Goal: Task Accomplishment & Management: Manage account settings

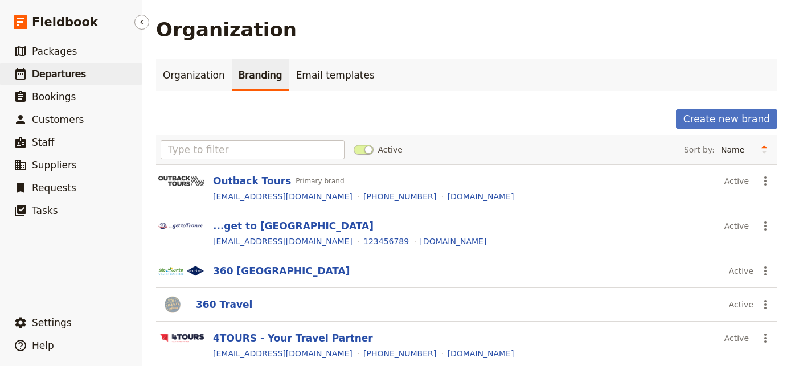
click at [101, 74] on link "​ Departures" at bounding box center [71, 74] width 142 height 23
select select "UPDATED_AT"
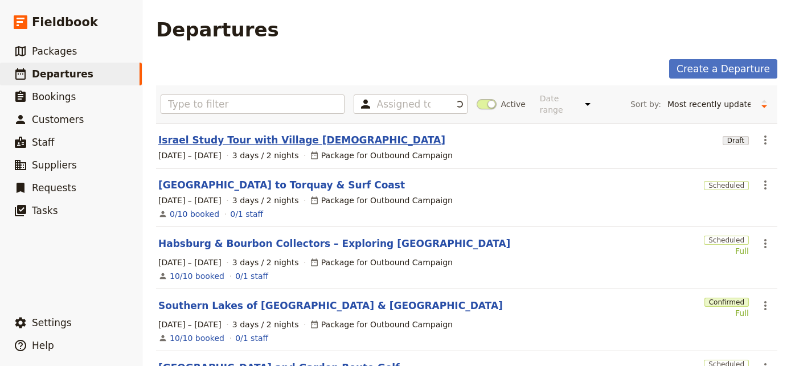
click at [232, 134] on link "Israel Study Tour with Village [DEMOGRAPHIC_DATA]" at bounding box center [301, 140] width 287 height 14
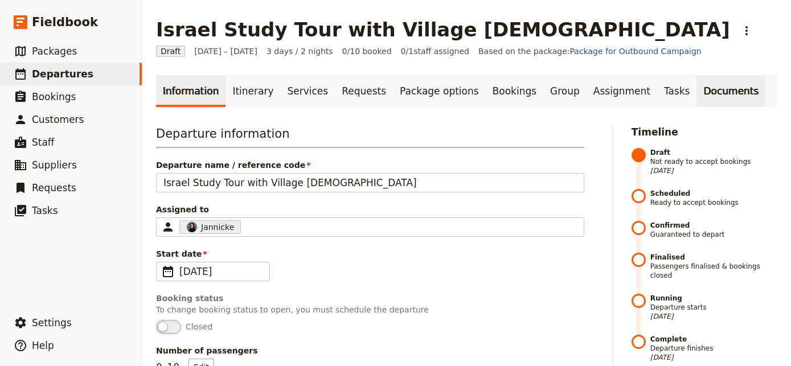
click at [696, 86] on link "Documents" at bounding box center [730, 91] width 69 height 32
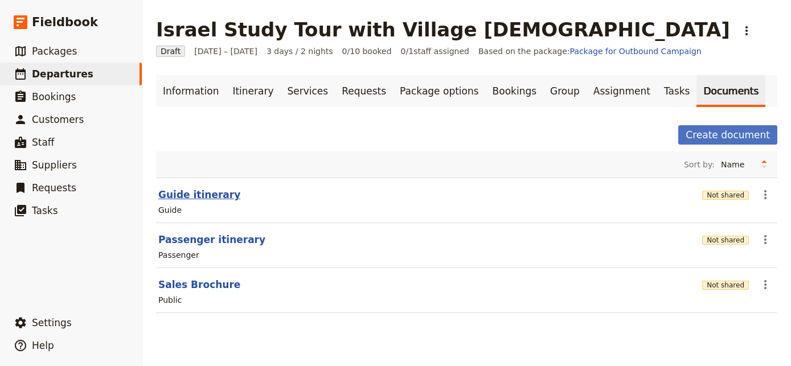
click at [212, 197] on button "Guide itinerary" at bounding box center [199, 195] width 82 height 14
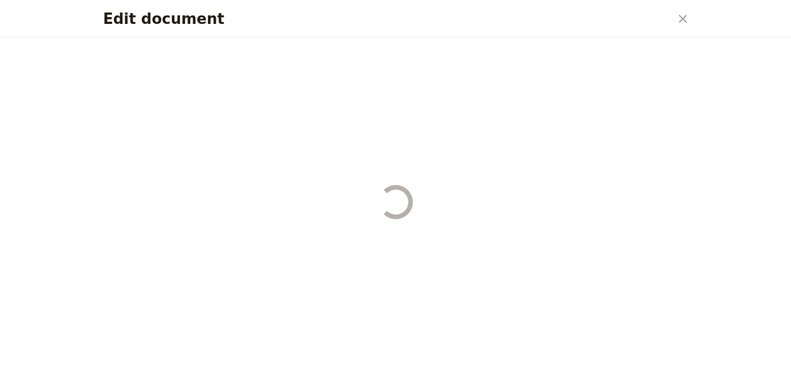
select select "STAFF"
select select "RUN_SHEET"
select select "LARGE"
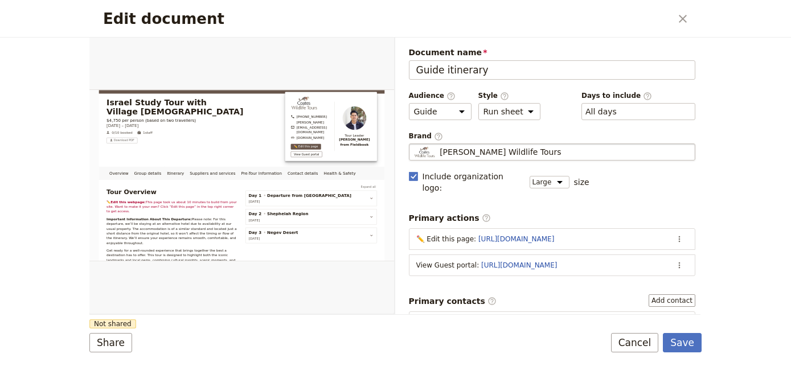
click at [549, 148] on div "Coates Wildlife Tours" at bounding box center [552, 151] width 277 height 11
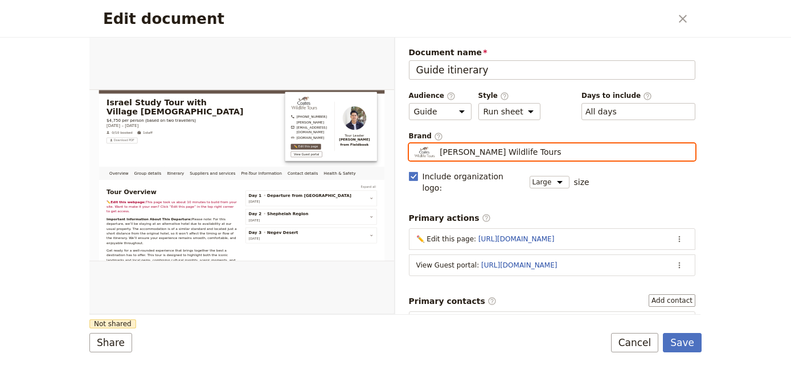
click at [414, 144] on input "Coates Wildlife Tours" at bounding box center [413, 143] width 1 height 1
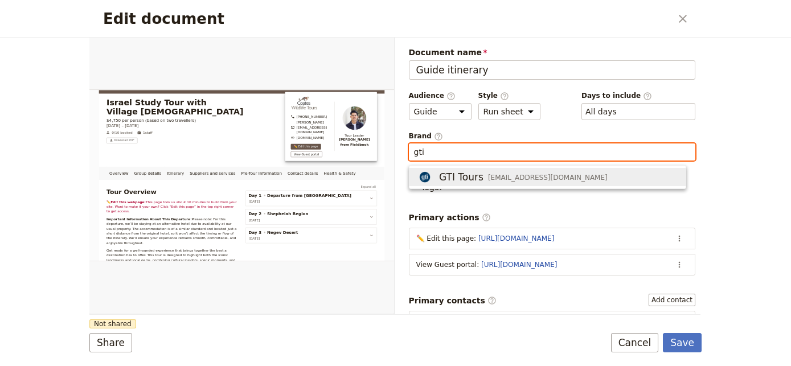
click at [548, 176] on span "GTI Tours info@gtitours.org" at bounding box center [547, 177] width 262 height 14
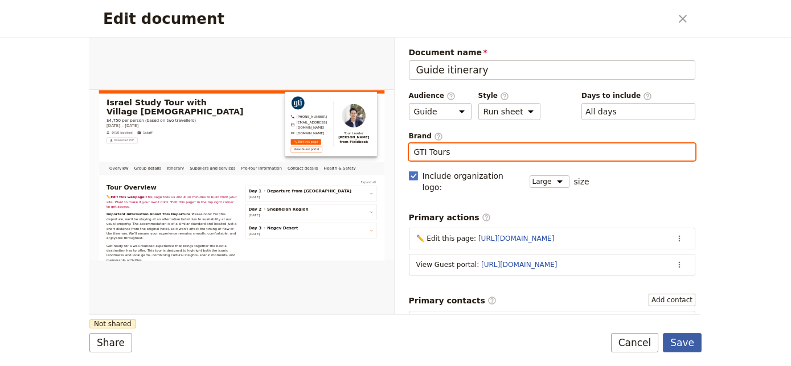
type input "GTI Tours"
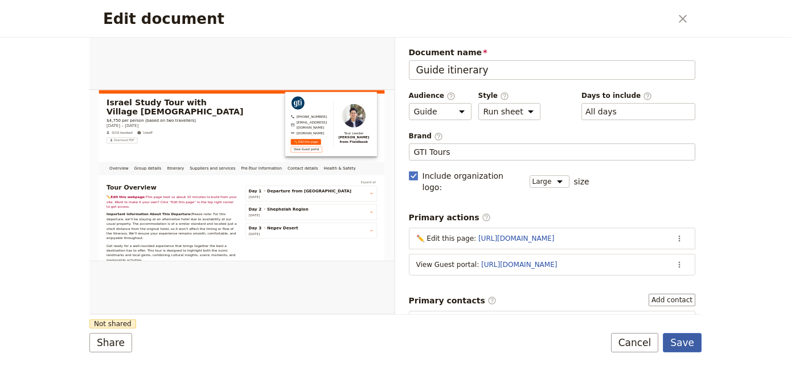
click at [681, 344] on button "Save" at bounding box center [682, 342] width 39 height 19
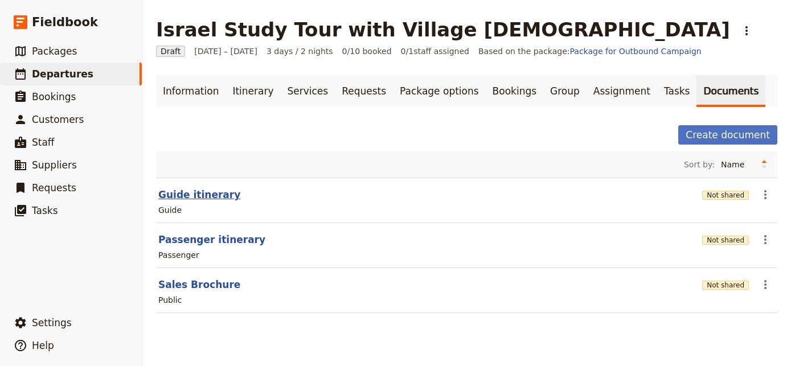
click at [208, 198] on button "Guide itinerary" at bounding box center [199, 195] width 82 height 14
select select "STAFF"
select select "RUN_SHEET"
select select "LARGE"
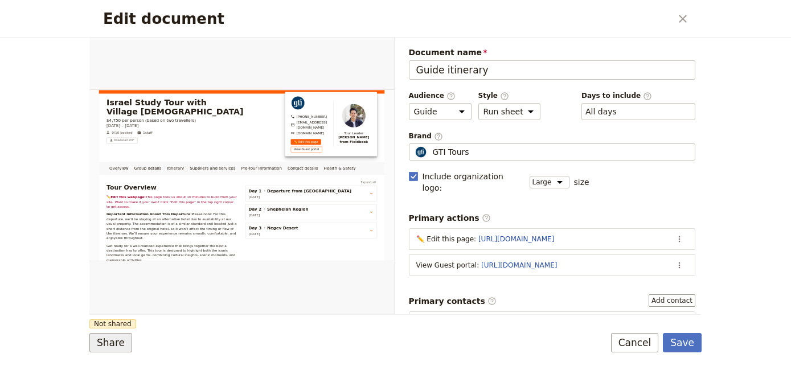
click at [116, 347] on button "Share" at bounding box center [110, 342] width 43 height 19
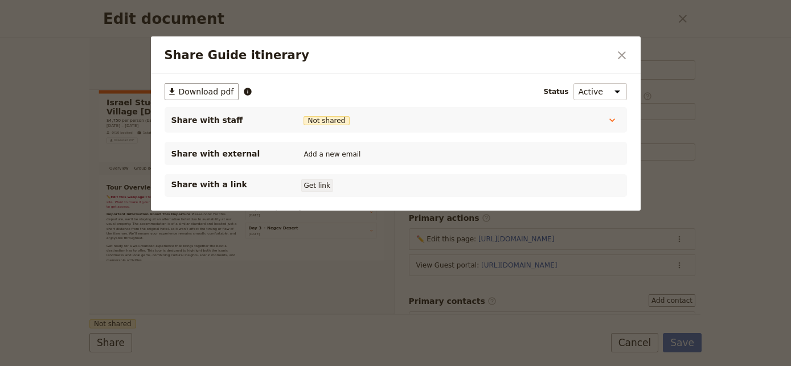
click at [315, 186] on button "Get link" at bounding box center [317, 185] width 32 height 13
click at [631, 59] on button "​" at bounding box center [621, 55] width 19 height 19
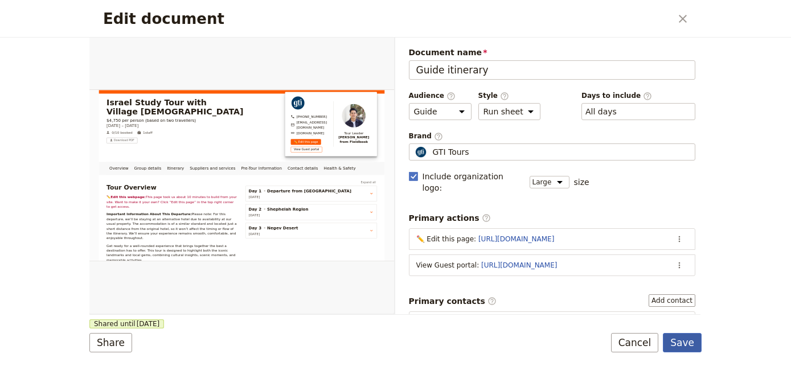
click at [692, 337] on button "Save" at bounding box center [682, 342] width 39 height 19
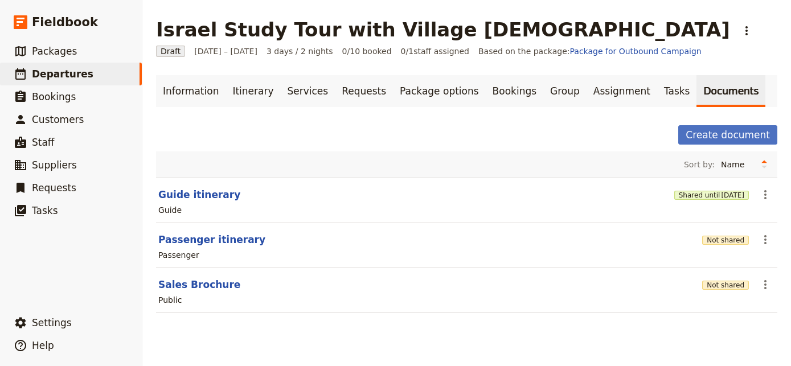
click at [217, 229] on section "Passenger itinerary Not shared ​ Passenger" at bounding box center [466, 245] width 621 height 45
click at [218, 240] on button "Passenger itinerary" at bounding box center [211, 240] width 107 height 14
select select "PASSENGER"
select select "RUN_SHEET"
select select "LARGE"
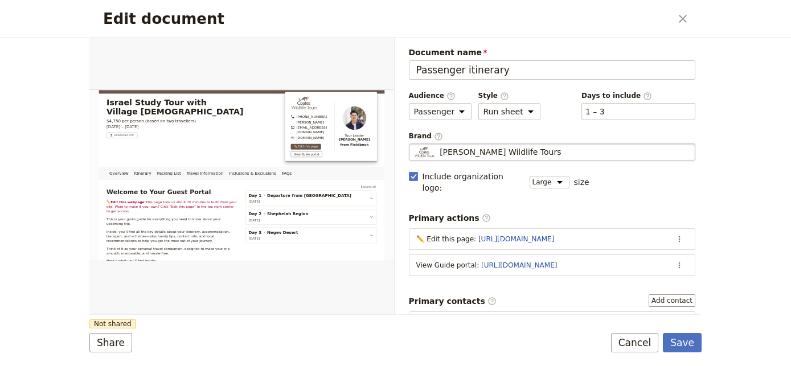
click at [524, 146] on div "Coates Wildlife Tours" at bounding box center [552, 151] width 277 height 11
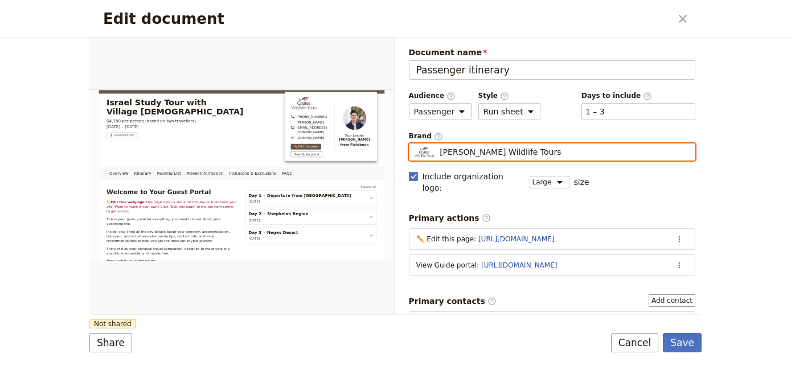
click at [414, 144] on input "Coates Wildlife Tours" at bounding box center [413, 143] width 1 height 1
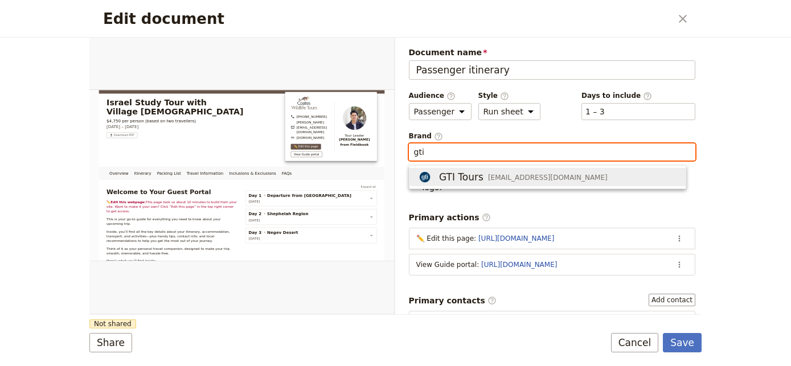
click at [530, 179] on span "info@gtitours.org" at bounding box center [548, 177] width 120 height 9
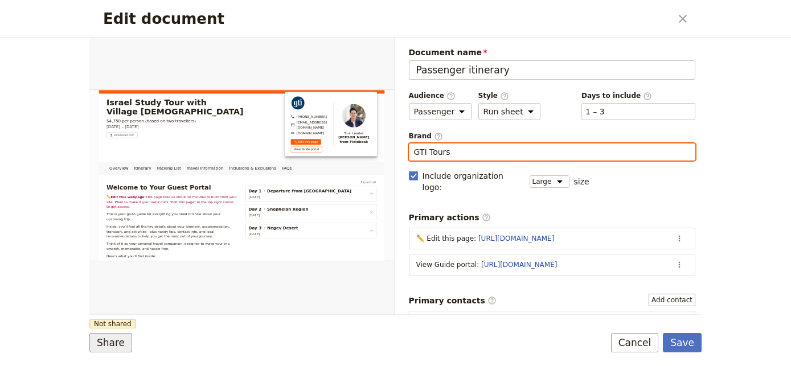
type input "GTI Tours"
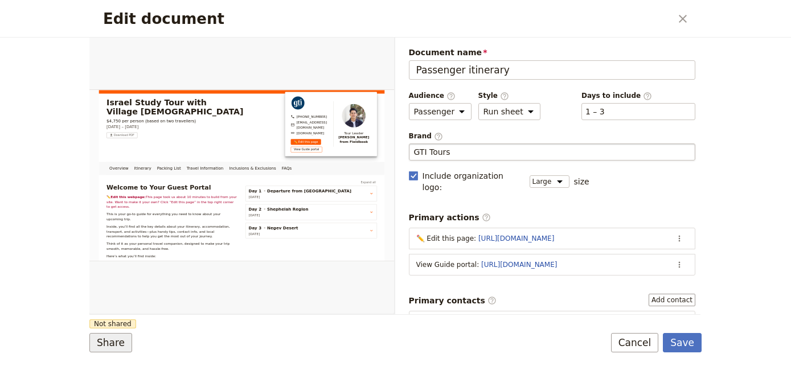
click at [125, 333] on button "Share" at bounding box center [110, 342] width 43 height 19
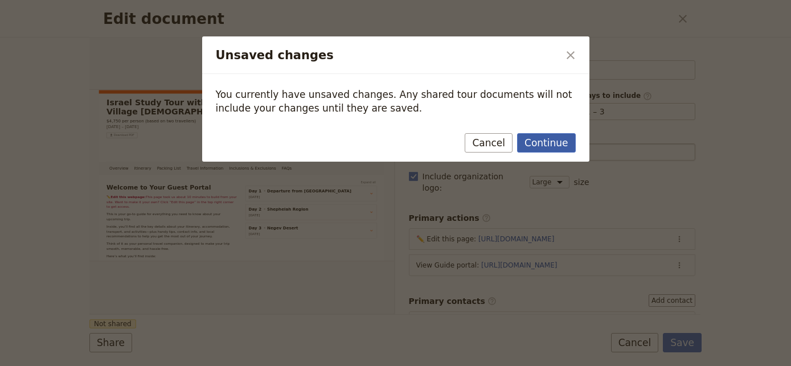
click at [558, 143] on button "Continue" at bounding box center [546, 142] width 58 height 19
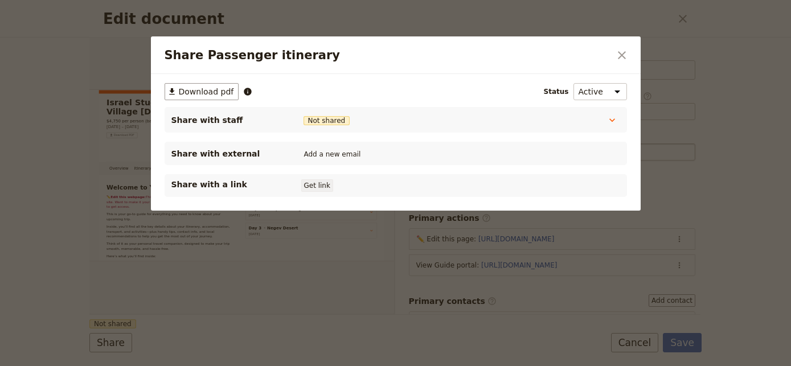
click at [310, 186] on button "Get link" at bounding box center [317, 185] width 32 height 13
click at [618, 57] on icon "Close dialog" at bounding box center [622, 55] width 14 height 14
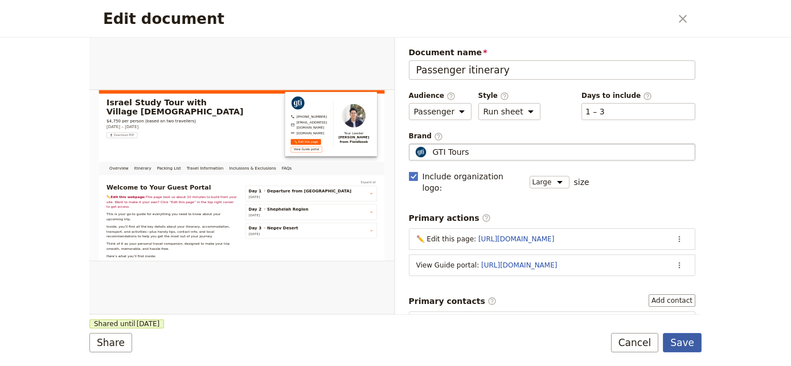
click at [691, 340] on button "Save" at bounding box center [682, 342] width 39 height 19
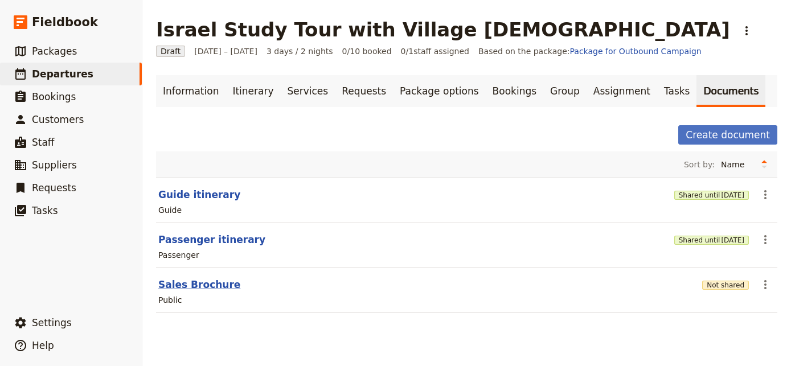
click at [208, 284] on button "Sales Brochure" at bounding box center [199, 285] width 82 height 14
select select "DEFAULT"
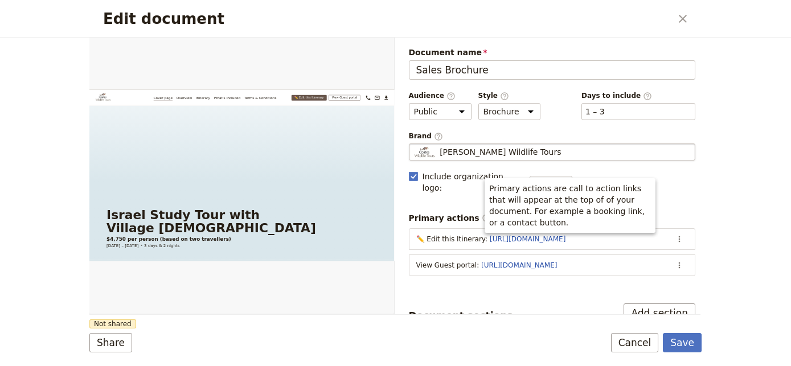
click at [500, 147] on span "Coates Wildlife Tours" at bounding box center [500, 151] width 121 height 11
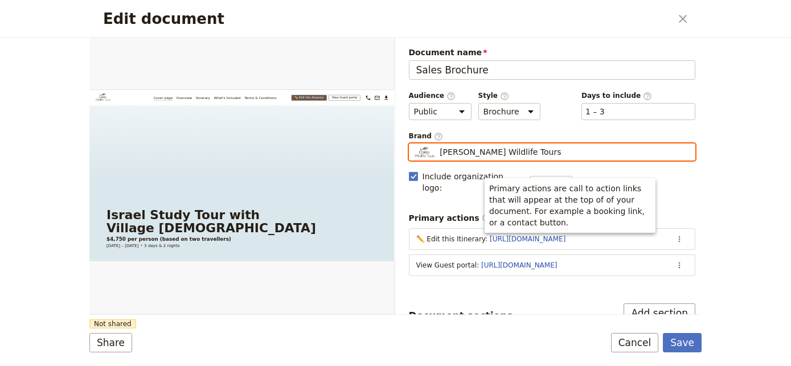
click at [414, 144] on input "Coates Wildlife Tours" at bounding box center [413, 143] width 1 height 1
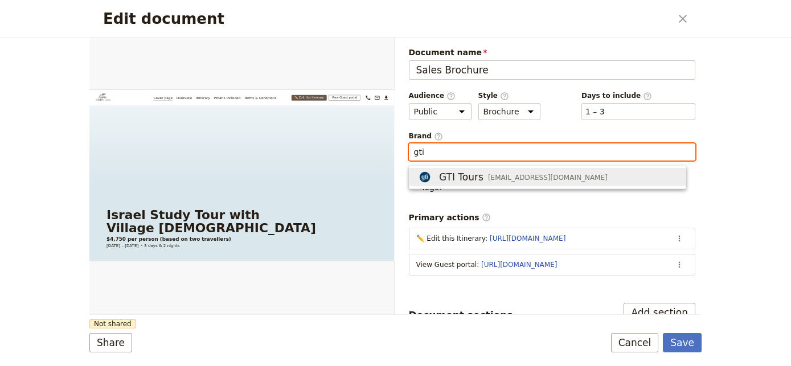
click at [482, 179] on div "GTI Tours info@gtitours.org" at bounding box center [511, 177] width 191 height 14
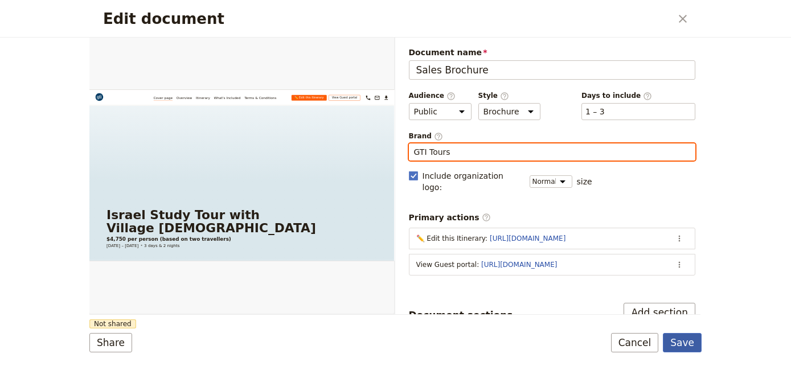
type input "GTI Tours"
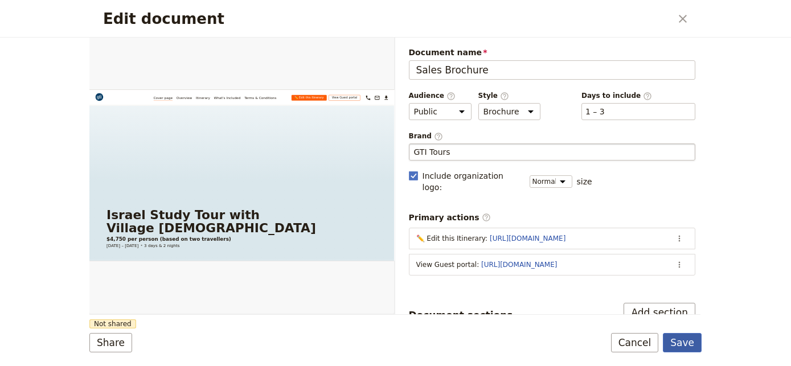
click at [680, 340] on button "Save" at bounding box center [682, 342] width 39 height 19
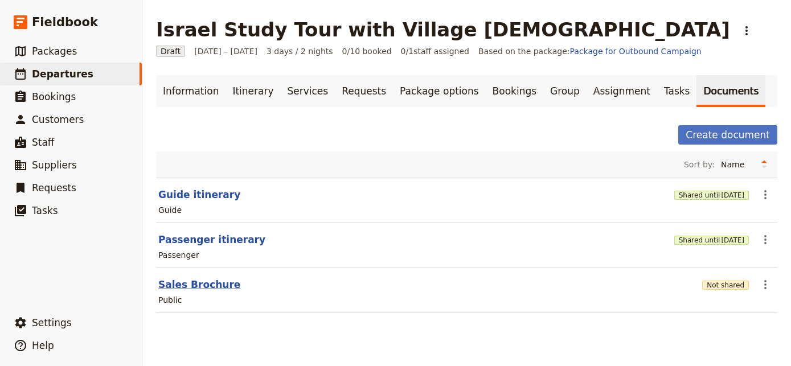
click at [196, 281] on button "Sales Brochure" at bounding box center [199, 285] width 82 height 14
select select "DEFAULT"
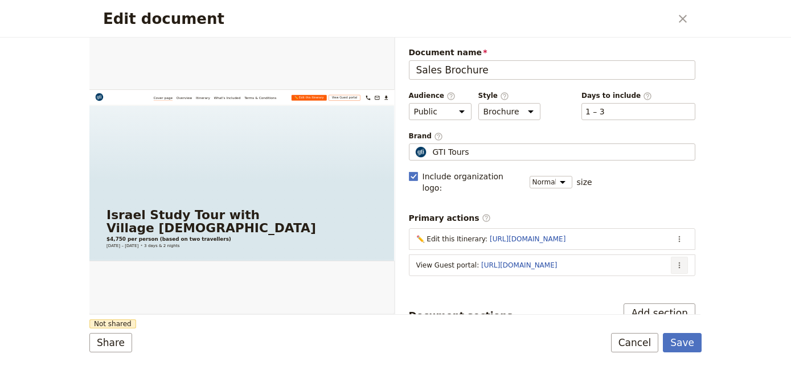
click at [675, 261] on icon "Actions" at bounding box center [679, 265] width 9 height 9
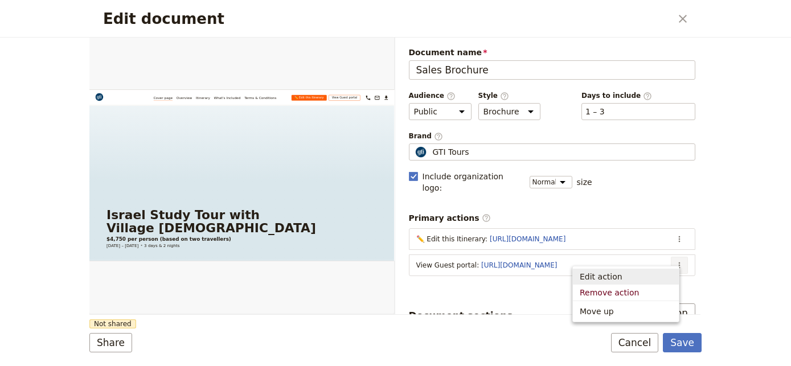
click at [660, 273] on span "Edit action" at bounding box center [626, 276] width 92 height 11
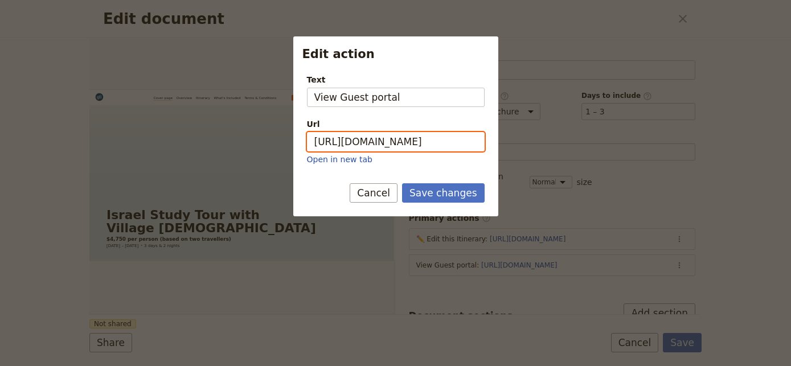
click at [420, 141] on input "https://trips.fieldbook.com/d/U9rO_J_wUOXC-jGmjSdqy" at bounding box center [396, 141] width 178 height 19
paste input "https://trips.fieldbook.com/d/lYIGtLPgnZorApE_HZ-zF"
paste input "m/d/lYIGtLPgnZorApE_HZ-zF"
type input "https://trips.fieldbook.com/d/lYIGtLPgnZorApE_HZ-zF"
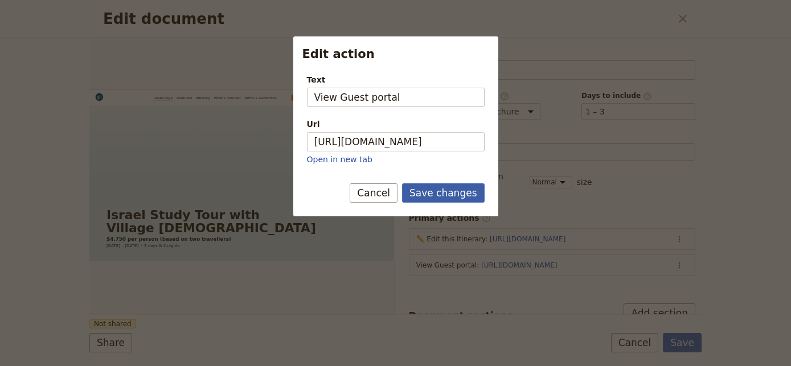
click at [445, 193] on button "Save changes" at bounding box center [443, 192] width 83 height 19
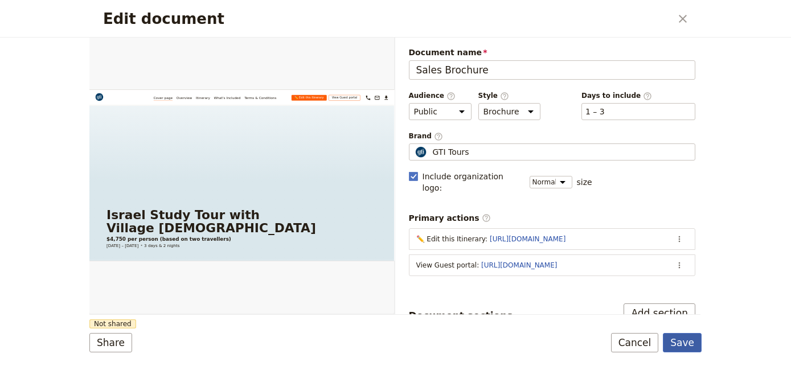
click at [682, 347] on button "Save" at bounding box center [682, 342] width 39 height 19
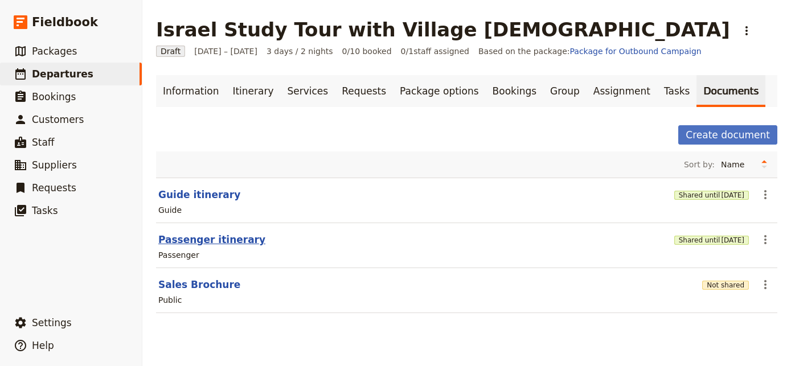
click at [210, 233] on button "Passenger itinerary" at bounding box center [211, 240] width 107 height 14
select select "PASSENGER"
select select "RUN_SHEET"
select select "LARGE"
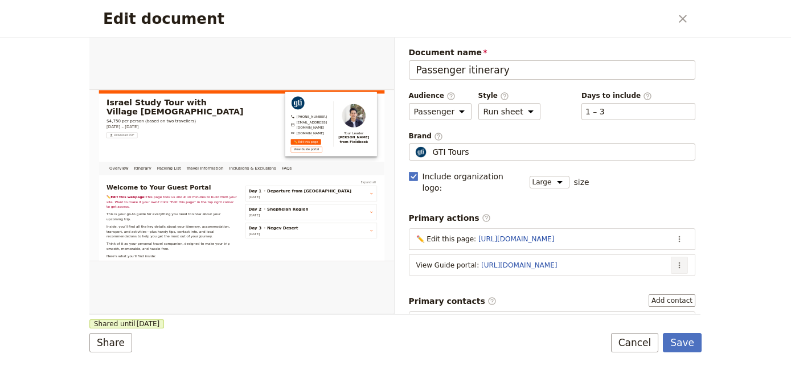
click at [677, 257] on button "​" at bounding box center [679, 265] width 17 height 17
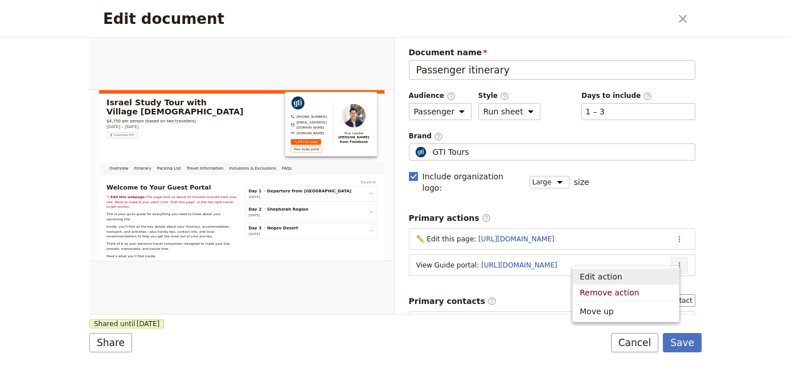
click at [664, 269] on button "Edit action" at bounding box center [626, 277] width 106 height 16
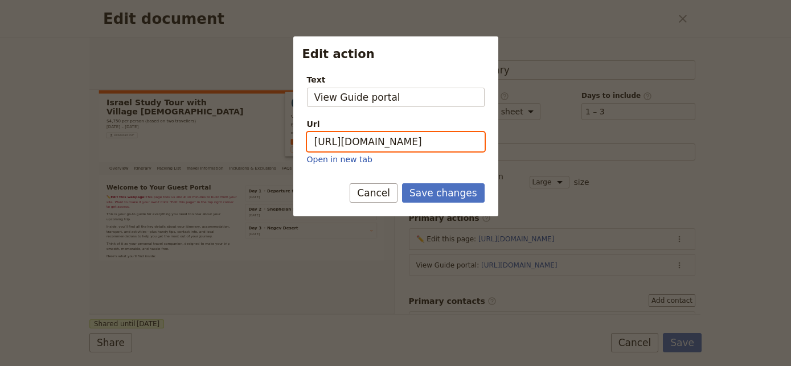
click at [438, 132] on input "https://trips.fieldbook.com/d/3Xw7q_aZLbA0mYXyBZ-7Y" at bounding box center [396, 141] width 178 height 19
paste input "9ldyWKU2G-GVkjK-VEhIf"
type input "https://trips.fieldbook.com/d/9ldyWKU2G-GVkjK-VEhIf"
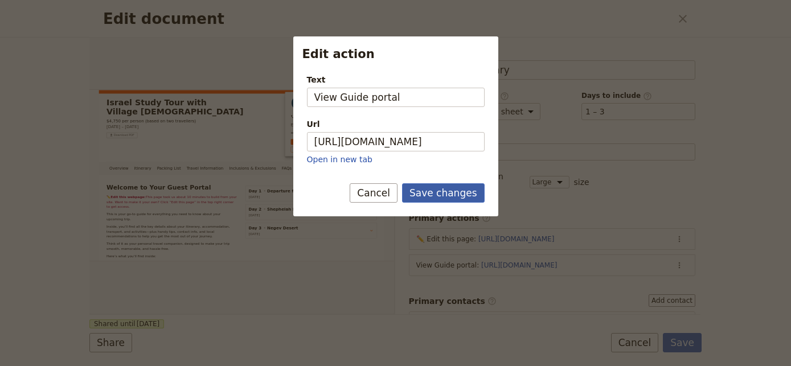
click at [444, 190] on button "Save changes" at bounding box center [443, 192] width 83 height 19
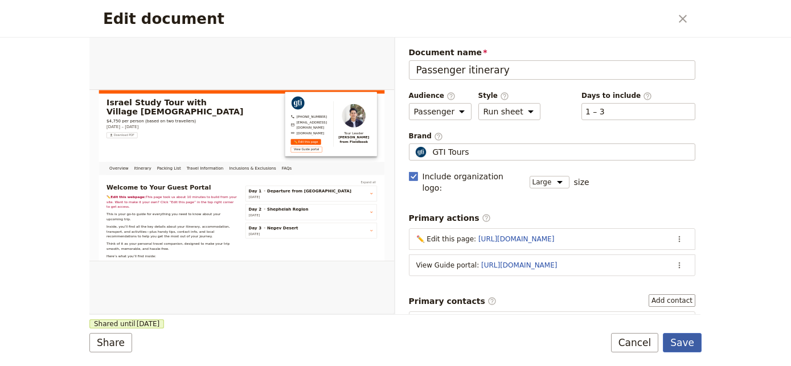
click at [689, 338] on button "Save" at bounding box center [682, 342] width 39 height 19
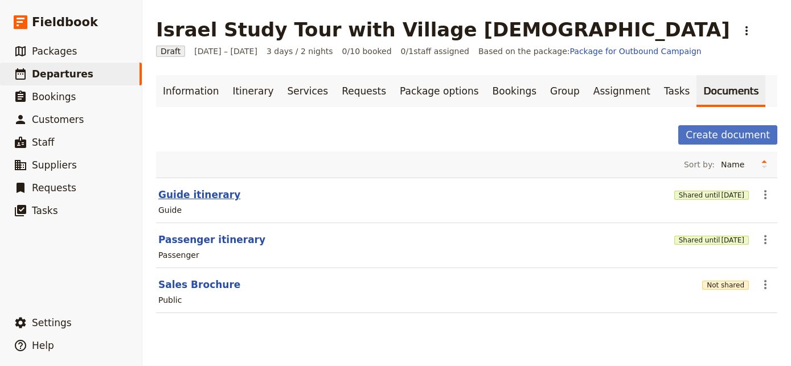
click at [200, 199] on button "Guide itinerary" at bounding box center [199, 195] width 82 height 14
select select "STAFF"
select select "RUN_SHEET"
select select "LARGE"
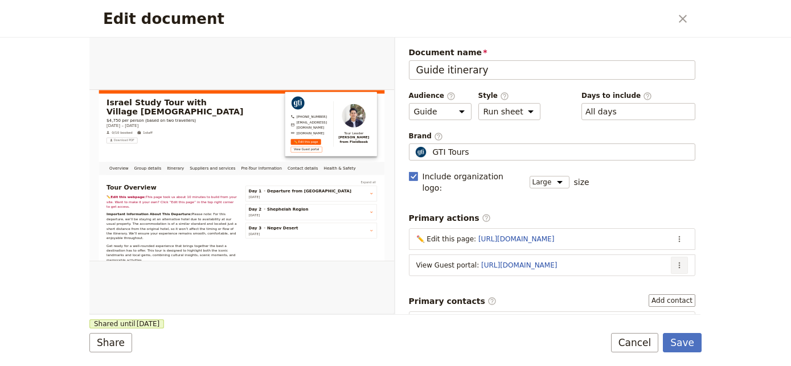
click at [676, 257] on button "​" at bounding box center [679, 265] width 17 height 17
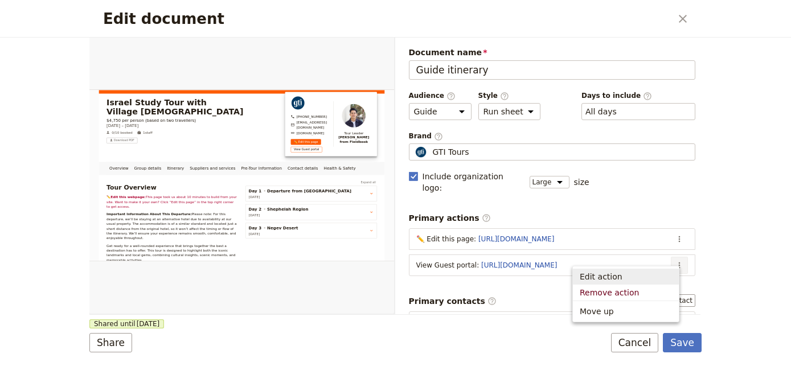
click at [648, 276] on span "Edit action" at bounding box center [626, 276] width 92 height 11
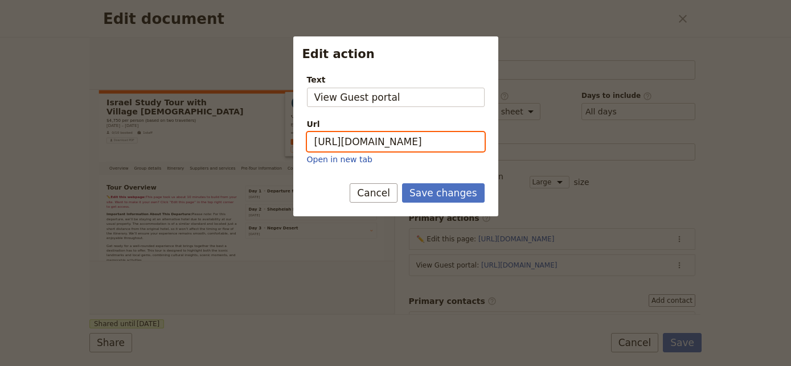
click at [428, 151] on div "Url https://trips.fieldbook.com/d/U9rO_J_wUOXC-jGmjSdqy Open in new tab" at bounding box center [396, 141] width 178 height 47
click at [429, 146] on input "https://trips.fieldbook.com/d/U9rO_J_wUOXC-jGmjSdqy" at bounding box center [396, 141] width 178 height 19
paste input "lYIGtLPgnZorApE_HZ-zF"
type input "https://trips.fieldbook.com/d/lYIGtLPgnZorApE_HZ-zF"
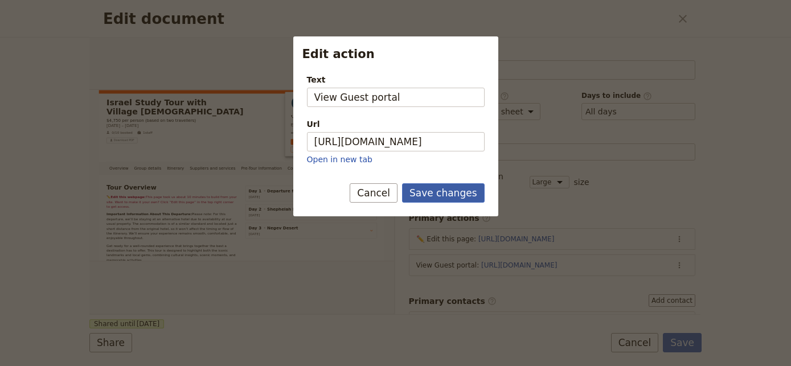
click at [437, 188] on button "Save changes" at bounding box center [443, 192] width 83 height 19
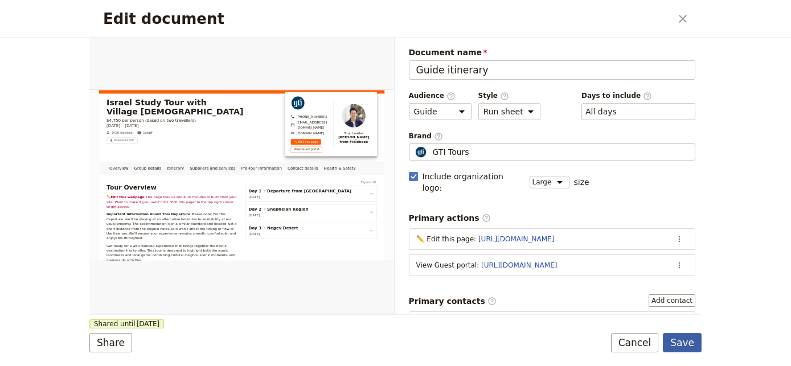
click at [671, 335] on button "Save" at bounding box center [682, 342] width 39 height 19
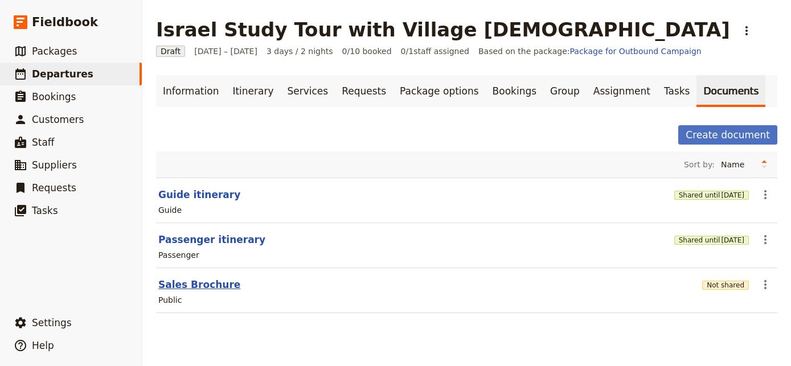
click at [214, 283] on button "Sales Brochure" at bounding box center [199, 285] width 82 height 14
select select "DEFAULT"
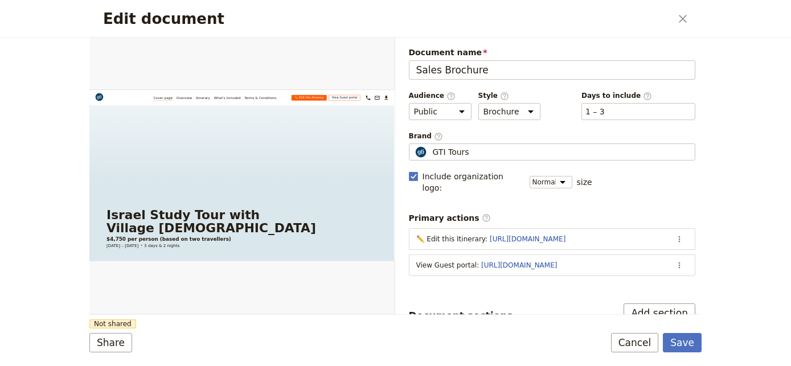
click at [85, 348] on div "Edit document ​ Web PDF ​ Document name Sales Brochure Preview Audience ​ Publi…" at bounding box center [395, 183] width 791 height 366
click at [105, 340] on button "Share" at bounding box center [110, 342] width 43 height 19
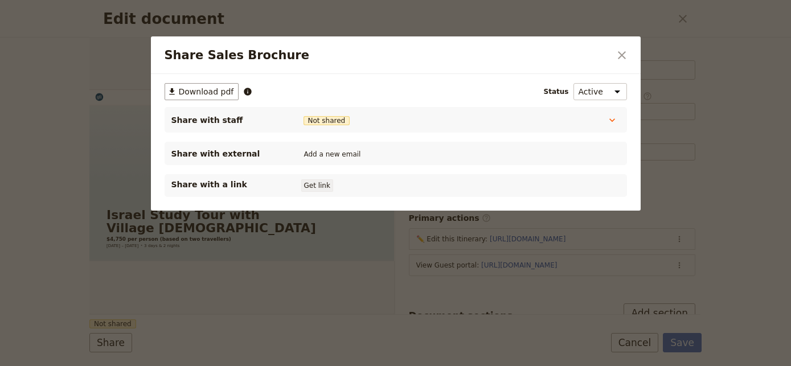
click at [322, 187] on button "Get link" at bounding box center [317, 185] width 32 height 13
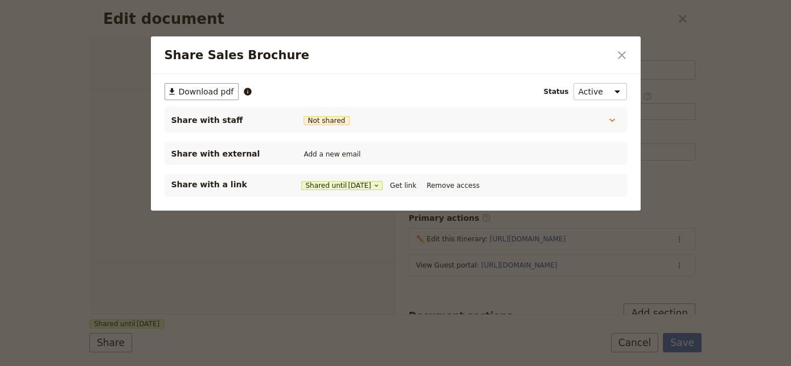
select select "DEFAULT"
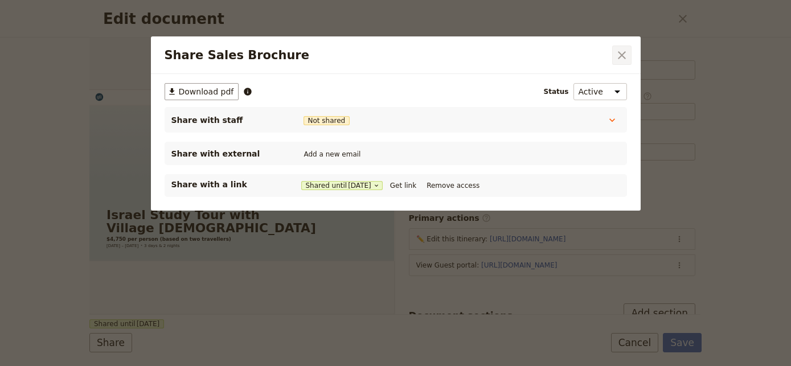
click at [624, 53] on icon "Close dialog" at bounding box center [622, 55] width 14 height 14
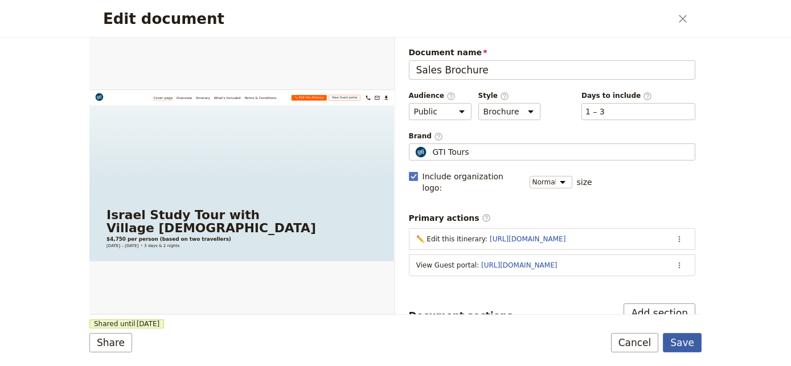
click at [685, 340] on button "Save" at bounding box center [682, 342] width 39 height 19
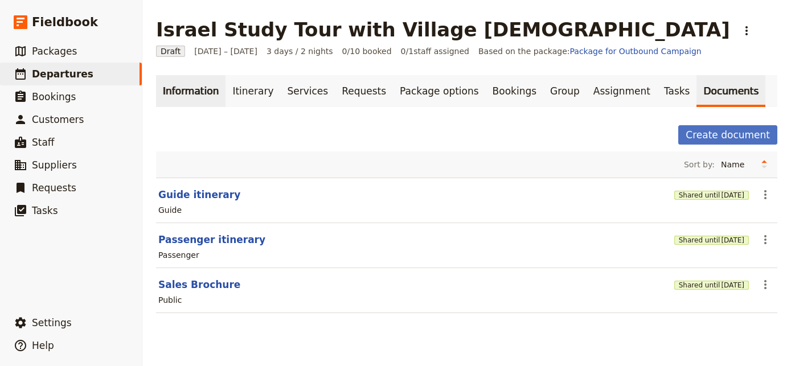
click at [171, 95] on link "Information" at bounding box center [190, 91] width 69 height 32
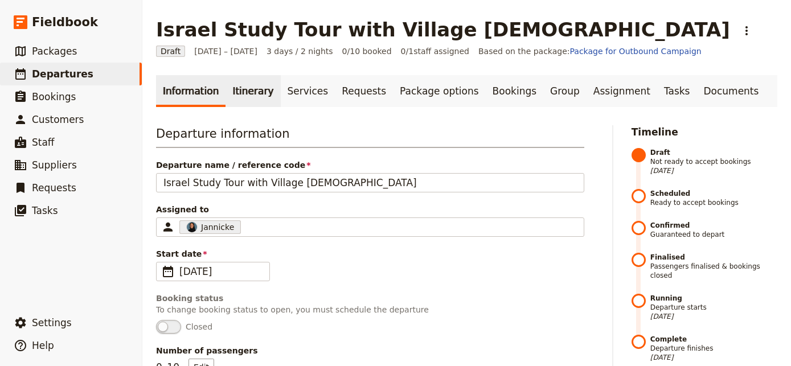
click at [239, 90] on link "Itinerary" at bounding box center [252, 91] width 55 height 32
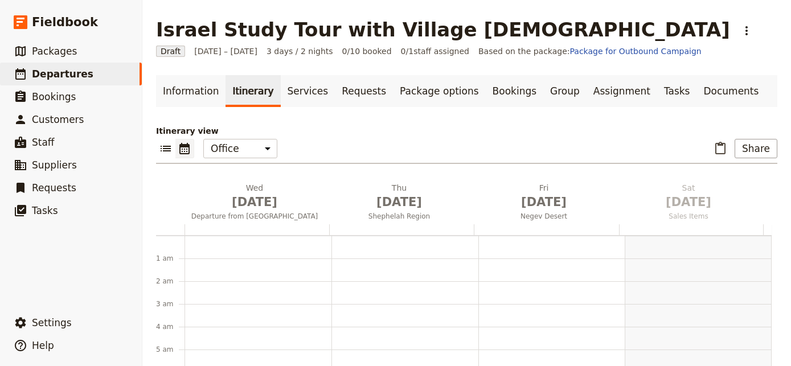
scroll to position [148, 0]
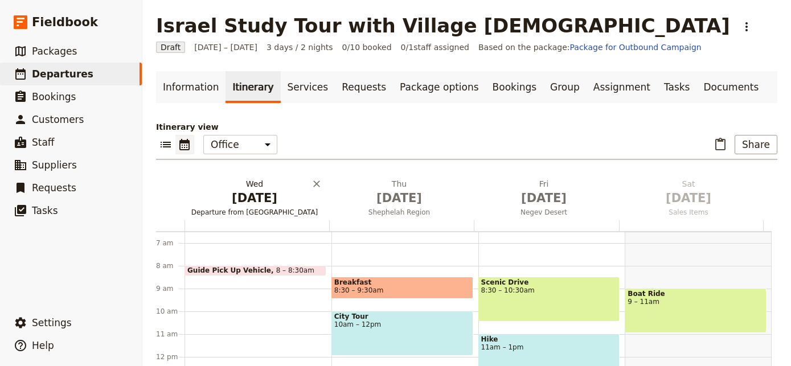
click at [251, 212] on span "Departure from Los Angeles" at bounding box center [254, 212] width 140 height 9
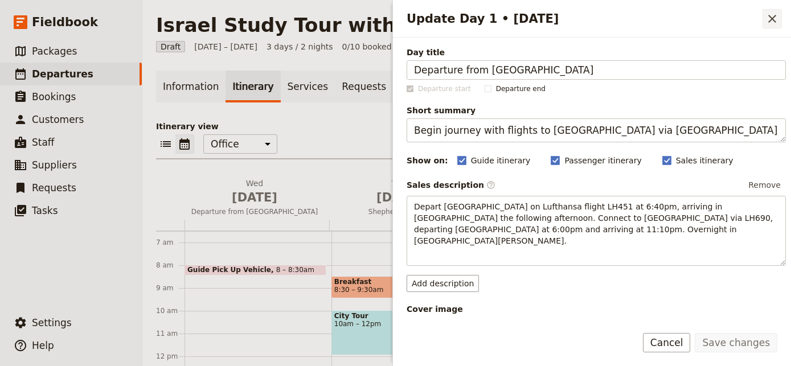
click at [770, 22] on icon "Close drawer" at bounding box center [772, 19] width 14 height 14
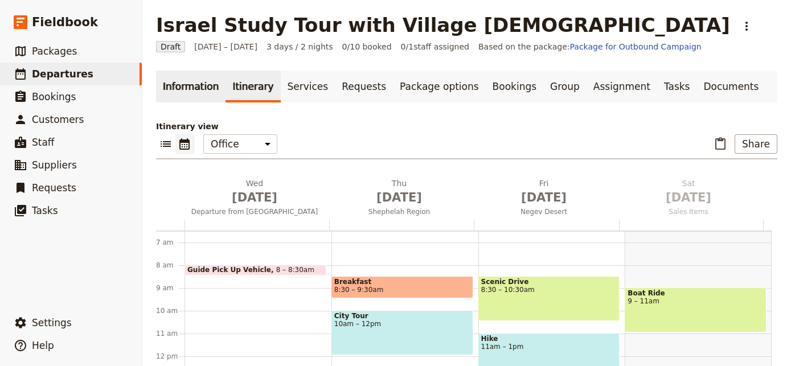
click at [206, 98] on link "Information" at bounding box center [190, 87] width 69 height 32
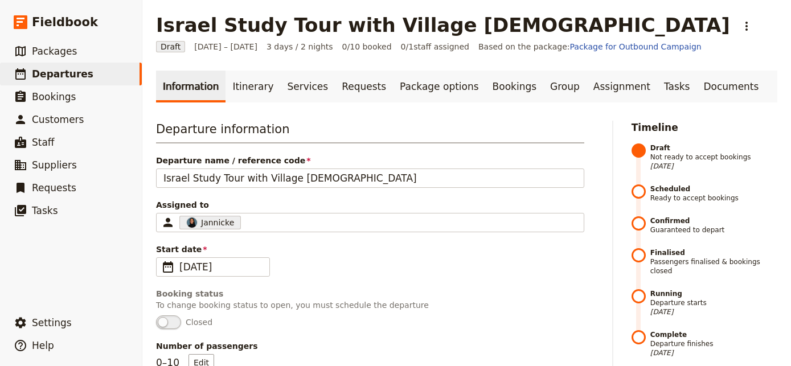
scroll to position [494, 0]
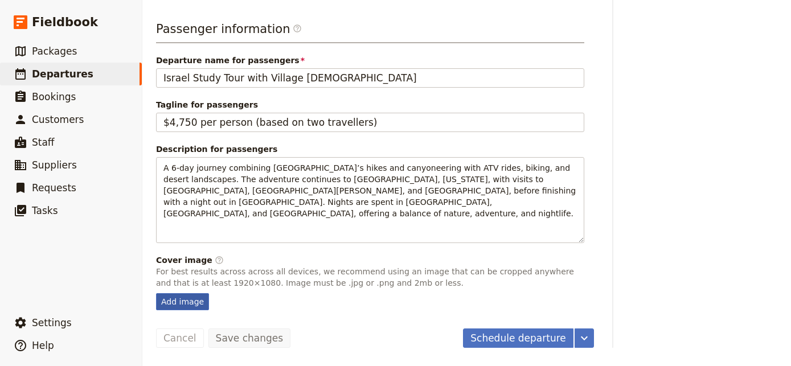
click at [187, 294] on div "Add image" at bounding box center [182, 301] width 53 height 17
click at [156, 293] on input "Add image" at bounding box center [155, 293] width 1 height 1
type input "C:\fakepath\NmhSclrT_YkQr7GULpMw0Y1Ra7N30fBElyEK0wyhr2g.jpeg"
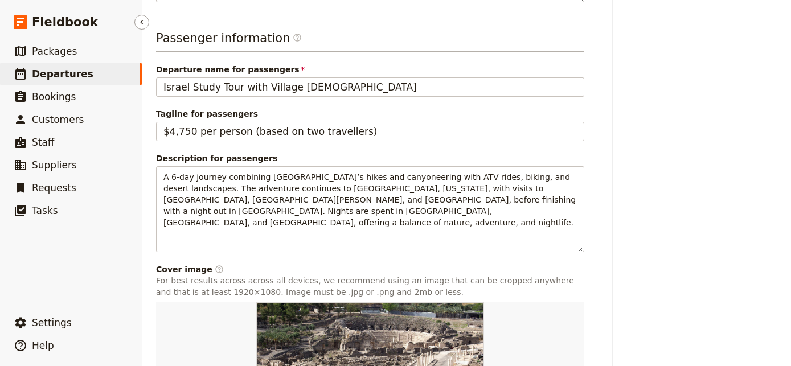
scroll to position [482, 0]
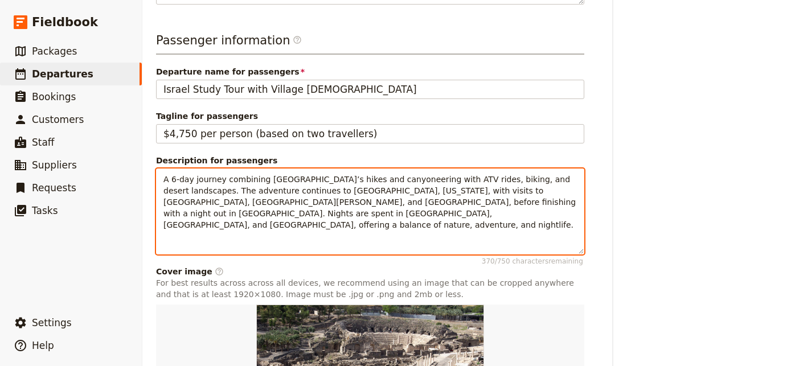
click at [312, 234] on div "A 6-day journey combining Zion National Park’s hikes and canyoneering with ATV …" at bounding box center [370, 211] width 427 height 85
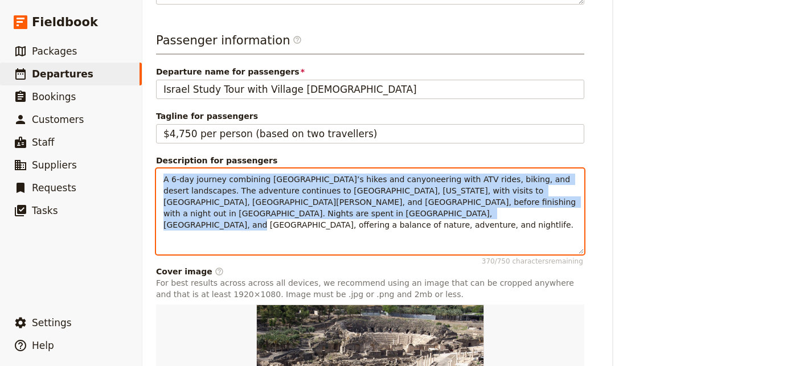
click at [312, 233] on div "A 6-day journey combining Zion National Park’s hikes and canyoneering with ATV …" at bounding box center [370, 211] width 427 height 85
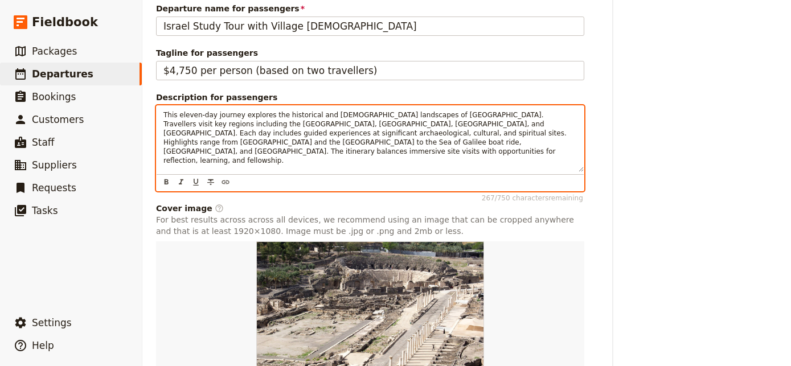
scroll to position [629, 0]
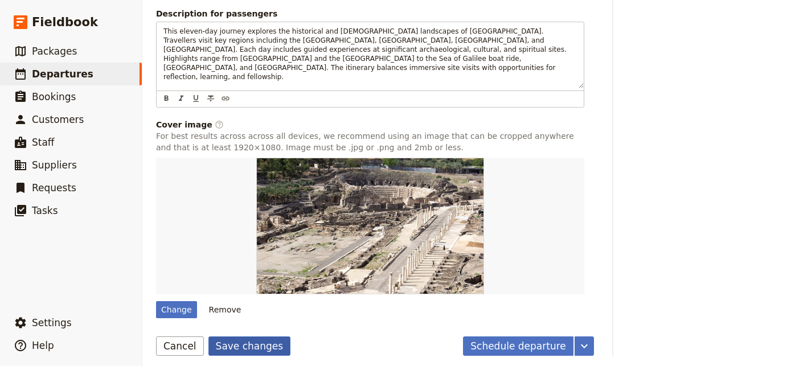
click at [243, 353] on button "Save changes" at bounding box center [249, 345] width 83 height 19
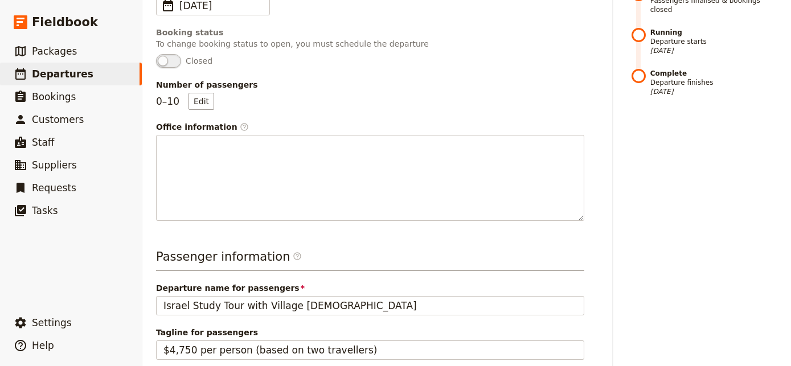
scroll to position [0, 0]
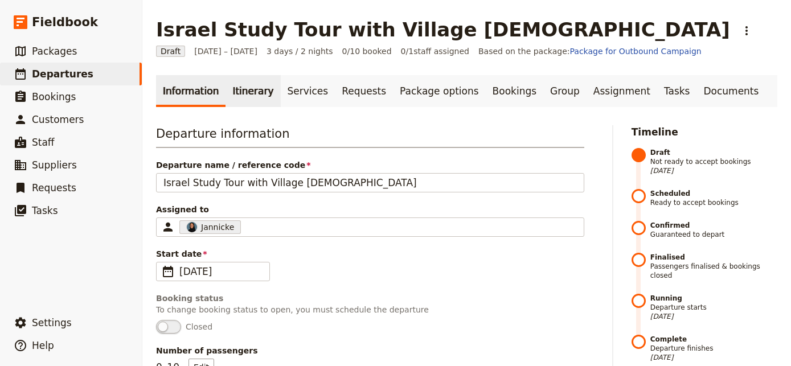
click at [229, 103] on link "Itinerary" at bounding box center [252, 91] width 55 height 32
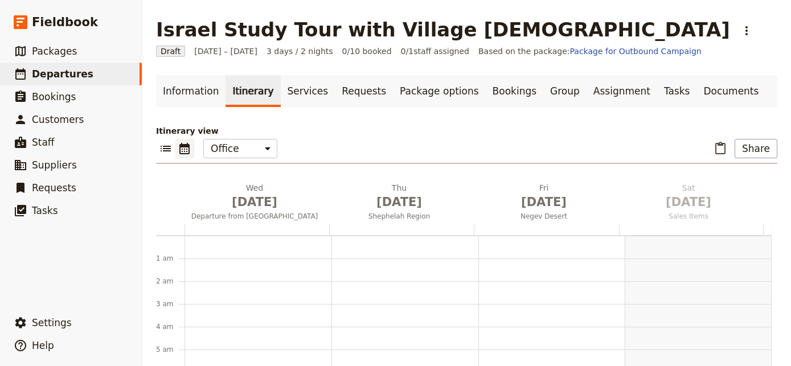
scroll to position [148, 0]
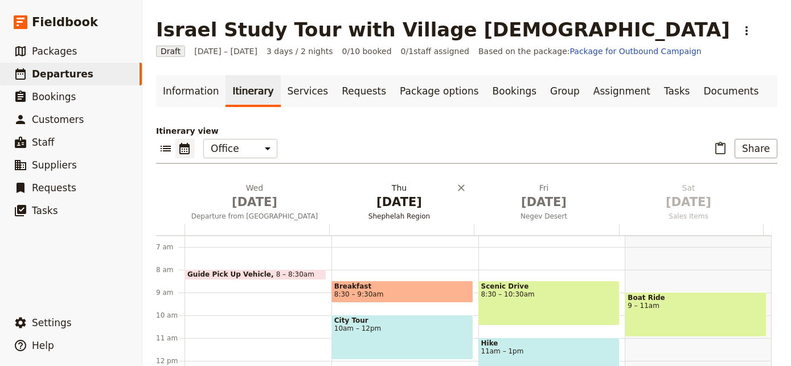
click at [392, 213] on span "Shephelah Region" at bounding box center [399, 216] width 140 height 9
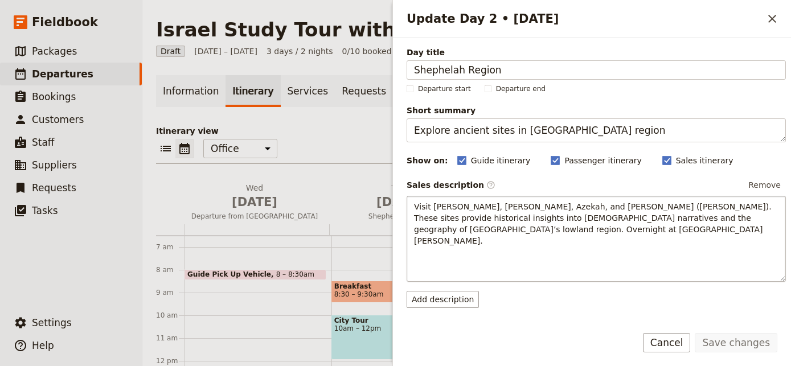
scroll to position [217, 0]
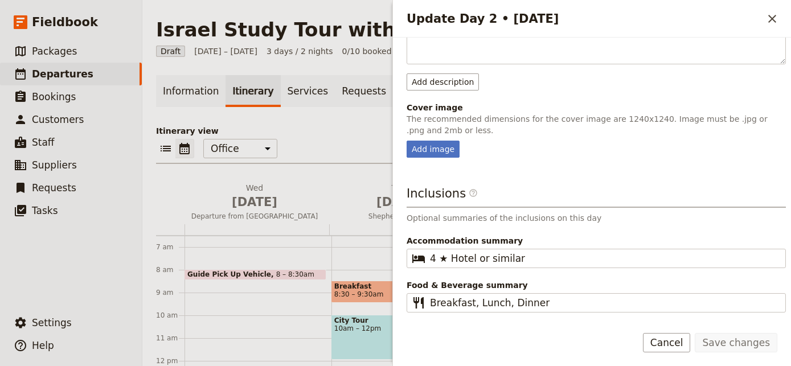
click at [424, 149] on div "Day title Shephelah Region Departure start Departure end Short summary Explore …" at bounding box center [596, 77] width 379 height 497
click at [425, 143] on div "Add image" at bounding box center [433, 149] width 53 height 17
click at [407, 141] on input "Add image" at bounding box center [406, 140] width 1 height 1
type input "C:\fakepath\8rqUk7LM2WfQUZYPNj1xrEcgsbZT1mQo3fsab8kdYaQ.jpeg"
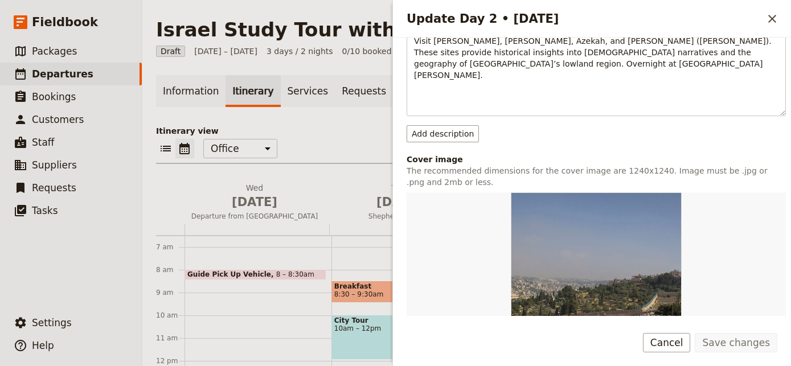
scroll to position [171, 0]
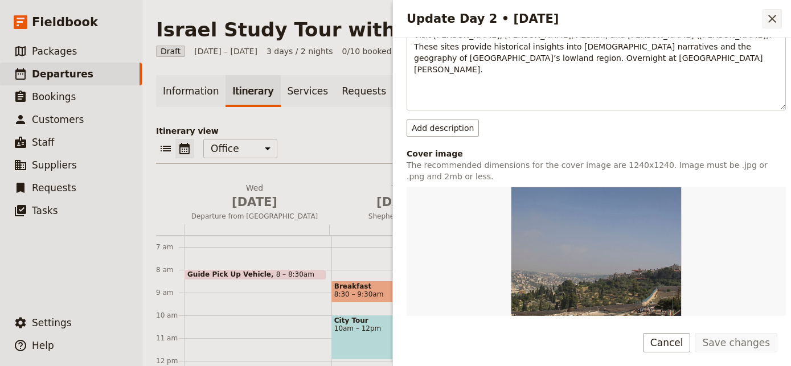
click at [772, 22] on icon "Close drawer" at bounding box center [772, 19] width 14 height 14
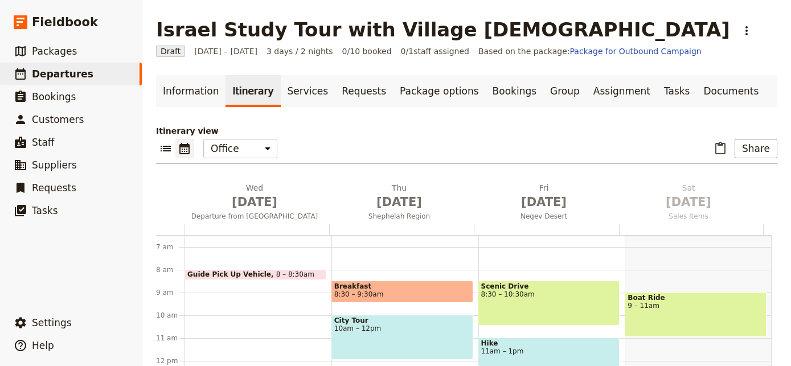
click at [543, 224] on div at bounding box center [546, 229] width 145 height 11
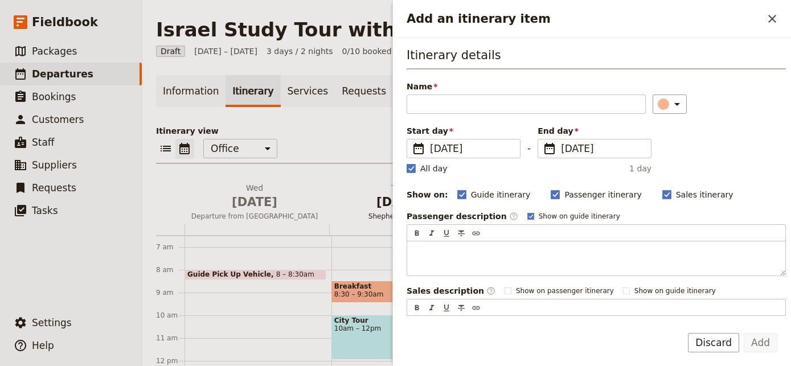
drag, startPoint x: 270, startPoint y: 225, endPoint x: 338, endPoint y: 205, distance: 70.2
click at [271, 225] on div at bounding box center [256, 229] width 145 height 11
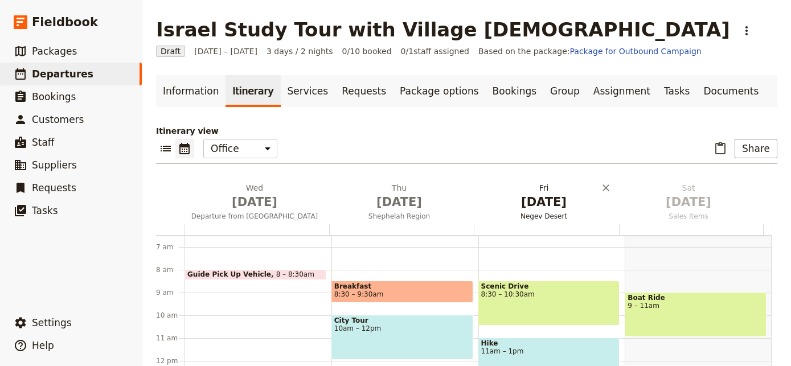
click at [530, 202] on span "[DATE]" at bounding box center [543, 202] width 131 height 17
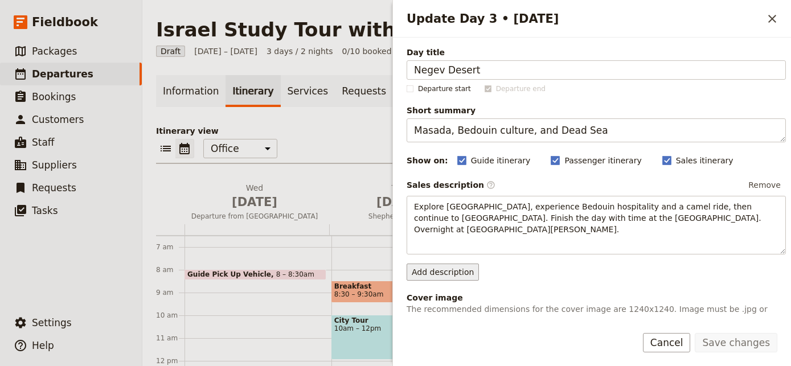
click at [460, 264] on button "Add description" at bounding box center [443, 272] width 72 height 17
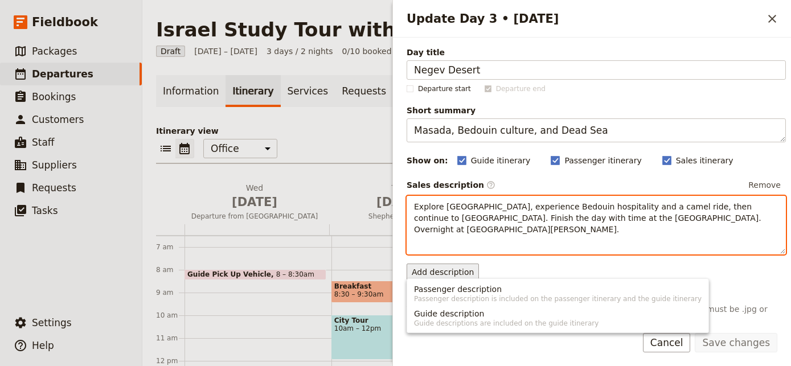
click at [539, 243] on div "Explore Masada fortress, experience Bedouin hospitality and a camel ride, then …" at bounding box center [596, 225] width 379 height 59
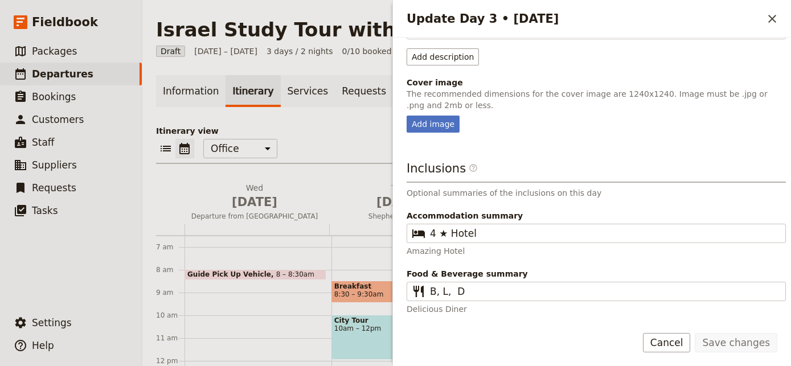
click at [433, 108] on p "The recommended dimensions for the cover image are 1240x1240. Image must be .jp…" at bounding box center [596, 99] width 379 height 23
click at [431, 130] on div "Add image" at bounding box center [433, 124] width 53 height 17
click at [407, 116] on input "Add image" at bounding box center [406, 115] width 1 height 1
type input "C:\fakepath\1lJPRJmXOiC3w6wj5_S3KNcJxbySbrivMUqRf15i8f4.jpeg"
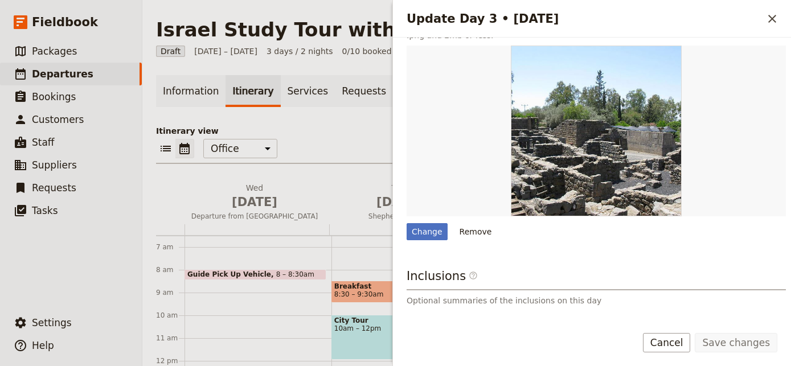
scroll to position [271, 0]
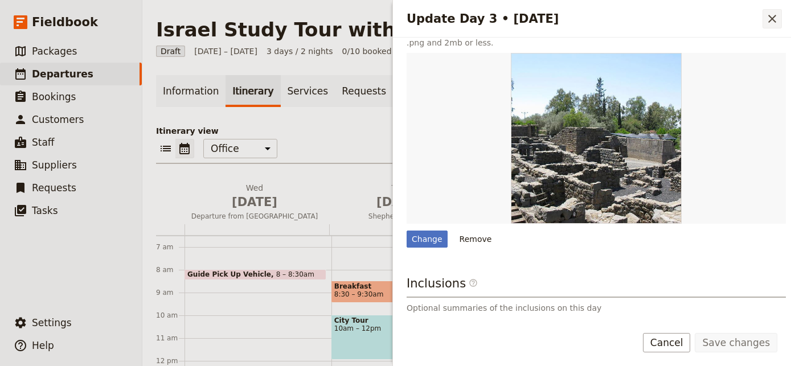
click at [763, 20] on button "​" at bounding box center [771, 18] width 19 height 19
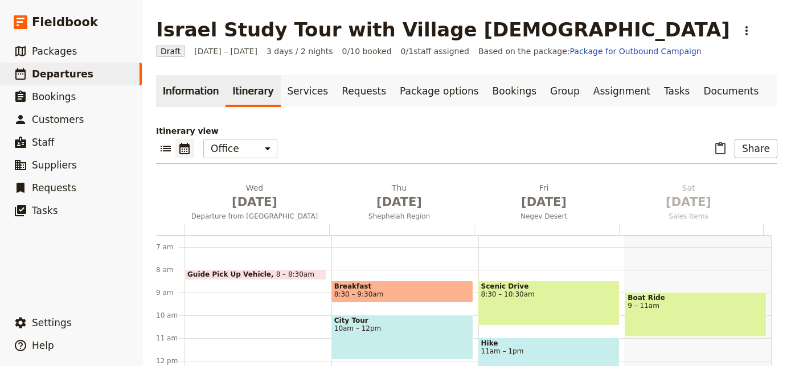
click at [192, 95] on link "Information" at bounding box center [190, 91] width 69 height 32
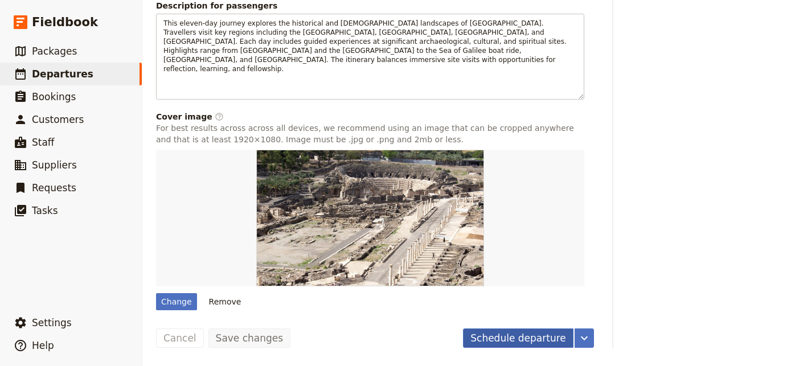
click at [507, 340] on button "Schedule departure" at bounding box center [518, 338] width 110 height 19
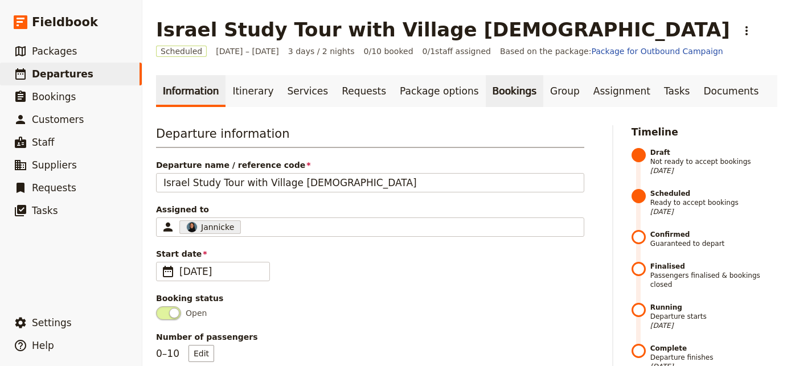
click at [486, 90] on link "Bookings" at bounding box center [515, 91] width 58 height 32
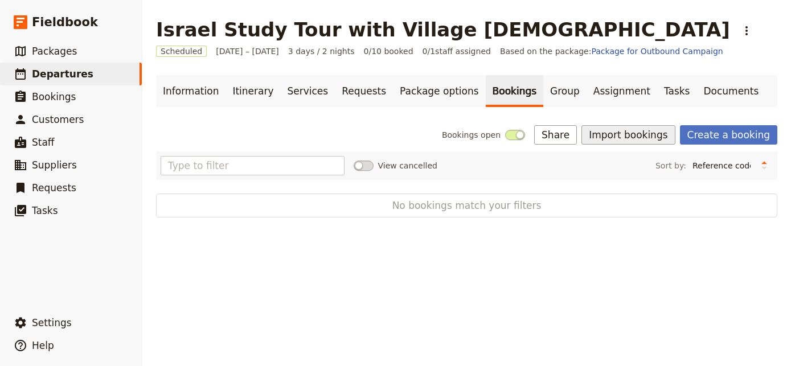
click at [630, 137] on button "Import bookings" at bounding box center [627, 134] width 93 height 19
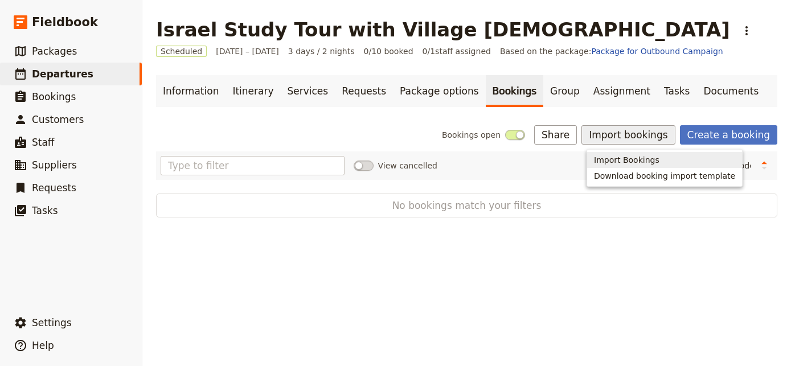
click at [611, 161] on span "Import Bookings" at bounding box center [626, 159] width 65 height 11
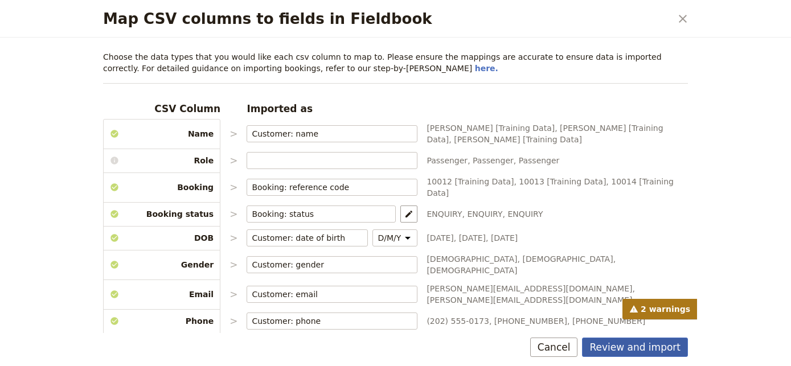
click at [652, 352] on button "Review and import" at bounding box center [635, 347] width 106 height 19
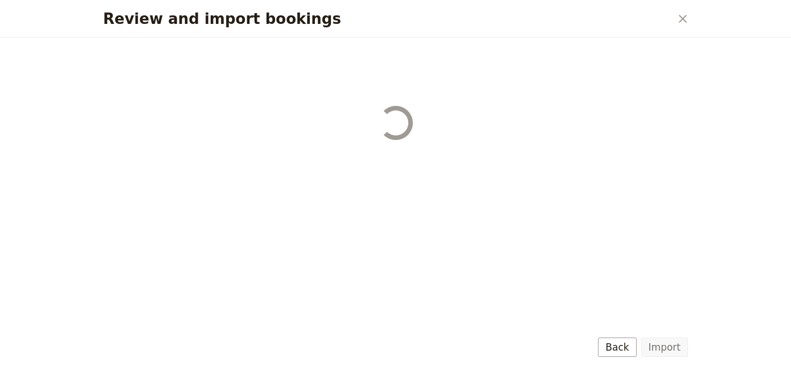
select select "68b002b7cac3c784cf00db27"
select select "68b002b7cac3c784cf00db28"
select select "68b002b7cac3c784cf00db29"
select select "68b002b7cac3c784cf00db2a"
select select "650e1b8d408bbede5b0c6045"
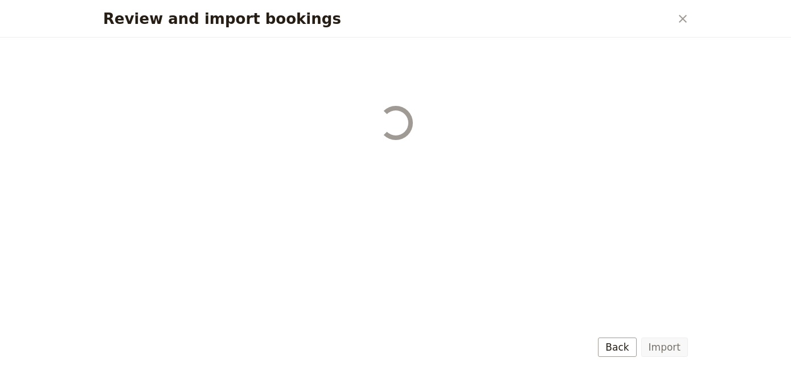
select select "68b002b7cac3c784cf00db2c"
select select "68b002b7cac3c784cf00db2d"
select select "68b002b7cac3c784cf00db2e"
select select "68b002b7cac3c784cf00db2f"
select select "68b002b7cac3c784cf00db30"
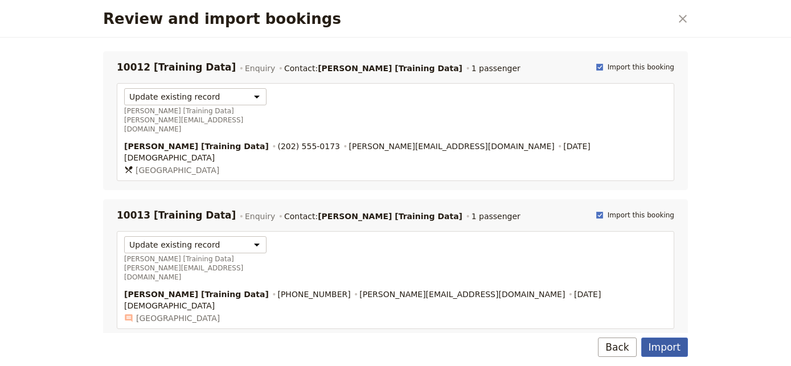
click at [652, 351] on button "Import" at bounding box center [664, 347] width 47 height 19
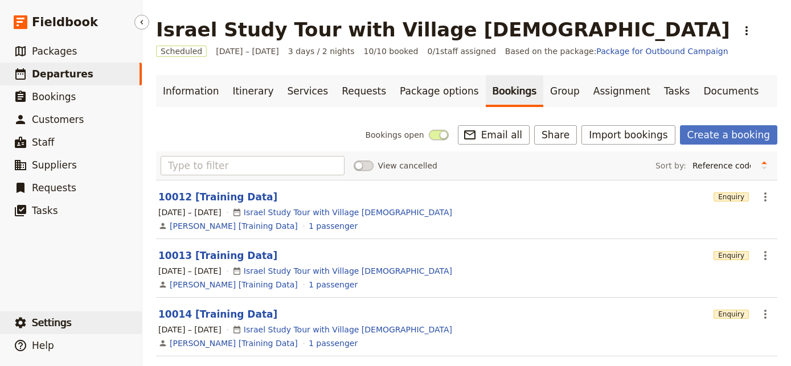
click at [77, 330] on button "​ Settings" at bounding box center [71, 322] width 142 height 23
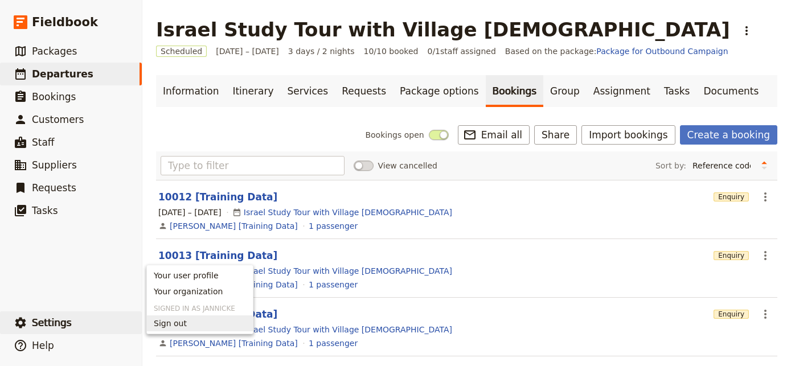
click at [191, 294] on span "Your organization" at bounding box center [188, 291] width 69 height 11
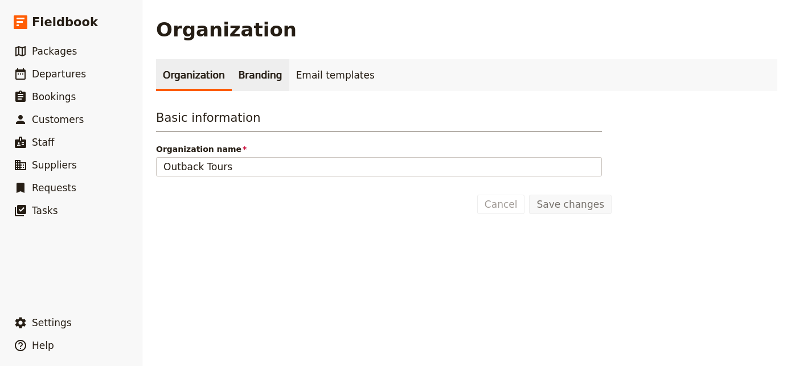
click at [272, 63] on link "Branding" at bounding box center [261, 75] width 58 height 32
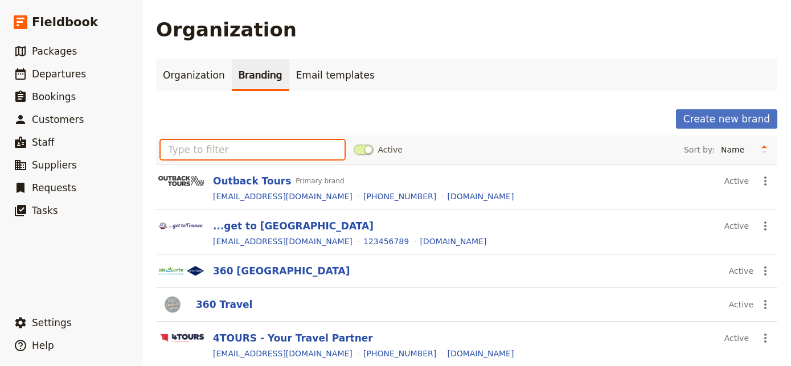
click at [225, 149] on input "text" at bounding box center [253, 149] width 184 height 19
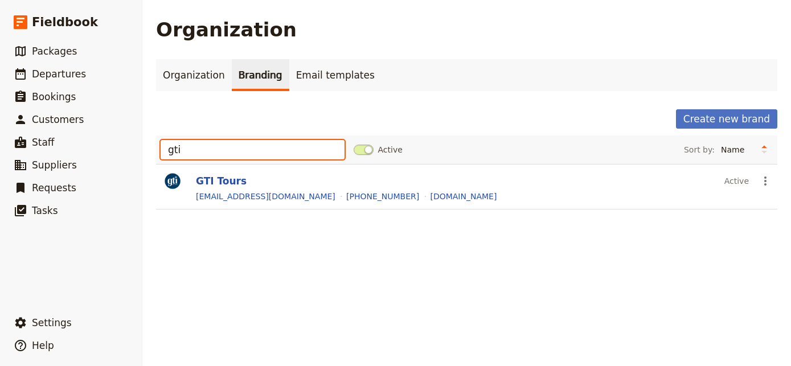
type input "gti"
click at [214, 190] on div "info@gtitours.org +16163961234 gtitours.org" at bounding box center [485, 197] width 581 height 14
click at [215, 186] on button "GTI Tours" at bounding box center [221, 181] width 51 height 14
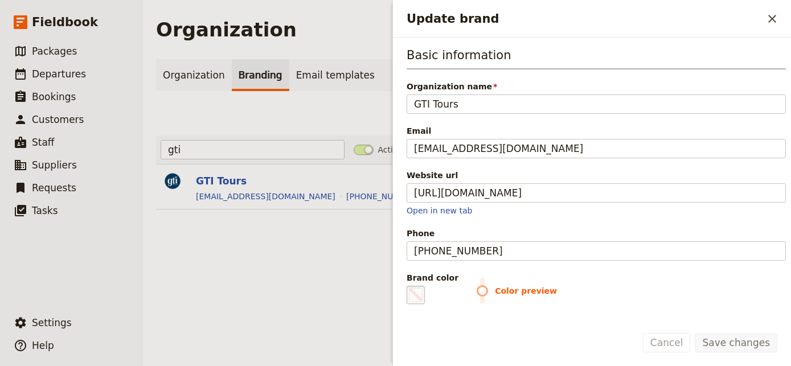
click at [413, 296] on span "Update brand" at bounding box center [416, 295] width 14 height 14
click at [409, 286] on input "#000000" at bounding box center [409, 285] width 1 height 1
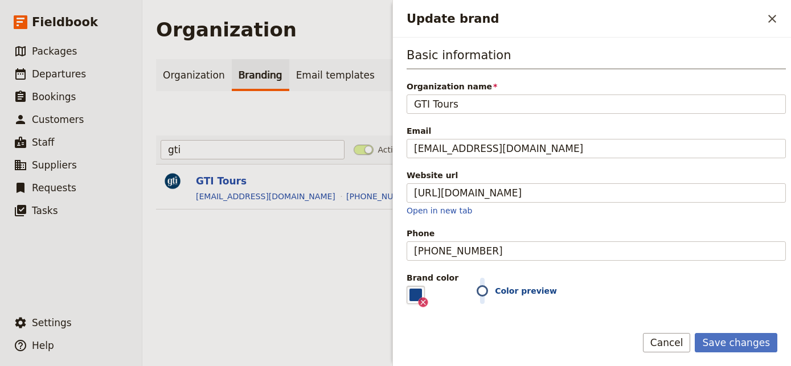
type input "#154386"
click at [605, 275] on div "Brand color #154386 Color preview" at bounding box center [596, 288] width 379 height 32
click at [725, 334] on button "Save changes" at bounding box center [736, 342] width 83 height 19
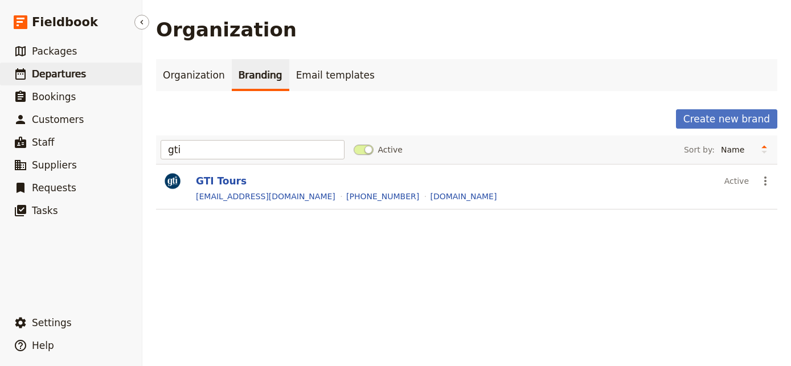
click at [73, 77] on span "Departures" at bounding box center [59, 73] width 54 height 11
select select "UPDATED_AT"
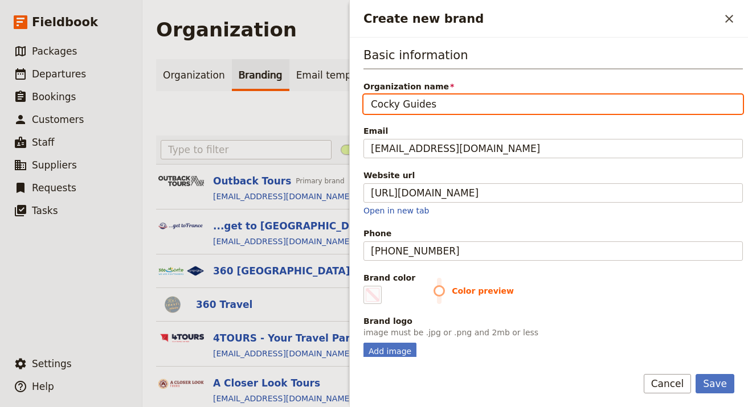
click at [294, 132] on div "Create new brand Active Sort by: Name Most recently updated Most recently creat…" at bounding box center [445, 369] width 578 height 520
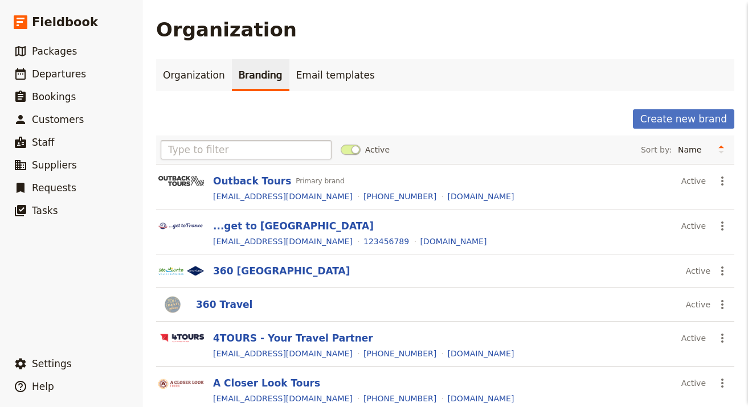
click at [274, 155] on input "text" at bounding box center [246, 149] width 171 height 19
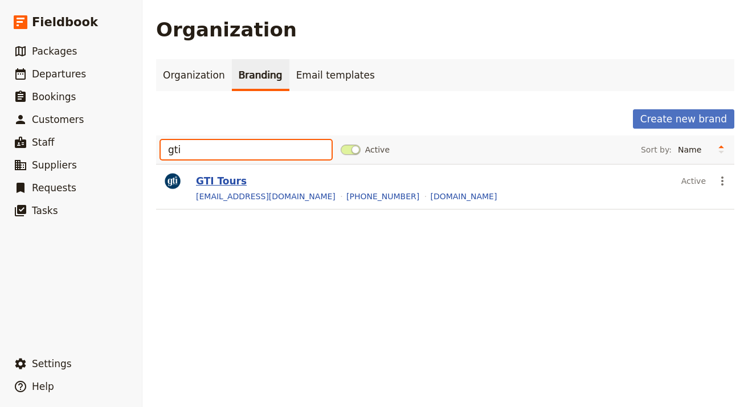
type input "gti"
click at [219, 179] on button "GTI Tours" at bounding box center [221, 181] width 51 height 14
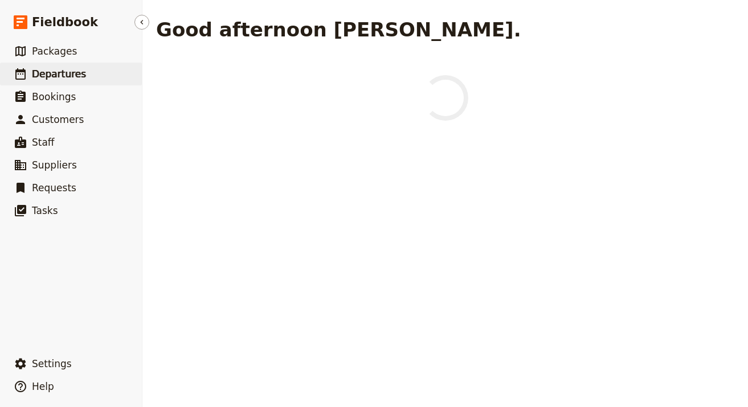
click at [109, 79] on link "​ Departures" at bounding box center [71, 74] width 142 height 23
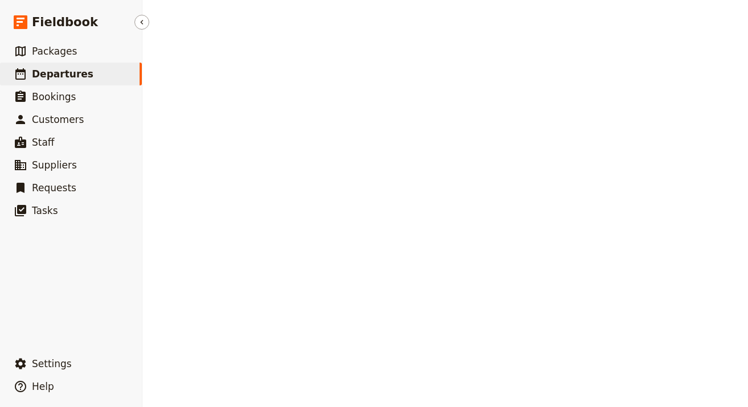
select select "UPDATED_AT"
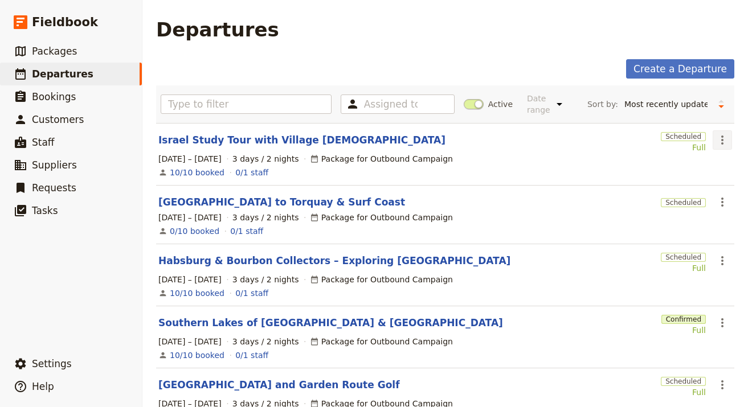
click at [679, 143] on icon "Actions" at bounding box center [722, 140] width 14 height 14
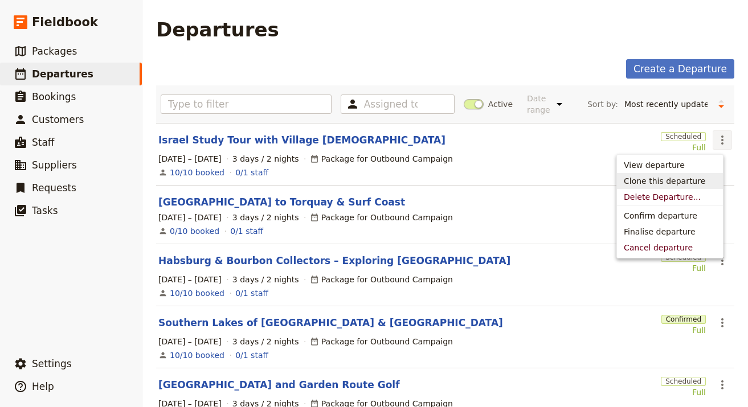
click at [679, 182] on span "Clone this departure" at bounding box center [669, 180] width 92 height 11
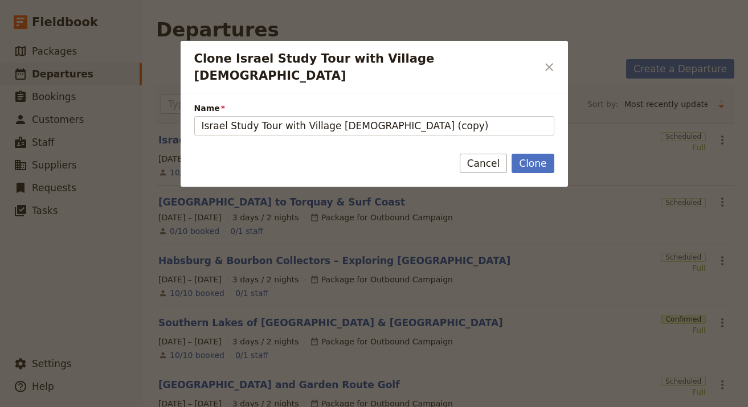
click at [499, 102] on span "Name" at bounding box center [374, 107] width 360 height 11
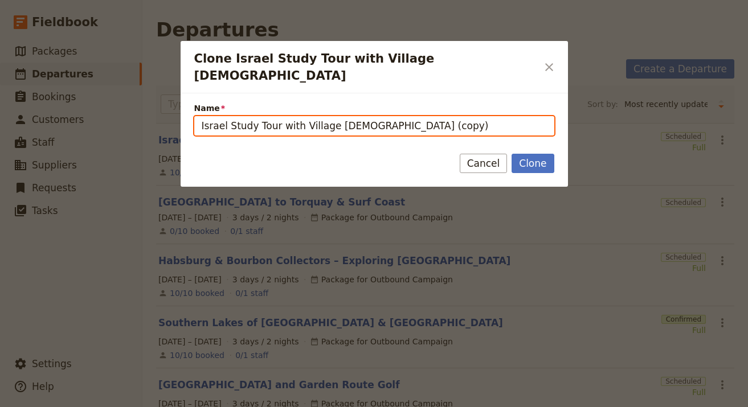
click at [499, 116] on input "Israel Study Tour with Village Bible Church (copy)" at bounding box center [374, 125] width 360 height 19
click at [495, 116] on input "Israel Study Tour with Village Bible Church (copy)" at bounding box center [374, 125] width 360 height 19
paste input "4-Day Grand Canyon River Trip: Geology + Exploration"
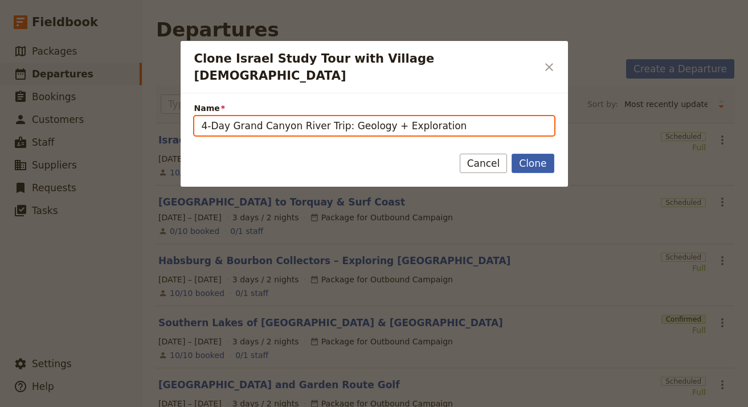
type input "4-Day Grand Canyon River Trip: Geology + Exploration"
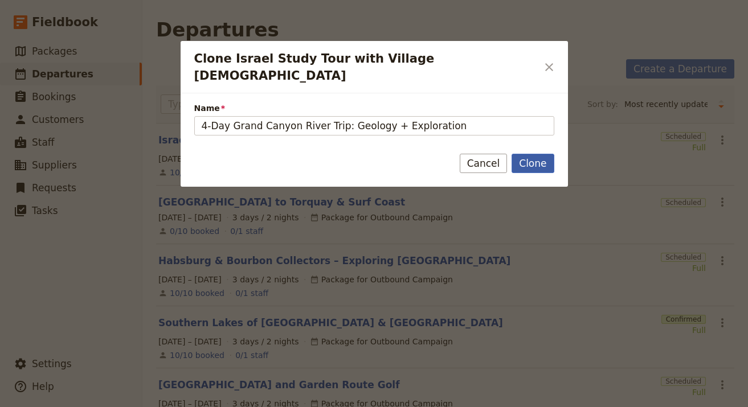
click at [525, 154] on button "Clone" at bounding box center [532, 163] width 42 height 19
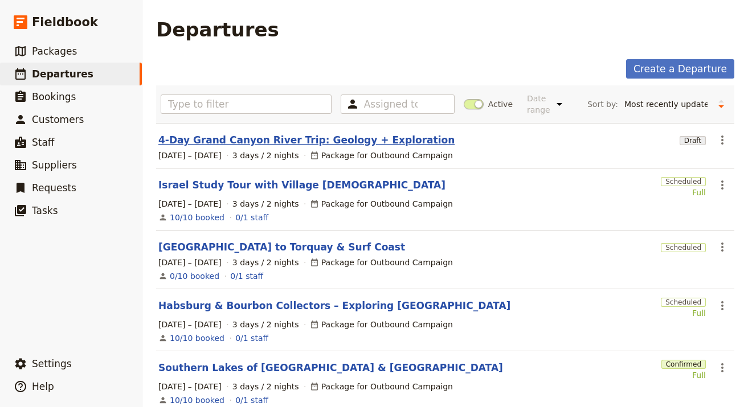
click at [190, 142] on link "4-Day Grand Canyon River Trip: Geology + Exploration" at bounding box center [306, 140] width 296 height 14
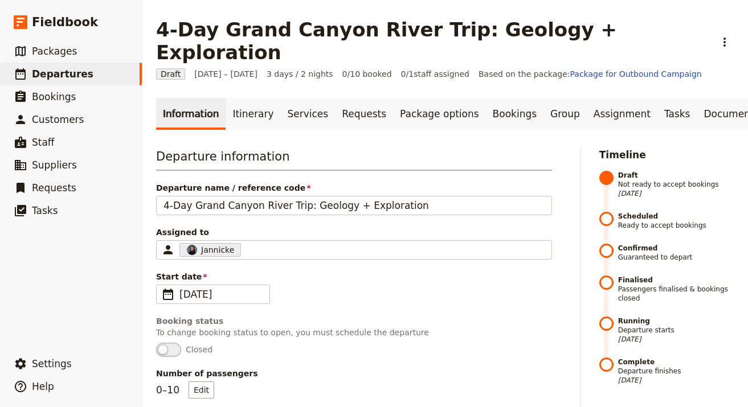
scroll to position [596, 0]
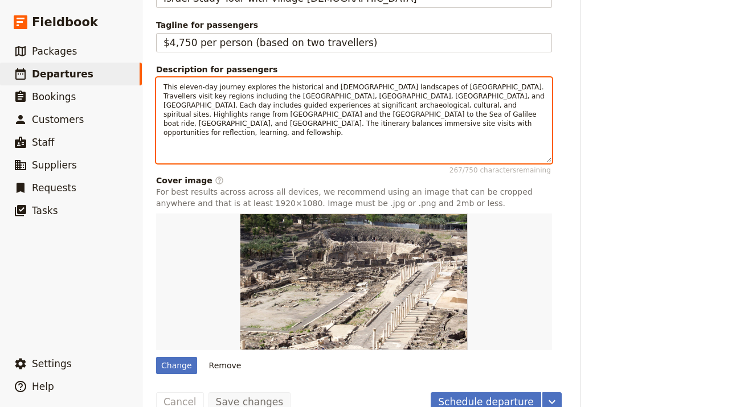
click at [243, 96] on span "This eleven-day journey explores the historical and biblical landscapes of Isra…" at bounding box center [354, 110] width 383 height 54
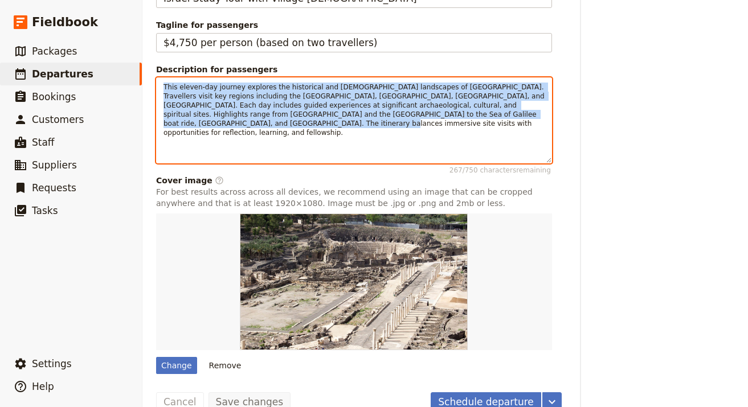
click at [243, 96] on span "This eleven-day journey explores the historical and biblical landscapes of Isra…" at bounding box center [354, 110] width 383 height 54
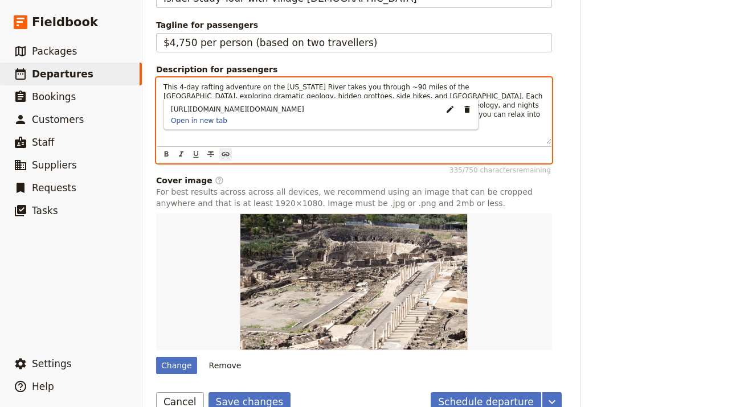
click at [521, 96] on div "This 4-day rafting adventure on the Colorado River takes you through ~90 miles …" at bounding box center [354, 111] width 395 height 66
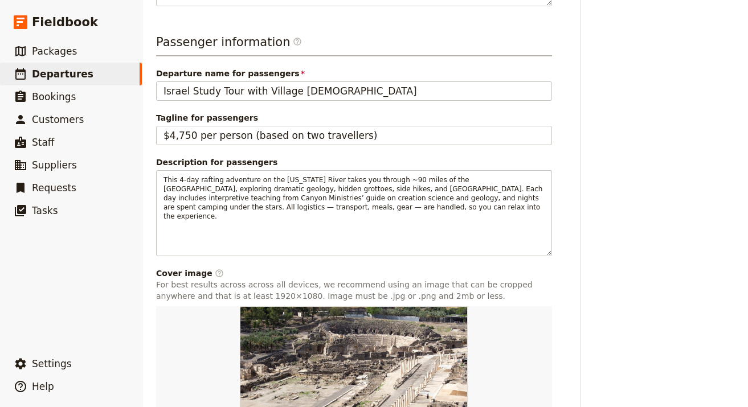
scroll to position [506, 0]
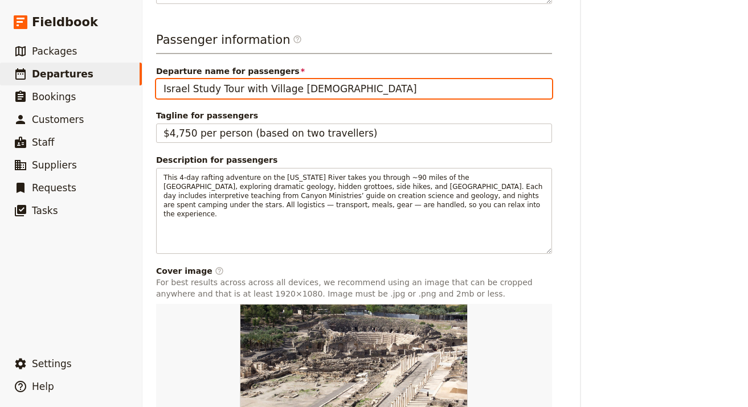
click at [408, 79] on input "Israel Study Tour with Village [DEMOGRAPHIC_DATA]" at bounding box center [354, 88] width 396 height 19
paste input "4-Day Grand Canyon River Trip: Geology + Exploration"
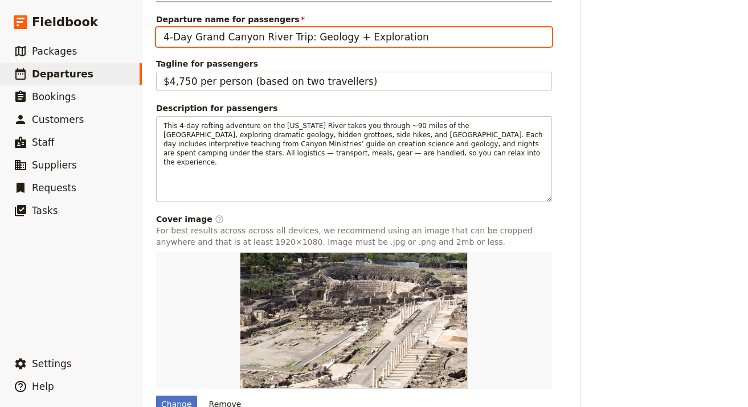
scroll to position [596, 0]
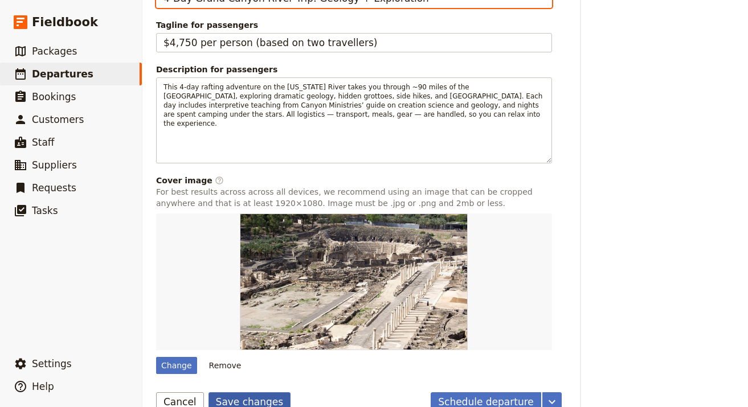
type input "4-Day Grand Canyon River Trip: Geology + Exploration"
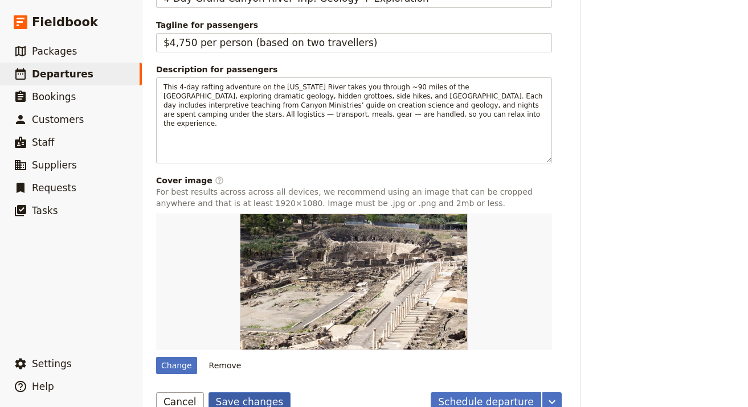
click at [233, 370] on button "Save changes" at bounding box center [249, 401] width 83 height 19
click at [225, 357] on button "Remove" at bounding box center [225, 365] width 43 height 17
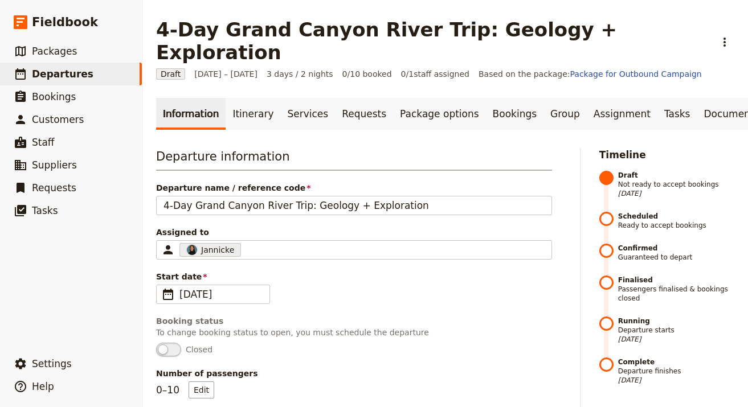
scroll to position [453, 0]
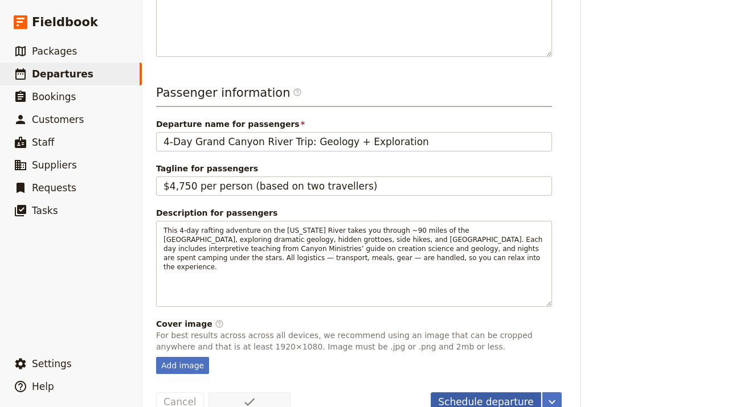
click at [499, 370] on button "Schedule departure" at bounding box center [485, 401] width 110 height 19
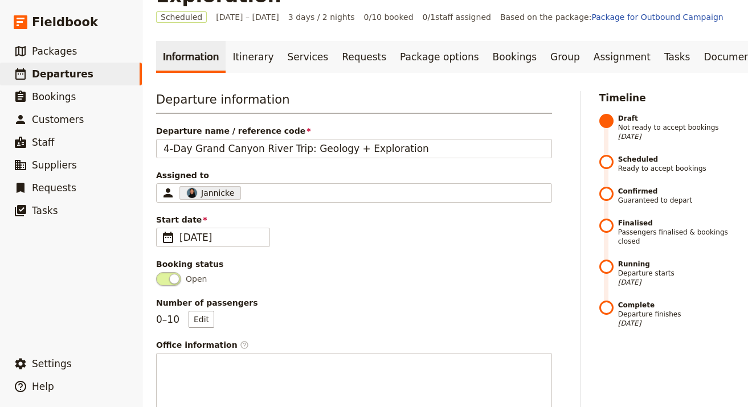
scroll to position [0, 0]
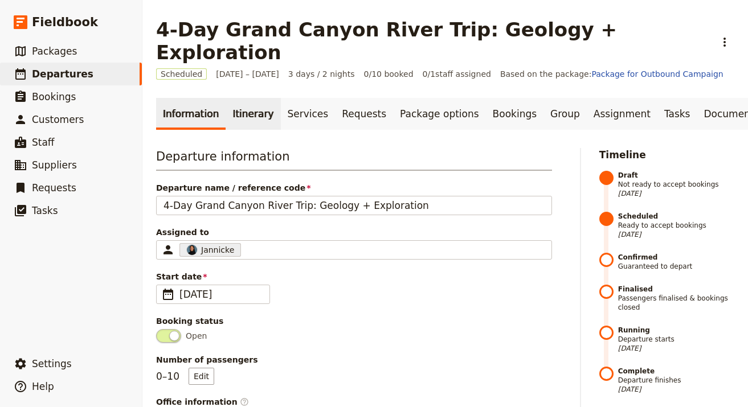
click at [261, 98] on link "Itinerary" at bounding box center [252, 114] width 55 height 32
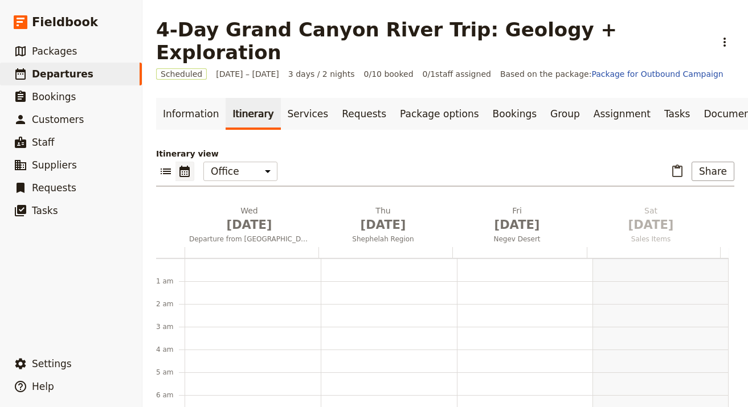
scroll to position [148, 0]
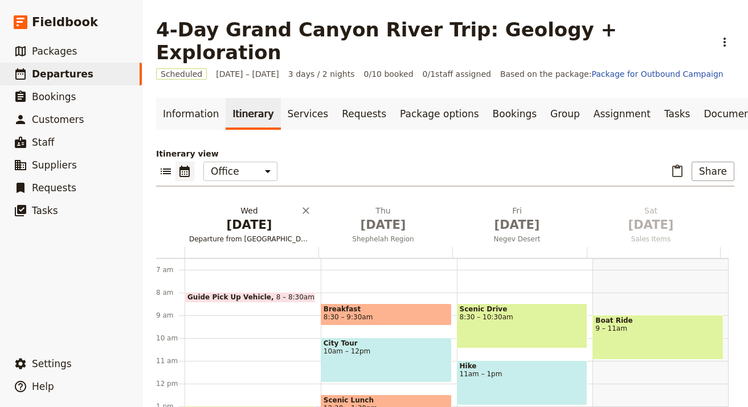
click at [269, 216] on span "[DATE]" at bounding box center [249, 224] width 120 height 17
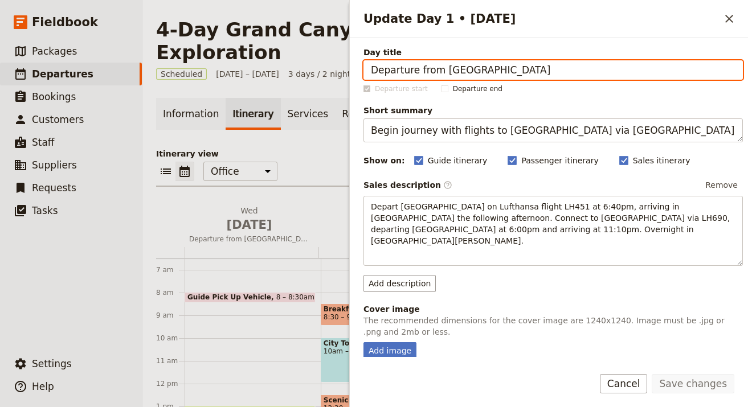
click at [461, 73] on input "Departure from Los Angeles" at bounding box center [552, 69] width 379 height 19
paste input "Launch & Canyon Entry"
type input "Launch & Canyon Entry"
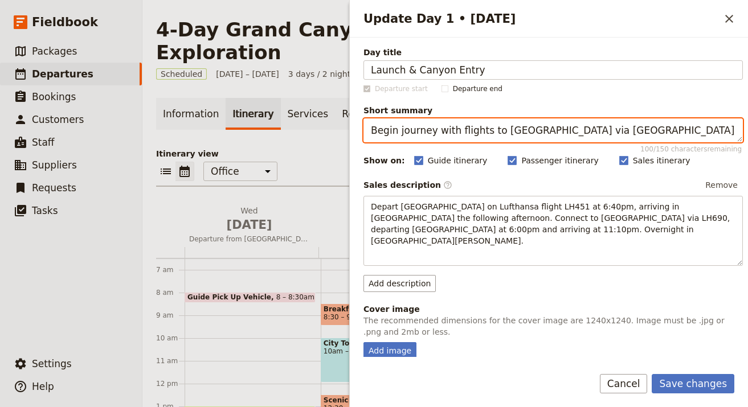
click at [570, 129] on textarea "Begin journey with flights to Israel via Frankfurt" at bounding box center [552, 130] width 379 height 24
paste textarea "your journey via helicopter or raft launch, descend into the canyon. Day Descri…"
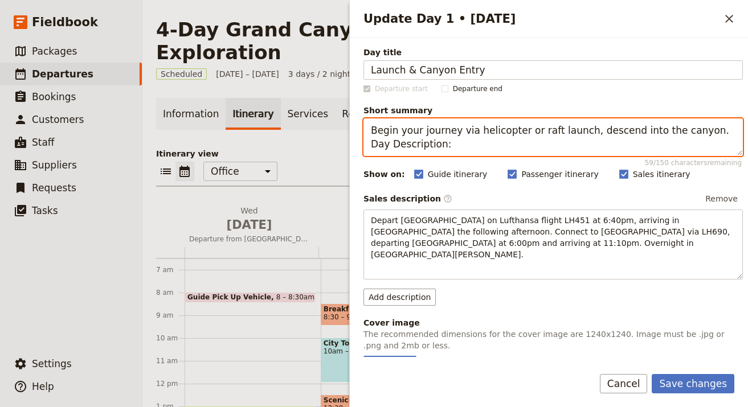
type textarea "Begin your journey via helicopter or raft launch, descend into the canyon. Day …"
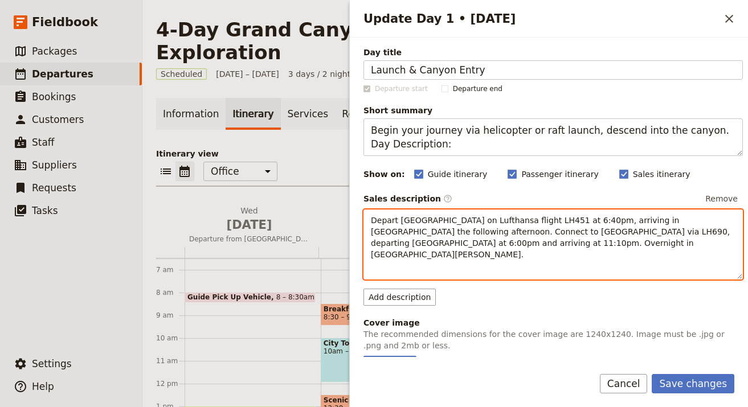
click at [493, 214] on div "Depart Los Angeles on Lufthansa flight LH451 at 6:40pm, arriving in Frankfurt t…" at bounding box center [553, 244] width 378 height 69
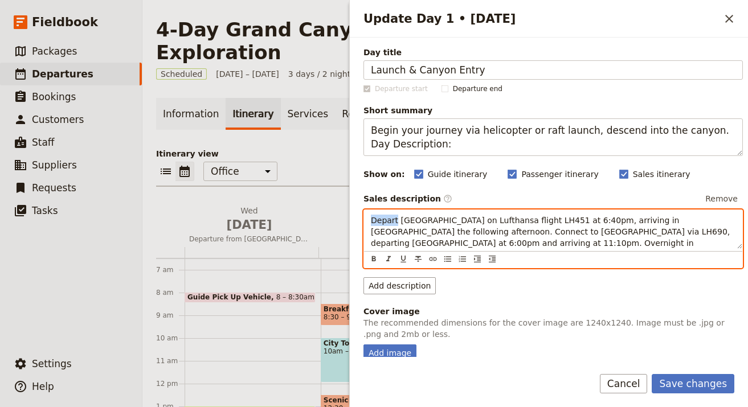
click at [493, 214] on div "Depart Los Angeles on Lufthansa flight LH451 at 6:40pm, arriving in Frankfurt t…" at bounding box center [553, 229] width 378 height 39
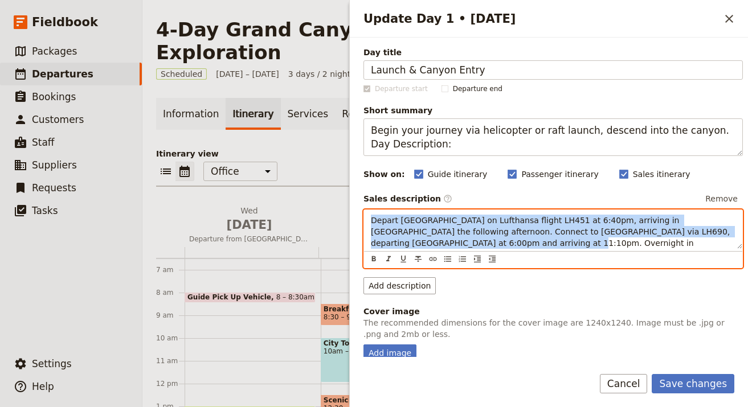
click at [493, 214] on div "Depart Los Angeles on Lufthansa flight LH451 at 6:40pm, arriving in Frankfurt t…" at bounding box center [553, 229] width 378 height 39
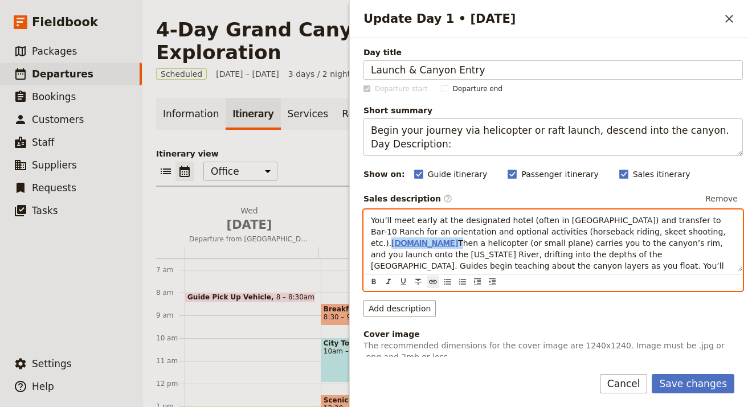
drag, startPoint x: 722, startPoint y: 231, endPoint x: 643, endPoint y: 230, distance: 79.1
click at [643, 230] on p "You’ll meet early at the designated hotel (often in Las Vegas) and transfer to …" at bounding box center [553, 249] width 364 height 68
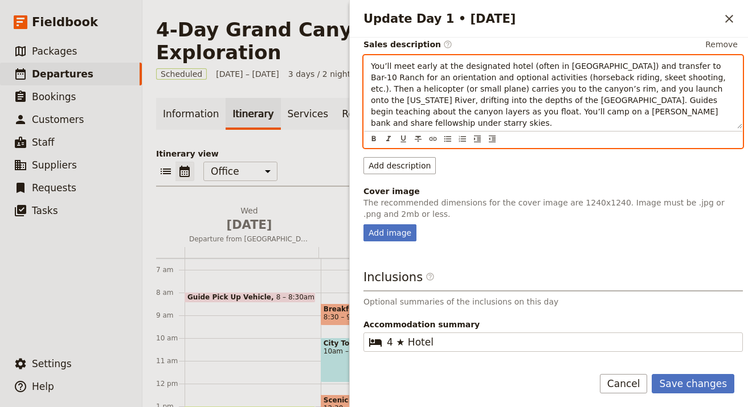
scroll to position [197, 0]
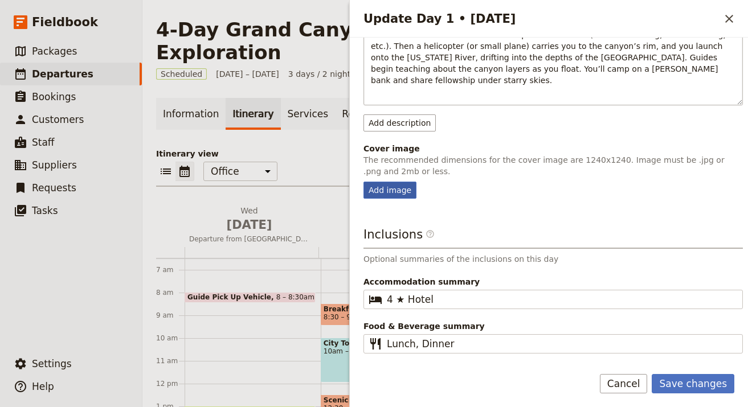
click at [394, 182] on div "Add image" at bounding box center [389, 190] width 53 height 17
click at [363, 181] on input "Add image" at bounding box center [363, 181] width 1 height 1
type input "C:\fakepath\Coyote-Bridge-Group-300x225.jpg"
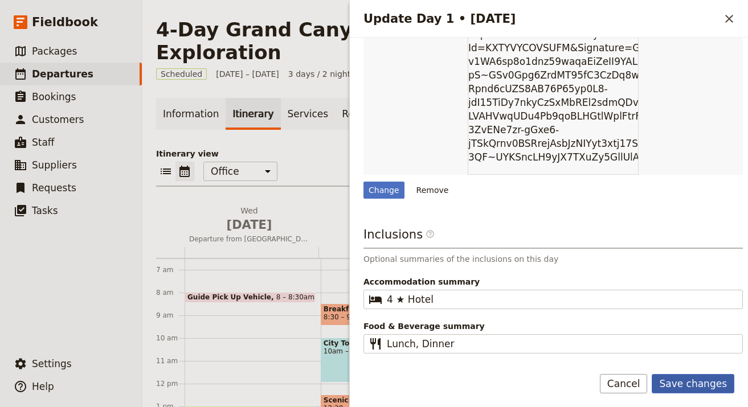
scroll to position [372, 0]
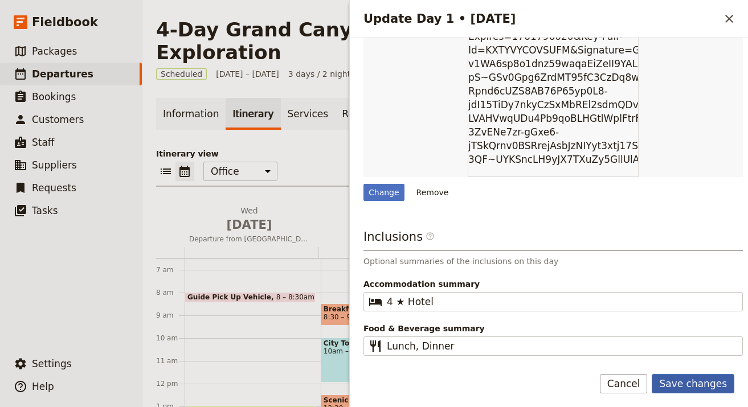
click at [679, 370] on button "Save changes" at bounding box center [692, 383] width 83 height 19
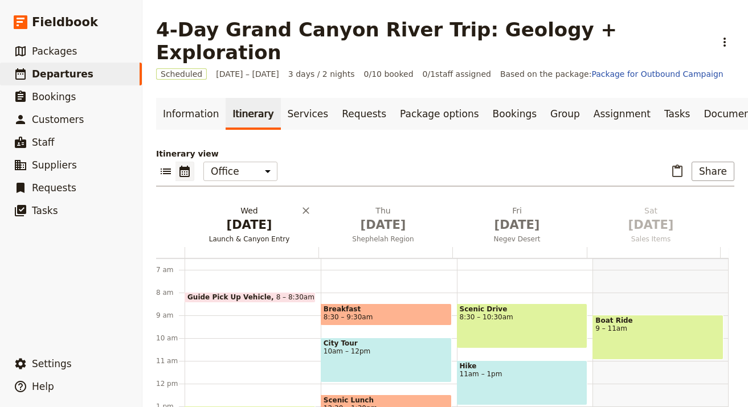
click at [249, 211] on button "Wed Oct 1 Launch & Canyon Entry" at bounding box center [251, 226] width 134 height 42
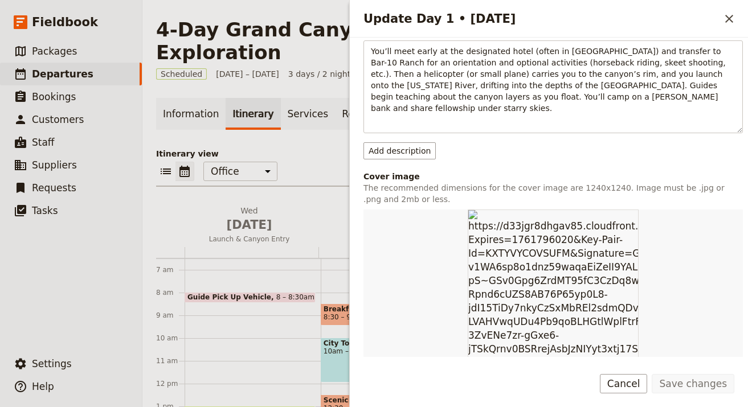
scroll to position [375, 0]
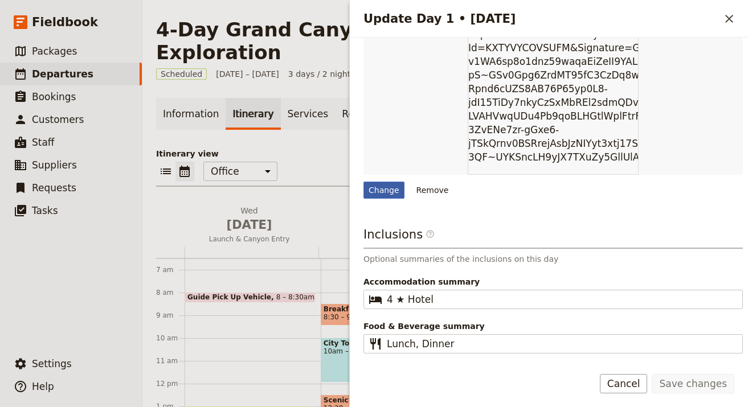
click at [389, 182] on div "Change" at bounding box center [383, 190] width 41 height 17
click at [363, 181] on input "Change" at bounding box center [363, 181] width 1 height 1
type input "C:\fakepath\Nankoweap-Banner.jpg"
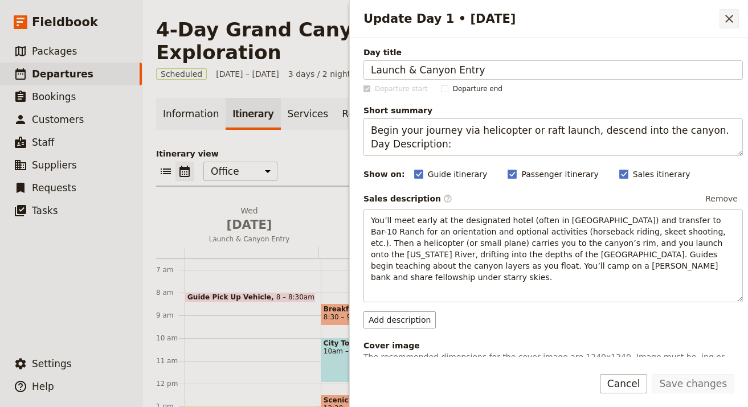
click at [679, 21] on icon "Close drawer" at bounding box center [729, 19] width 14 height 14
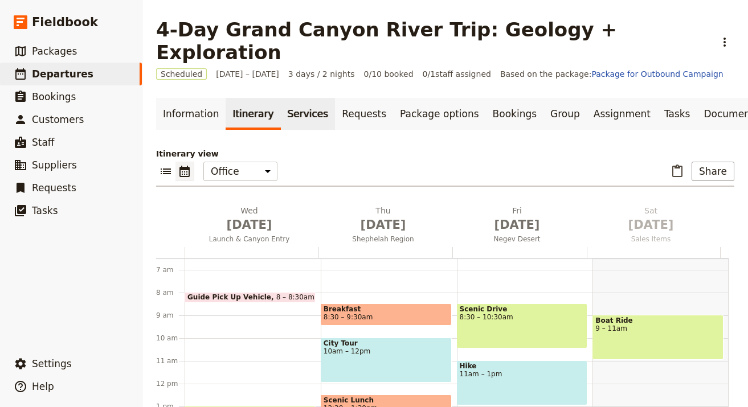
click at [281, 98] on link "Services" at bounding box center [308, 114] width 55 height 32
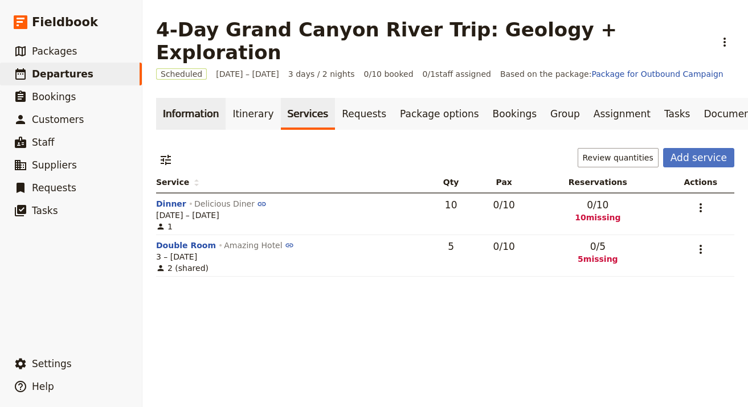
click at [190, 98] on link "Information" at bounding box center [190, 114] width 69 height 32
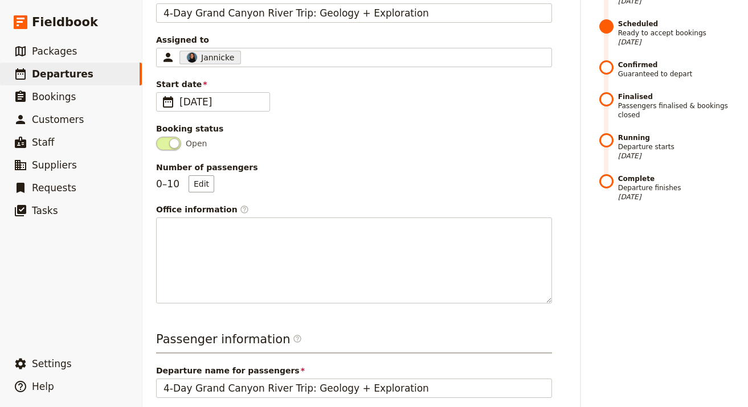
scroll to position [439, 0]
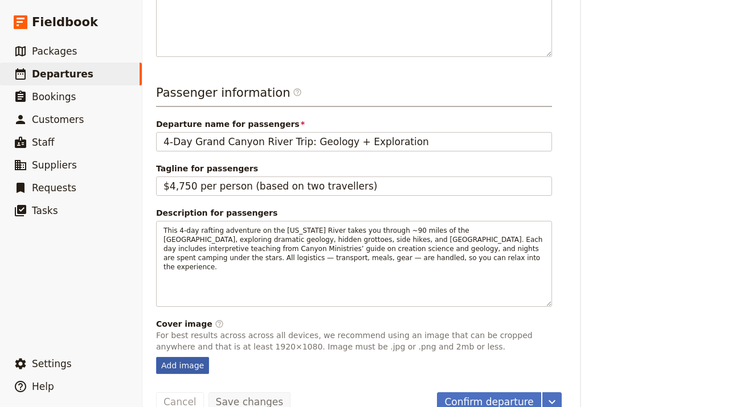
click at [190, 357] on div "Add image" at bounding box center [182, 365] width 53 height 17
click at [156, 356] on input "Add image" at bounding box center [155, 356] width 1 height 1
type input "C:\fakepath\IMG_9156.jpg"
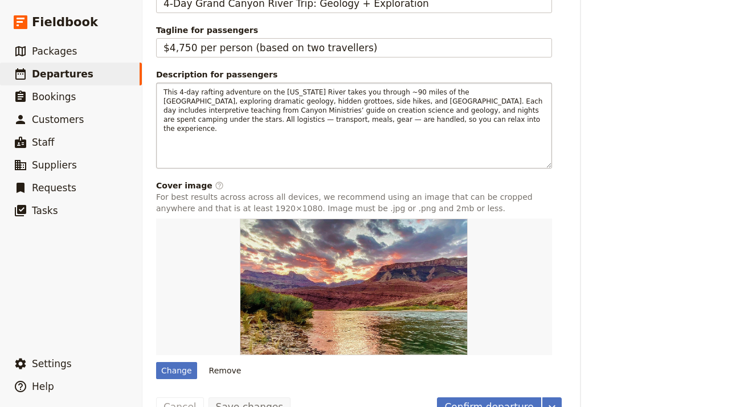
scroll to position [0, 0]
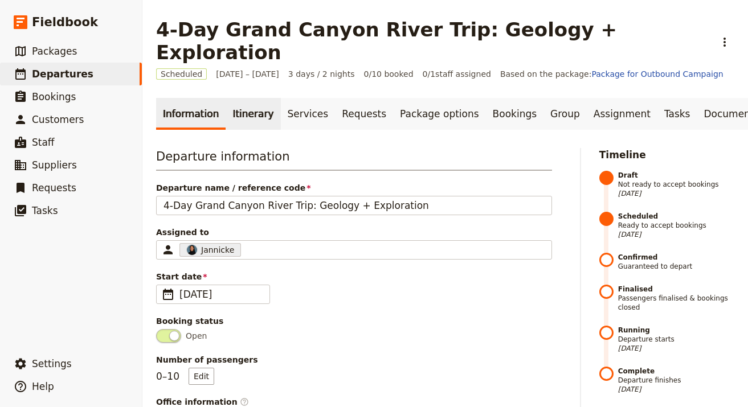
click at [250, 98] on link "Itinerary" at bounding box center [252, 114] width 55 height 32
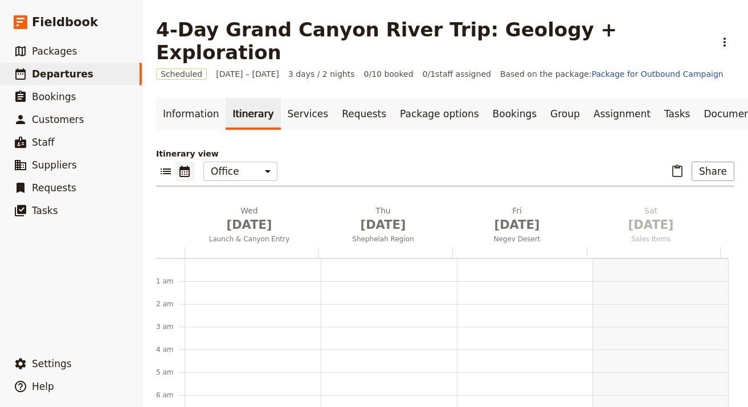
scroll to position [148, 0]
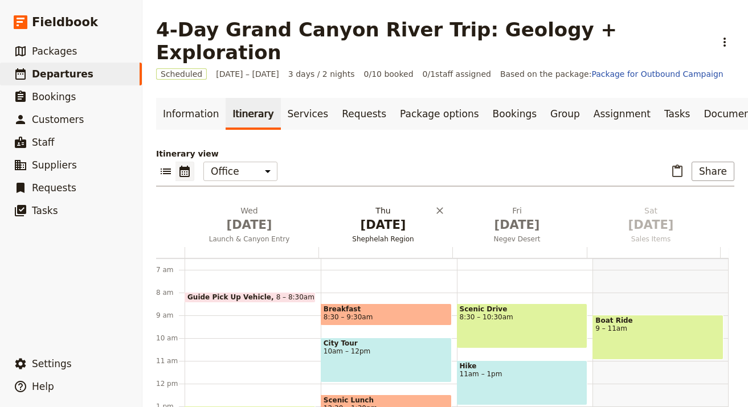
click at [395, 235] on span "Shephelah Region" at bounding box center [382, 239] width 129 height 9
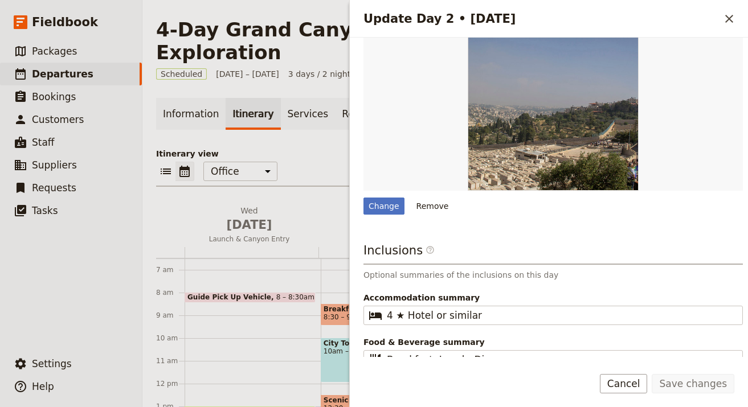
scroll to position [326, 0]
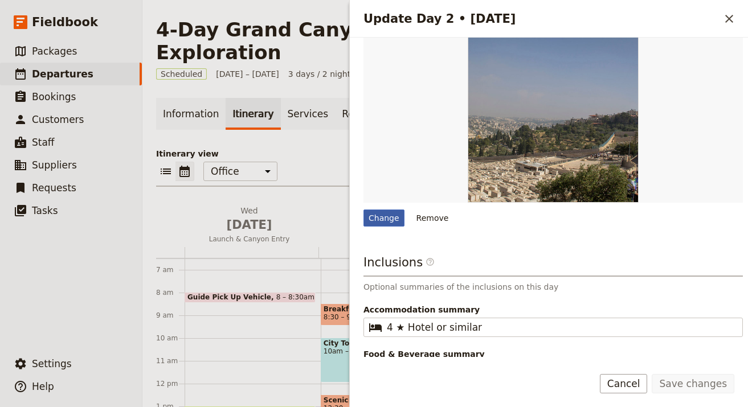
click at [375, 210] on div "Change" at bounding box center [383, 218] width 41 height 17
click at [363, 209] on input "Change" at bounding box center [363, 209] width 1 height 1
type input "C:\fakepath\jackalope-west-02HBQ2w_yak-unsplash (1).jpg"
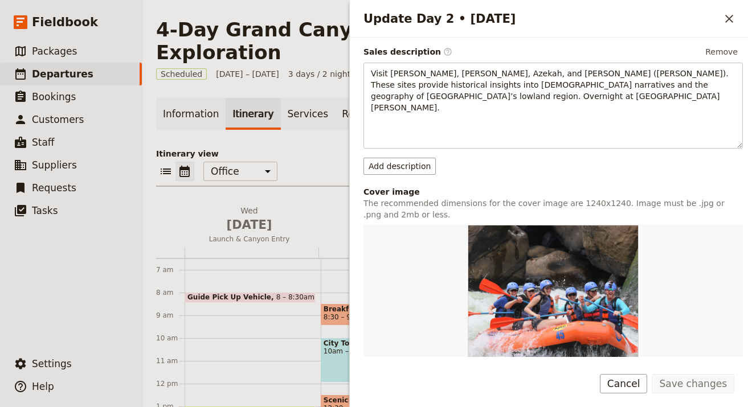
scroll to position [121, 0]
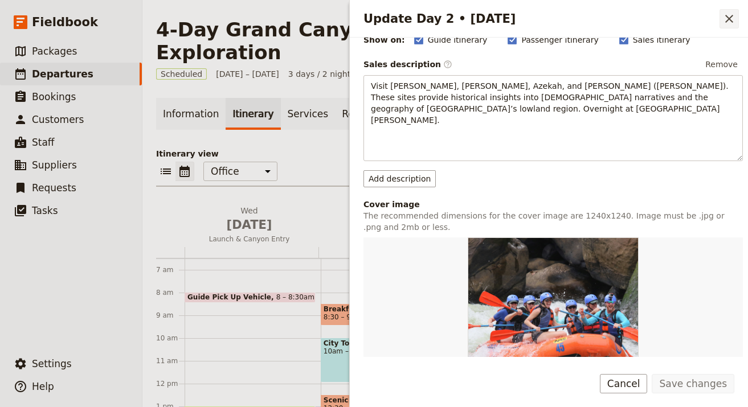
click at [679, 17] on icon "Close drawer" at bounding box center [729, 19] width 14 height 14
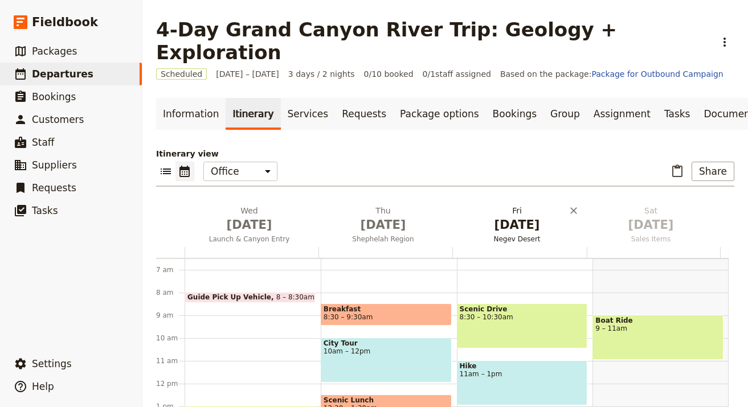
click at [510, 216] on span "[DATE]" at bounding box center [517, 224] width 120 height 17
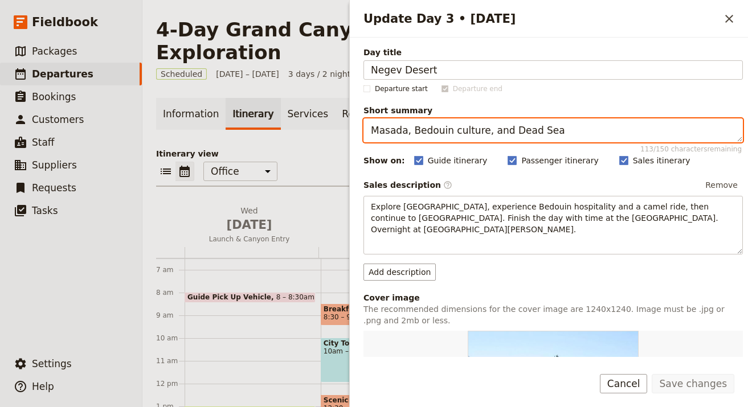
drag, startPoint x: 559, startPoint y: 135, endPoint x: 503, endPoint y: 128, distance: 55.7
click at [503, 128] on textarea "Masada, Bedouin culture, and Dead Sea" at bounding box center [552, 130] width 379 height 24
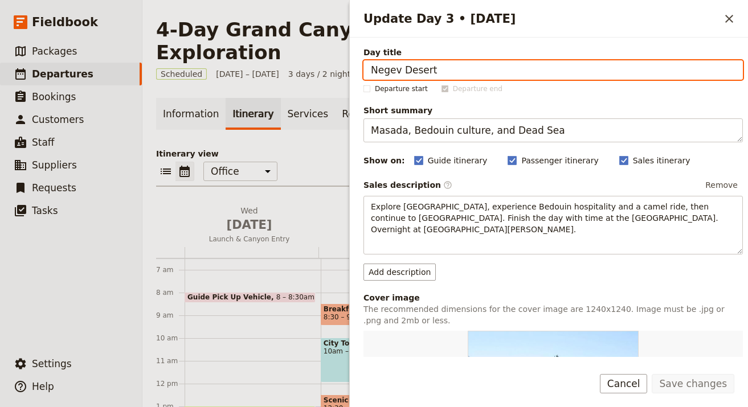
click at [555, 71] on input "Negev Desert" at bounding box center [552, 69] width 379 height 19
click at [556, 71] on input "Negev Desert" at bounding box center [552, 69] width 379 height 19
paste input "Deep Canyon Exploration"
type input "Deep Canyon Exploration"
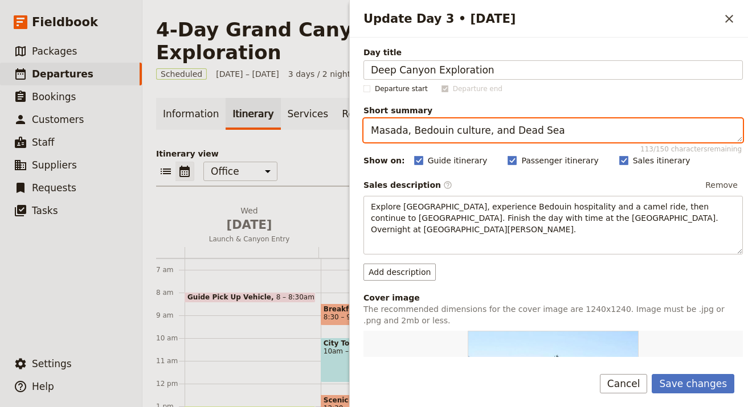
click at [604, 122] on textarea "Masada, Bedouin culture, and Dead Sea" at bounding box center [552, 130] width 379 height 24
paste textarea "Journey deeper down canyon with more rapids and explorations."
type textarea "Journey deeper down canyon with more rapids and explorations."
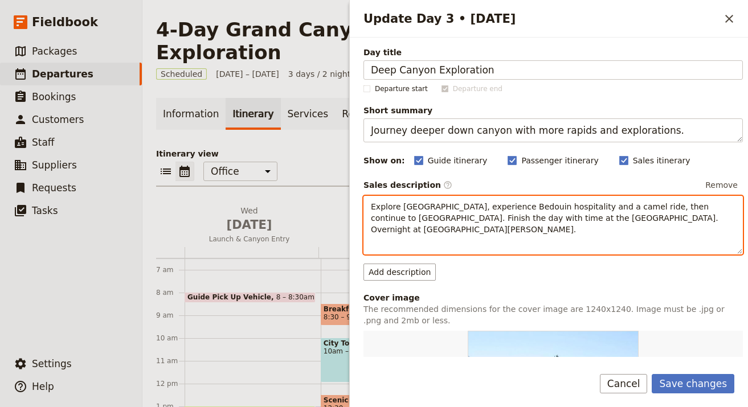
click at [439, 208] on span "Explore Masada fortress, experience Bedouin hospitality and a camel ride, then …" at bounding box center [546, 218] width 350 height 32
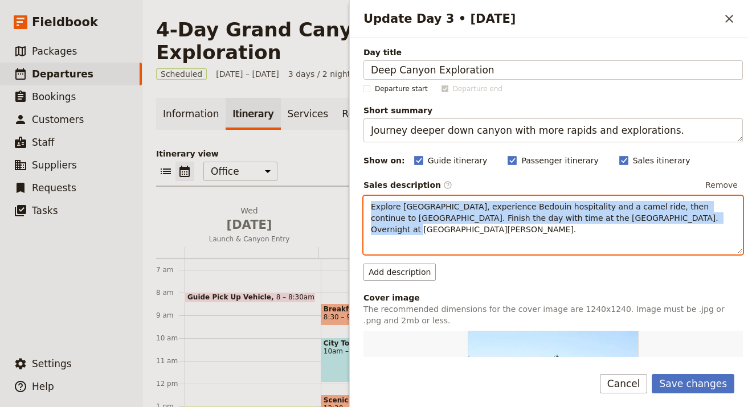
click at [439, 208] on span "Explore Masada fortress, experience Bedouin hospitality and a camel ride, then …" at bounding box center [546, 218] width 350 height 32
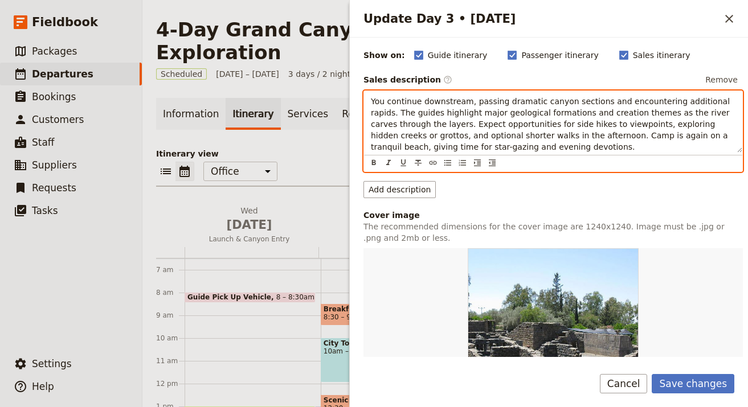
scroll to position [108, 0]
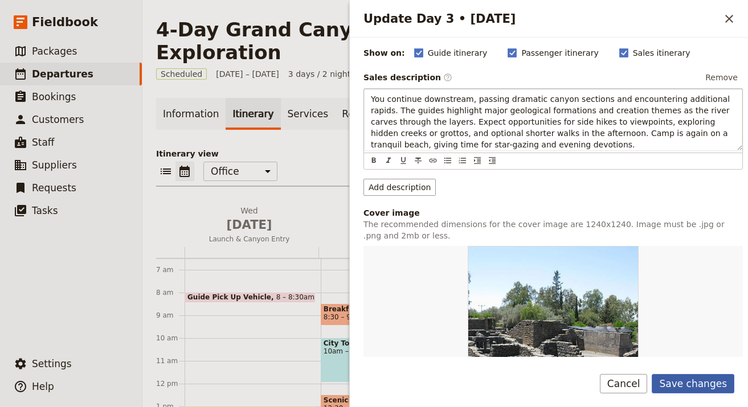
click at [679, 370] on button "Save changes" at bounding box center [692, 383] width 83 height 19
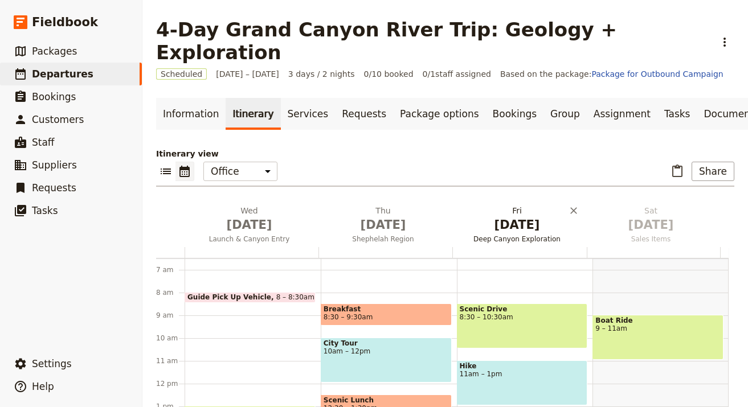
click at [519, 235] on span "Deep Canyon Exploration" at bounding box center [516, 239] width 129 height 9
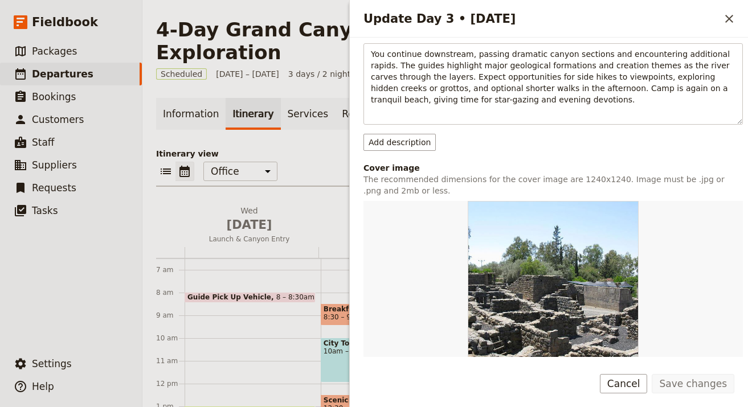
scroll to position [227, 0]
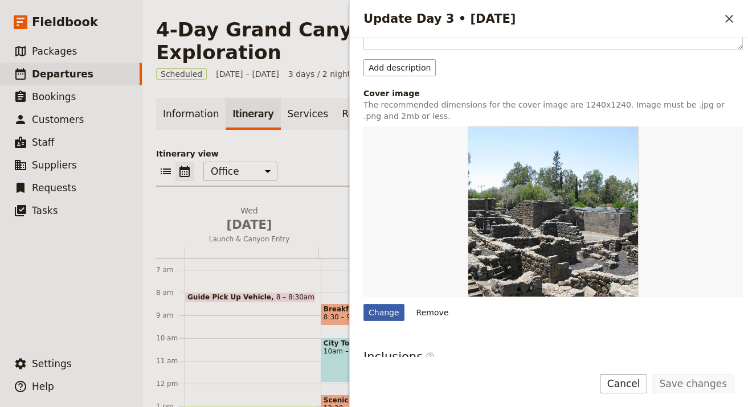
click at [373, 320] on div "Change" at bounding box center [383, 312] width 41 height 17
click at [363, 304] on input "Change" at bounding box center [363, 303] width 1 height 1
type input "C:\fakepath\dan-loftus-UZ8r6U1V6lw-unsplash (1).jpg"
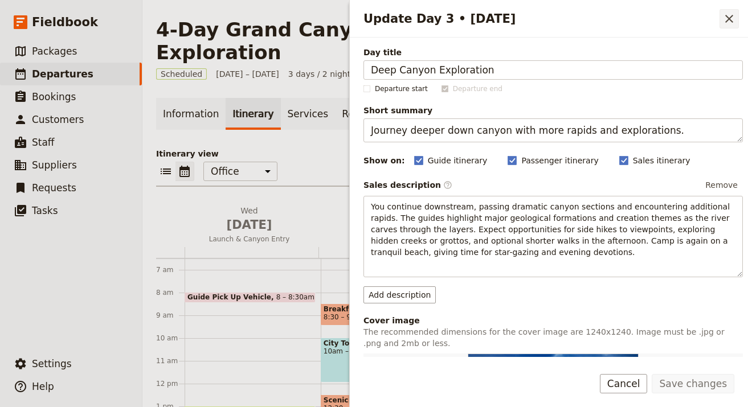
click at [679, 21] on icon "Close drawer" at bounding box center [729, 19] width 14 height 14
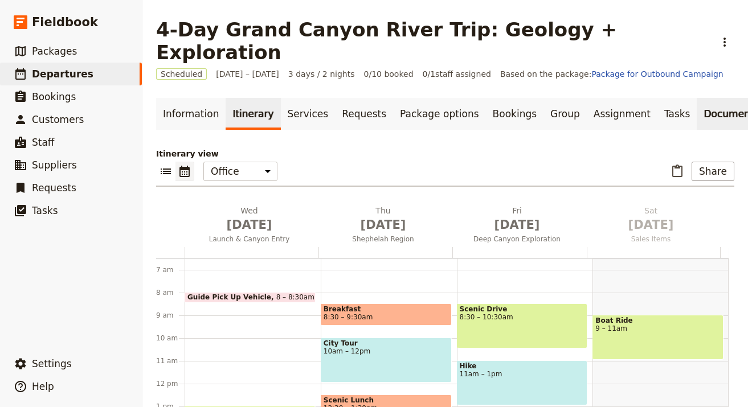
click at [679, 98] on link "Documents" at bounding box center [730, 114] width 69 height 32
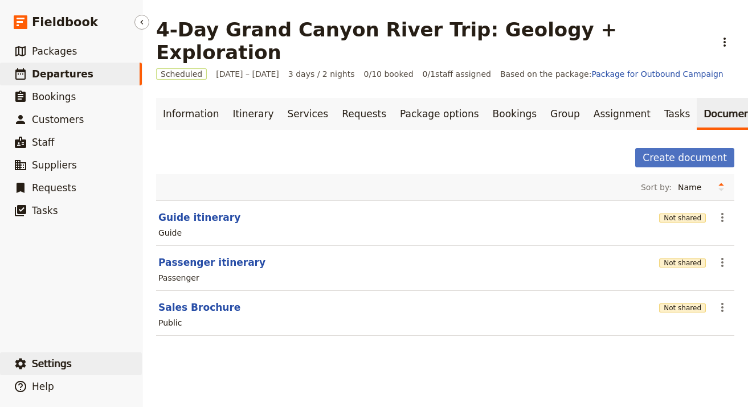
click at [59, 364] on span "Settings" at bounding box center [52, 363] width 40 height 11
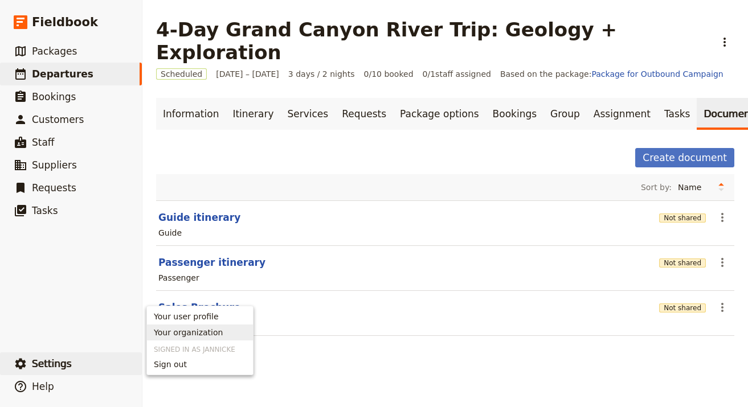
click at [216, 333] on span "Your organization" at bounding box center [188, 332] width 69 height 11
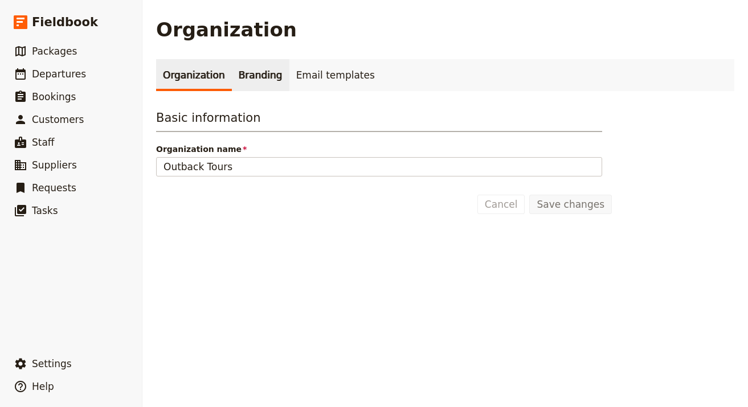
click at [254, 83] on link "Branding" at bounding box center [261, 75] width 58 height 32
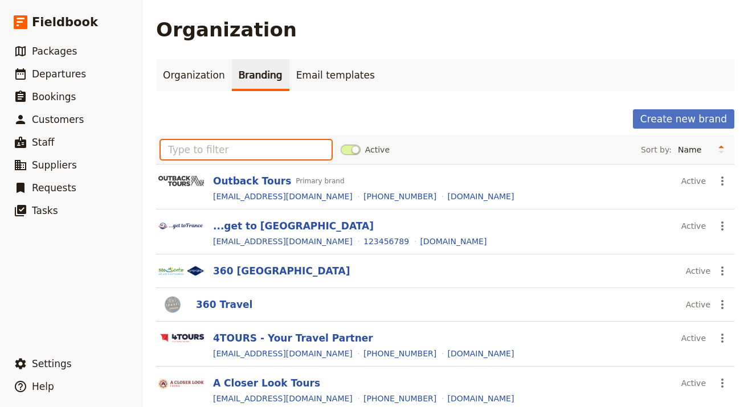
click at [249, 142] on input "text" at bounding box center [246, 149] width 171 height 19
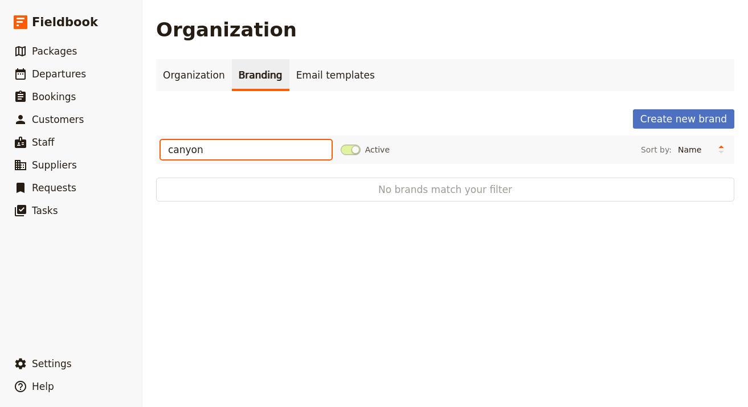
type input "canyon"
click at [620, 114] on div "Create new brand" at bounding box center [445, 118] width 578 height 19
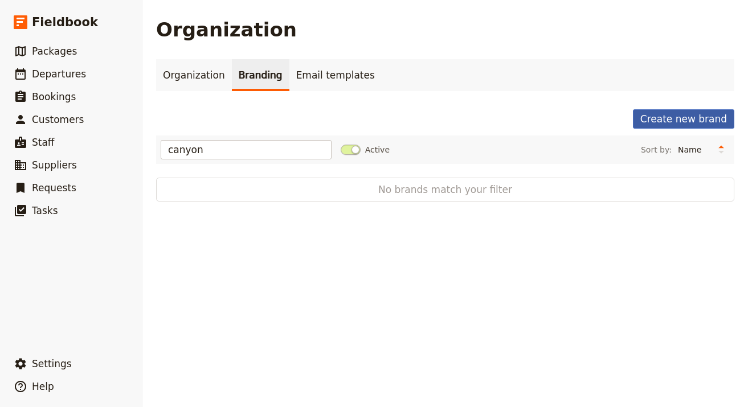
click at [648, 114] on button "Create new brand" at bounding box center [683, 118] width 101 height 19
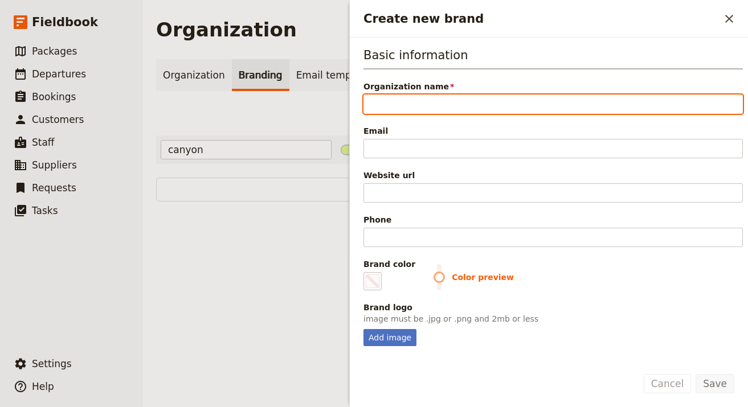
paste input "Grand Canyon [DEMOGRAPHIC_DATA] Tours & Adventures"
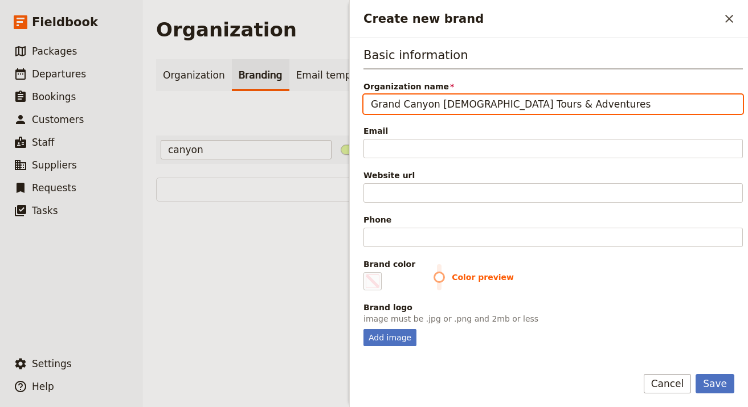
type input "Grand Canyon [DEMOGRAPHIC_DATA] Tours & Adventures"
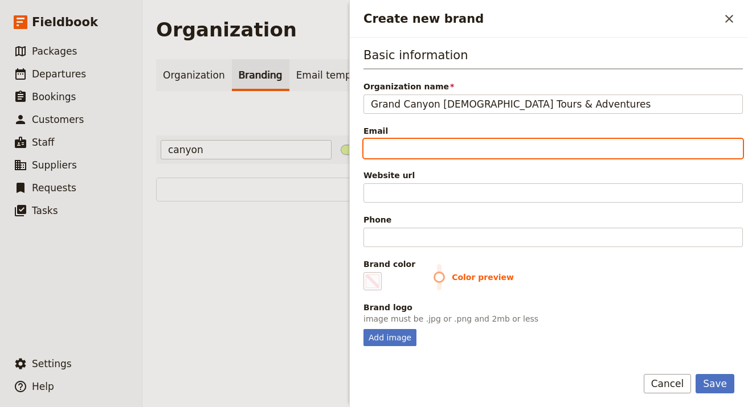
click at [538, 147] on input "Email" at bounding box center [552, 148] width 379 height 19
paste input "[EMAIL_ADDRESS][DOMAIN_NAME]"
type input "[EMAIL_ADDRESS][DOMAIN_NAME]"
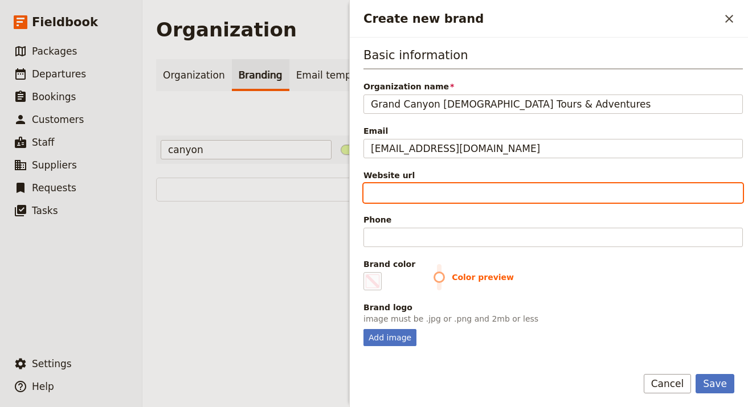
click at [529, 184] on input "Website url" at bounding box center [552, 192] width 379 height 19
paste input "https://canyonministries.org"
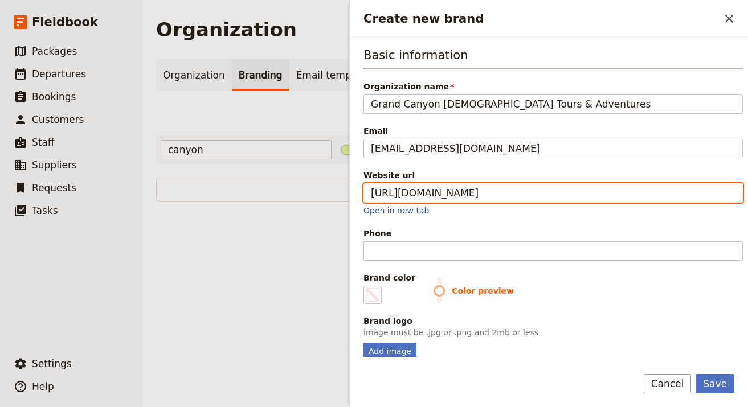
type input "https://canyonministries.org"
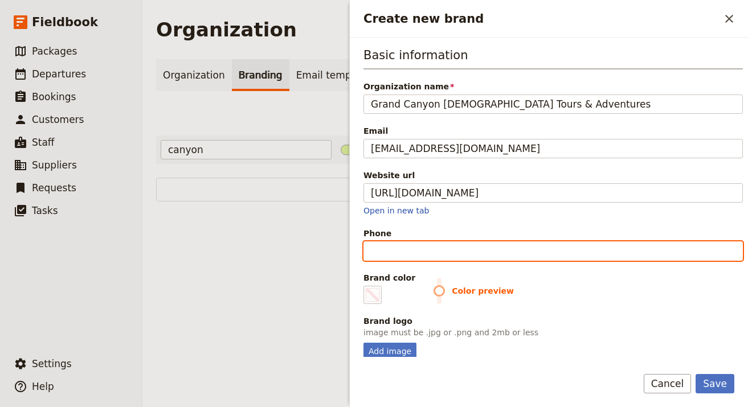
click at [549, 251] on input "Phone" at bounding box center [552, 250] width 379 height 19
paste input "1-928-251-3000"
click at [424, 252] on input "1-928-251-3000" at bounding box center [552, 250] width 379 height 19
click at [402, 251] on input "1-928-2513000" at bounding box center [552, 250] width 379 height 19
click at [377, 251] on input "1-9282513000" at bounding box center [552, 250] width 379 height 19
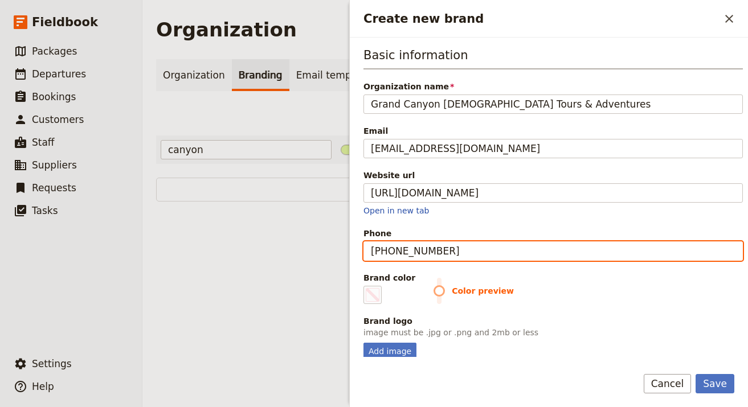
type input "+19282513000"
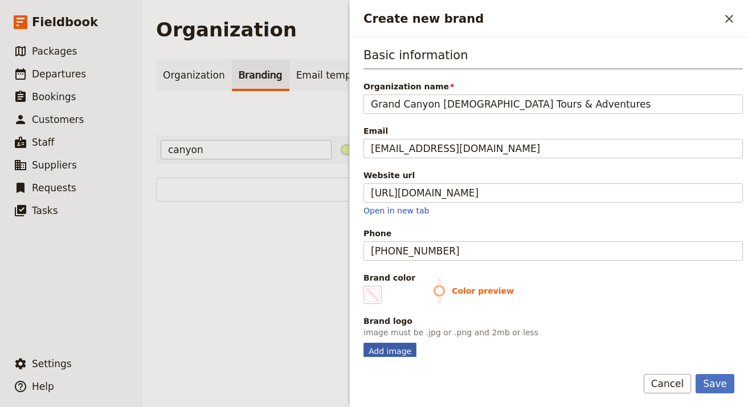
click at [388, 351] on div "Add image" at bounding box center [389, 351] width 53 height 17
click at [363, 343] on input "Add image" at bounding box center [363, 342] width 1 height 1
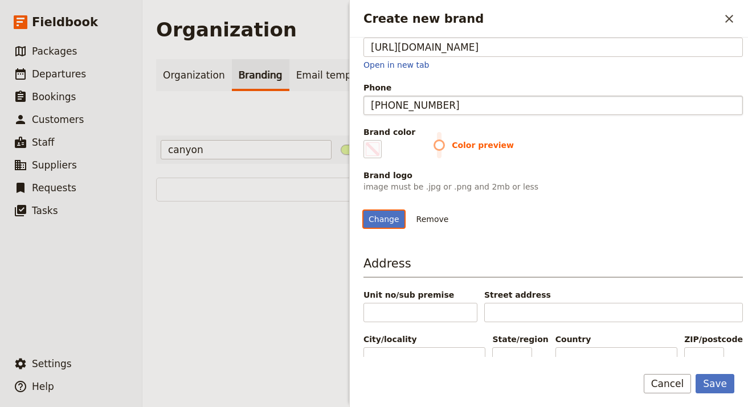
scroll to position [192, 0]
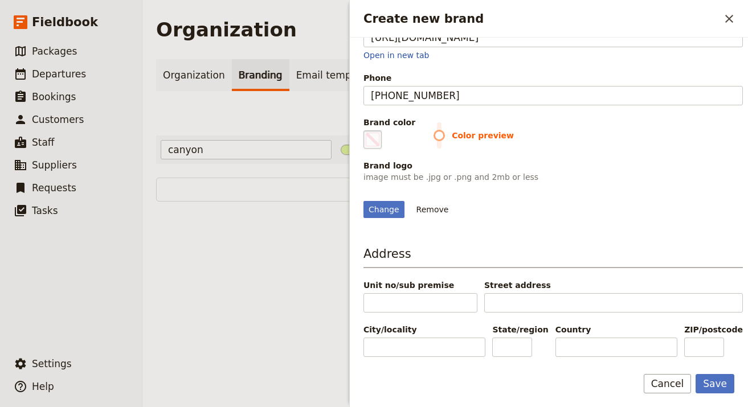
click at [376, 133] on span "Create new brand" at bounding box center [373, 140] width 14 height 14
click at [366, 130] on input "#000000" at bounding box center [366, 130] width 1 height 1
click at [549, 160] on div "Brand logo" at bounding box center [552, 165] width 379 height 11
click at [377, 218] on div "Change" at bounding box center [383, 209] width 41 height 17
click at [363, 201] on input "Change" at bounding box center [363, 200] width 1 height 1
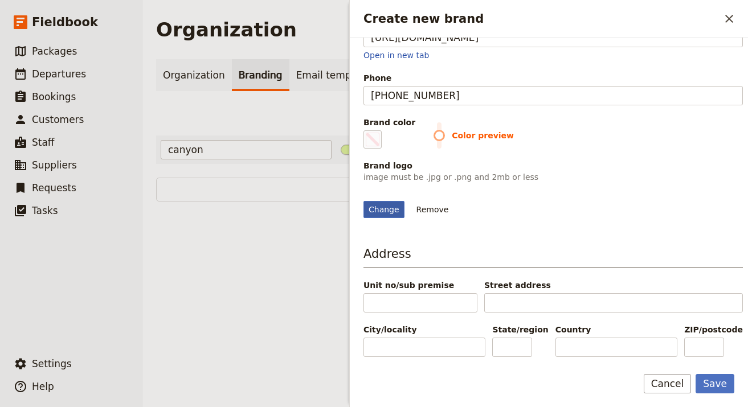
click at [380, 218] on div "Change" at bounding box center [383, 209] width 41 height 17
click at [363, 201] on input "Change" at bounding box center [363, 200] width 1 height 1
type input "C:\fakepath\Canyon-Ministries-Logo-Shadow-Words-Small-e1737931517753 (1).png"
click at [434, 130] on span "Color preview" at bounding box center [587, 135] width 309 height 11
click at [386, 117] on label "Brand color #000000" at bounding box center [389, 133] width 52 height 32
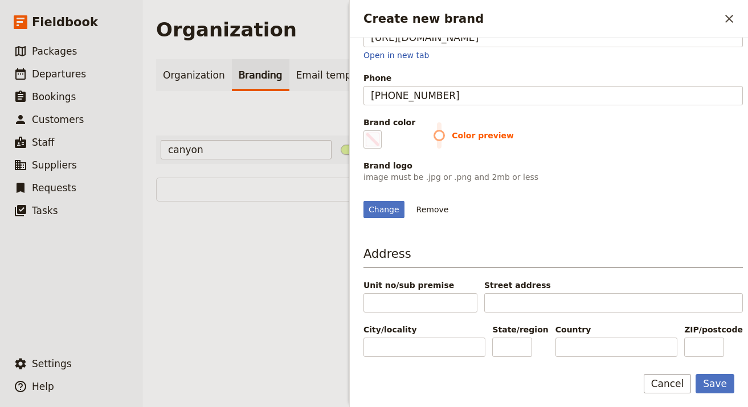
click at [366, 130] on input "#000000" at bounding box center [366, 130] width 1 height 1
type input "#ffcb05"
click at [679, 370] on button "Save" at bounding box center [714, 383] width 39 height 19
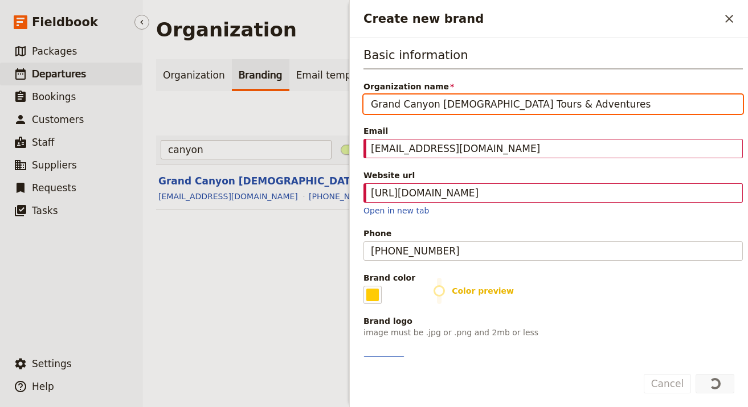
click at [43, 69] on span "Departures" at bounding box center [59, 73] width 54 height 11
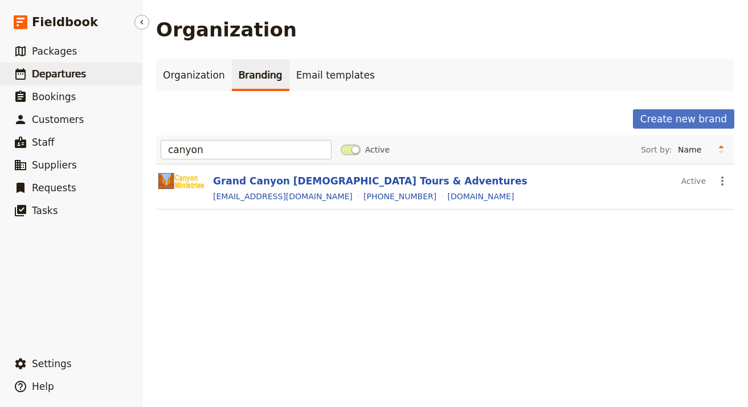
click at [44, 73] on span "Departures" at bounding box center [59, 73] width 54 height 11
select select "UPDATED_AT"
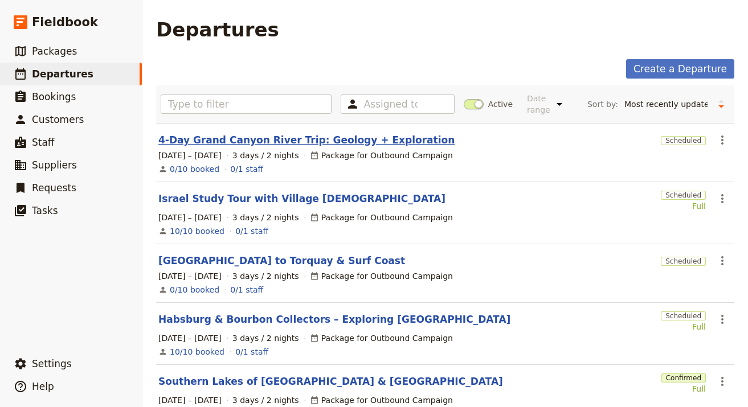
click at [255, 139] on link "4-Day Grand Canyon River Trip: Geology + Exploration" at bounding box center [306, 140] width 296 height 14
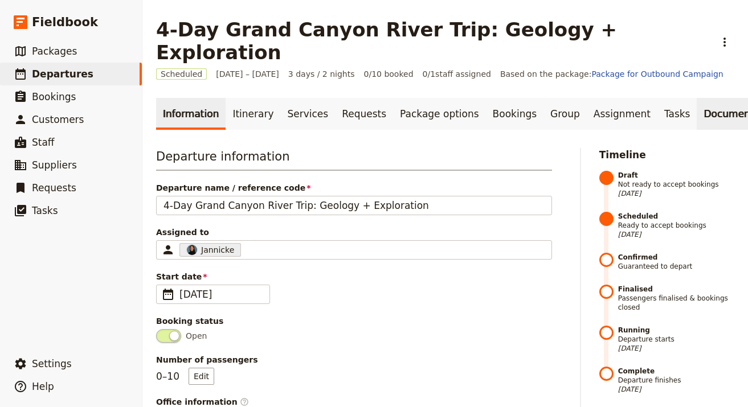
click at [679, 98] on link "Documents" at bounding box center [730, 114] width 69 height 32
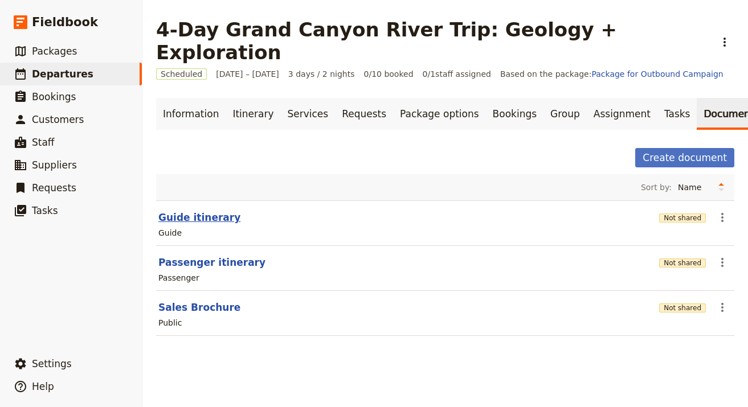
click at [180, 211] on button "Guide itinerary" at bounding box center [199, 218] width 82 height 14
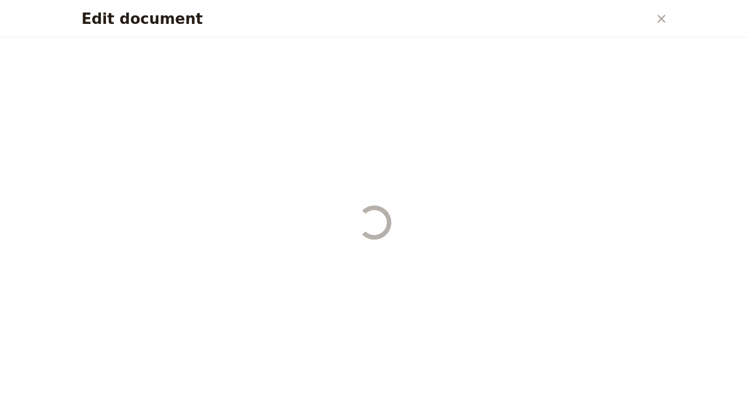
select select "STAFF"
select select "RUN_SHEET"
select select "LARGE"
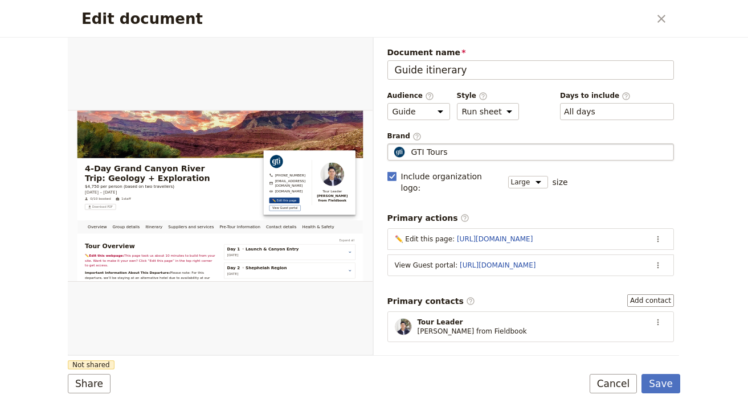
click at [435, 159] on fieldset "GTI Tours GTI Tours" at bounding box center [530, 151] width 287 height 17
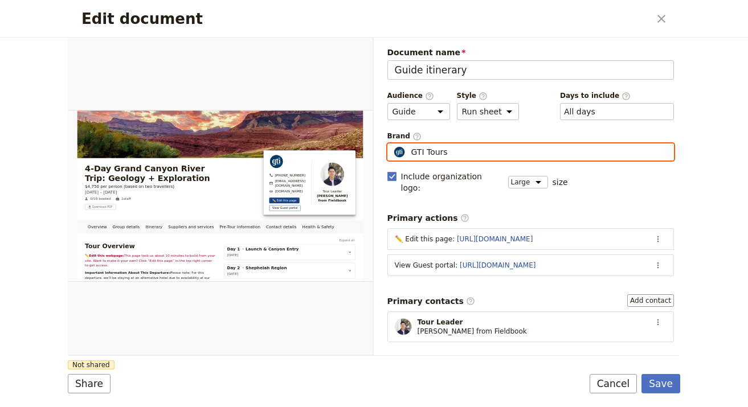
click at [392, 144] on input "GTI Tours" at bounding box center [392, 143] width 1 height 1
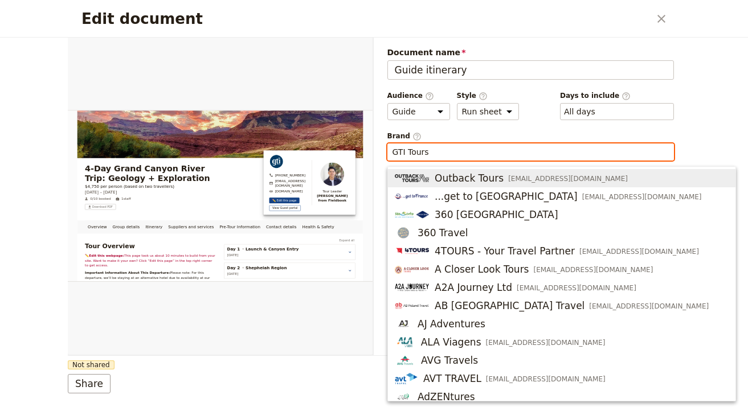
click at [440, 154] on input "GTI Tours" at bounding box center [530, 151] width 277 height 11
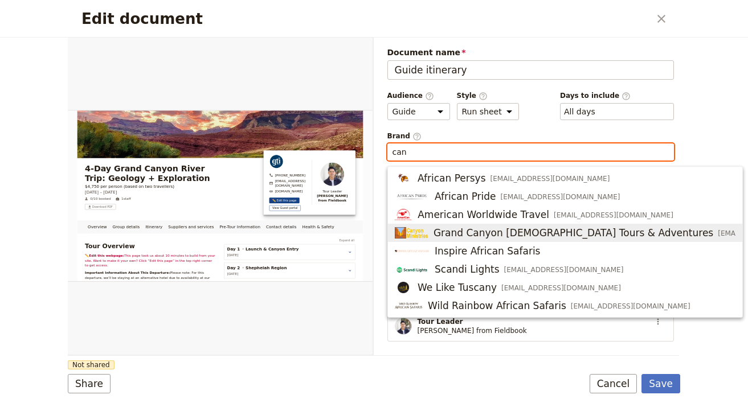
click at [449, 229] on span "Grand Canyon Christian Tours & Adventures" at bounding box center [573, 233] width 280 height 14
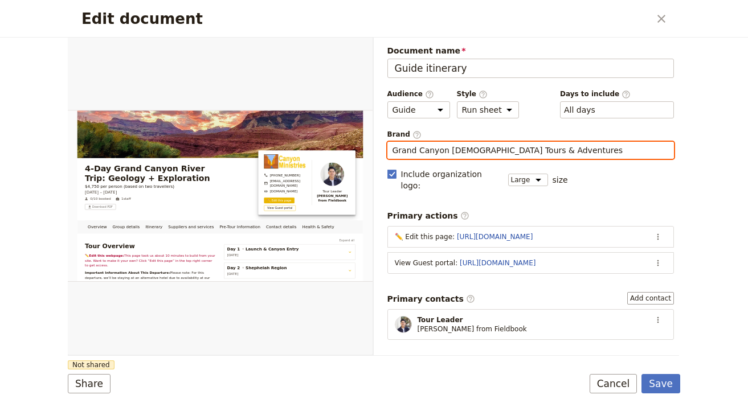
scroll to position [2, 0]
type input "Grand Canyon Christian Tours & Adventures"
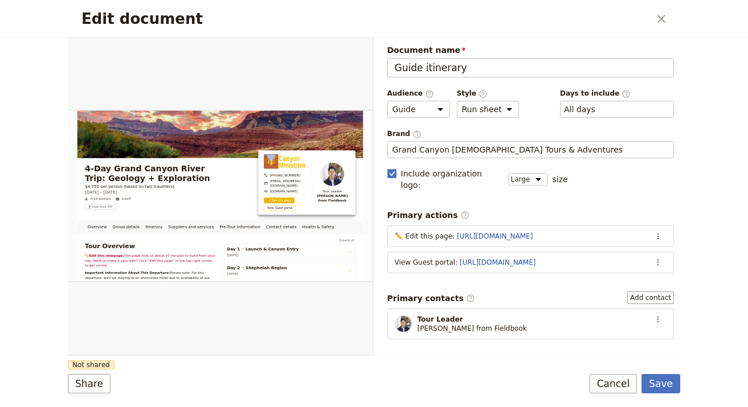
click at [514, 364] on form "Overview Group details Itinerary Suppliers and services Pre-Tour Information Co…" at bounding box center [374, 223] width 612 height 370
click at [105, 370] on button "Share" at bounding box center [89, 383] width 43 height 19
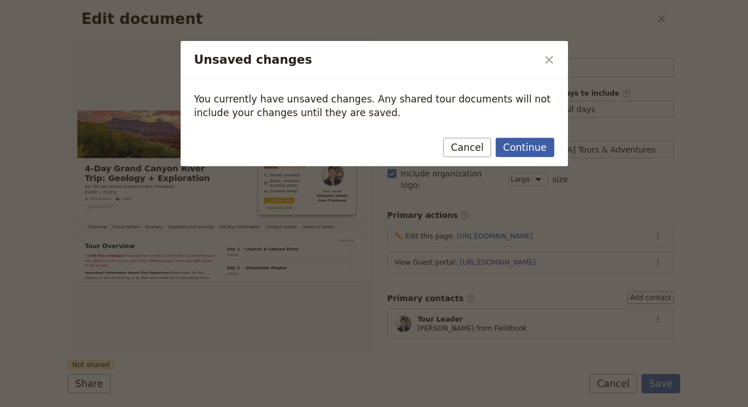
click at [532, 147] on button "Continue" at bounding box center [524, 147] width 58 height 19
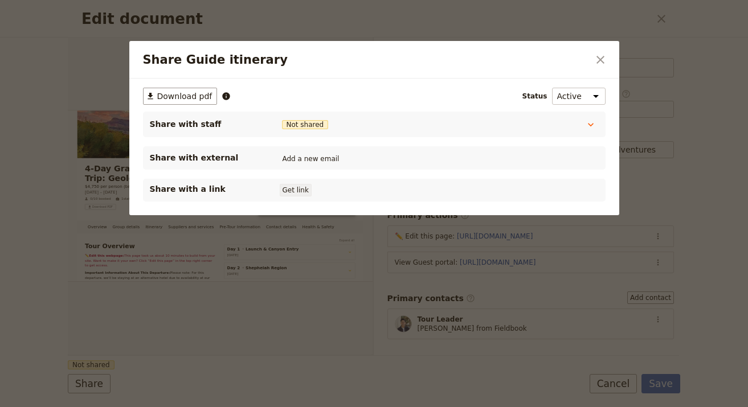
click at [304, 189] on button "Get link" at bounding box center [296, 190] width 32 height 13
click at [600, 59] on icon "Close dialog" at bounding box center [600, 60] width 8 height 8
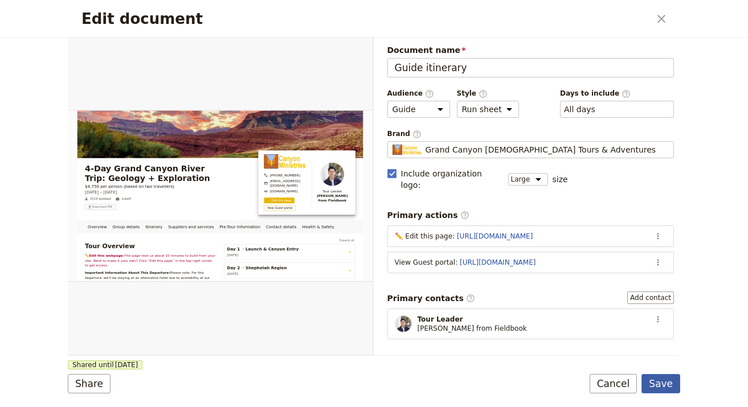
click at [648, 370] on button "Save" at bounding box center [660, 383] width 39 height 19
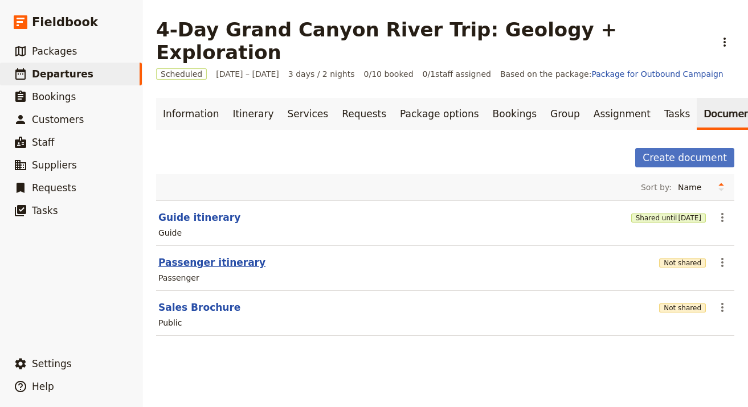
click at [211, 256] on button "Passenger itinerary" at bounding box center [211, 263] width 107 height 14
select select "PASSENGER"
select select "RUN_SHEET"
select select "LARGE"
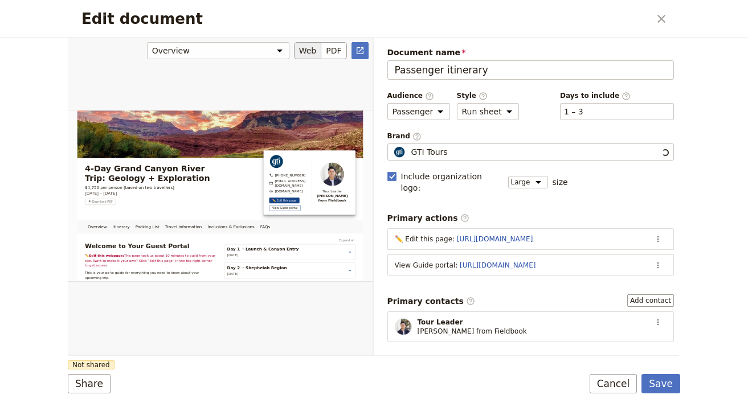
scroll to position [0, 0]
click at [463, 147] on div "GTI Tours" at bounding box center [530, 151] width 277 height 11
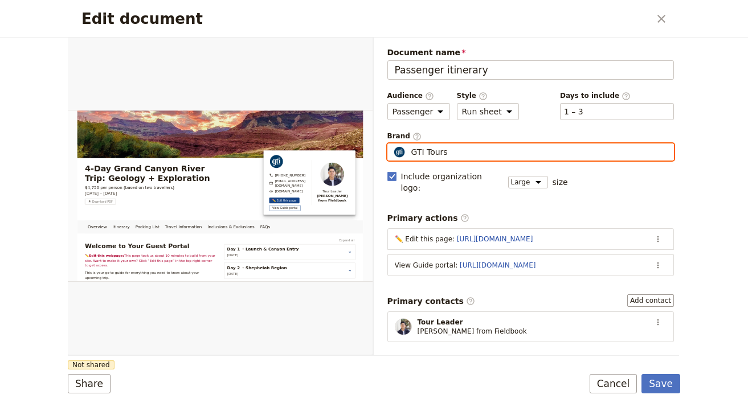
click at [392, 144] on input "GTI Tours" at bounding box center [392, 143] width 1 height 1
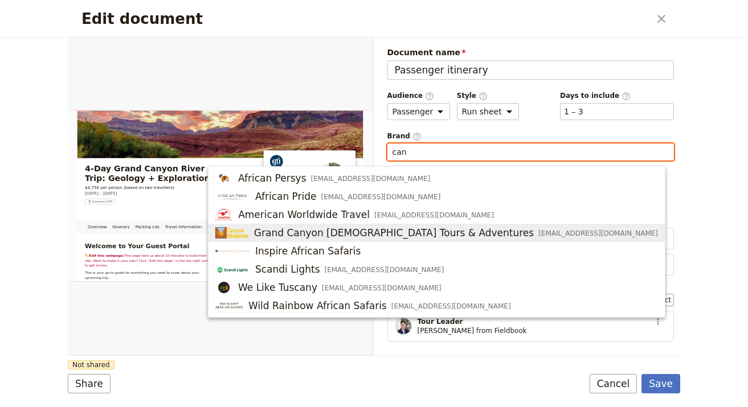
click at [475, 232] on span "Grand Canyon Christian Tours & Adventures" at bounding box center [394, 233] width 280 height 14
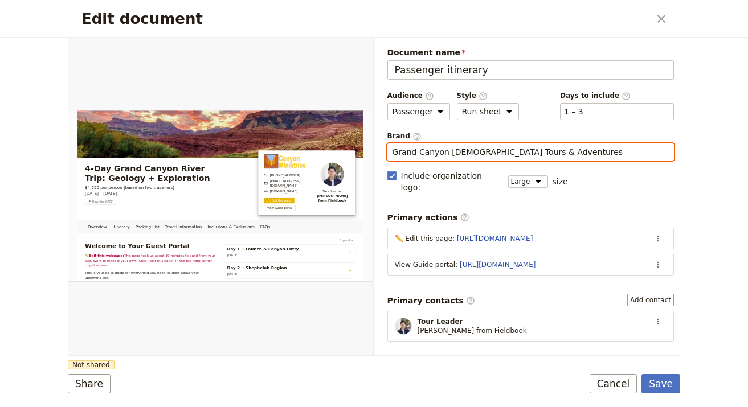
type input "Grand Canyon Christian Tours & Adventures"
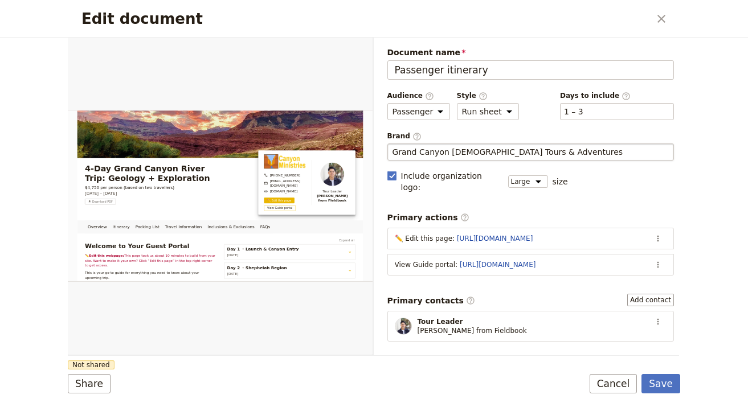
click at [425, 368] on form "Overview Itinerary Packing List Travel Information Inclusions & Exclusions FAQs…" at bounding box center [374, 223] width 612 height 370
click at [98, 370] on button "Share" at bounding box center [89, 383] width 43 height 19
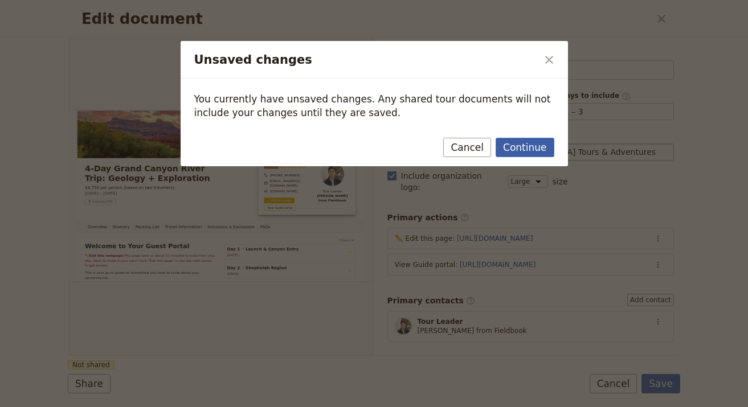
click at [524, 150] on button "Continue" at bounding box center [524, 147] width 58 height 19
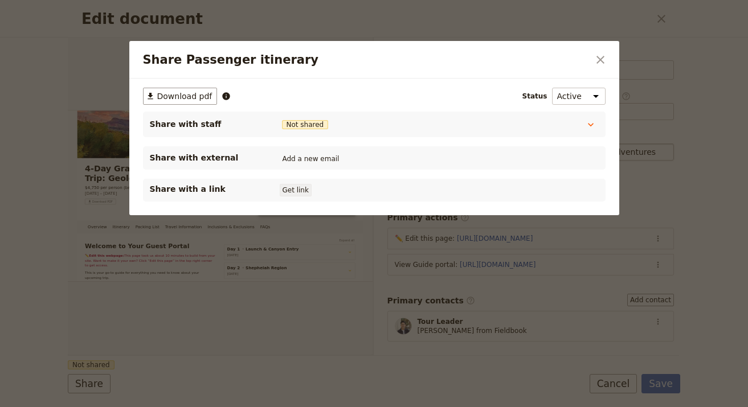
click at [304, 190] on button "Get link" at bounding box center [296, 190] width 32 height 13
click at [606, 54] on icon "Close dialog" at bounding box center [600, 60] width 14 height 14
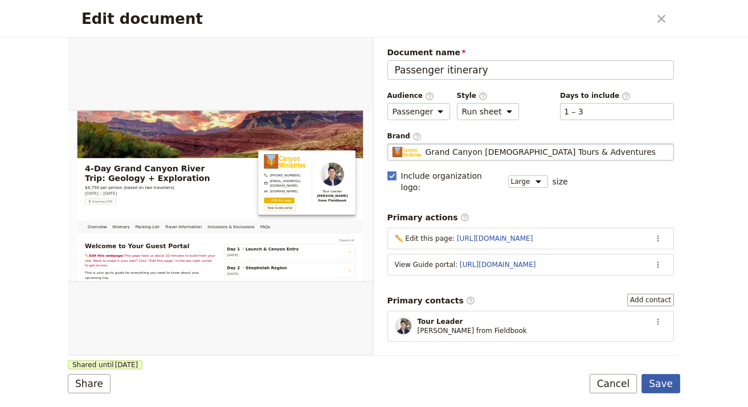
click at [669, 370] on button "Save" at bounding box center [660, 383] width 39 height 19
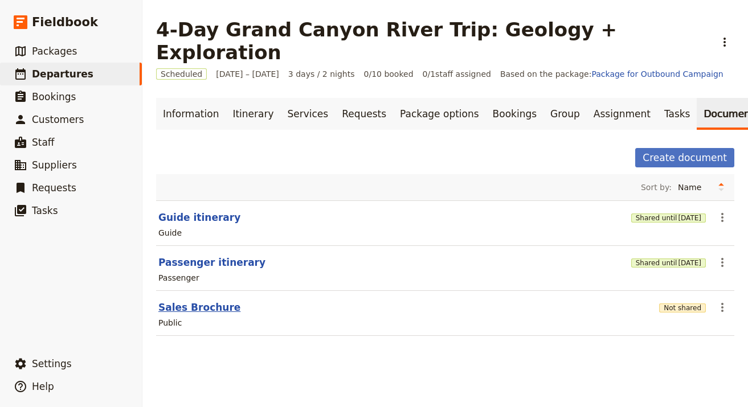
click at [186, 301] on button "Sales Brochure" at bounding box center [199, 308] width 82 height 14
select select "DEFAULT"
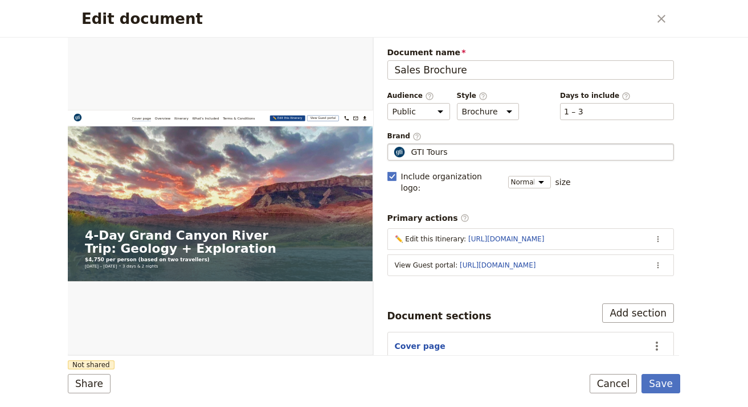
click at [499, 155] on div "GTI Tours" at bounding box center [530, 151] width 277 height 11
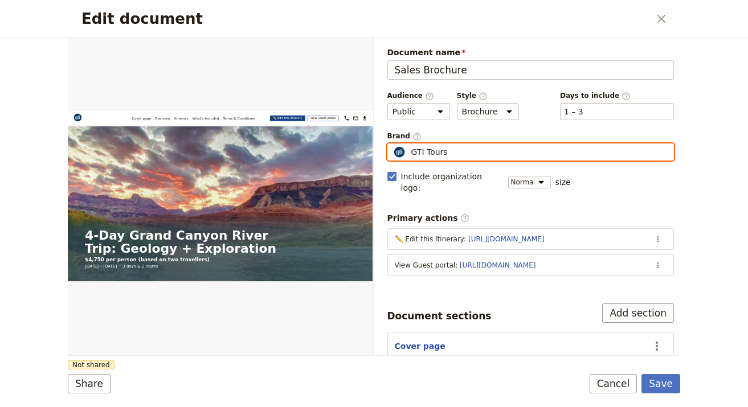
click at [392, 144] on input "GTI Tours" at bounding box center [392, 143] width 1 height 1
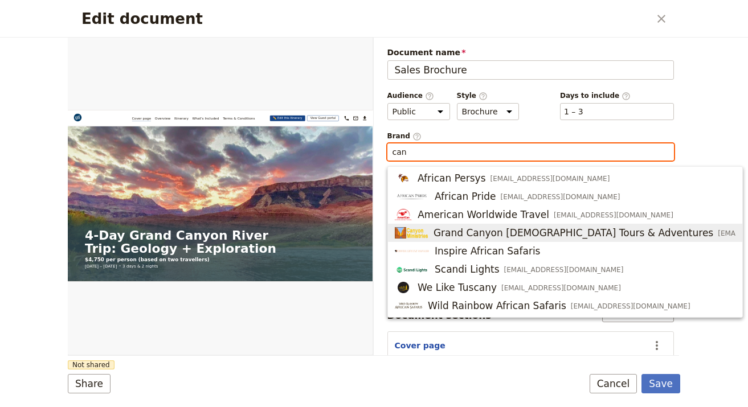
click at [525, 235] on span "Grand Canyon Christian Tours & Adventures" at bounding box center [573, 233] width 280 height 14
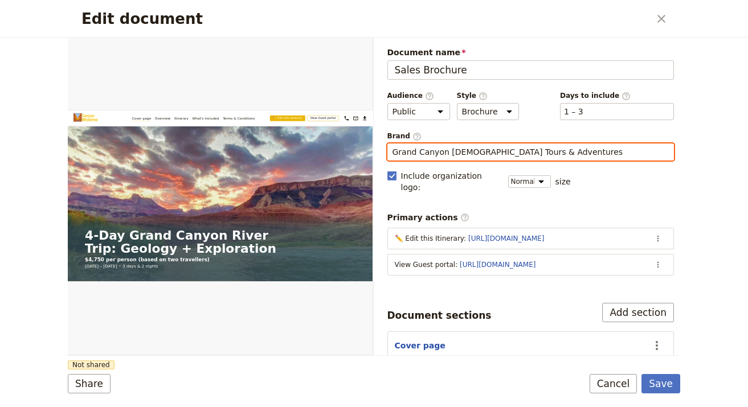
type input "Grand Canyon Christian Tours & Adventures"
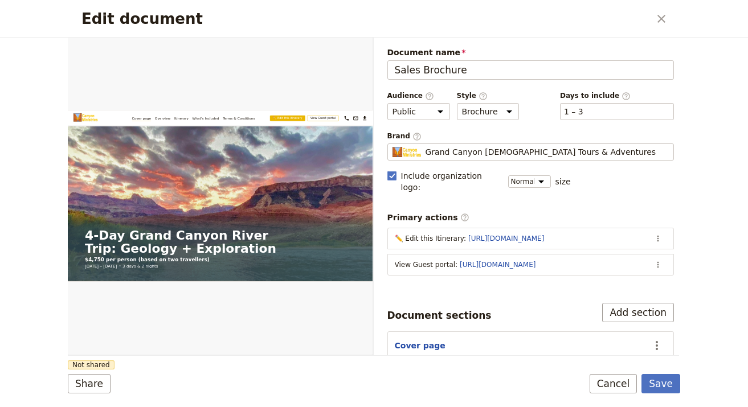
drag, startPoint x: 385, startPoint y: 382, endPoint x: 350, endPoint y: 382, distance: 34.7
click at [378, 370] on div "Share Not shared Save Cancel" at bounding box center [374, 383] width 612 height 19
click at [76, 370] on button "Share" at bounding box center [89, 383] width 43 height 19
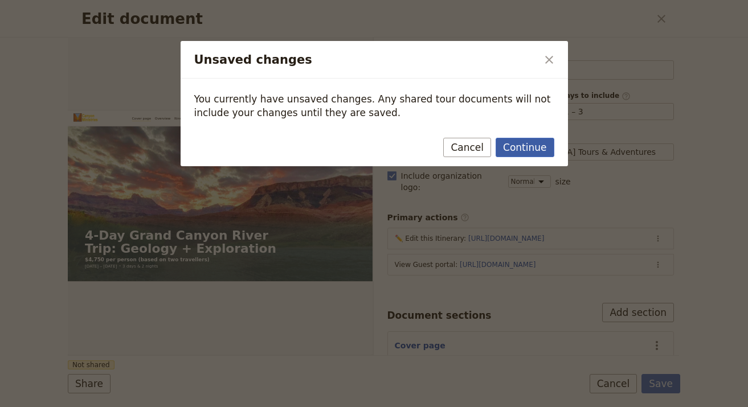
click at [525, 144] on button "Continue" at bounding box center [524, 147] width 58 height 19
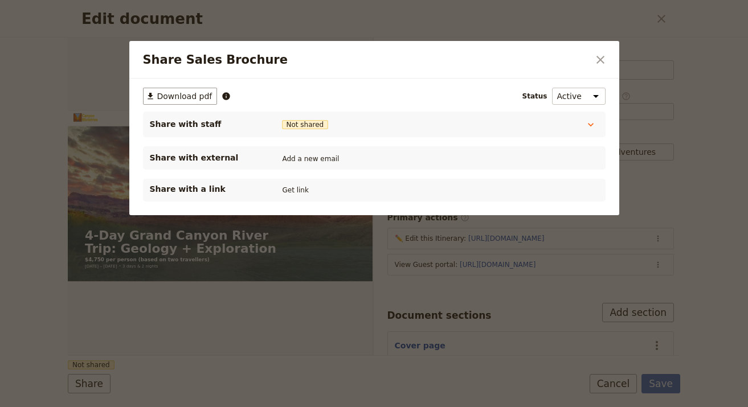
click at [299, 184] on button "Get link" at bounding box center [296, 190] width 32 height 13
click at [612, 59] on div "Share Sales Brochure ​" at bounding box center [374, 60] width 490 height 38
click at [607, 60] on button "​" at bounding box center [599, 59] width 19 height 19
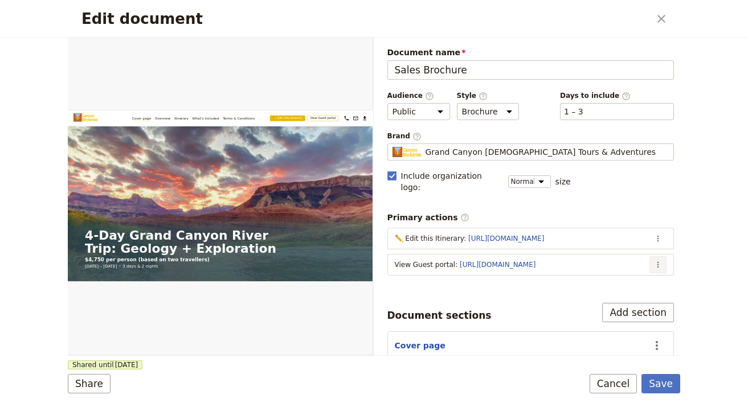
click at [657, 262] on icon "Actions" at bounding box center [658, 265] width 2 height 6
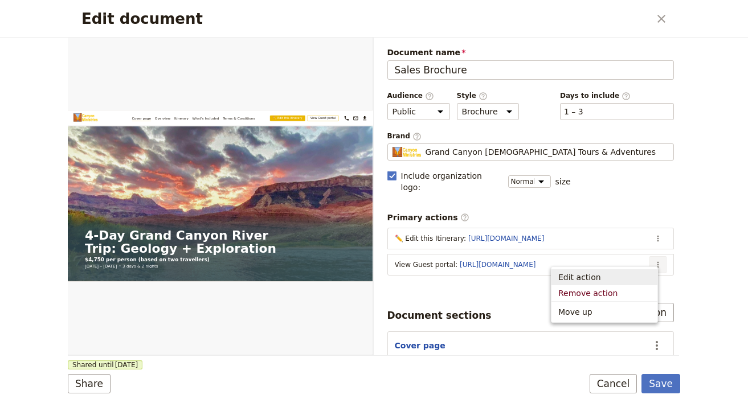
click at [598, 274] on span "Edit action" at bounding box center [604, 277] width 92 height 11
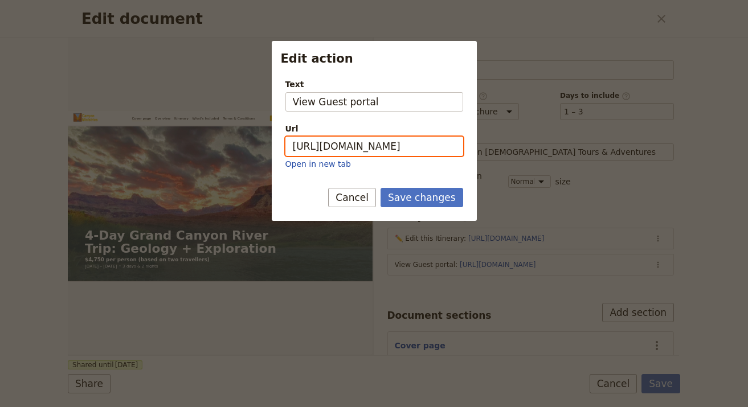
click at [419, 140] on input "https://trips.fieldbook.com/d/lYIGtLPgnZorApE_HZ-zF" at bounding box center [374, 146] width 178 height 19
paste input "xJiCP1QfhemEAv2pNCJ4O"
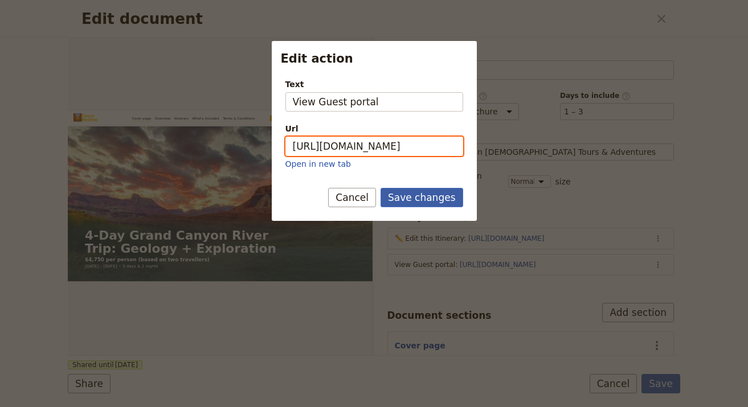
type input "https://trips.fieldbook.com/d/xJiCP1QfhemEAv2pNCJ4O"
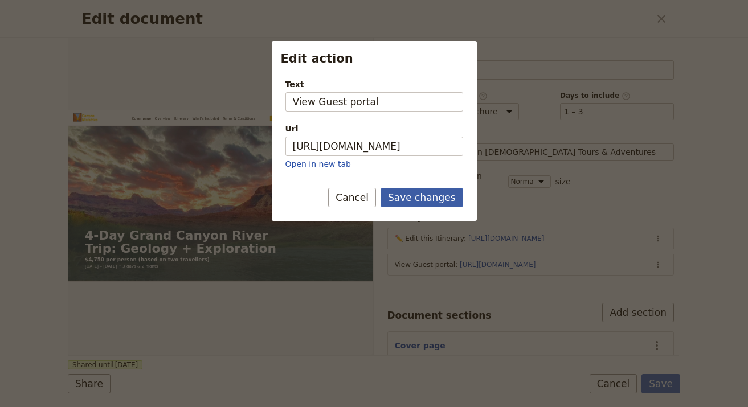
click at [430, 194] on button "Save changes" at bounding box center [421, 197] width 83 height 19
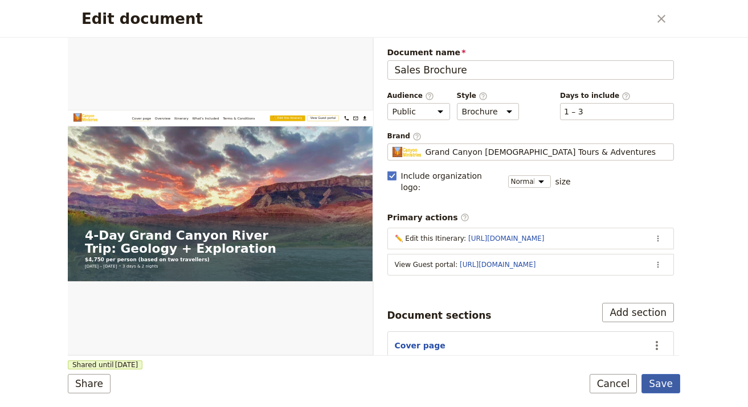
click at [670, 370] on button "Save" at bounding box center [660, 383] width 39 height 19
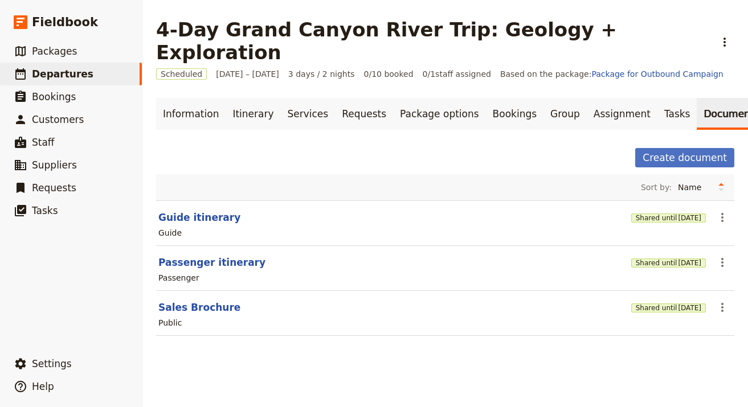
click at [221, 271] on div "Passenger" at bounding box center [445, 278] width 576 height 14
click at [227, 256] on button "Passenger itinerary" at bounding box center [211, 263] width 107 height 14
select select "PASSENGER"
select select "RUN_SHEET"
select select "LARGE"
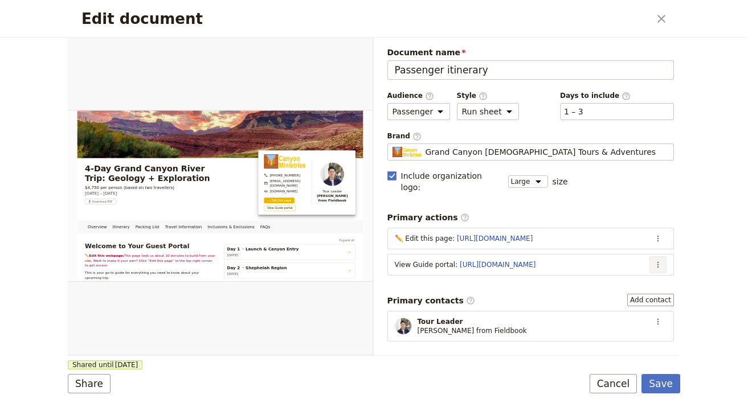
click at [657, 262] on icon "Actions" at bounding box center [658, 265] width 2 height 6
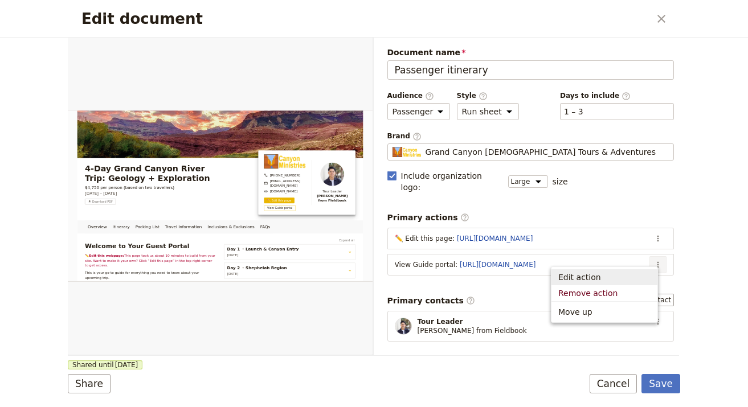
click at [639, 273] on span "Edit action" at bounding box center [604, 277] width 92 height 11
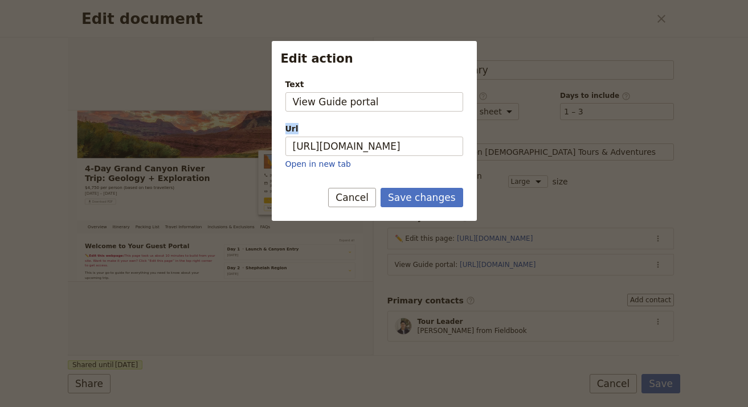
click at [379, 134] on div "Url https://trips.fieldbook.com/d/9ldyWKU2G-GVkjK-VEhIf Open in new tab" at bounding box center [374, 146] width 178 height 47
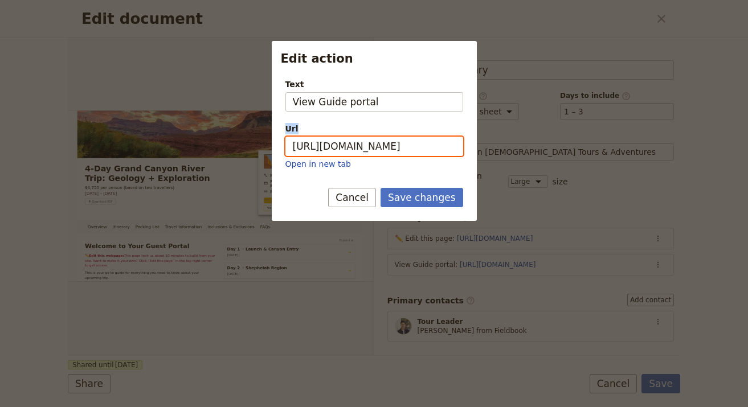
click at [382, 146] on input "https://trips.fieldbook.com/d/9ldyWKU2G-GVkjK-VEhIf" at bounding box center [374, 146] width 178 height 19
paste input "RVqrrSx4d3HNARxWlQ714"
type input "https://trips.fieldbook.com/d/RVqrrSx4d3HNARxWlQ714"
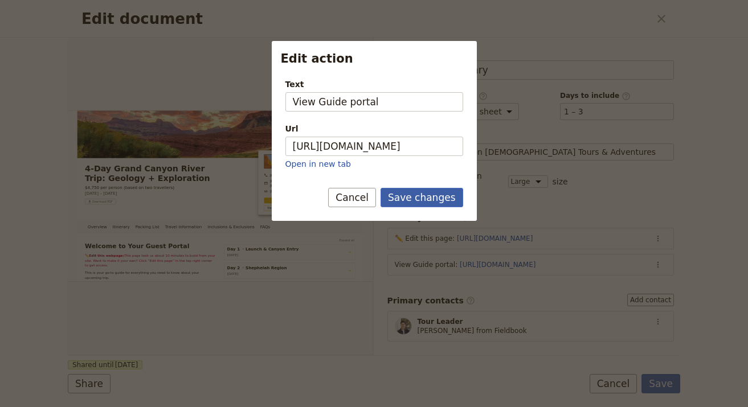
click at [416, 204] on button "Save changes" at bounding box center [421, 197] width 83 height 19
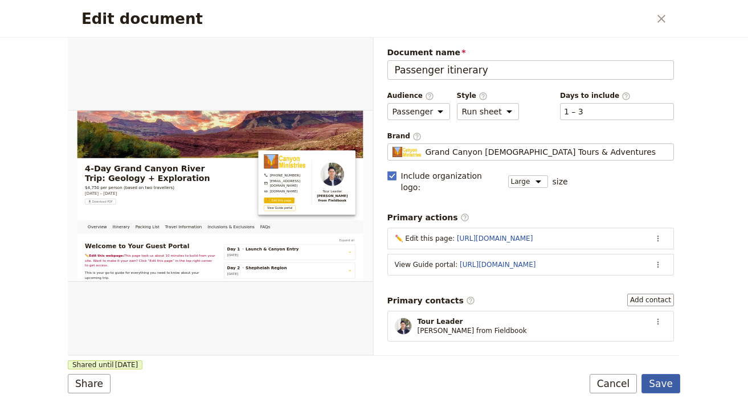
click at [662, 370] on button "Save" at bounding box center [660, 383] width 39 height 19
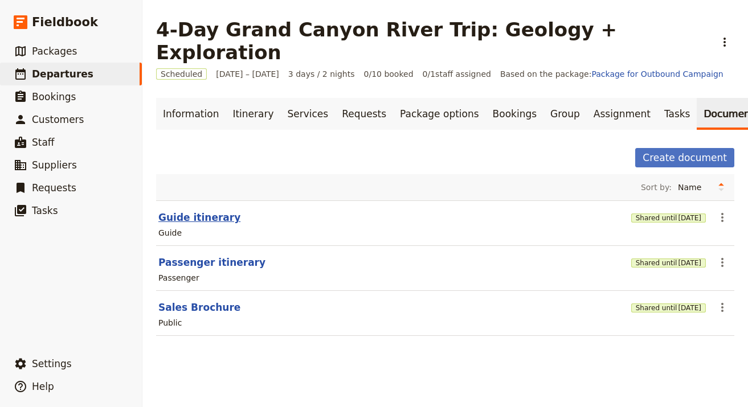
click at [180, 211] on button "Guide itinerary" at bounding box center [199, 218] width 82 height 14
select select "STAFF"
select select "RUN_SHEET"
select select "LARGE"
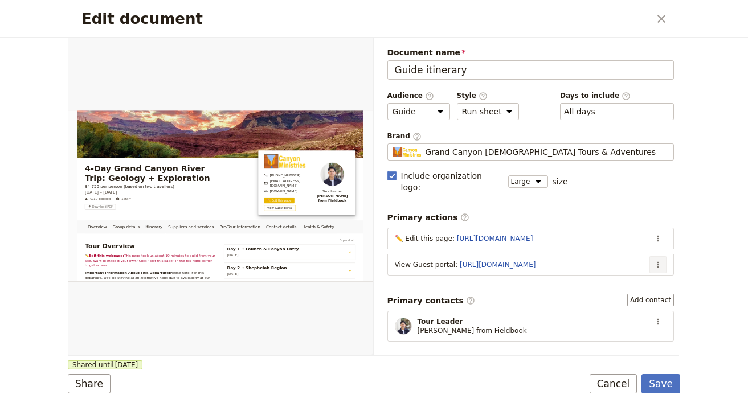
click at [653, 260] on icon "Actions" at bounding box center [657, 264] width 9 height 9
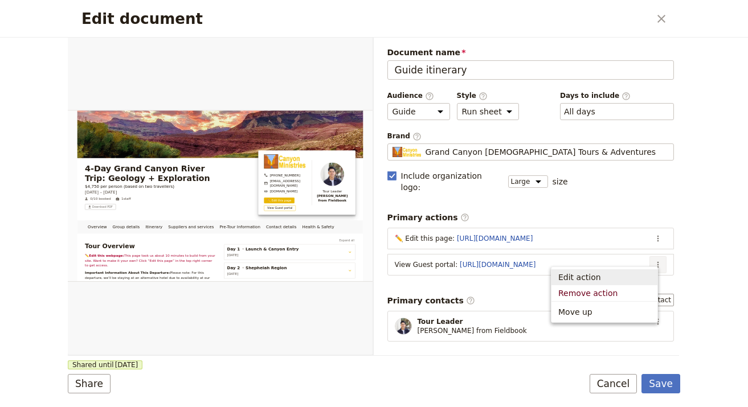
click at [647, 278] on span "Edit action" at bounding box center [604, 277] width 92 height 11
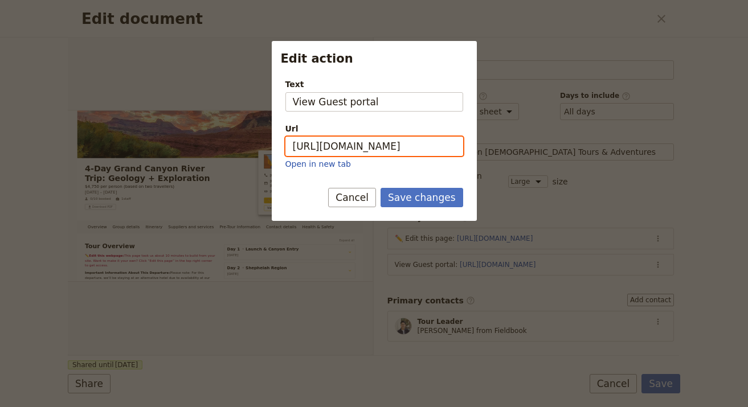
click at [441, 151] on input "https://trips.fieldbook.com/d/lYIGtLPgnZorApE_HZ-zF" at bounding box center [374, 146] width 178 height 19
paste input "xJiCP1QfhemEAv2pNCJ4O"
type input "https://trips.fieldbook.com/d/xJiCP1QfhemEAv2pNCJ4O"
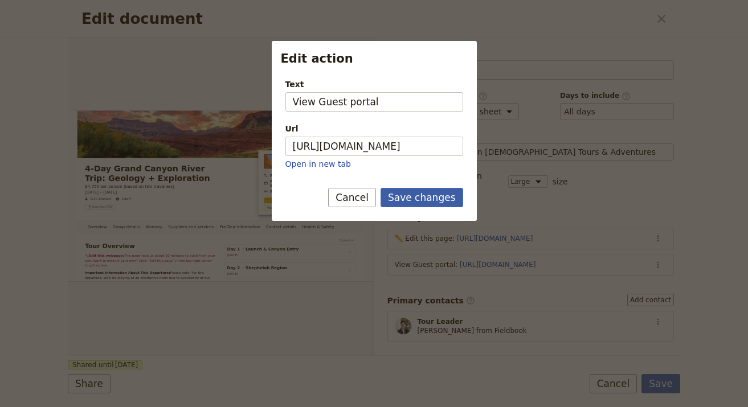
click at [434, 192] on button "Save changes" at bounding box center [421, 197] width 83 height 19
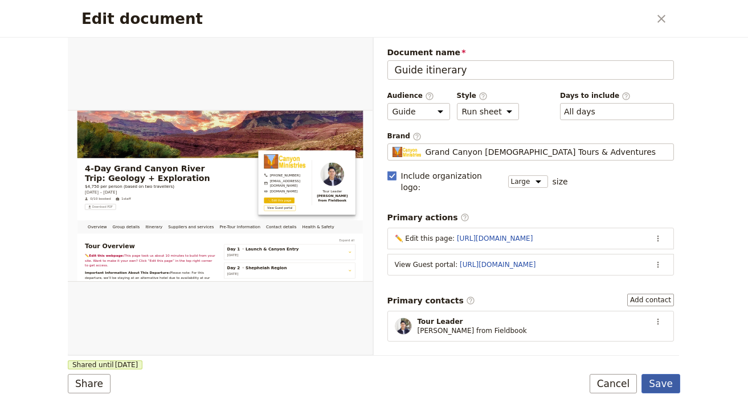
click at [657, 370] on button "Save" at bounding box center [660, 383] width 39 height 19
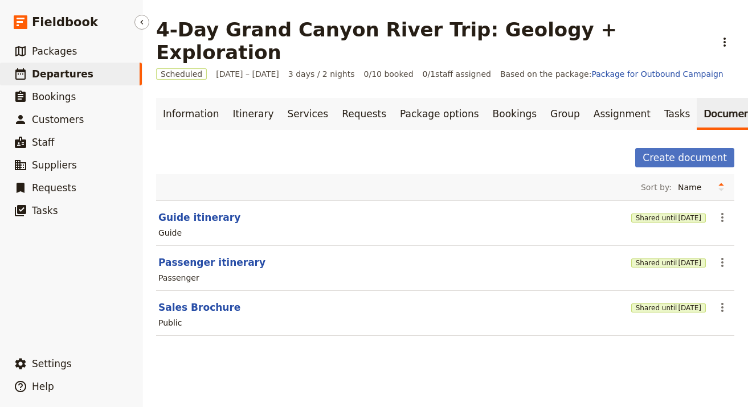
click at [89, 77] on link "​ Departures" at bounding box center [71, 74] width 142 height 23
select select "UPDATED_AT"
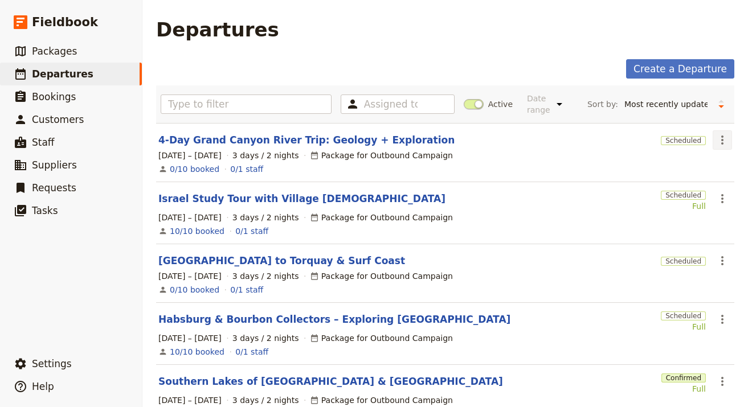
click at [679, 140] on icon "Actions" at bounding box center [722, 140] width 2 height 9
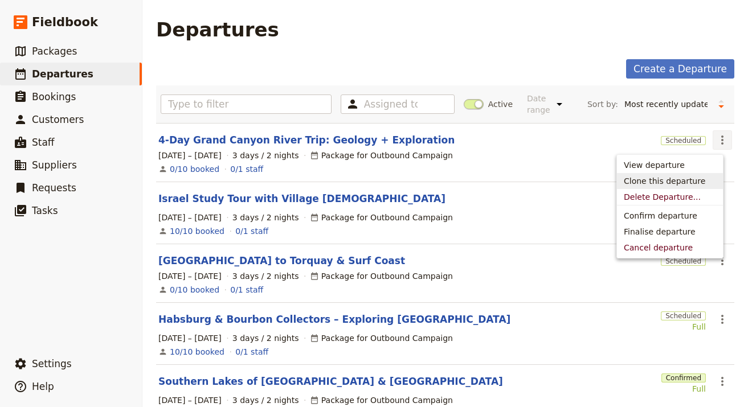
click at [679, 178] on span "Clone this departure" at bounding box center [669, 180] width 92 height 11
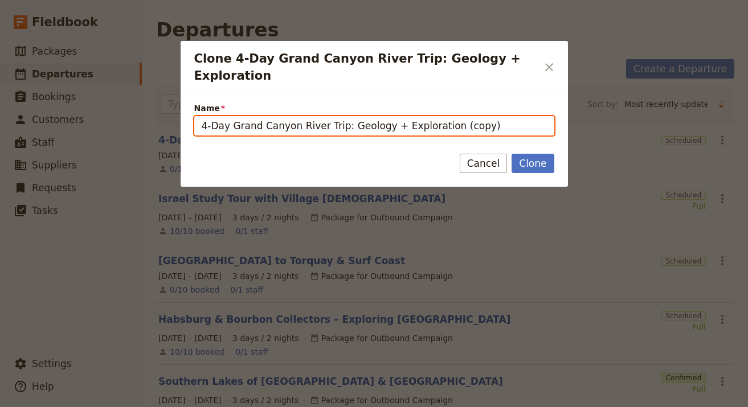
click at [424, 116] on input "4-Day Grand Canyon River Trip: Geology + Exploration (copy)" at bounding box center [374, 125] width 360 height 19
click at [395, 116] on input "4-Day Grand Canyon River Trip: Geology + Exploration (copy)" at bounding box center [374, 125] width 360 height 19
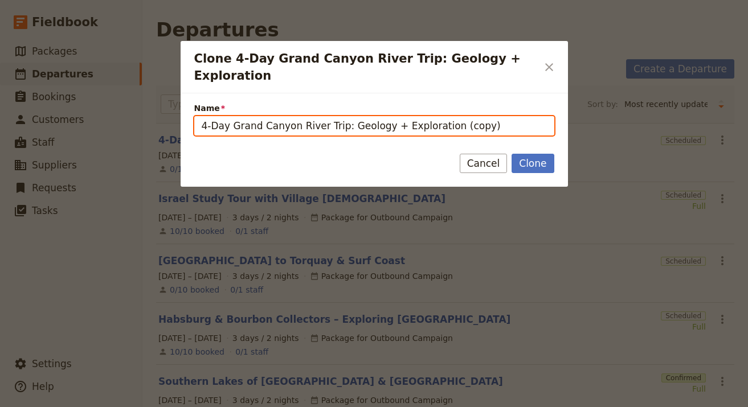
click at [395, 116] on input "4-Day Grand Canyon River Trip: Geology + Exploration (copy)" at bounding box center [374, 125] width 360 height 19
paste input "8-Day Guided Walking Tour: Donegal & Antrim"
type input "8-Day Guided Walking Tour: Donegal & Antrim"
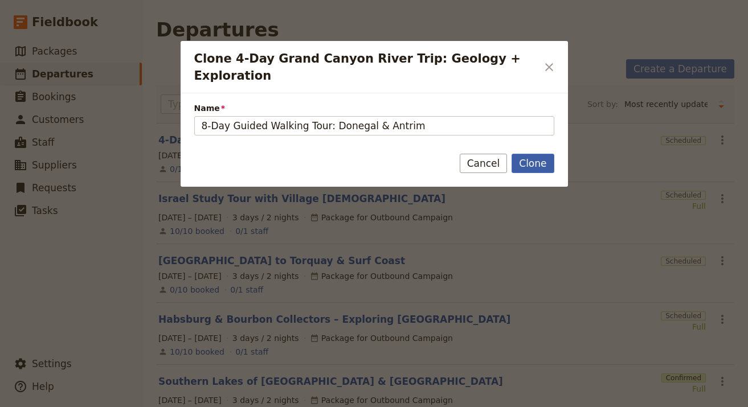
click at [537, 154] on button "Clone" at bounding box center [532, 163] width 42 height 19
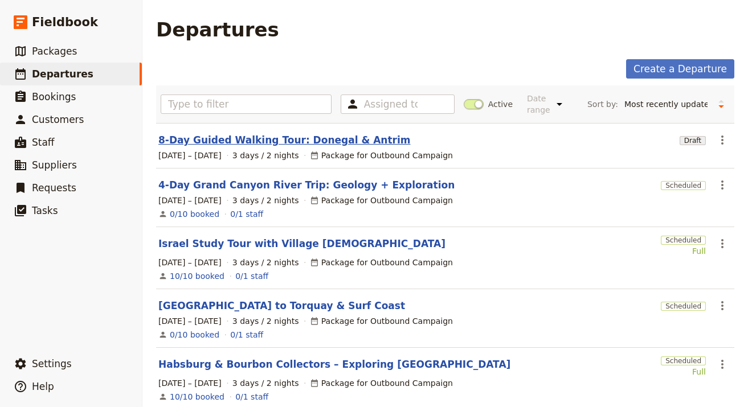
click at [292, 137] on link "8-Day Guided Walking Tour: Donegal & Antrim" at bounding box center [284, 140] width 252 height 14
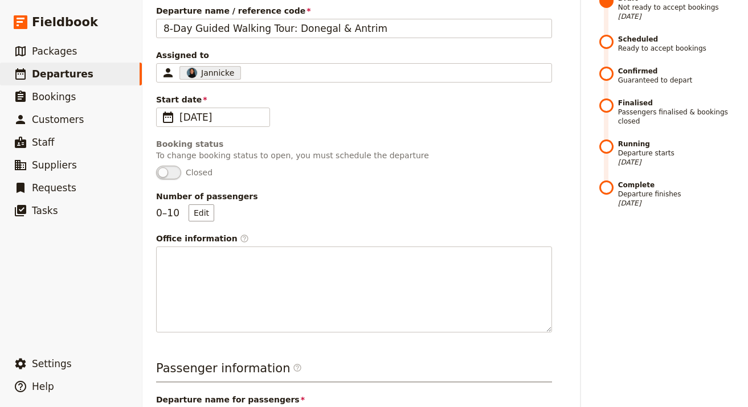
scroll to position [381, 0]
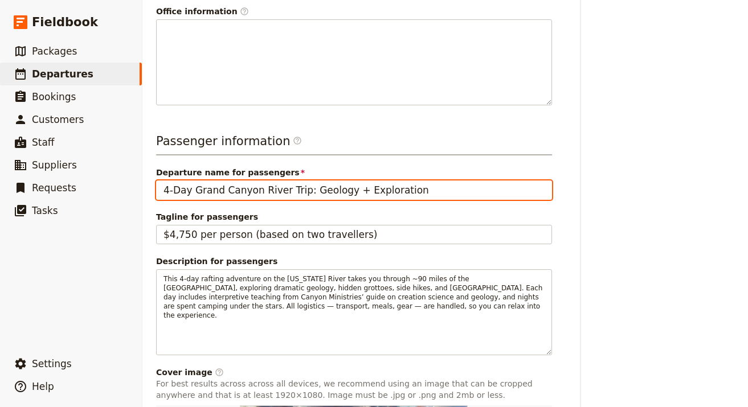
click at [347, 197] on input "4-Day Grand Canyon River Trip: Geology + Exploration" at bounding box center [354, 189] width 396 height 19
paste input "8-Day Guided Walking Tour: Donegal & Antrim"
type input "8-Day Guided Walking Tour: Donegal & Antrim"
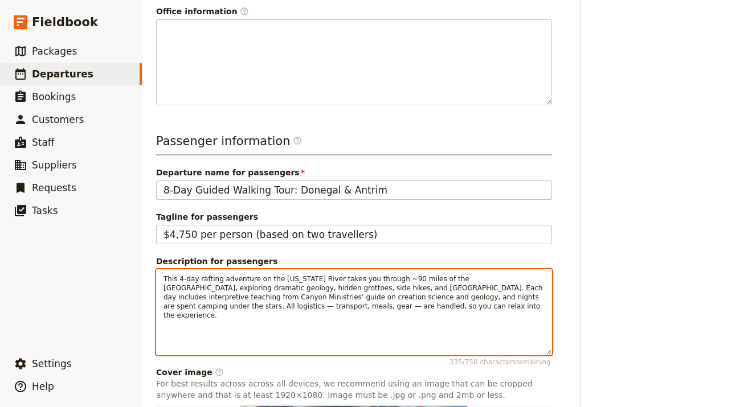
click at [375, 283] on p "This 4-day rafting adventure on the [US_STATE] River takes you through ~90 mile…" at bounding box center [353, 297] width 381 height 46
click at [375, 282] on p "This 4-day rafting adventure on the [US_STATE] River takes you through ~90 mile…" at bounding box center [353, 297] width 381 height 46
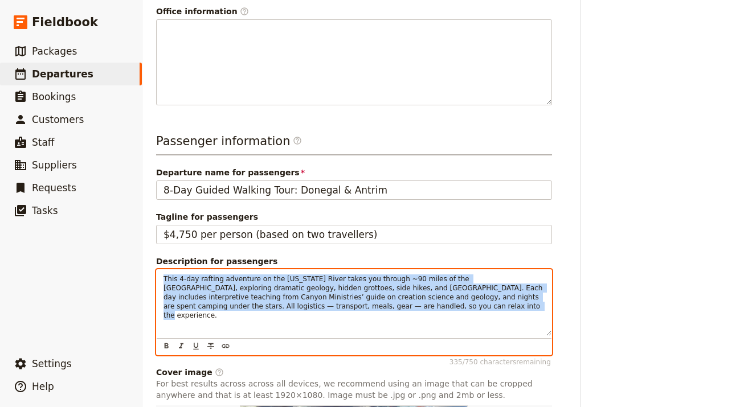
click at [375, 282] on span "This 4-day rafting adventure on the [US_STATE] River takes you through ~90 mile…" at bounding box center [353, 297] width 381 height 44
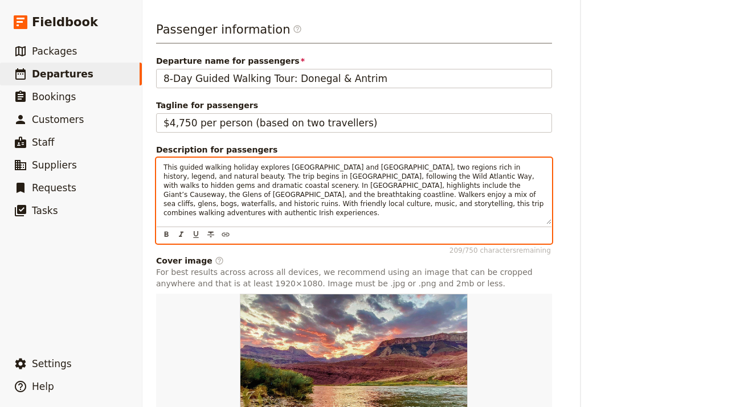
scroll to position [596, 0]
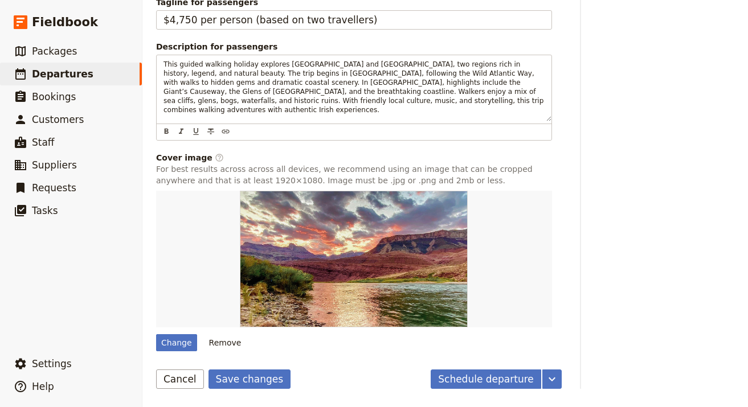
click at [258, 370] on button "Save changes" at bounding box center [249, 379] width 83 height 19
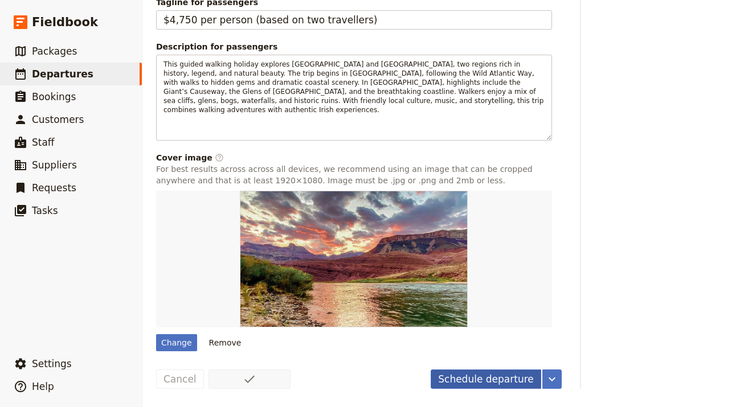
click at [542, 370] on button "​" at bounding box center [551, 379] width 19 height 19
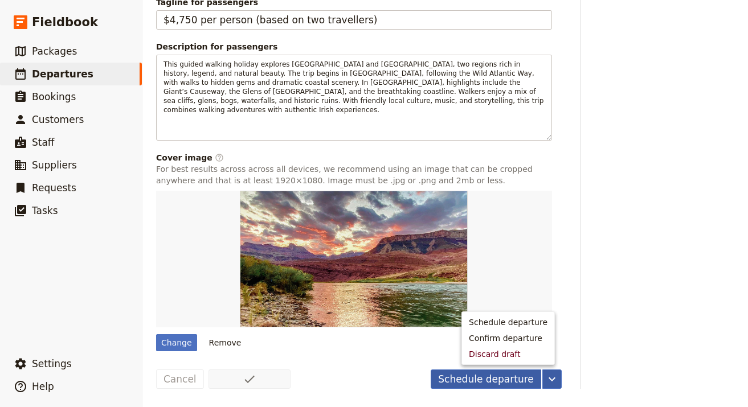
click at [515, 370] on button "Schedule departure" at bounding box center [485, 379] width 110 height 19
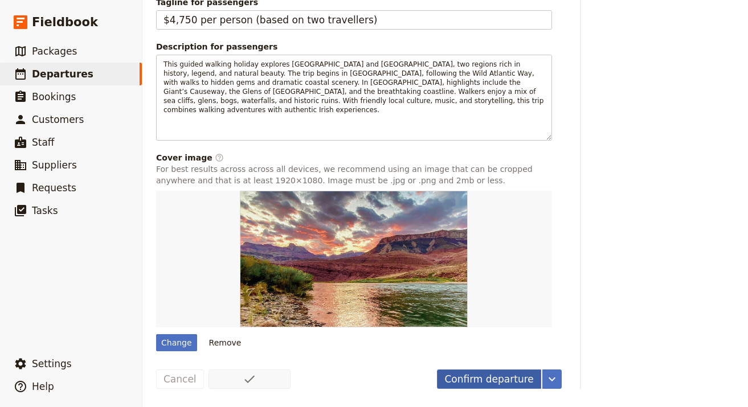
click at [511, 370] on button "Confirm departure" at bounding box center [489, 379] width 104 height 19
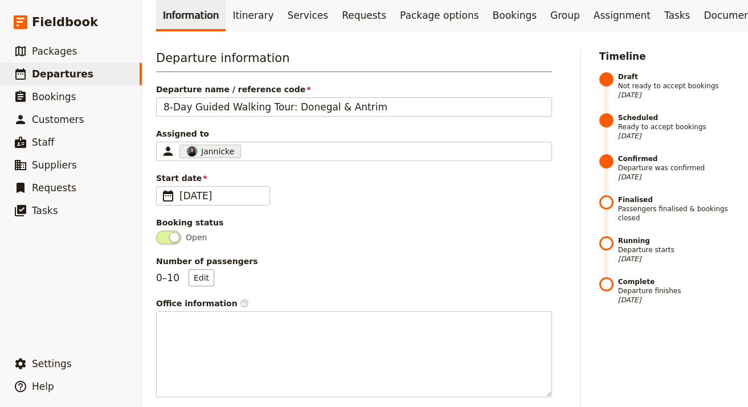
scroll to position [0, 0]
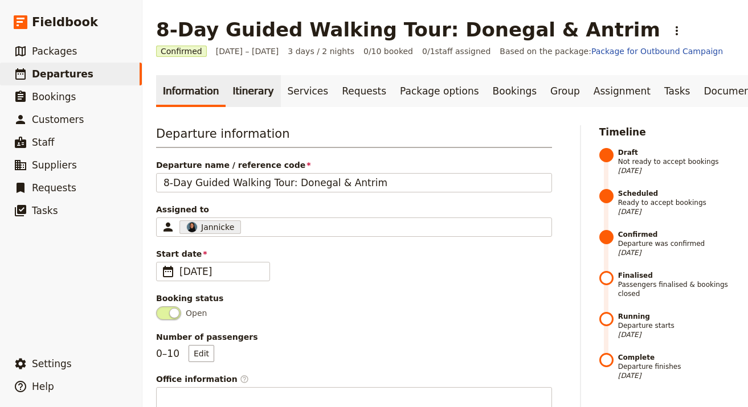
click at [228, 93] on link "Itinerary" at bounding box center [252, 91] width 55 height 32
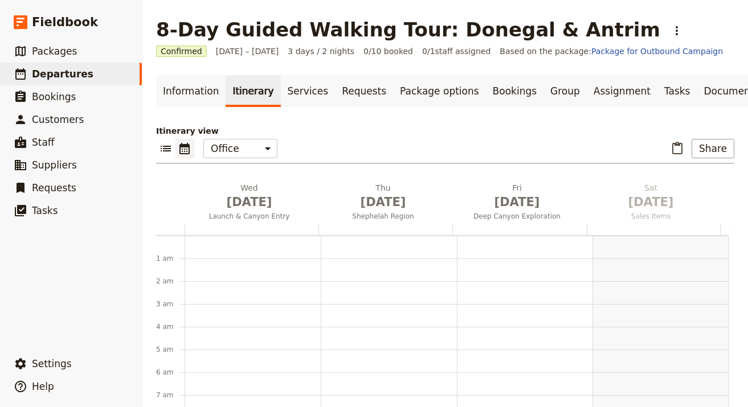
scroll to position [148, 0]
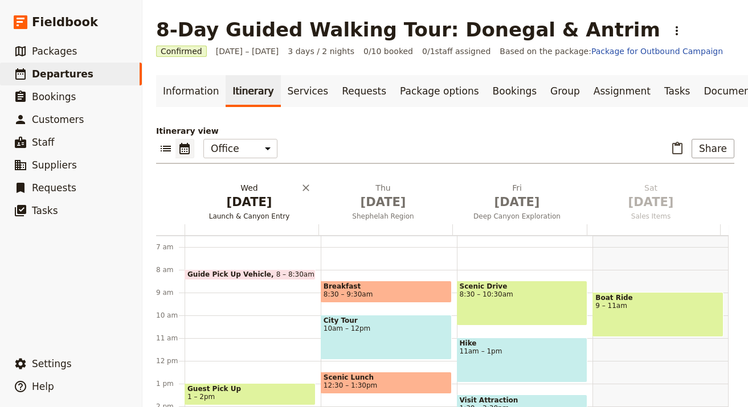
click at [231, 183] on h2 "Wed Oct 1 Launch & Canyon Entry" at bounding box center [249, 196] width 120 height 28
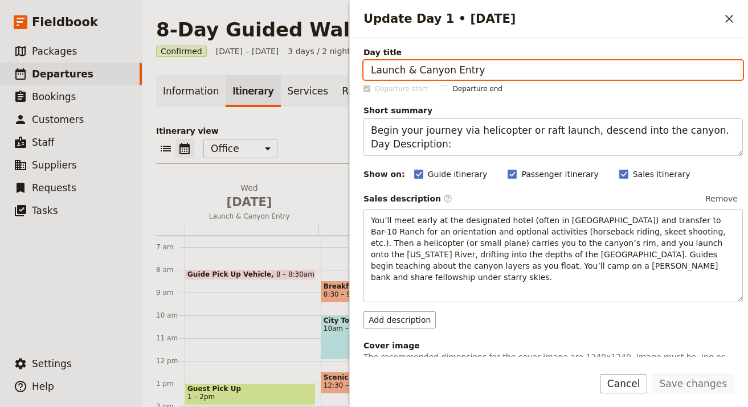
click at [591, 60] on input "Launch & Canyon Entry" at bounding box center [552, 69] width 379 height 19
paste input "Arrival in [GEOGRAPHIC_DATA] & Coastal Towns"
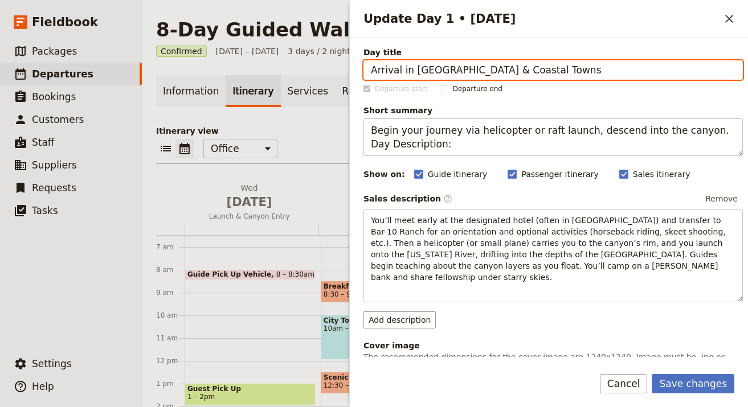
type input "Arrival in [GEOGRAPHIC_DATA] & Coastal Towns"
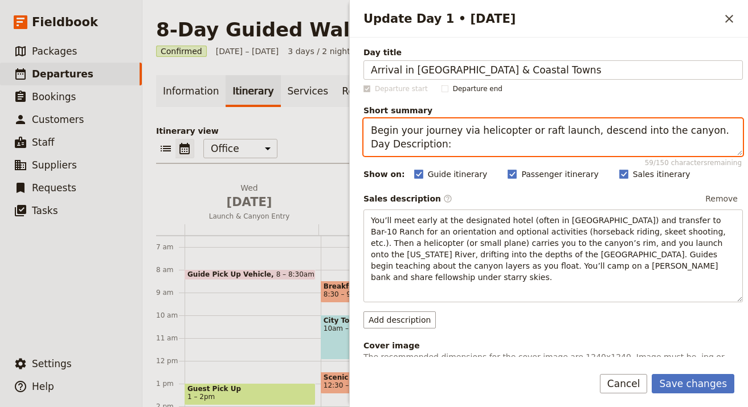
click at [625, 141] on textarea "Begin your journey via helicopter or raft launch, descend into the canyon. Day …" at bounding box center [552, 137] width 379 height 38
paste textarea "Travel from [GEOGRAPHIC_DATA] to [GEOGRAPHIC_DATA] with scenic stops and overni…"
paste textarea "Update Day 1 • 1 Oct"
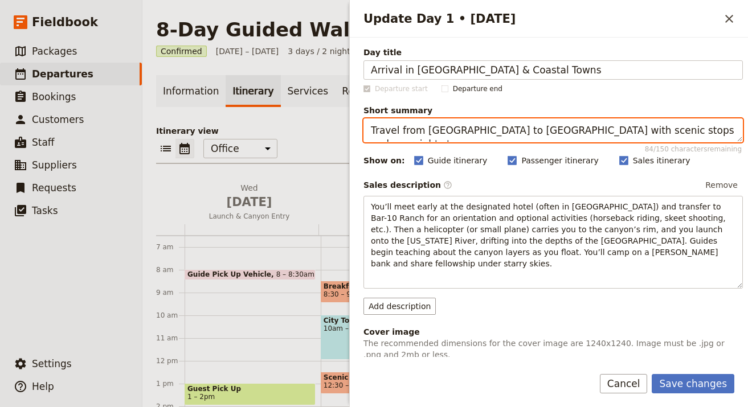
type textarea "Travel from [GEOGRAPHIC_DATA] to [GEOGRAPHIC_DATA] with scenic stops and overni…"
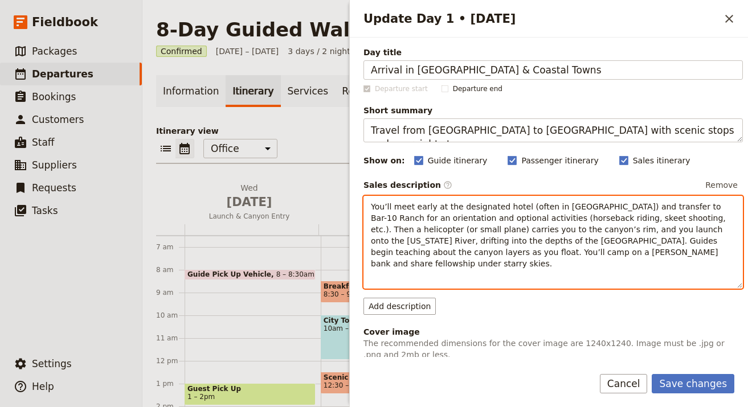
click at [596, 217] on span "You’ll meet early at the designated hotel (often in Las Vegas) and transfer to …" at bounding box center [549, 235] width 357 height 66
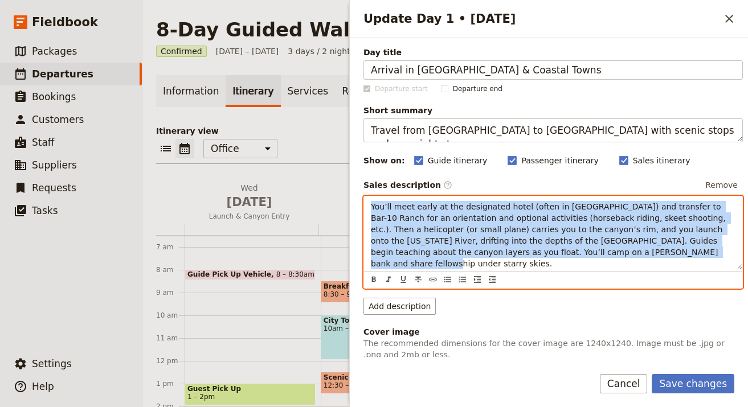
click at [596, 217] on span "You’ll meet early at the designated hotel (often in Las Vegas) and transfer to …" at bounding box center [549, 235] width 357 height 66
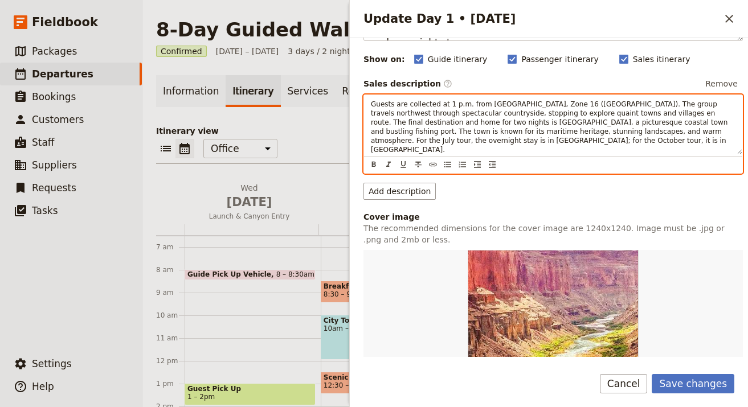
scroll to position [347, 0]
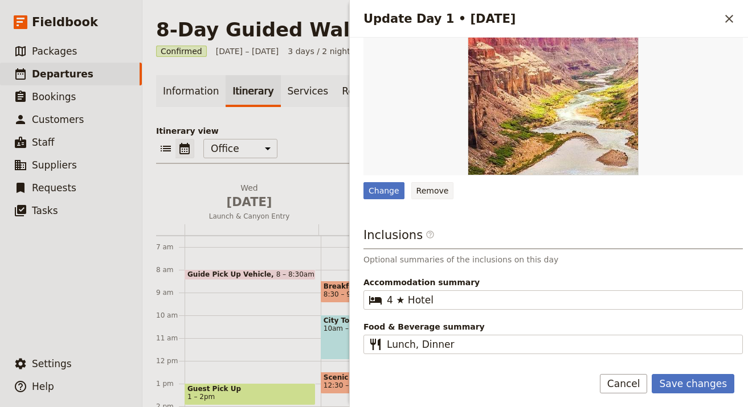
click at [434, 183] on button "Remove" at bounding box center [432, 190] width 43 height 17
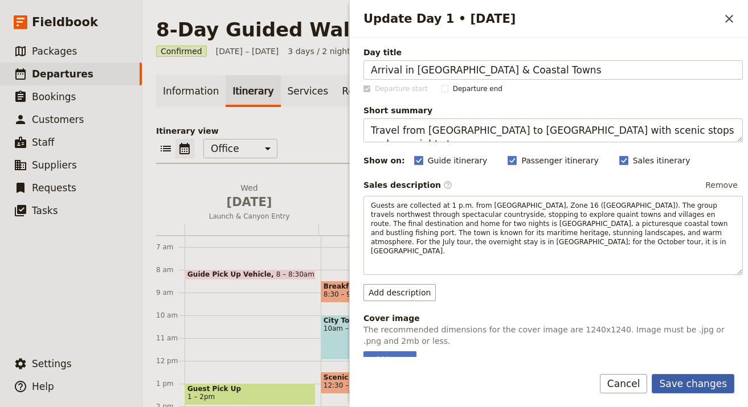
click at [679, 370] on button "Save changes" at bounding box center [692, 383] width 83 height 19
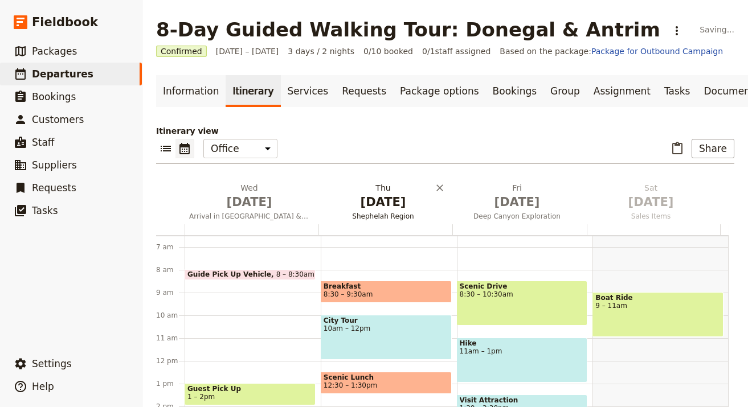
click at [372, 211] on button "Thu Oct 2 Shephelah Region" at bounding box center [385, 203] width 134 height 42
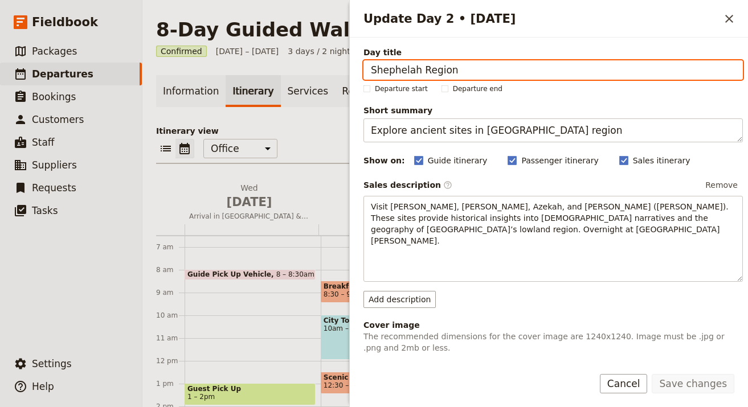
click at [622, 69] on input "Shephelah Region" at bounding box center [552, 69] width 379 height 19
paste input "The Wild Wilderness of Slieve League"
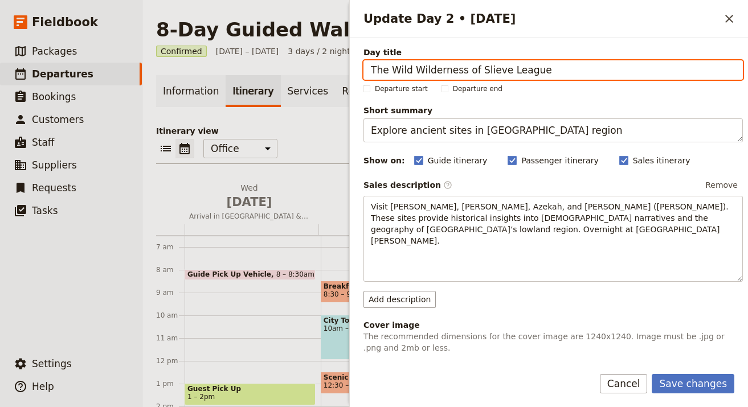
type input "The Wild Wilderness of Slieve League"
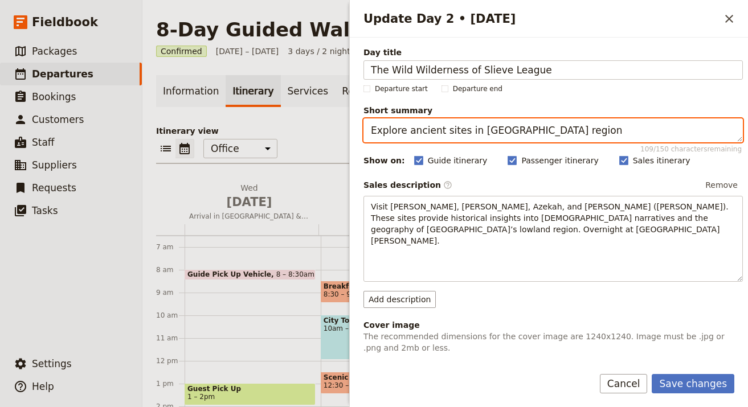
click at [600, 133] on textarea "Explore ancient sites in Shephelah region" at bounding box center [552, 130] width 379 height 24
click at [601, 132] on textarea "Explore ancient sites in Shephelah region" at bounding box center [552, 130] width 379 height 24
paste textarea "Hike the dramatic cliffs of Slieve League, among Europe’s highest."
type textarea "Hike the dramatic cliffs of Slieve League, among Europe’s highest."
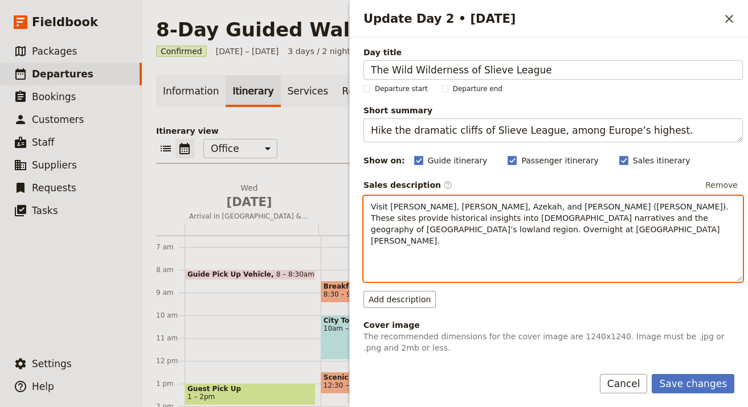
click at [601, 217] on span "Visit Yad Hashmonah, Beth Shemesh, Azekah, and Beth Guvrin (Maresha). These sit…" at bounding box center [551, 223] width 360 height 43
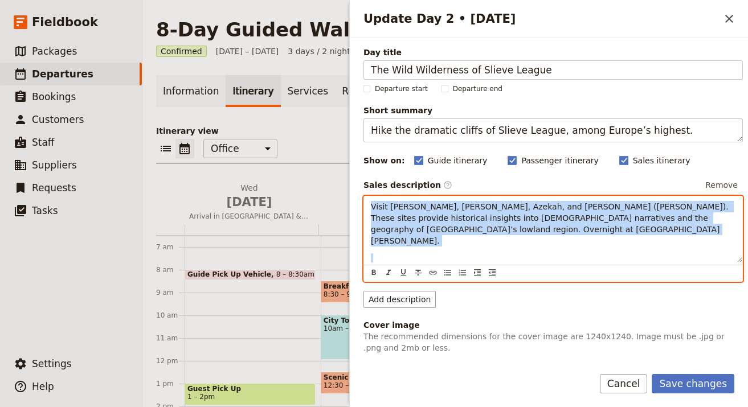
click at [601, 217] on span "Visit Yad Hashmonah, Beth Shemesh, Azekah, and Beth Guvrin (Maresha). These sit…" at bounding box center [551, 223] width 360 height 43
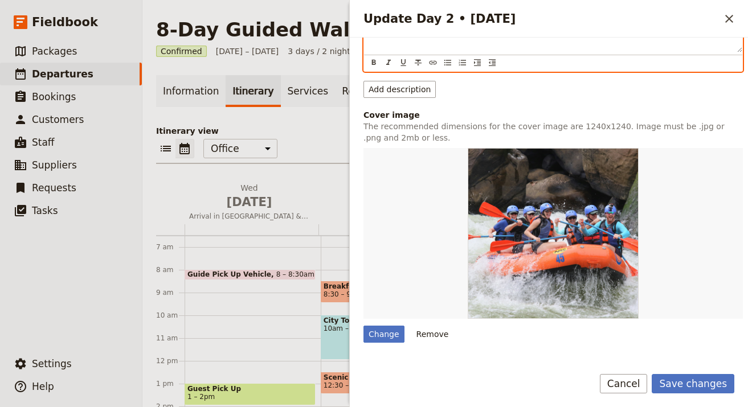
scroll to position [283, 0]
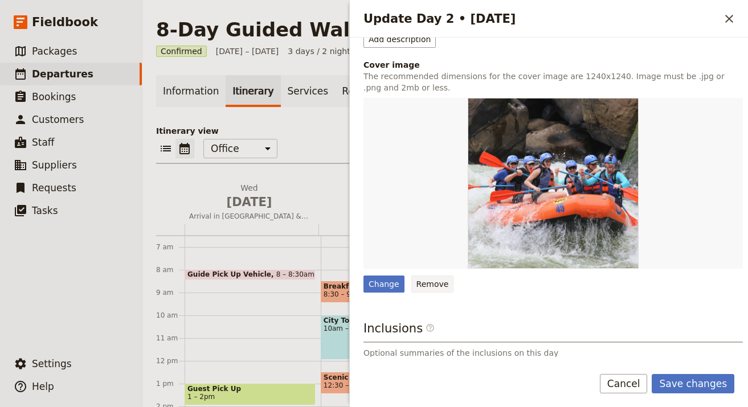
click at [414, 276] on button "Remove" at bounding box center [432, 284] width 43 height 17
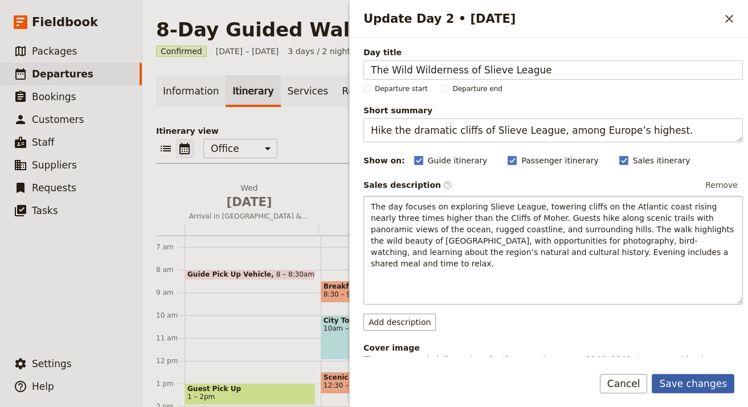
click at [679, 370] on button "Save changes" at bounding box center [692, 383] width 83 height 19
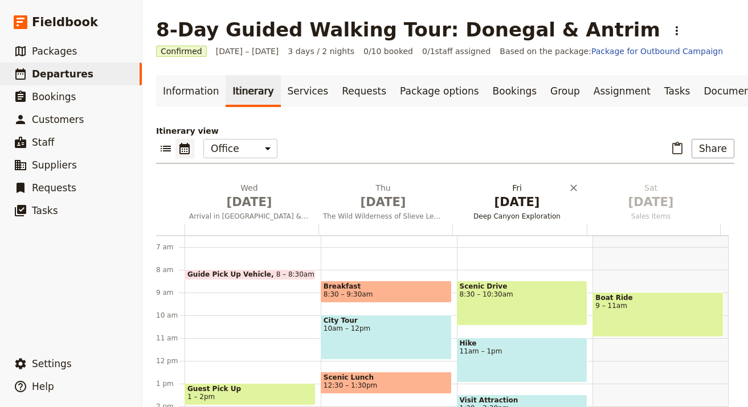
click at [466, 207] on span "[DATE]" at bounding box center [517, 202] width 120 height 17
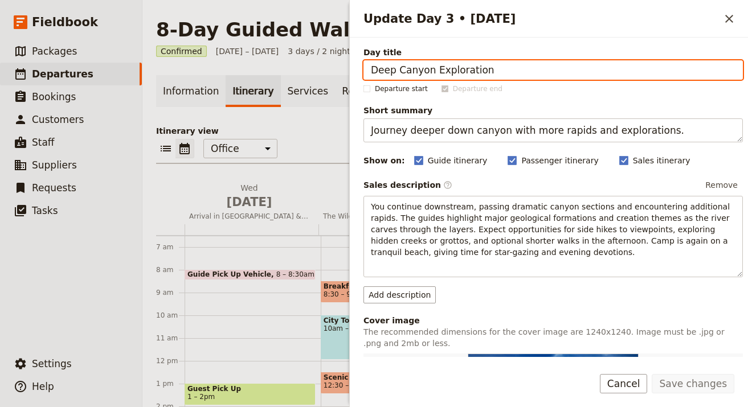
click at [507, 75] on input "Deep Canyon Exploration" at bounding box center [552, 69] width 379 height 19
paste input "[GEOGRAPHIC_DATA]"
type input "[GEOGRAPHIC_DATA]"
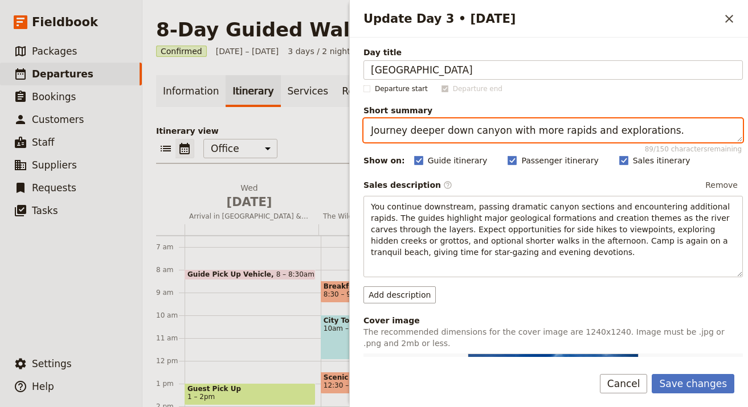
click at [594, 133] on textarea "Journey deeper down canyon with more rapids and explorations." at bounding box center [552, 130] width 379 height 24
paste textarea "Walk by castles and lakes in Donegal’s scenic countryside"
type textarea "Walk by castles and lakes in [GEOGRAPHIC_DATA]’s scenic countryside."
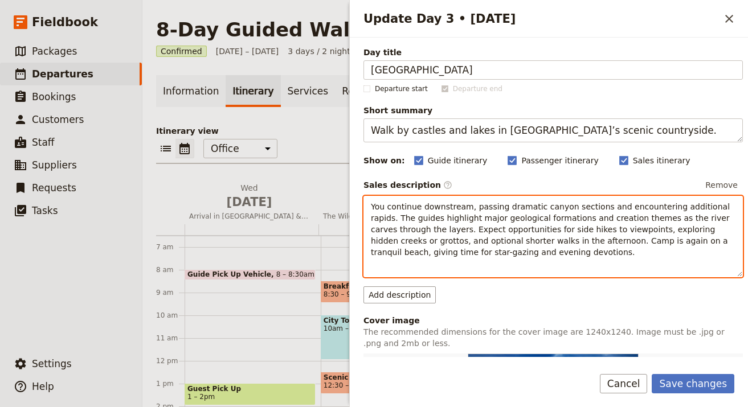
click at [514, 239] on span "You continue downstream, passing dramatic canyon sections and encountering addi…" at bounding box center [551, 229] width 361 height 55
click at [514, 238] on span "You continue downstream, passing dramatic canyon sections and encountering addi…" at bounding box center [551, 229] width 361 height 55
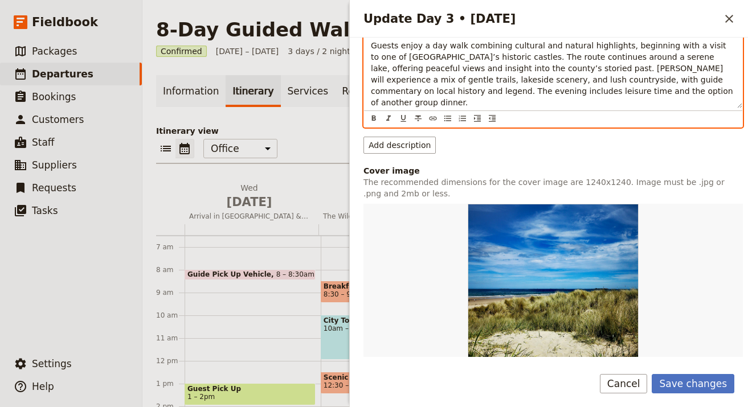
scroll to position [227, 0]
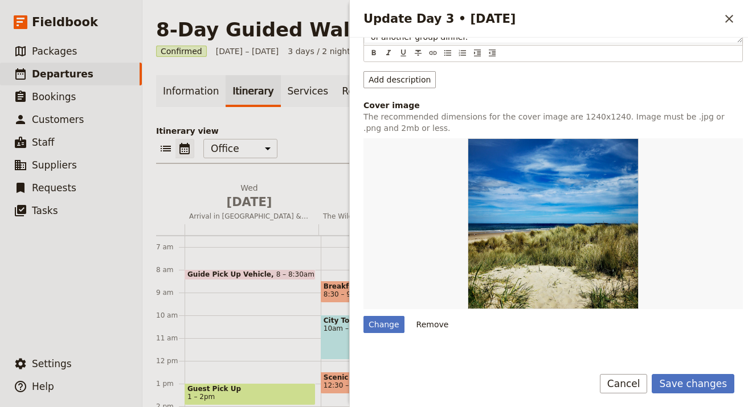
click at [425, 302] on div "Change Remove" at bounding box center [552, 235] width 379 height 195
click at [425, 316] on button "Remove" at bounding box center [432, 324] width 43 height 17
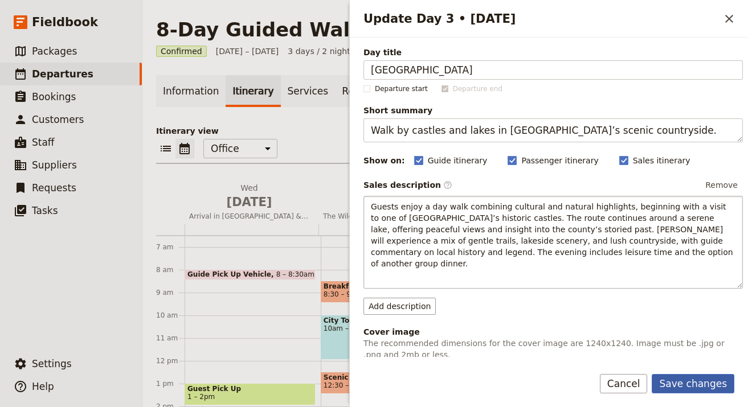
click at [679, 370] on button "Save changes" at bounding box center [692, 383] width 83 height 19
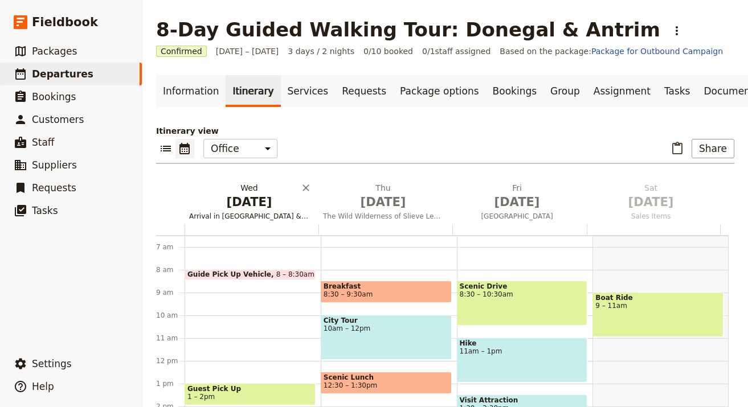
click at [211, 208] on span "[DATE]" at bounding box center [249, 202] width 120 height 17
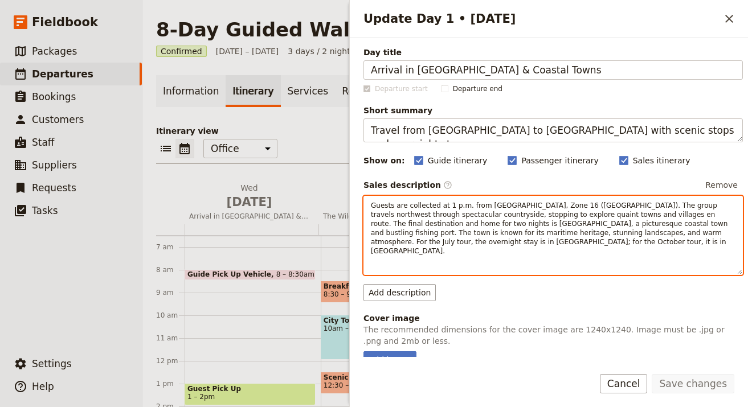
click at [438, 223] on span "Guests are collected at 1 p.m. from [GEOGRAPHIC_DATA], Zone 16 ([GEOGRAPHIC_DAT…" at bounding box center [550, 229] width 359 height 54
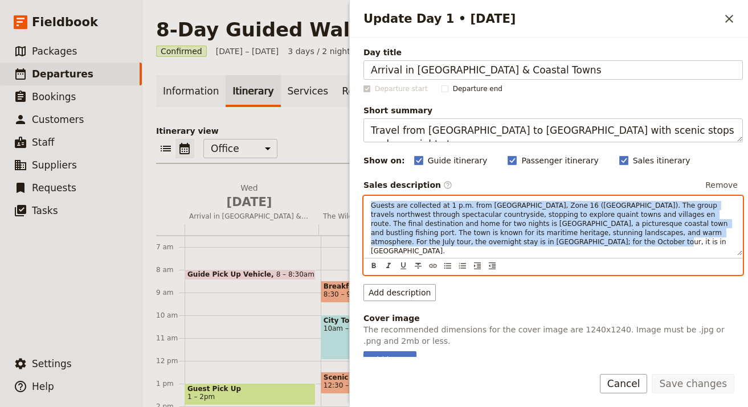
click at [438, 223] on span "Guests are collected at 1 p.m. from [GEOGRAPHIC_DATA], Zone 16 ([GEOGRAPHIC_DAT…" at bounding box center [550, 229] width 359 height 54
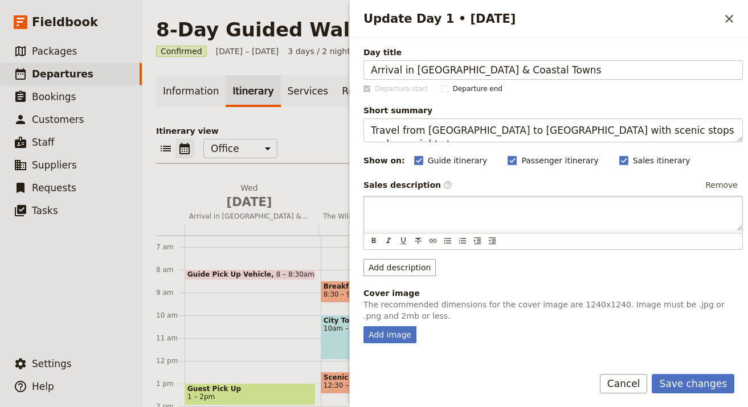
scroll to position [2, 0]
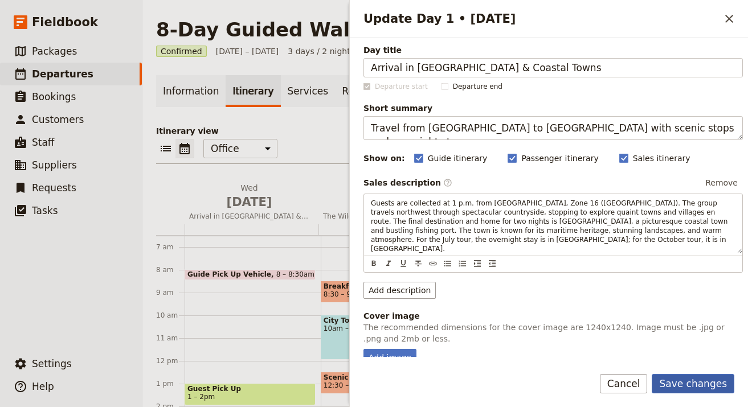
click at [697, 380] on button "Save changes" at bounding box center [692, 383] width 83 height 19
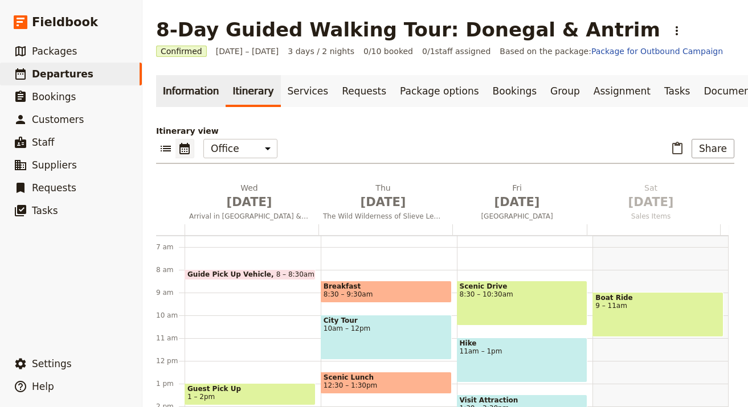
click at [190, 100] on link "Information" at bounding box center [190, 91] width 69 height 32
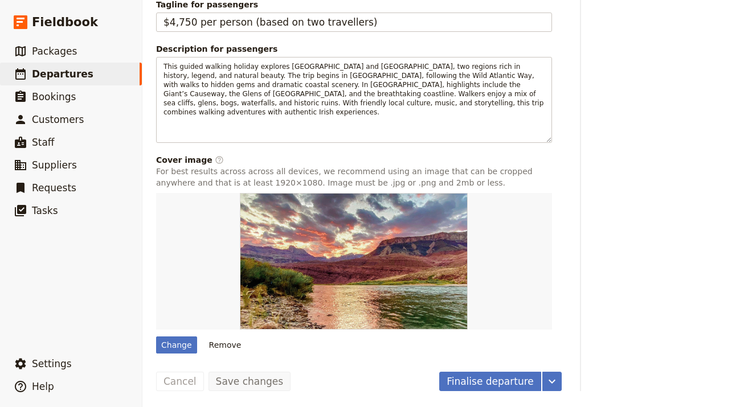
scroll to position [580, 0]
click at [177, 346] on div "Change" at bounding box center [176, 344] width 41 height 17
click at [156, 336] on input "Change" at bounding box center [155, 336] width 1 height 1
type input "C:\fakepath\Slieve-League-Donegal-scaled.jpg"
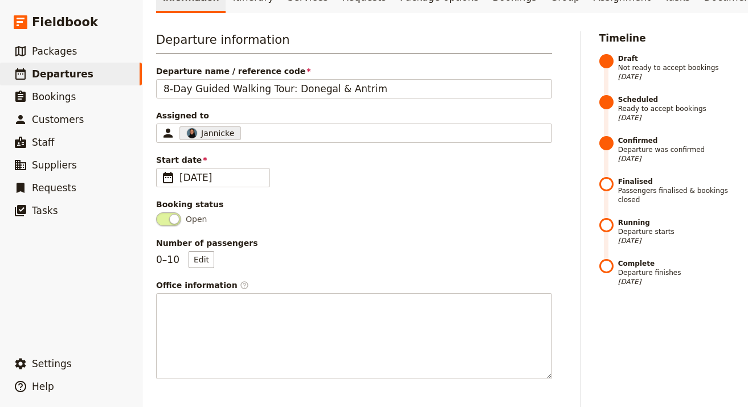
scroll to position [0, 0]
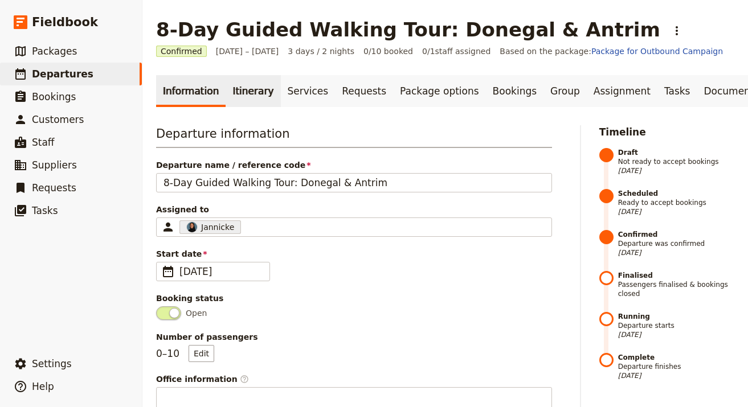
click at [261, 97] on link "Itinerary" at bounding box center [252, 91] width 55 height 32
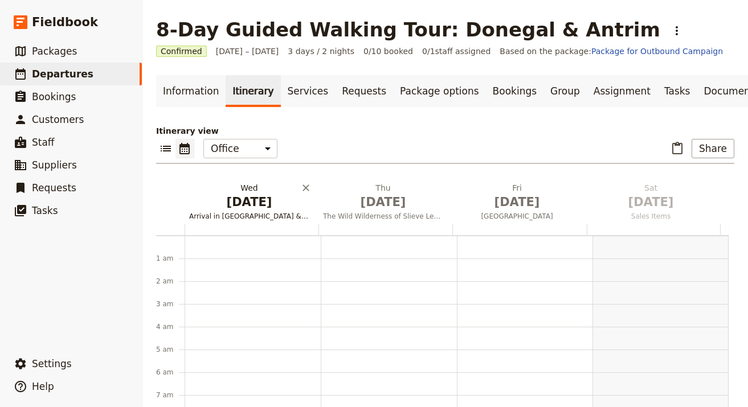
scroll to position [148, 0]
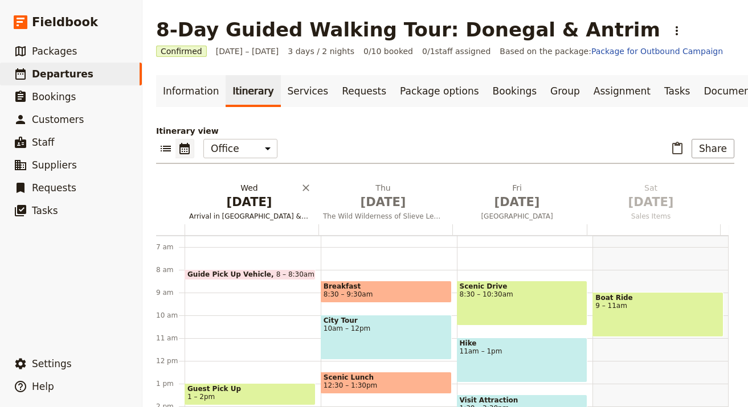
click at [237, 192] on h2 "[DATE] Arrival in [GEOGRAPHIC_DATA] & Coastal Towns" at bounding box center [249, 196] width 120 height 28
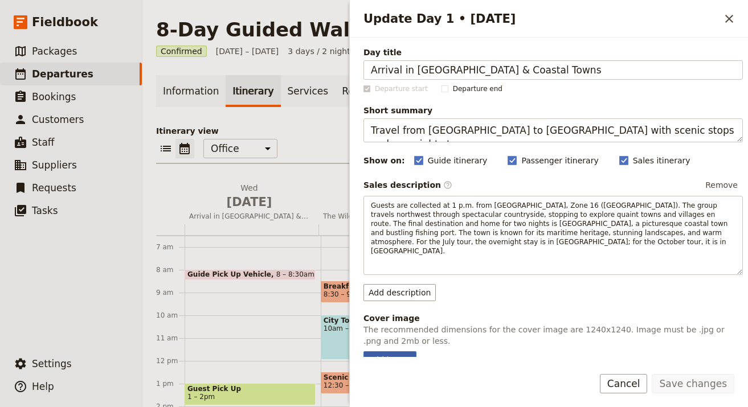
click at [407, 352] on div "Add image" at bounding box center [389, 359] width 53 height 17
click at [363, 351] on input "Add image" at bounding box center [363, 351] width 1 height 1
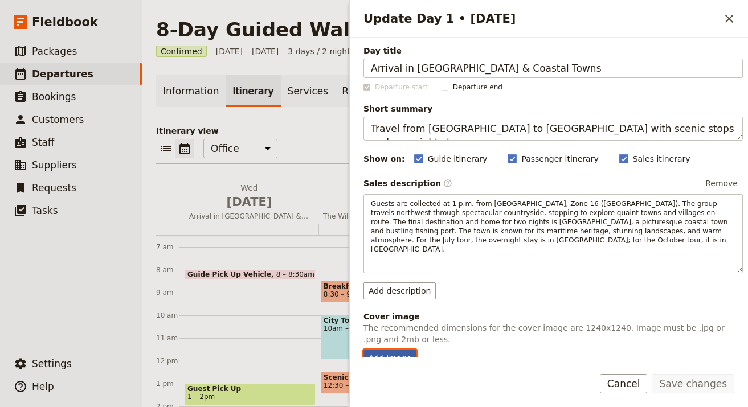
scroll to position [2, 0]
type input "C:\fakepath\DSC_8451-scaled.jpg"
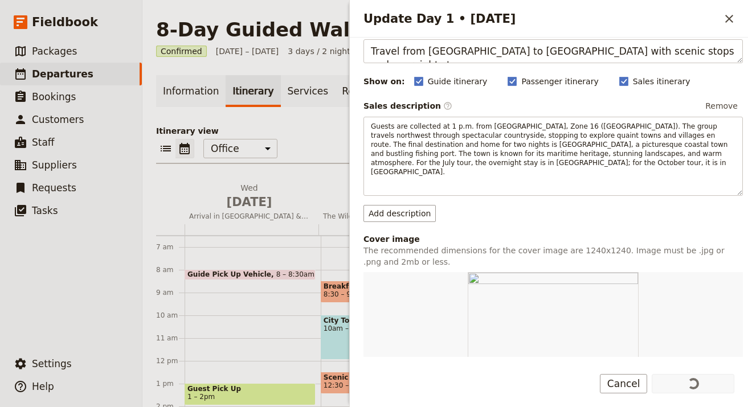
scroll to position [223, 0]
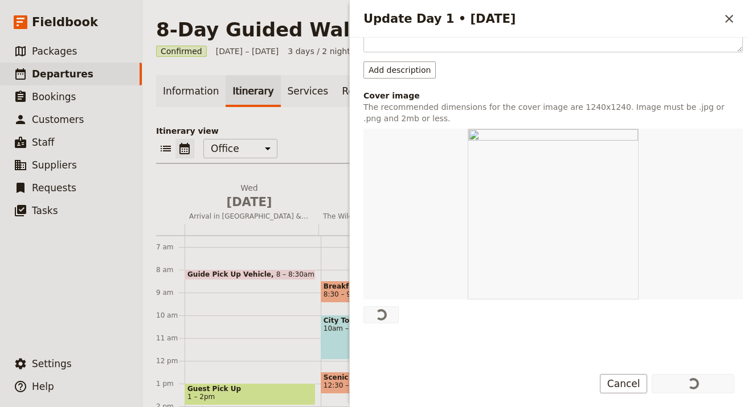
click at [732, 21] on icon "Close drawer" at bounding box center [729, 19] width 8 height 8
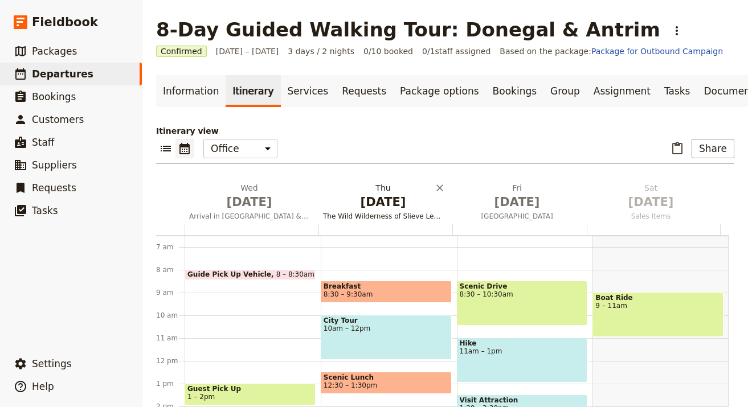
click at [390, 215] on span "The Wild Wilderness of Slieve League" at bounding box center [382, 216] width 129 height 9
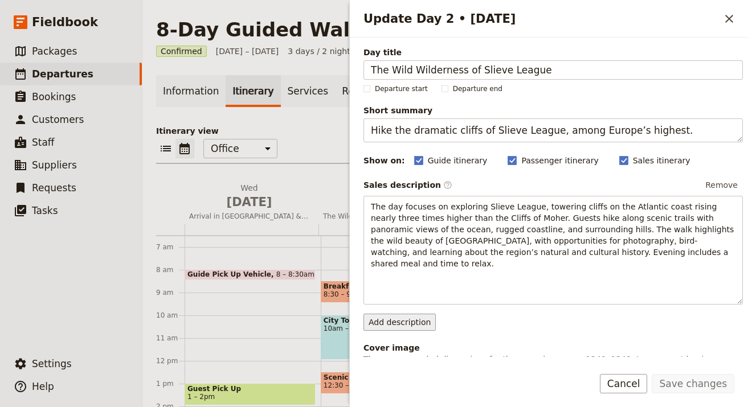
click at [415, 314] on button "Add description" at bounding box center [399, 322] width 72 height 17
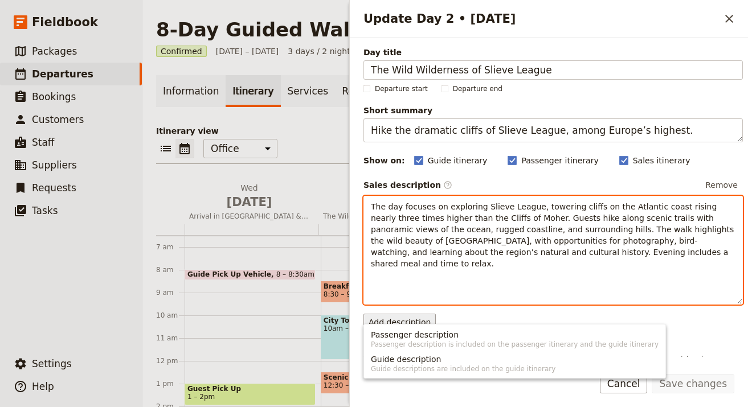
click at [462, 288] on div "The day focuses on exploring Slieve League, towering cliffs on the Atlantic coa…" at bounding box center [552, 250] width 379 height 109
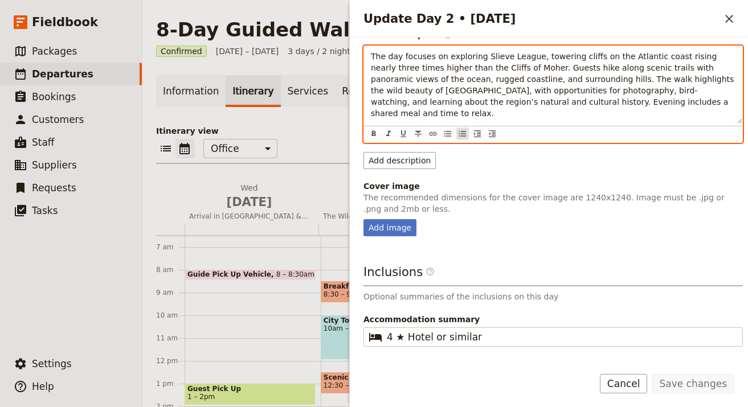
scroll to position [199, 0]
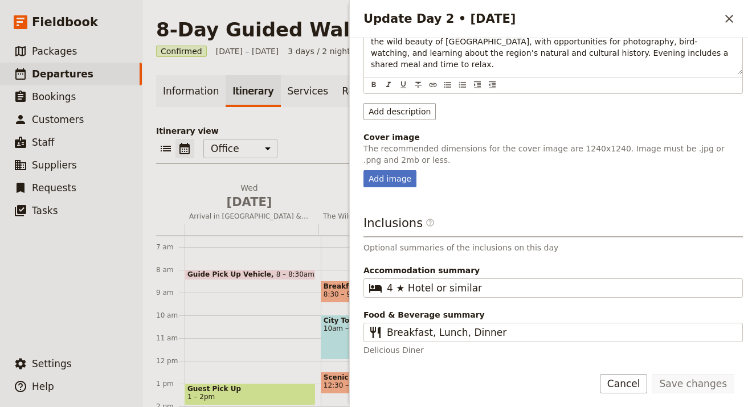
click at [399, 188] on div "Day title The Wild Wilderness of Slieve League Departure start Departure end Sh…" at bounding box center [552, 101] width 379 height 508
click at [400, 183] on div "Add image" at bounding box center [389, 178] width 53 height 17
click at [363, 170] on input "Add image" at bounding box center [363, 170] width 1 height 1
type input "C:\fakepath\DSC_7908-scaled.jpg"
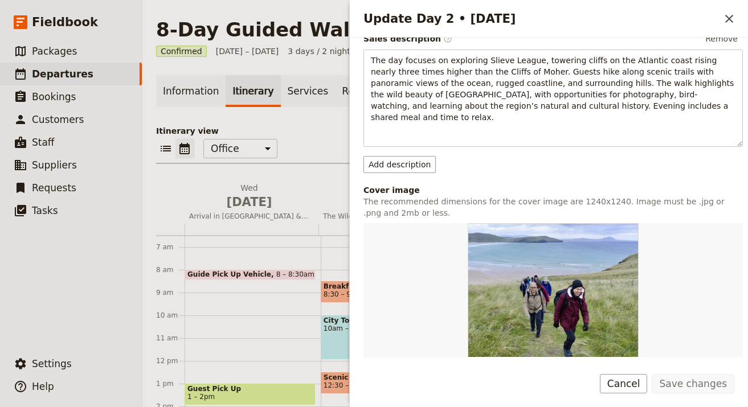
scroll to position [376, 0]
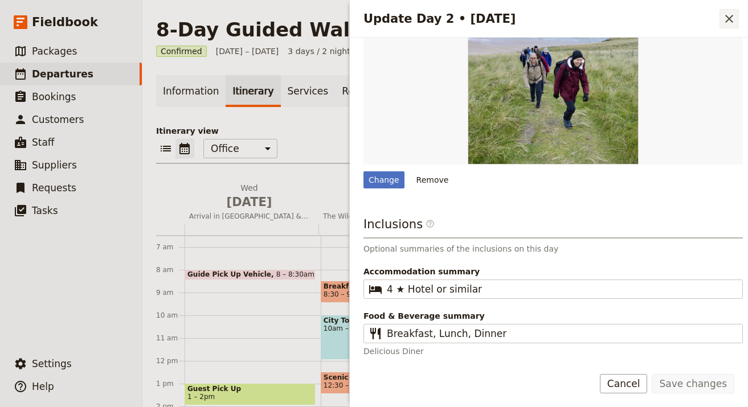
click at [724, 18] on icon "Close drawer" at bounding box center [729, 19] width 14 height 14
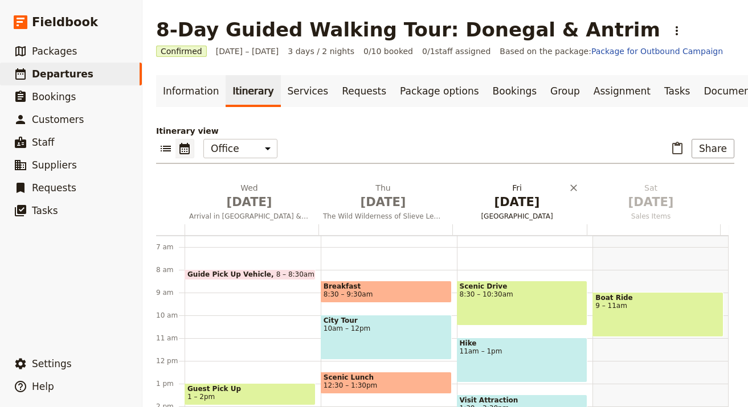
click at [524, 208] on span "[DATE]" at bounding box center [517, 202] width 120 height 17
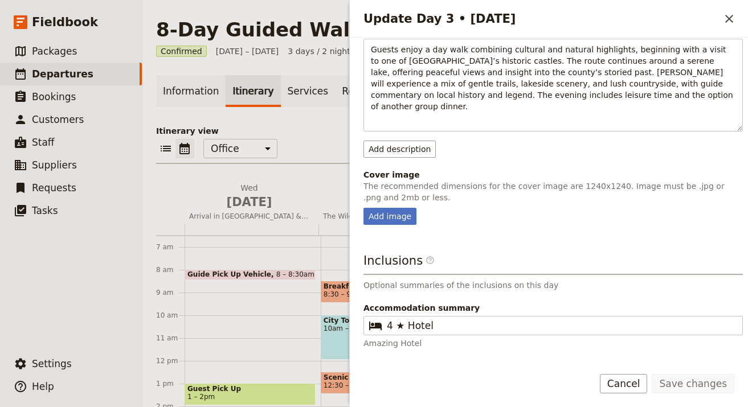
scroll to position [197, 0]
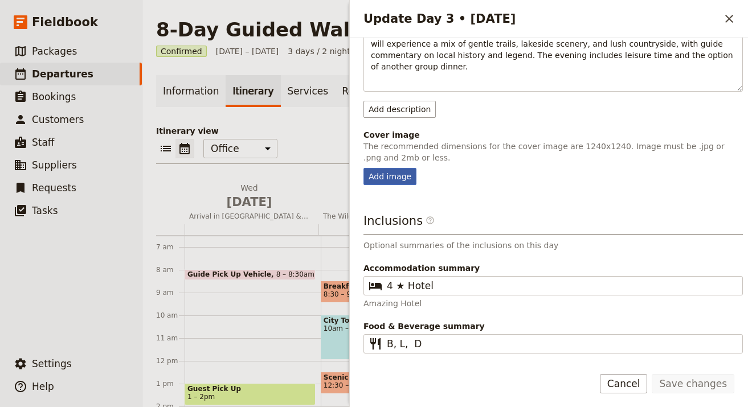
click at [400, 168] on div "Add image" at bounding box center [389, 176] width 53 height 17
click at [363, 167] on input "Add image" at bounding box center [363, 167] width 1 height 1
type input "C:\fakepath\DSC_8002-scaled.jpg"
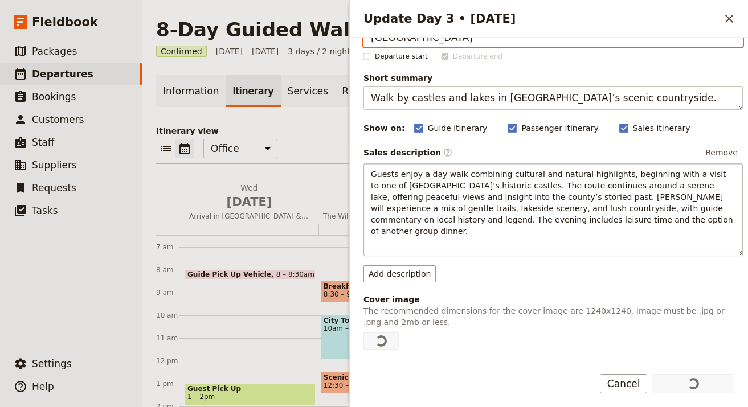
scroll to position [200, 0]
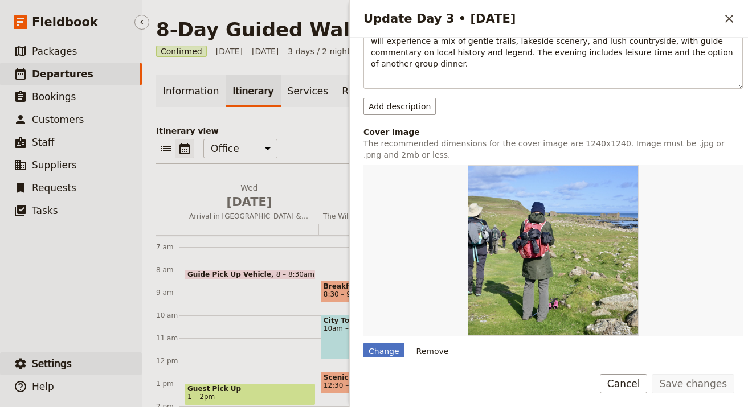
click at [89, 355] on button "​ Settings" at bounding box center [71, 363] width 142 height 23
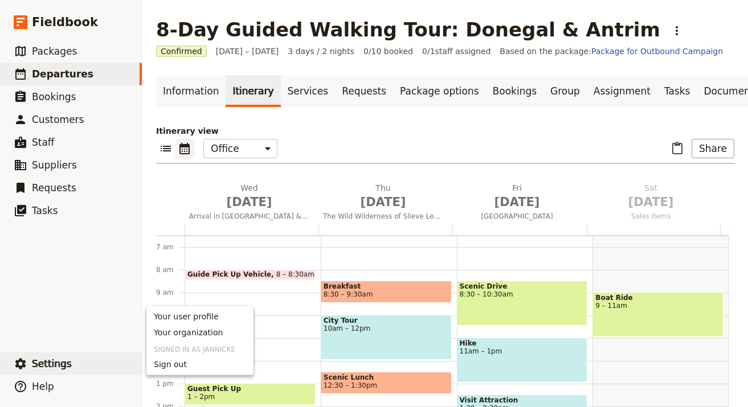
click at [157, 333] on span "Your organization" at bounding box center [188, 332] width 69 height 11
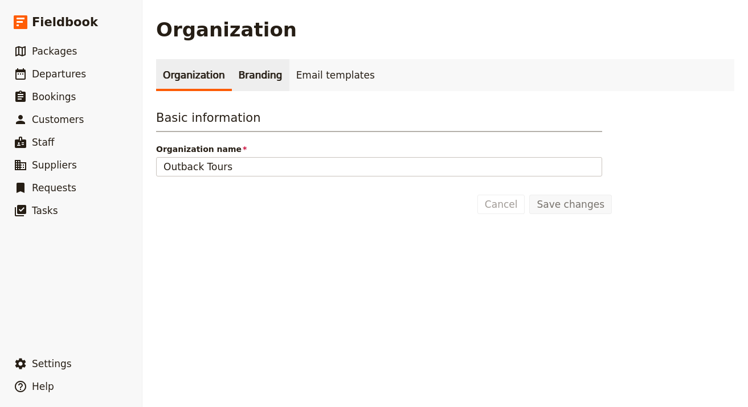
click at [261, 87] on link "Branding" at bounding box center [261, 75] width 58 height 32
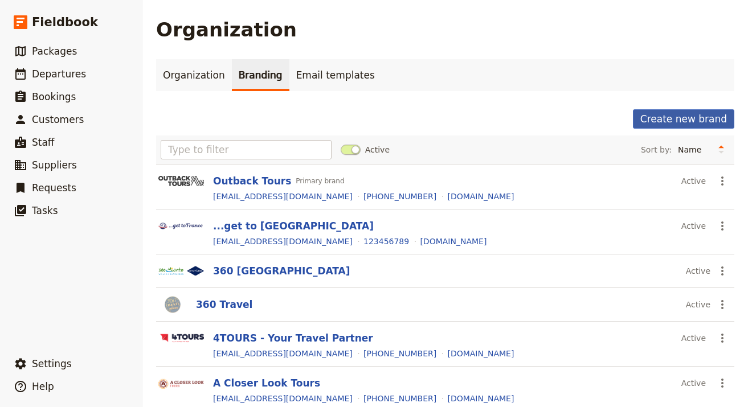
click at [667, 121] on button "Create new brand" at bounding box center [683, 118] width 101 height 19
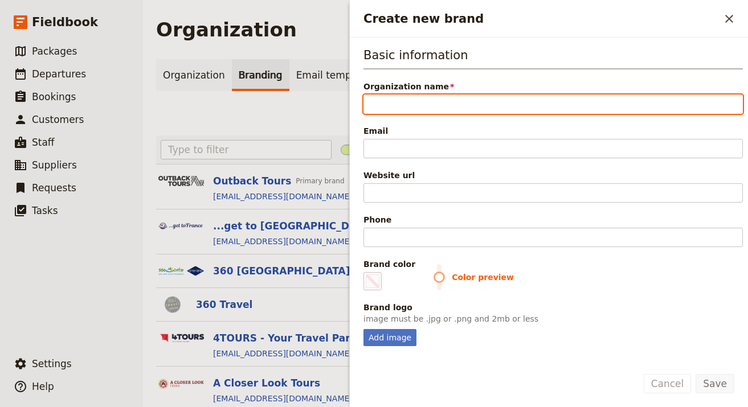
paste input "Footfalls Walking Holidays"
type input "Footfalls Walking Holidays"
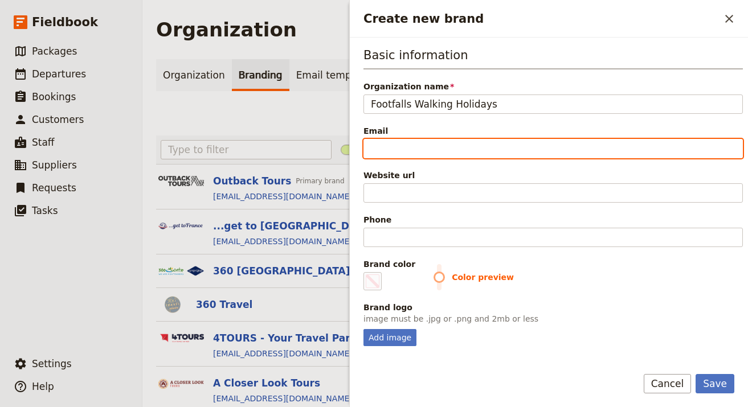
click at [615, 147] on input "Email" at bounding box center [552, 148] width 379 height 19
paste input "[EMAIL_ADDRESS][DOMAIN_NAME]"
type input "[EMAIL_ADDRESS][DOMAIN_NAME]"
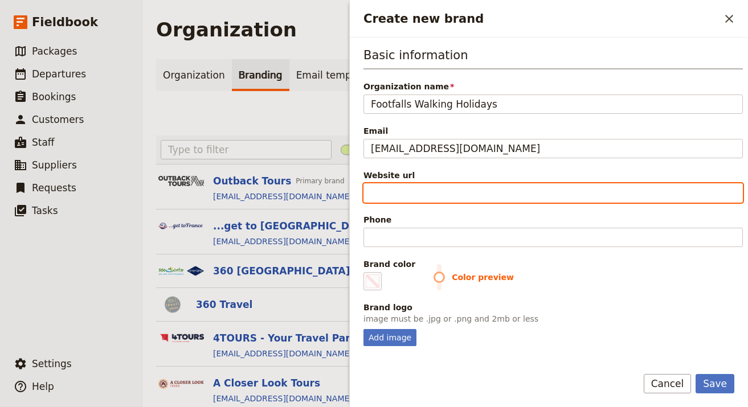
click at [496, 194] on input "Website url" at bounding box center [552, 192] width 379 height 19
paste input "[URL][DOMAIN_NAME]"
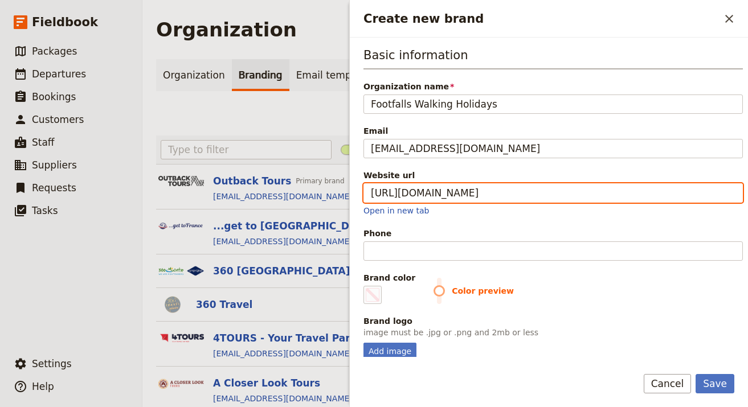
type input "[URL][DOMAIN_NAME]"
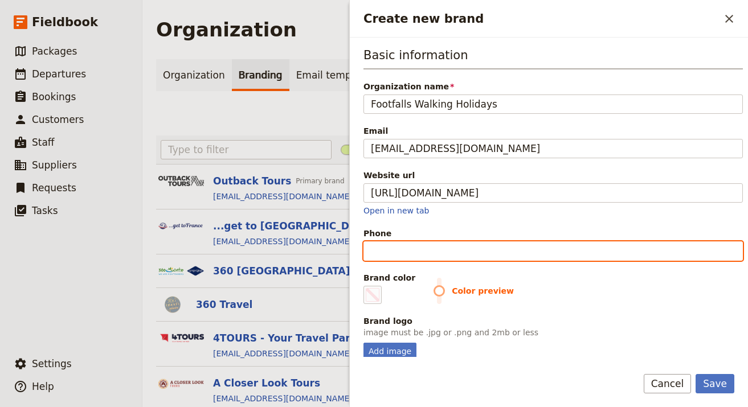
click at [555, 256] on input "Phone" at bounding box center [552, 250] width 379 height 19
paste input "[PHONE_NUMBER]"
click at [442, 253] on input "[PHONE_NUMBER]" at bounding box center [552, 250] width 379 height 19
click at [424, 253] on input "[PHONE_NUMBER]" at bounding box center [552, 250] width 379 height 19
click at [409, 249] on input "[PHONE_NUMBER]" at bounding box center [552, 250] width 379 height 19
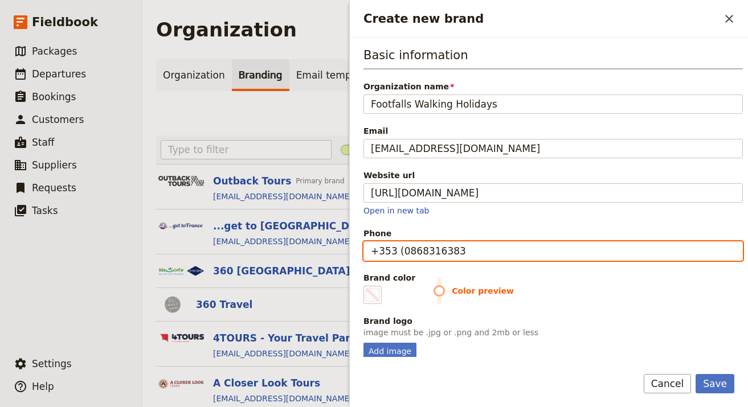
click at [398, 251] on input "+353 (0868316383" at bounding box center [552, 250] width 379 height 19
click at [401, 251] on input "[PHONE_NUMBER]" at bounding box center [552, 250] width 379 height 19
type input "[PHONE_NUMBER]"
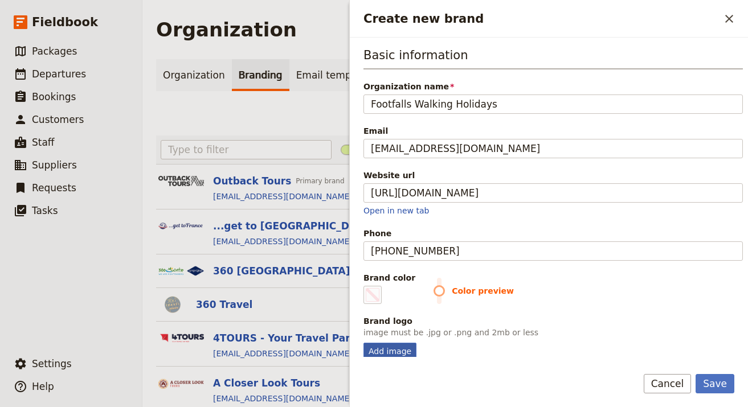
click at [393, 344] on div "Add image" at bounding box center [389, 351] width 53 height 17
click at [363, 343] on input "Add image" at bounding box center [363, 342] width 1 height 1
type input "C:\fakepath\2020-logo-2-colour (1).jpg"
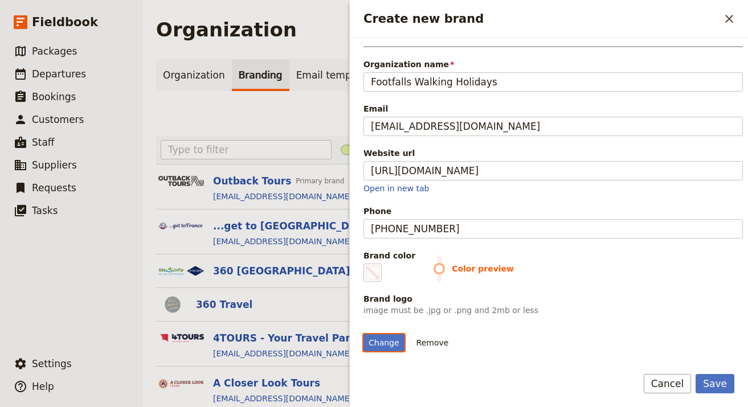
scroll to position [187, 0]
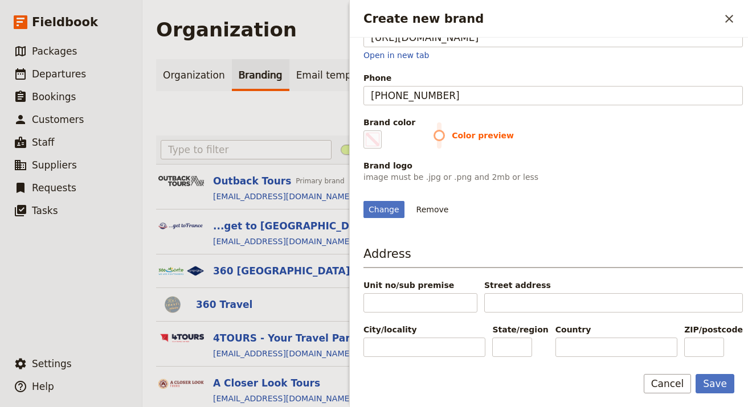
click at [433, 130] on span "Color preview" at bounding box center [587, 135] width 309 height 11
click at [375, 133] on span "Create new brand" at bounding box center [373, 140] width 14 height 14
click at [366, 130] on input "#000000" at bounding box center [366, 130] width 1 height 1
type input "#e80a53"
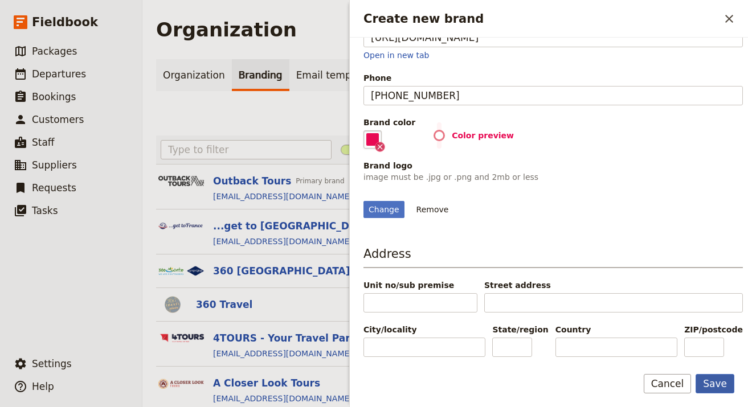
click at [725, 378] on button "Save" at bounding box center [714, 383] width 39 height 19
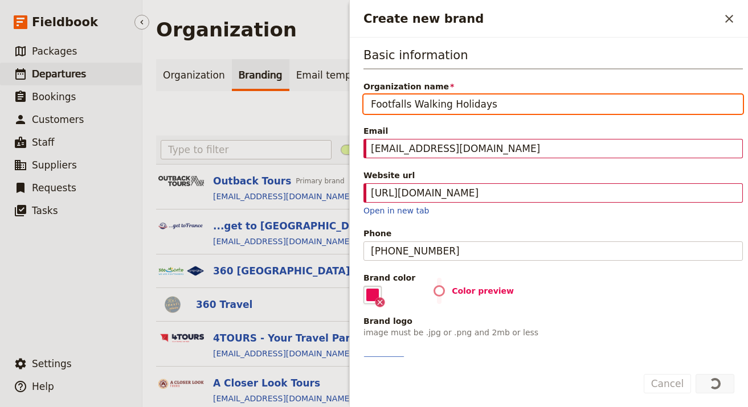
click at [43, 65] on link "​ Departures" at bounding box center [71, 74] width 142 height 23
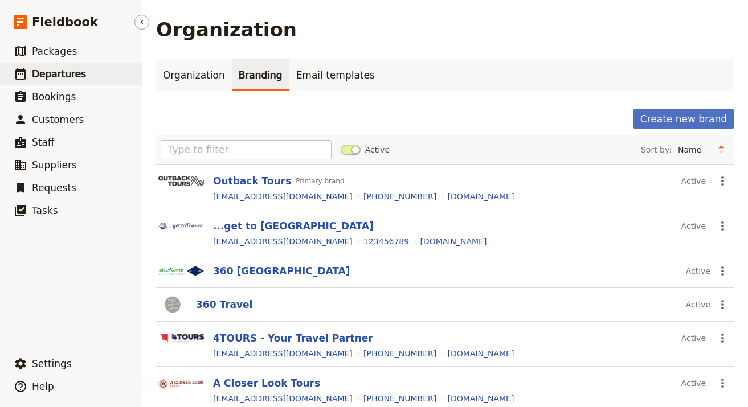
click at [65, 69] on span "Departures" at bounding box center [59, 73] width 54 height 11
select select "UPDATED_AT"
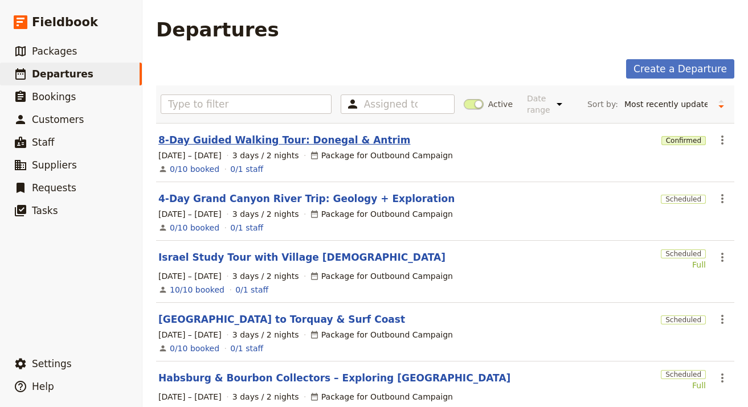
click at [309, 139] on link "8-Day Guided Walking Tour: Donegal & Antrim" at bounding box center [284, 140] width 252 height 14
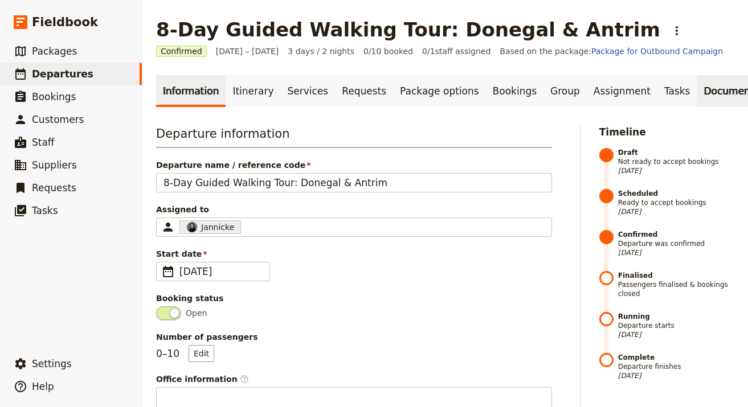
click at [696, 90] on link "Documents" at bounding box center [730, 91] width 69 height 32
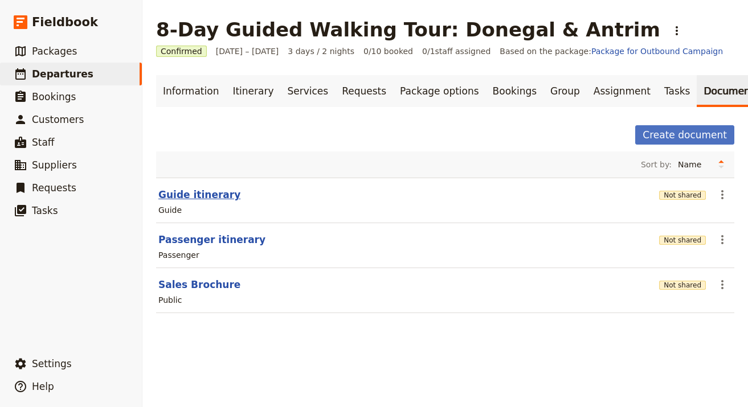
click at [207, 196] on button "Guide itinerary" at bounding box center [199, 195] width 82 height 14
select select "STAFF"
select select "RUN_SHEET"
select select "LARGE"
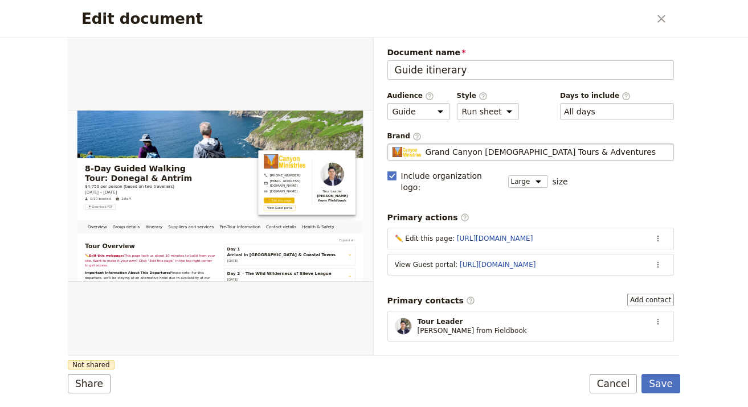
click at [479, 150] on span "Grand Canyon [DEMOGRAPHIC_DATA] Tours & Adventures" at bounding box center [540, 151] width 231 height 11
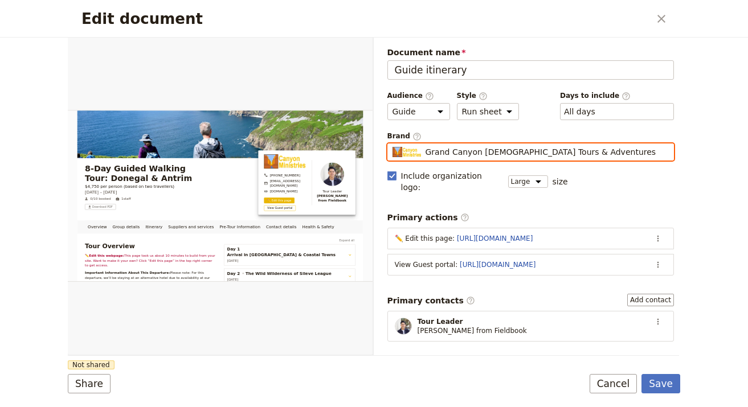
click at [392, 144] on input "Grand Canyon [DEMOGRAPHIC_DATA] Tours & Adventures" at bounding box center [392, 143] width 1 height 1
click at [479, 156] on input "Grand Canyon Christian Tours & AdventuresFOOT" at bounding box center [530, 151] width 277 height 11
click at [479, 155] on input "Grand Canyon Christian Tours & AdventuresFOOT" at bounding box center [530, 151] width 277 height 11
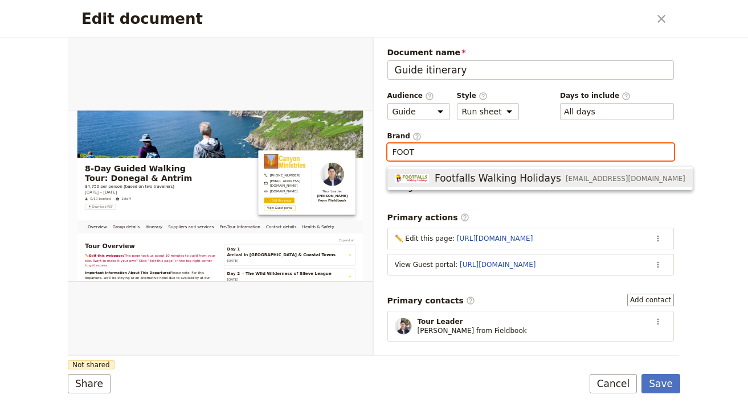
click at [506, 175] on span "Footfalls Walking Holidays" at bounding box center [497, 178] width 126 height 14
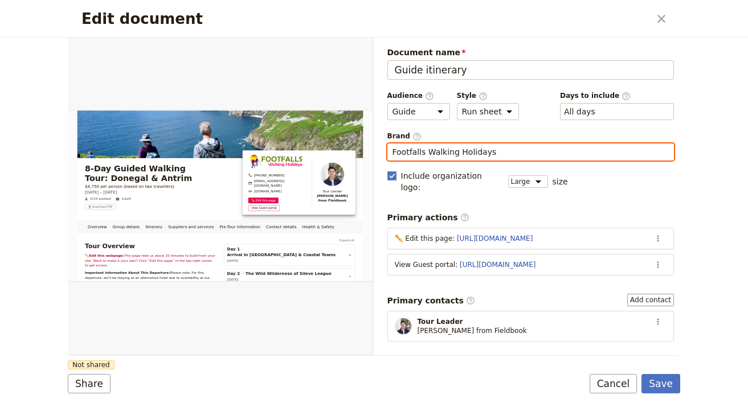
type input "Footfalls Walking Holidays"
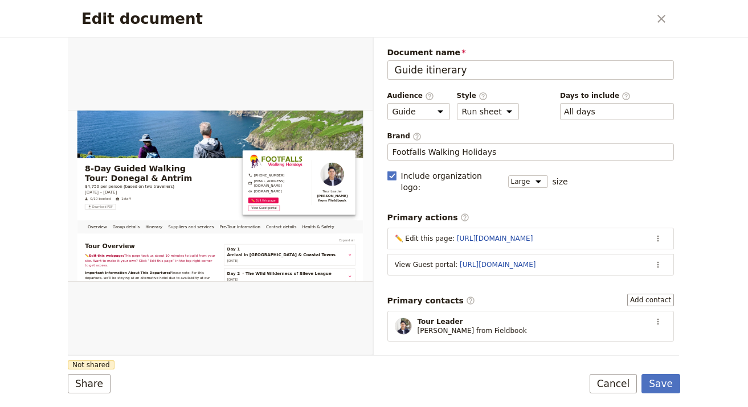
click at [303, 359] on form "Overview Group details Itinerary Suppliers and services Pre-Tour Information Co…" at bounding box center [374, 223] width 612 height 370
click at [95, 386] on button "Share" at bounding box center [89, 383] width 43 height 19
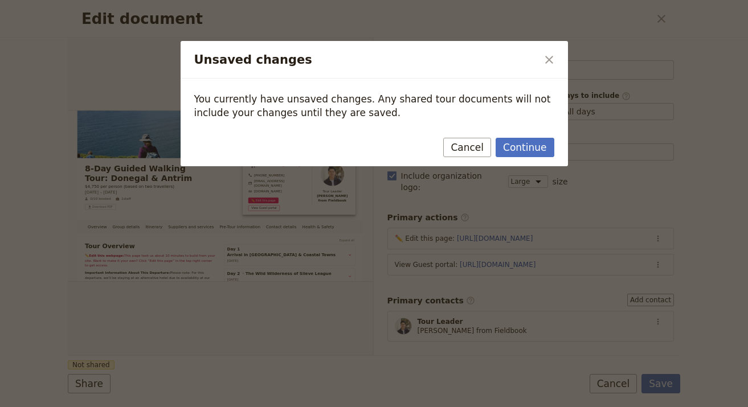
click at [546, 134] on div "Continue Cancel" at bounding box center [373, 149] width 387 height 33
click at [516, 165] on div "Continue Cancel" at bounding box center [373, 149] width 387 height 33
click at [533, 146] on button "Continue" at bounding box center [524, 147] width 58 height 19
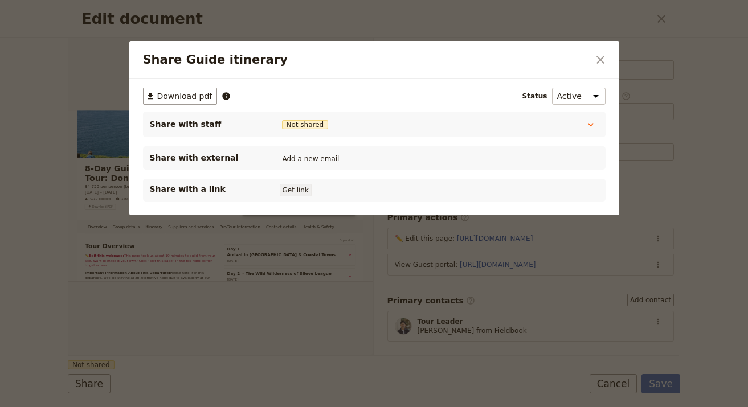
click at [303, 187] on button "Get link" at bounding box center [296, 190] width 32 height 13
click at [602, 59] on icon "Close dialog" at bounding box center [600, 60] width 14 height 14
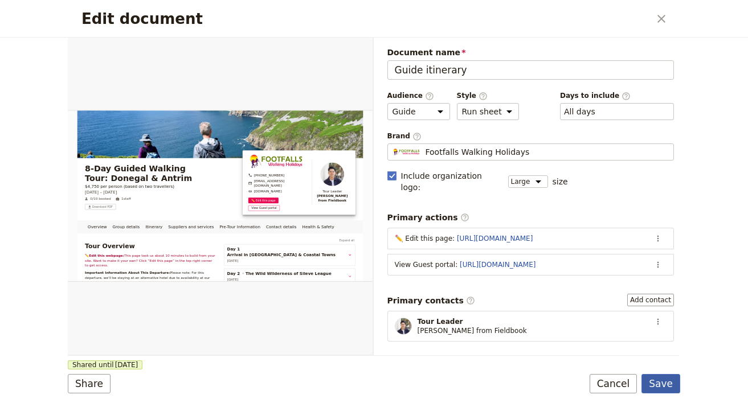
click at [665, 383] on button "Save" at bounding box center [660, 383] width 39 height 19
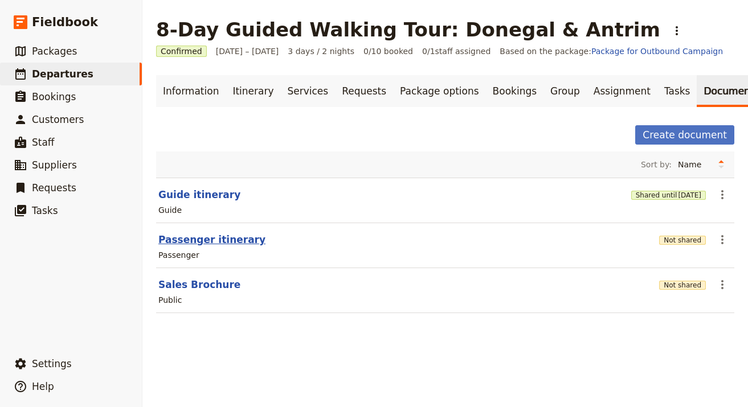
click at [233, 245] on button "Passenger itinerary" at bounding box center [211, 240] width 107 height 14
select select "PASSENGER"
select select "RUN_SHEET"
select select "LARGE"
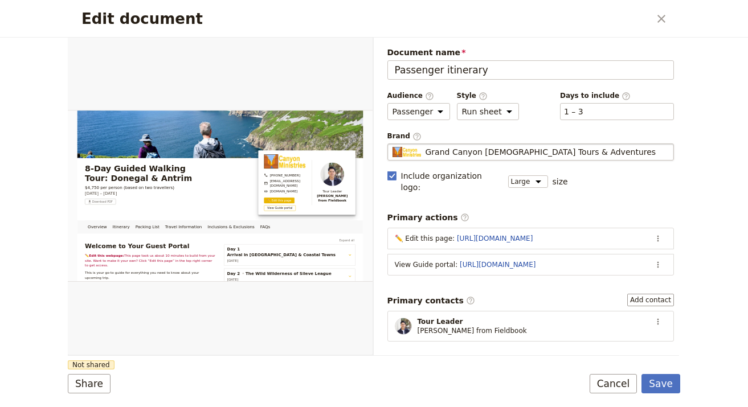
click at [518, 153] on span "Grand Canyon Christian Tours & Adventures" at bounding box center [540, 151] width 231 height 11
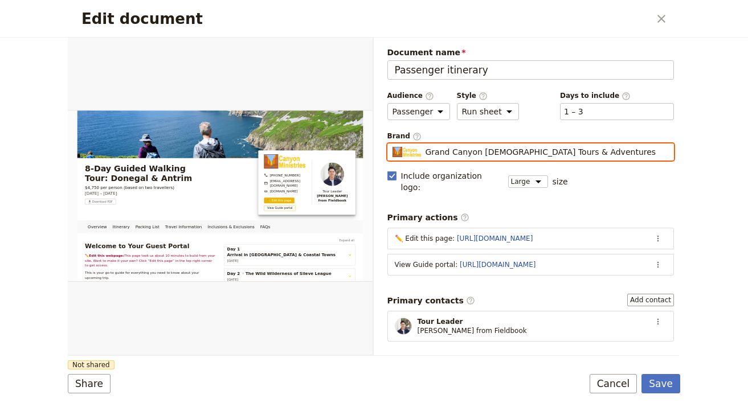
click at [392, 144] on input "Grand Canyon Christian Tours & Adventures" at bounding box center [392, 143] width 1 height 1
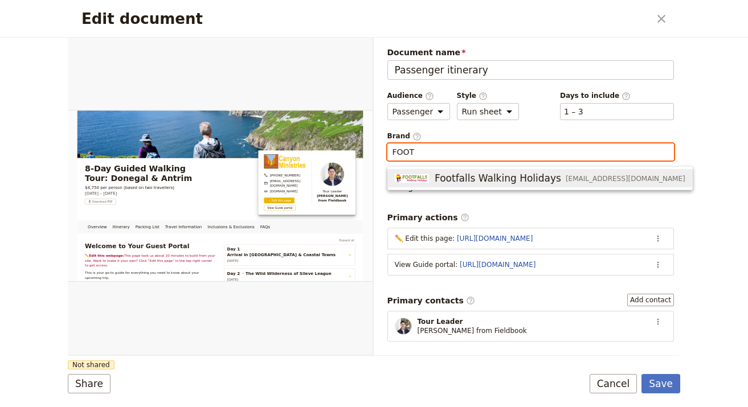
click at [524, 182] on span "Footfalls Walking Holidays" at bounding box center [497, 178] width 126 height 14
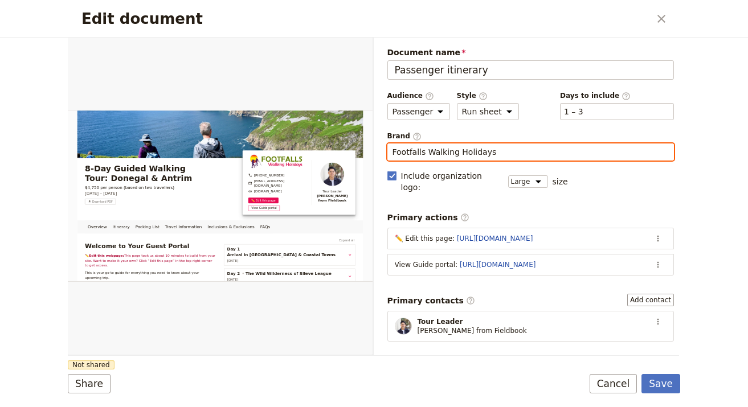
type input "Footfalls Walking Holidays"
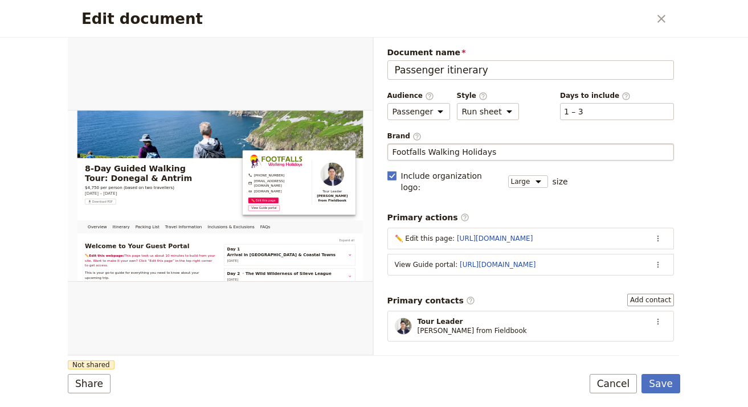
click at [130, 371] on form "Overview Itinerary Packing List Travel Information Inclusions & Exclusions FAQs…" at bounding box center [374, 223] width 612 height 370
click at [91, 387] on button "Share" at bounding box center [89, 383] width 43 height 19
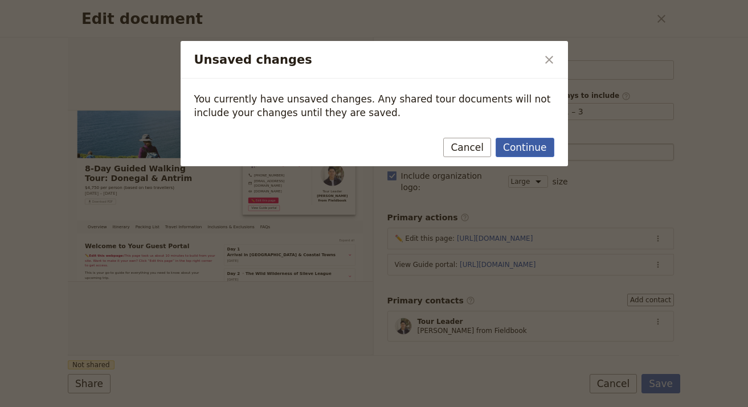
click at [512, 140] on button "Continue" at bounding box center [524, 147] width 58 height 19
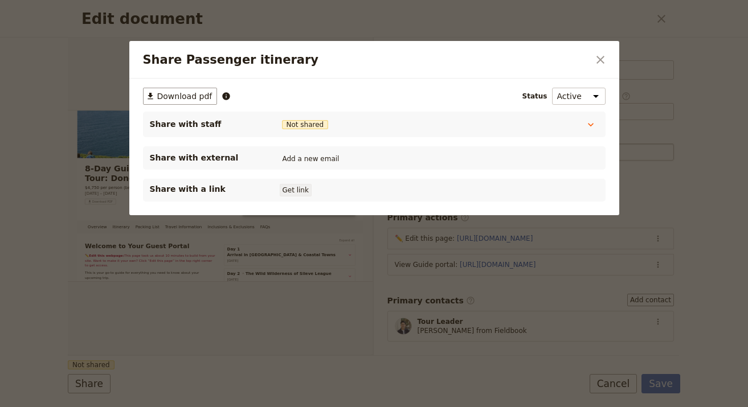
click at [302, 188] on button "Get link" at bounding box center [296, 190] width 32 height 13
click at [601, 56] on icon "Close dialog" at bounding box center [600, 60] width 14 height 14
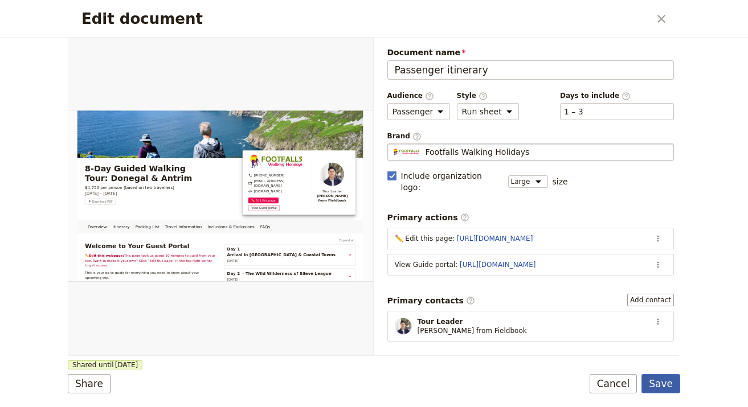
click at [655, 379] on button "Save" at bounding box center [660, 383] width 39 height 19
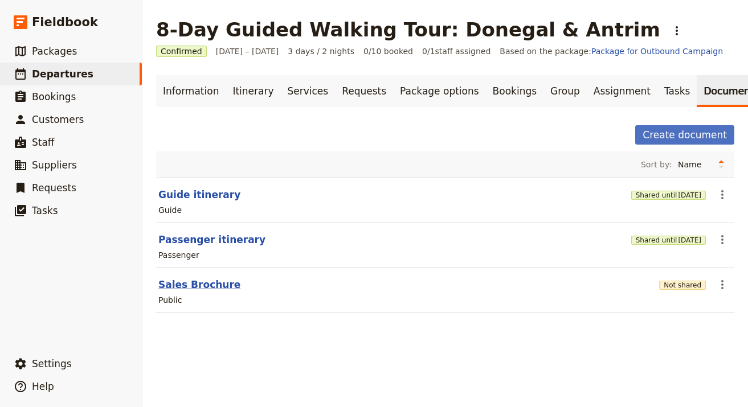
click at [202, 282] on button "Sales Brochure" at bounding box center [199, 285] width 82 height 14
select select "DEFAULT"
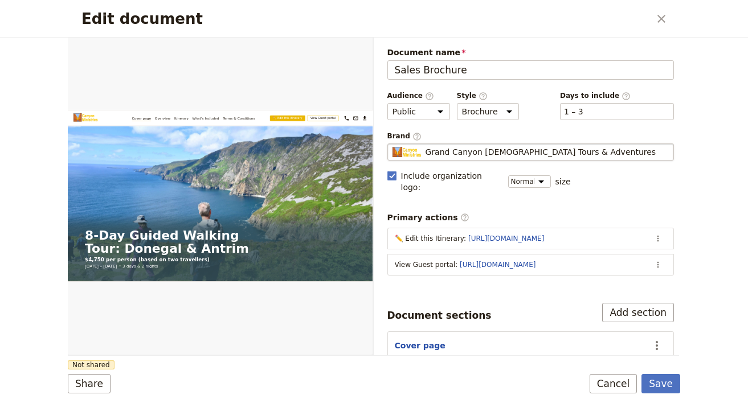
click at [579, 145] on fieldset "Grand Canyon Christian Tours & Adventures Grand Canyon Christian Tours & Advent…" at bounding box center [530, 151] width 287 height 17
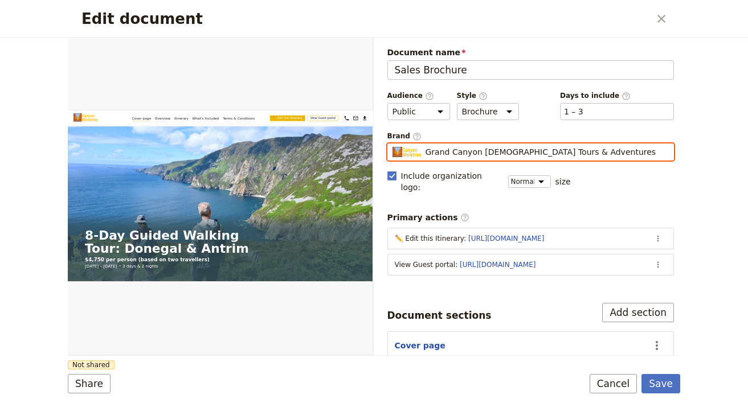
click at [392, 144] on input "Grand Canyon Christian Tours & Adventures" at bounding box center [392, 143] width 1 height 1
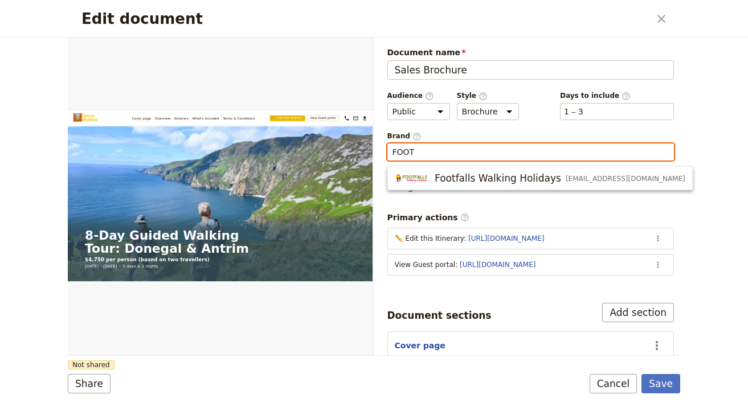
click at [593, 170] on button "Footfalls Walking Holidays info@walkinghikingireland.com" at bounding box center [540, 178] width 304 height 18
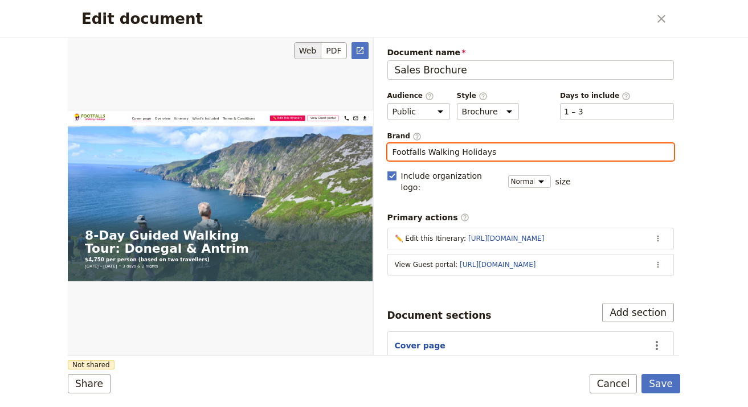
type input "Footfalls Walking Holidays"
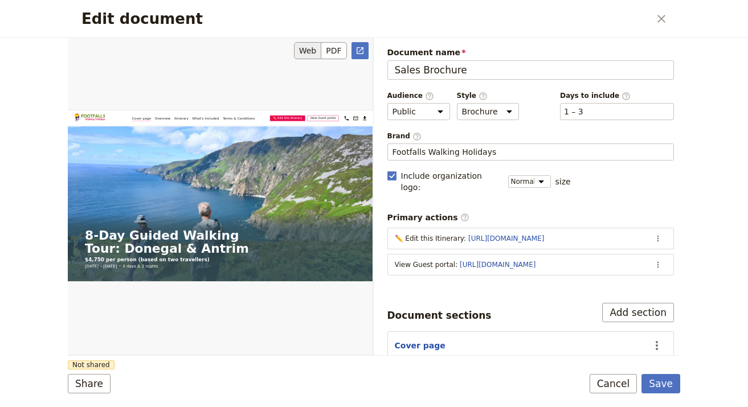
click at [260, 319] on div "Edit document" at bounding box center [220, 196] width 305 height 318
click at [91, 383] on button "Share" at bounding box center [89, 383] width 43 height 19
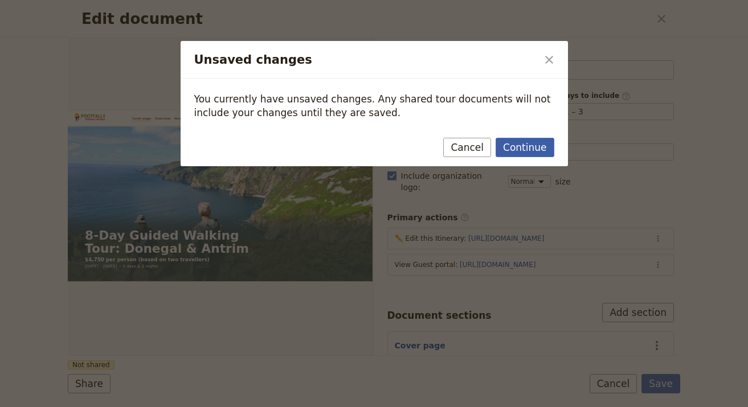
click at [528, 151] on button "Continue" at bounding box center [524, 147] width 58 height 19
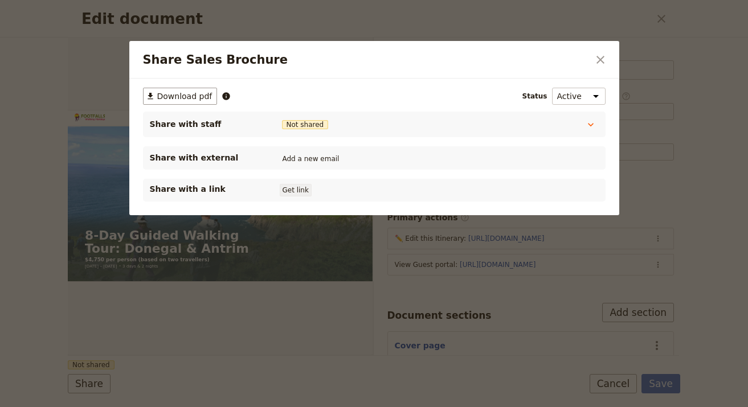
click at [302, 189] on button "Get link" at bounding box center [296, 190] width 32 height 13
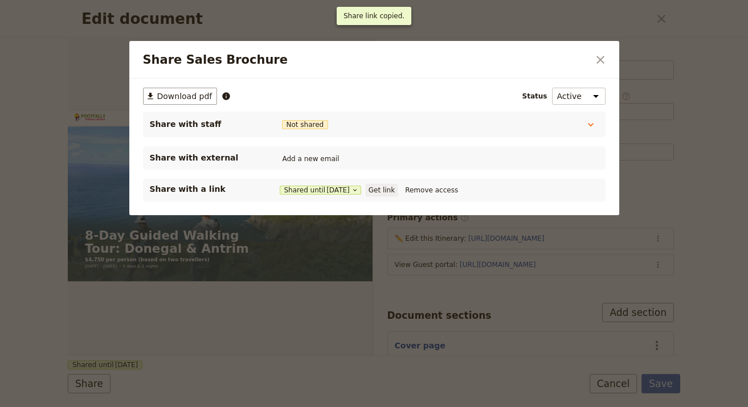
click at [397, 185] on button "Get link" at bounding box center [382, 190] width 32 height 13
click at [600, 63] on icon "Close dialog" at bounding box center [600, 60] width 14 height 14
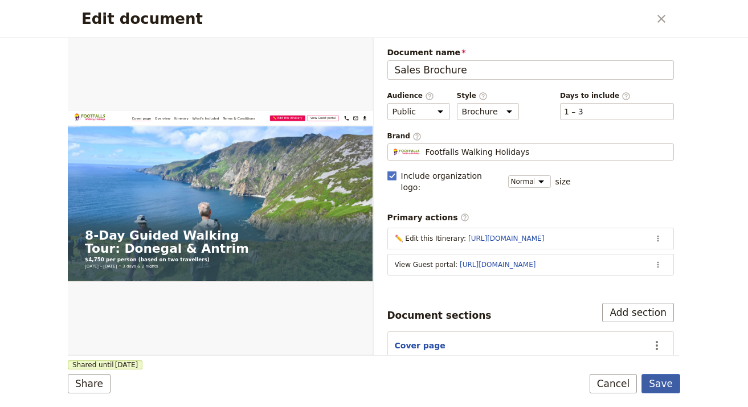
click at [672, 384] on button "Save" at bounding box center [660, 383] width 39 height 19
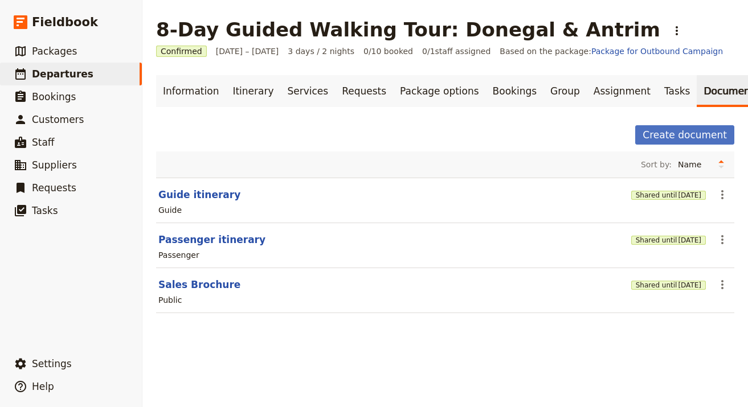
click at [179, 32] on h1 "8-Day Guided Walking Tour: Donegal & Antrim" at bounding box center [408, 29] width 504 height 23
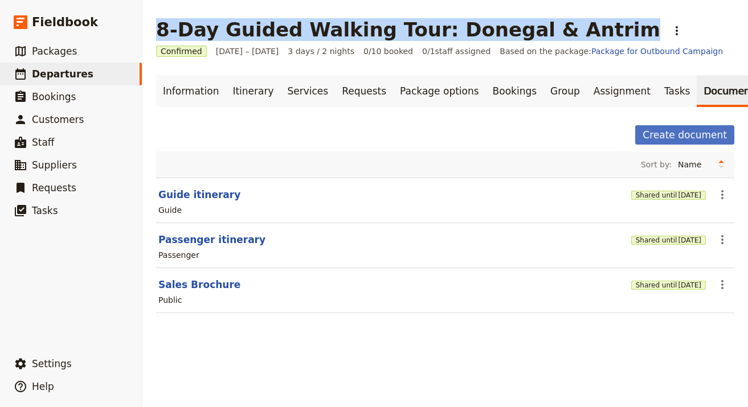
drag, startPoint x: 549, startPoint y: 28, endPoint x: 149, endPoint y: 32, distance: 400.3
click at [149, 32] on main "8-Day Guided Walking Tour: Donegal & Antrim ​ Confirmed 1 – 3 Oct 2025 3 days /…" at bounding box center [444, 172] width 605 height 345
copy h1 "8-Day Guided Walking Tour: Donegal & Antrim"
click at [191, 197] on button "Guide itinerary" at bounding box center [199, 195] width 82 height 14
select select "STAFF"
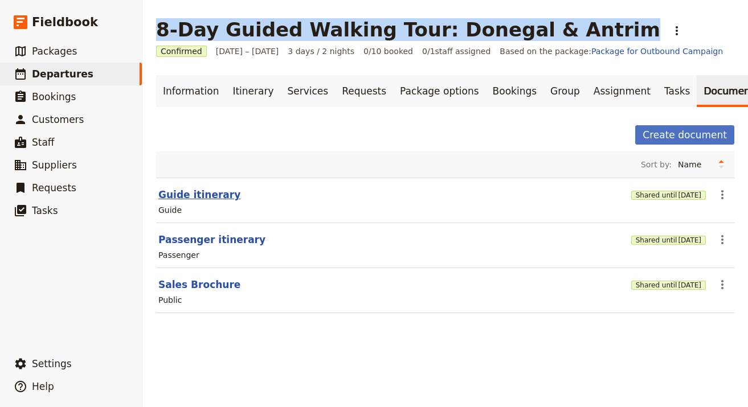
select select "RUN_SHEET"
select select "LARGE"
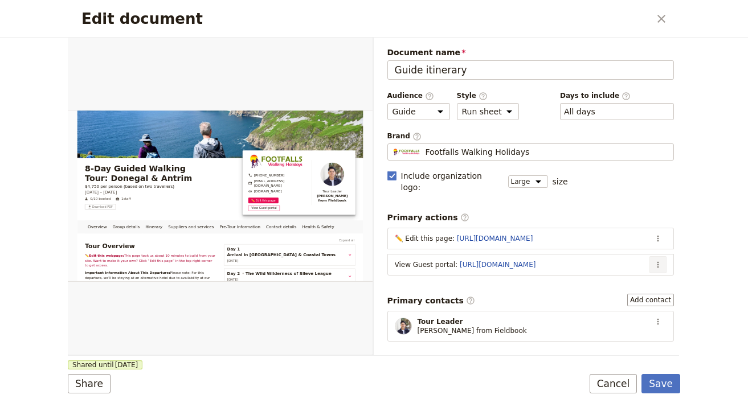
click at [653, 260] on icon "Actions" at bounding box center [657, 264] width 9 height 9
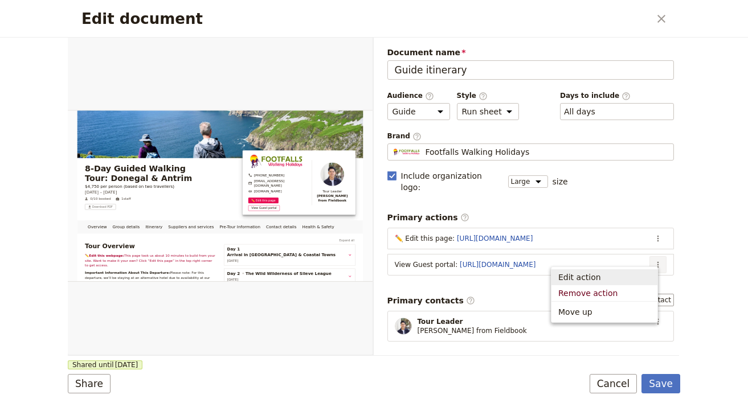
click at [645, 274] on span "Edit action" at bounding box center [604, 277] width 92 height 11
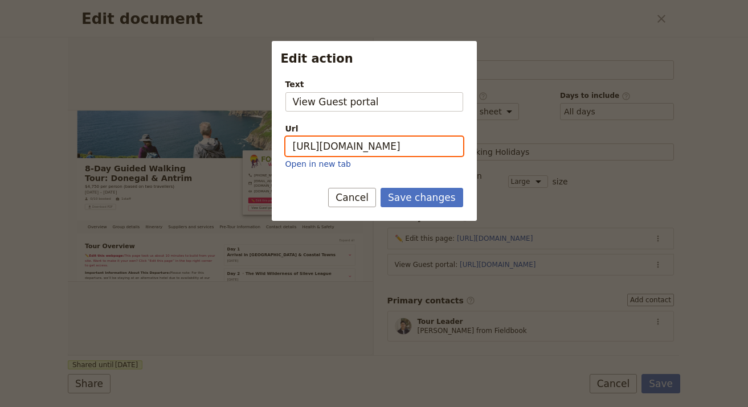
click at [440, 150] on input "https://trips.fieldbook.com/d/xJiCP1QfhemEAv2pNCJ4O" at bounding box center [374, 146] width 178 height 19
paste input "Y7nezgLxbLqP_qbWVaLJb"
type input "[URL][DOMAIN_NAME]"
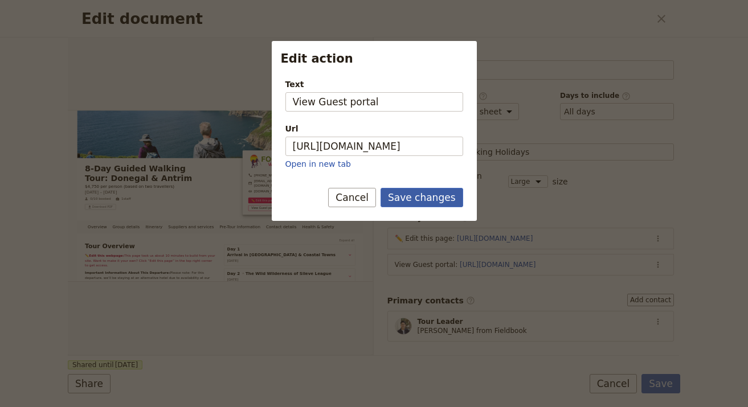
click at [436, 203] on button "Save changes" at bounding box center [421, 197] width 83 height 19
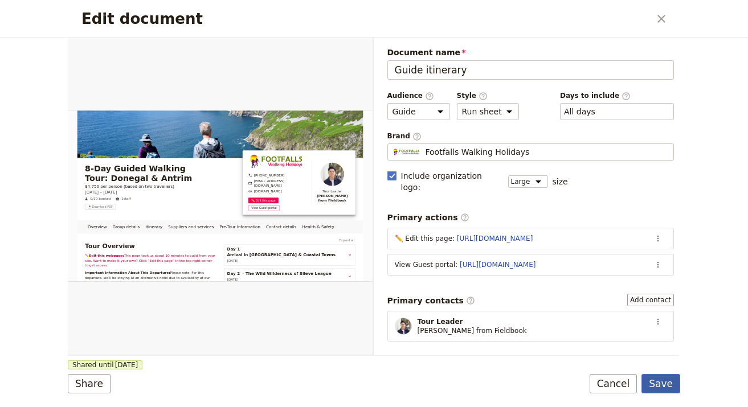
click at [653, 389] on button "Save" at bounding box center [660, 383] width 39 height 19
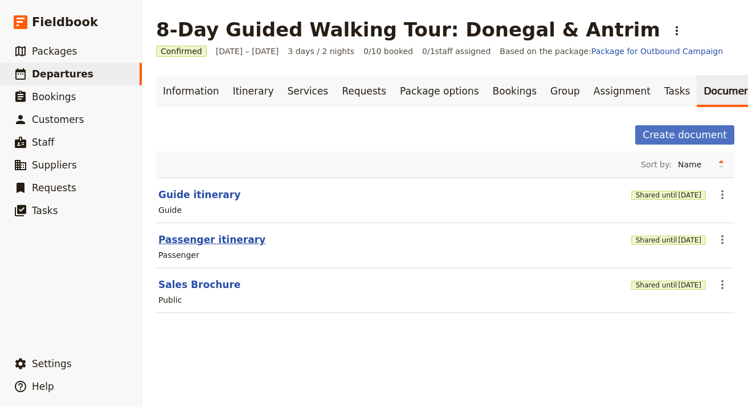
click at [220, 242] on button "Passenger itinerary" at bounding box center [211, 240] width 107 height 14
select select "PASSENGER"
select select "RUN_SHEET"
select select "LARGE"
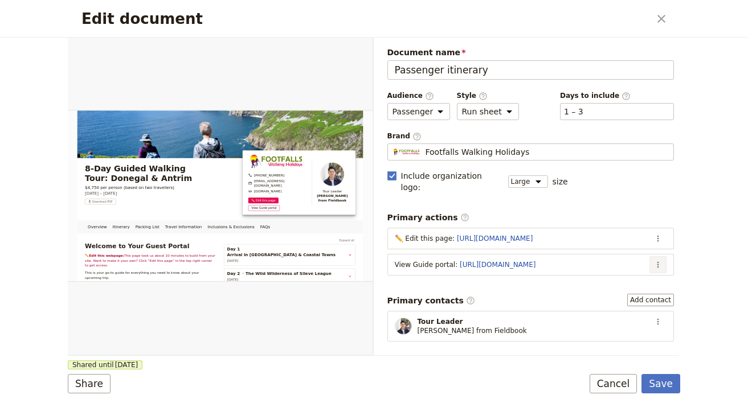
click at [653, 260] on icon "Actions" at bounding box center [657, 264] width 9 height 9
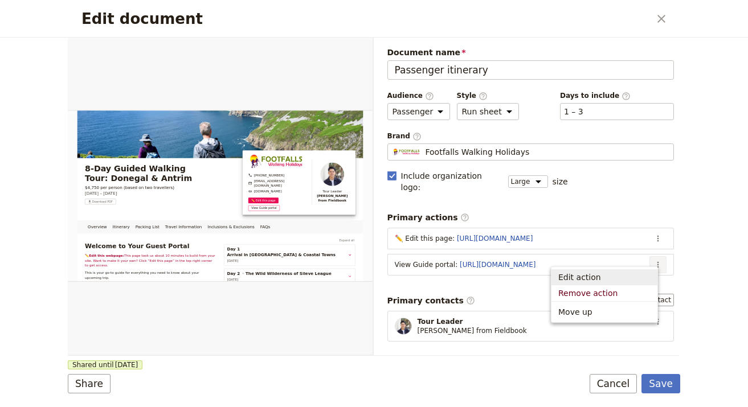
click at [632, 278] on span "Edit action" at bounding box center [604, 277] width 92 height 11
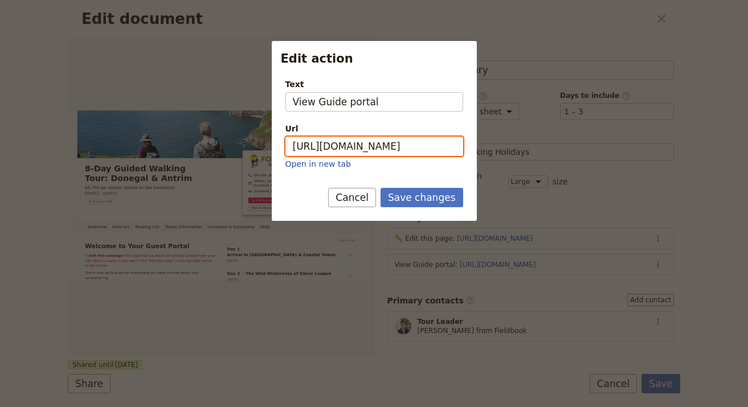
click at [377, 149] on input "https://trips.fieldbook.com/d/RVqrrSx4d3HNARxWlQ714" at bounding box center [374, 146] width 178 height 19
paste input "EZlkED0uKmbSEQNwjlmRG"
type input "[URL][DOMAIN_NAME]"
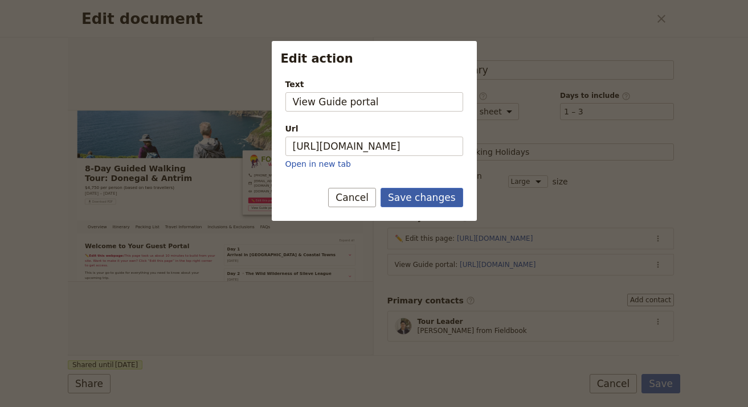
click at [409, 194] on button "Save changes" at bounding box center [421, 197] width 83 height 19
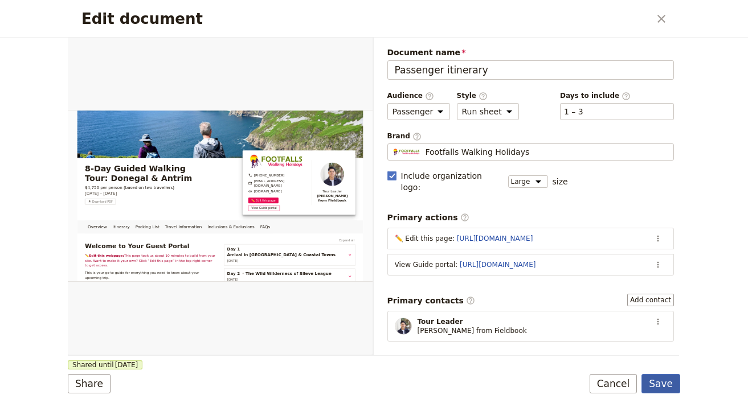
click at [660, 386] on button "Save" at bounding box center [660, 383] width 39 height 19
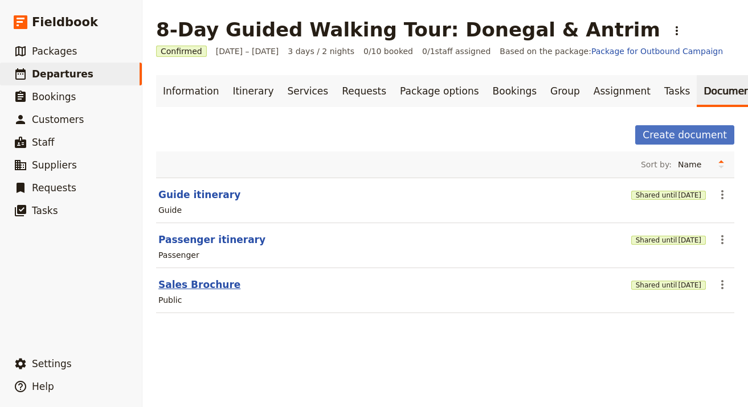
click at [186, 289] on button "Sales Brochure" at bounding box center [199, 285] width 82 height 14
select select "DEFAULT"
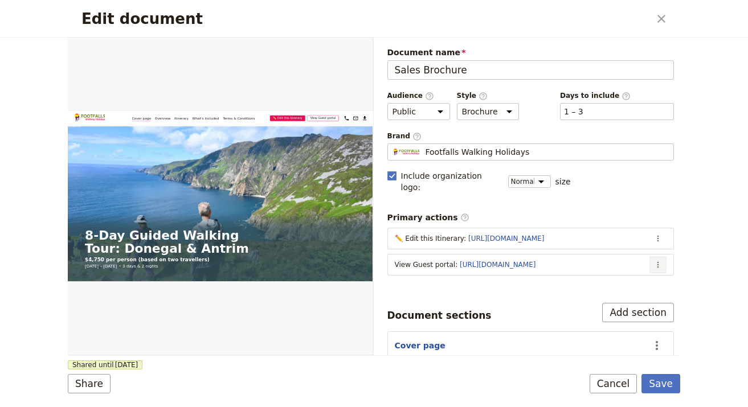
click at [653, 260] on icon "Actions" at bounding box center [657, 264] width 9 height 9
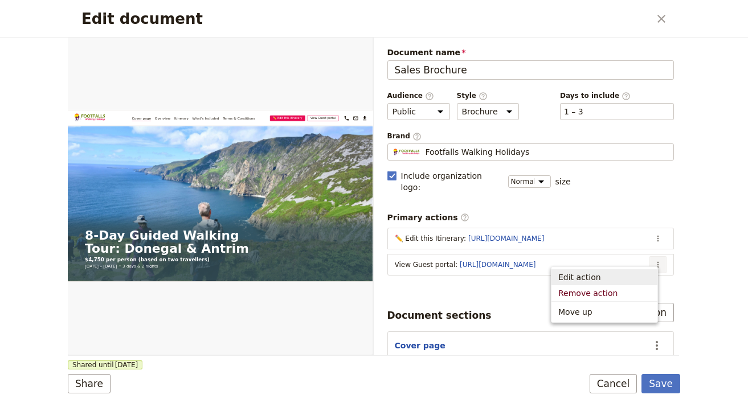
click at [619, 274] on span "Edit action" at bounding box center [604, 277] width 92 height 11
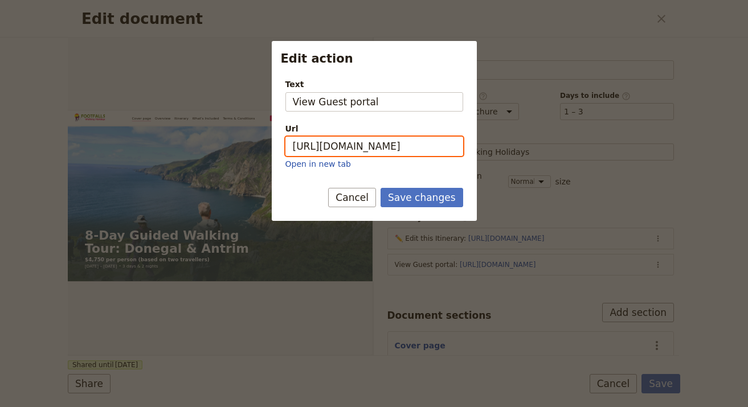
click at [376, 153] on input "https://trips.fieldbook.com/d/xJiCP1QfhemEAv2pNCJ4O" at bounding box center [374, 146] width 178 height 19
paste input "Y7nezgLxbLqP_qbWVaLJb"
type input "https://trips.fieldbook.com/d/Y7nezgLxbLqP_qbWVaLJb"
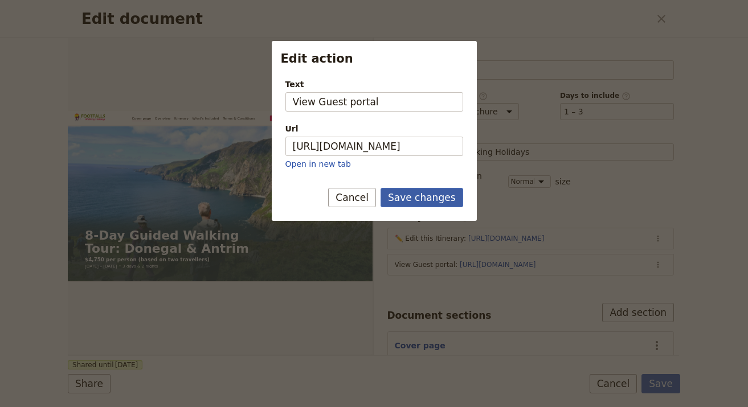
click at [430, 199] on button "Save changes" at bounding box center [421, 197] width 83 height 19
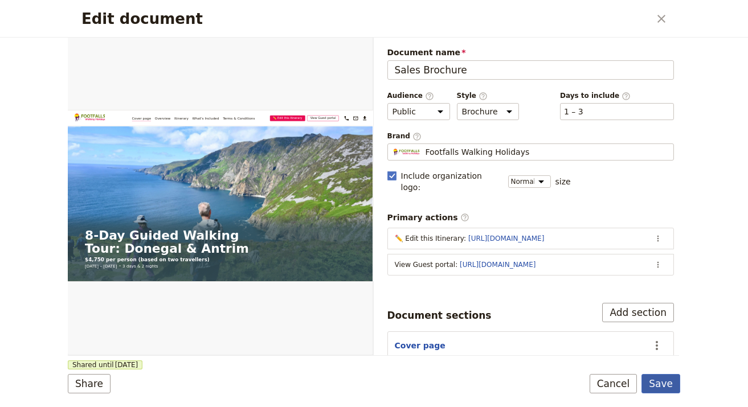
click at [651, 381] on button "Save" at bounding box center [660, 383] width 39 height 19
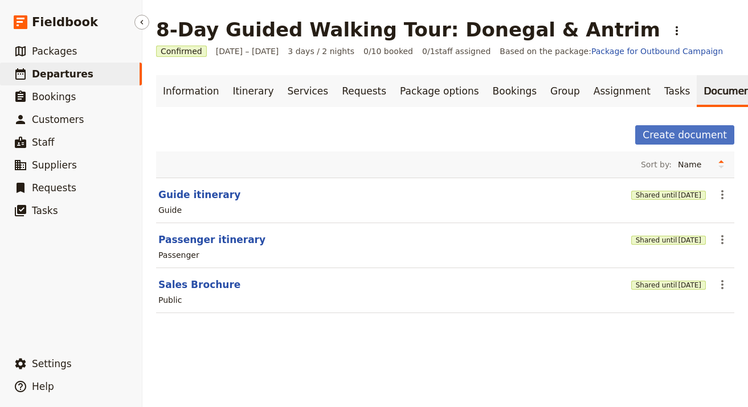
click at [87, 75] on link "​ Departures" at bounding box center [71, 74] width 142 height 23
select select "UPDATED_AT"
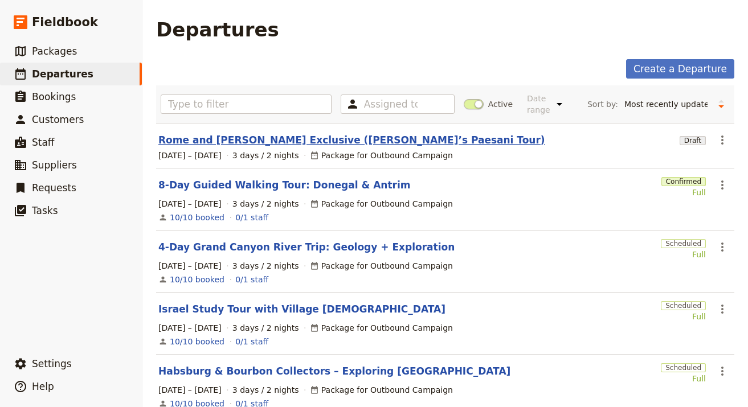
click at [289, 143] on link "Rome and [PERSON_NAME] Exclusive ([PERSON_NAME]’s Paesani Tour)" at bounding box center [351, 140] width 387 height 14
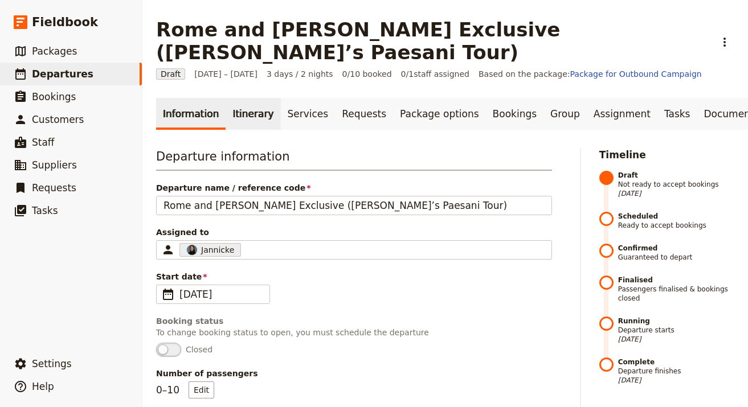
click at [251, 98] on link "Itinerary" at bounding box center [252, 114] width 55 height 32
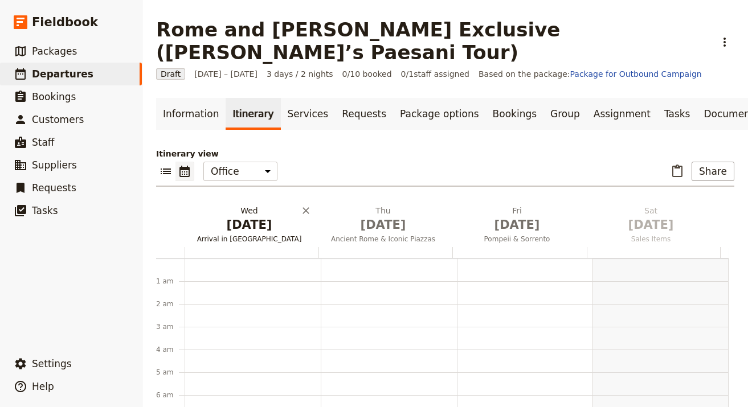
scroll to position [148, 0]
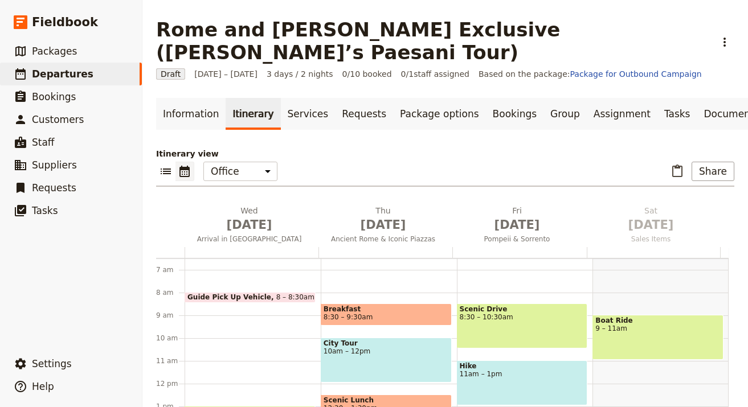
click at [237, 181] on div "Itinerary view ​ ​ Office Guide Passenger Sales ​ Share Wed Oct 1 Arrival in Ro…" at bounding box center [445, 341] width 578 height 387
click at [245, 205] on h2 "[DATE] Arrival in [GEOGRAPHIC_DATA]" at bounding box center [249, 219] width 120 height 28
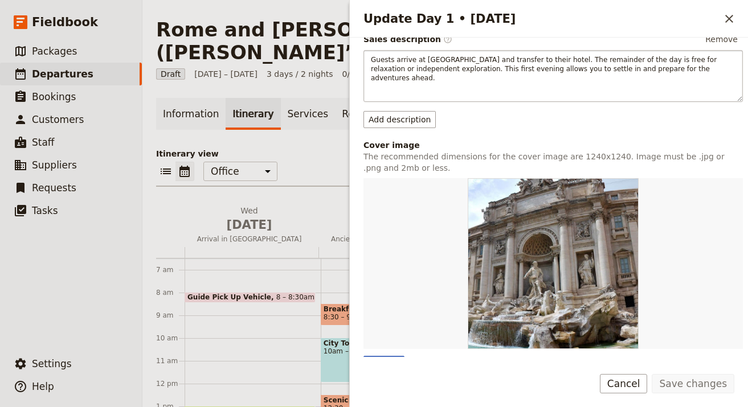
scroll to position [331, 0]
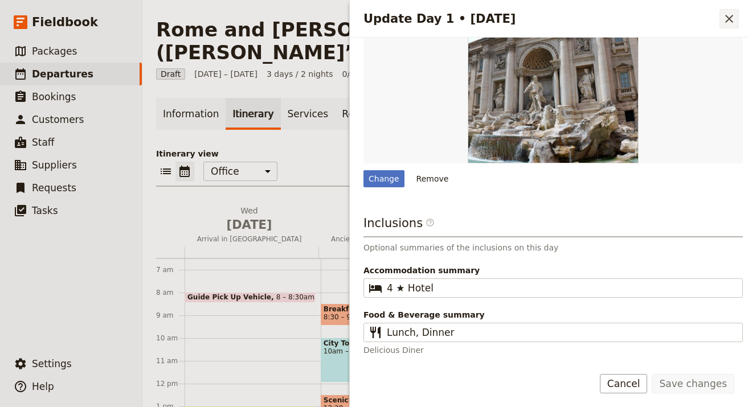
click at [730, 21] on icon "Close drawer" at bounding box center [729, 19] width 8 height 8
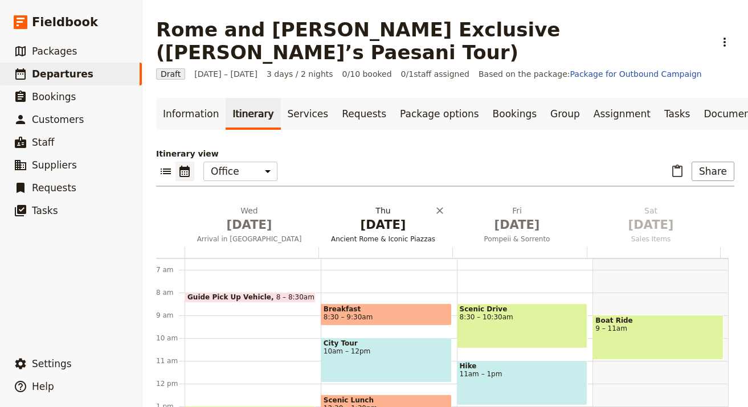
click at [362, 216] on span "[DATE]" at bounding box center [383, 224] width 120 height 17
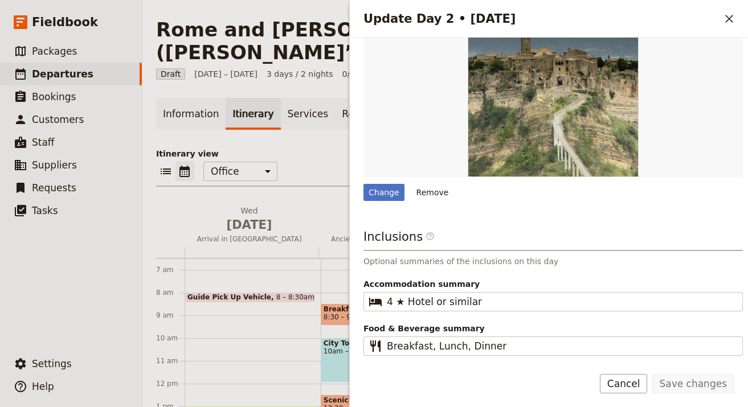
scroll to position [370, 0]
click at [718, 17] on h2 "Update Day 2 • [DATE]" at bounding box center [541, 18] width 356 height 17
click at [722, 18] on icon "Close drawer" at bounding box center [729, 19] width 14 height 14
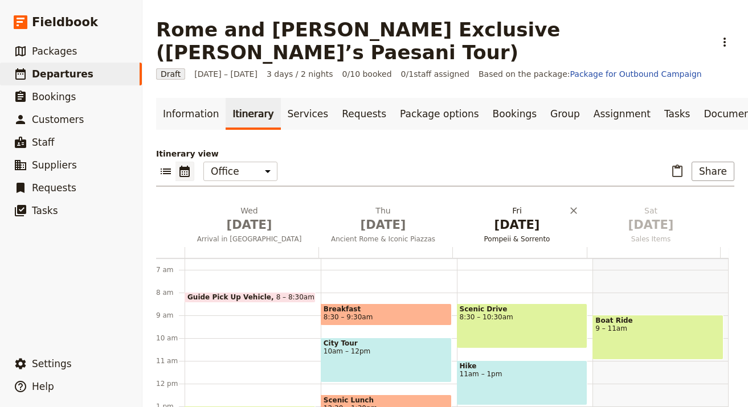
click at [520, 216] on span "[DATE]" at bounding box center [517, 224] width 120 height 17
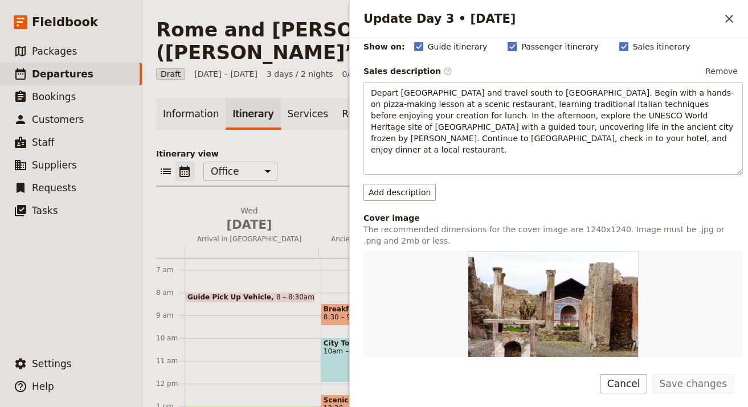
scroll to position [388, 0]
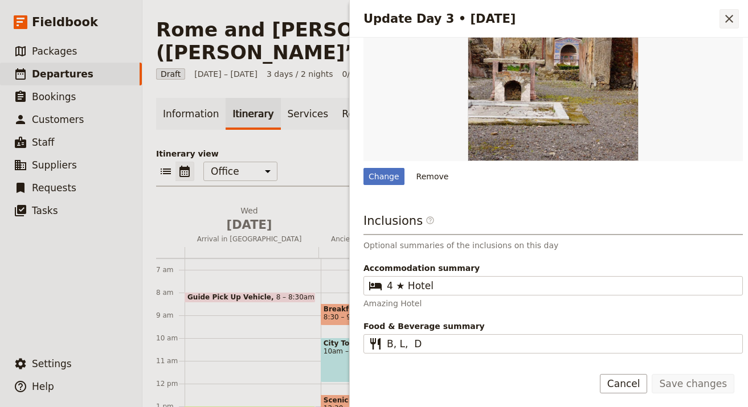
click at [733, 19] on icon "Close drawer" at bounding box center [729, 19] width 14 height 14
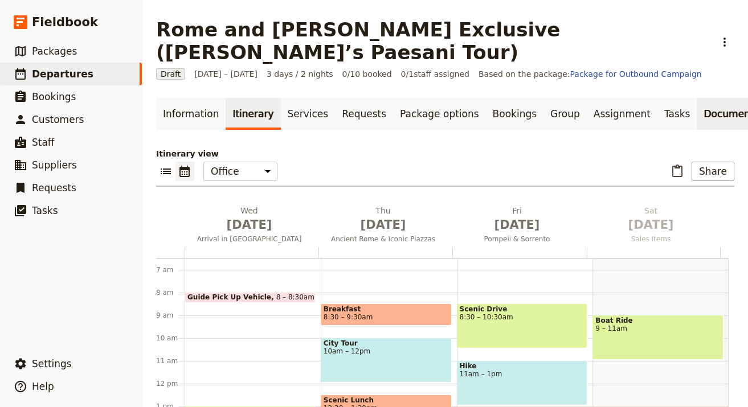
click at [696, 98] on link "Documents" at bounding box center [730, 114] width 69 height 32
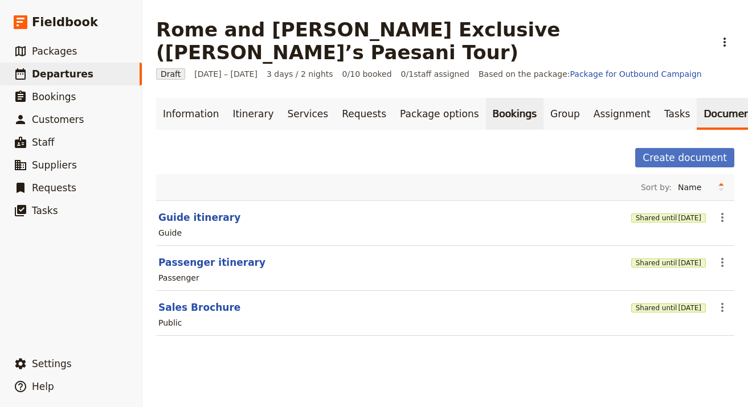
click at [486, 98] on link "Bookings" at bounding box center [515, 114] width 58 height 32
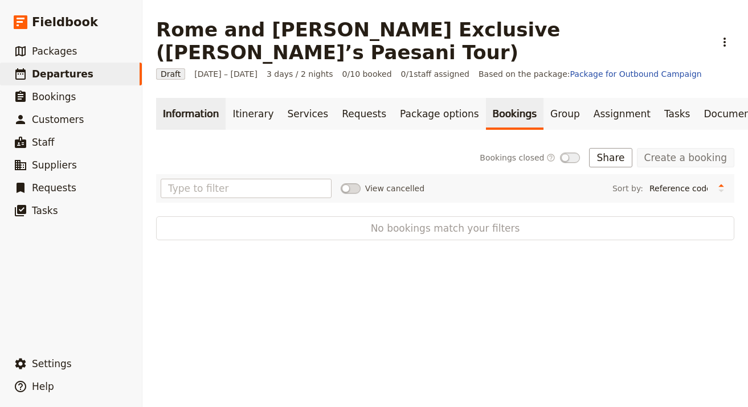
click at [193, 98] on link "Information" at bounding box center [190, 114] width 69 height 32
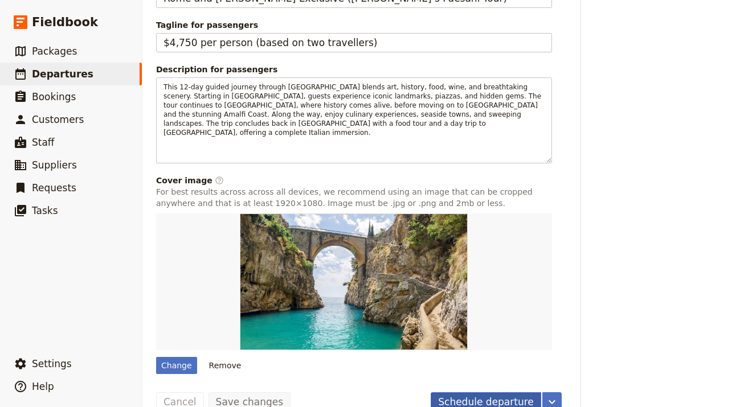
click at [500, 392] on button "Schedule departure" at bounding box center [485, 401] width 110 height 19
click at [500, 392] on button "Confirm departure" at bounding box center [489, 401] width 104 height 19
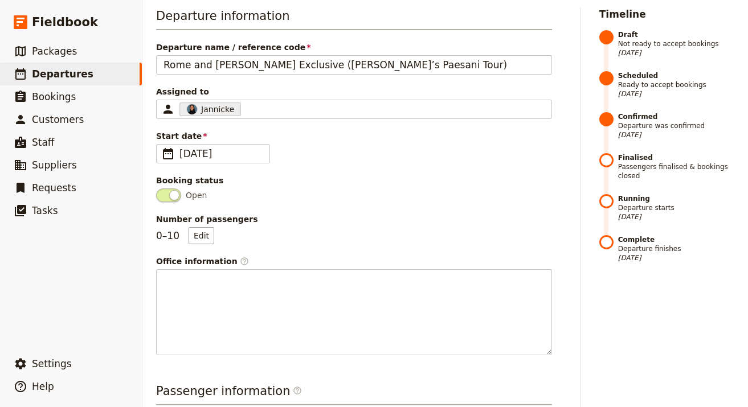
scroll to position [0, 0]
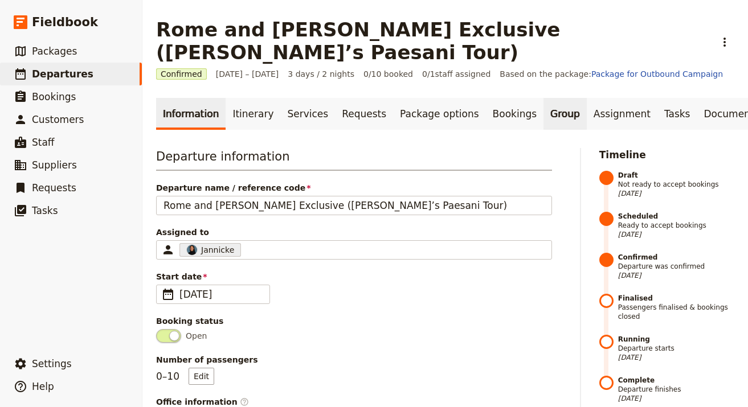
click at [543, 98] on link "Group" at bounding box center [564, 114] width 43 height 32
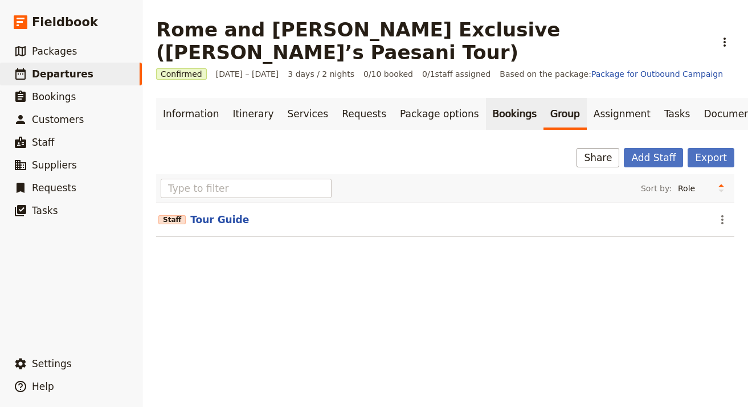
click at [486, 98] on link "Bookings" at bounding box center [515, 114] width 58 height 32
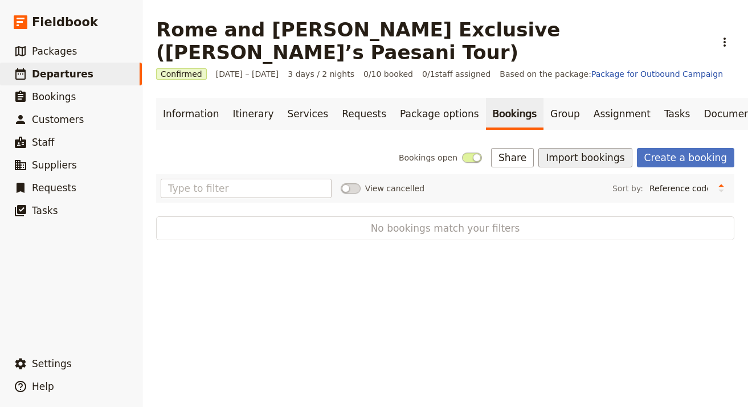
click at [574, 148] on button "Import bookings" at bounding box center [584, 157] width 93 height 19
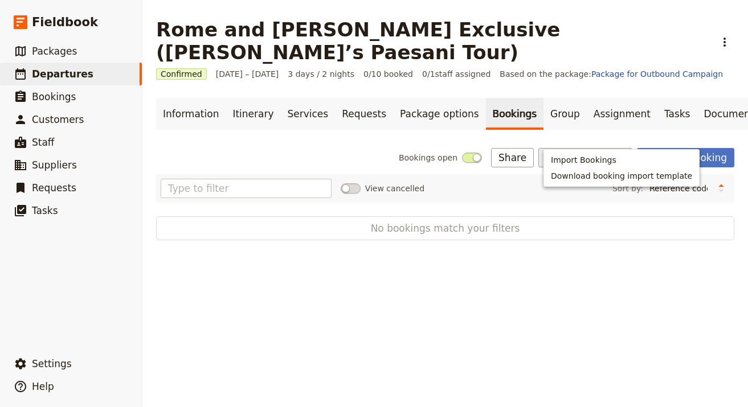
click at [600, 148] on button "Import bookings" at bounding box center [584, 157] width 93 height 19
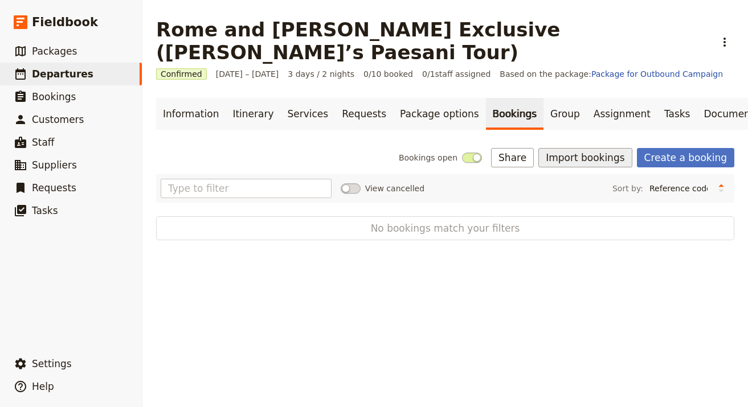
click at [602, 148] on button "Import bookings" at bounding box center [584, 157] width 93 height 19
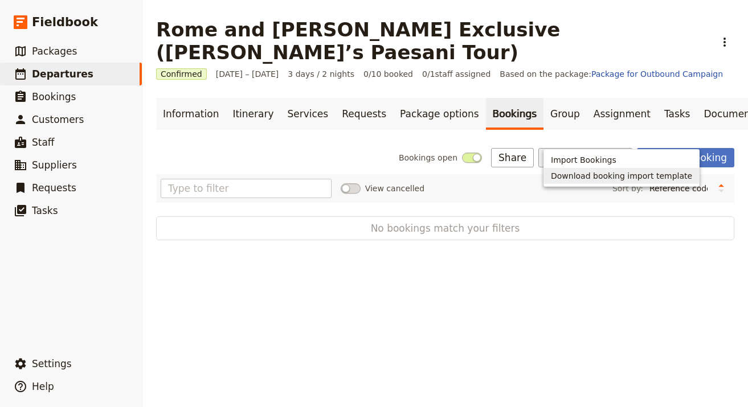
click at [607, 168] on button "Download booking import template" at bounding box center [621, 176] width 155 height 16
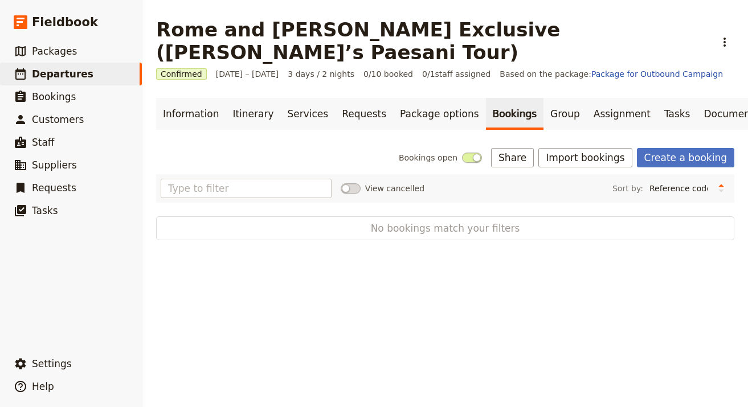
click at [422, 285] on div "Rome and Amalfi Exclusive (Patti’s Paesani Tour) ​ Confirmed 1 – 3 Oct 2025 3 d…" at bounding box center [444, 203] width 605 height 407
click at [602, 148] on button "Import bookings" at bounding box center [584, 157] width 93 height 19
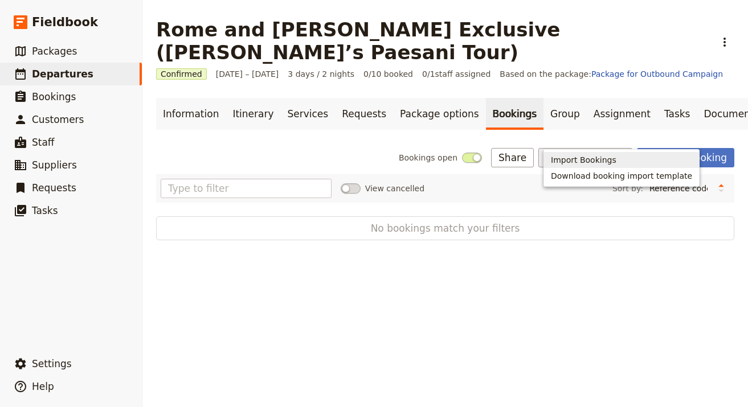
click at [586, 161] on span "Import Bookings" at bounding box center [583, 159] width 65 height 11
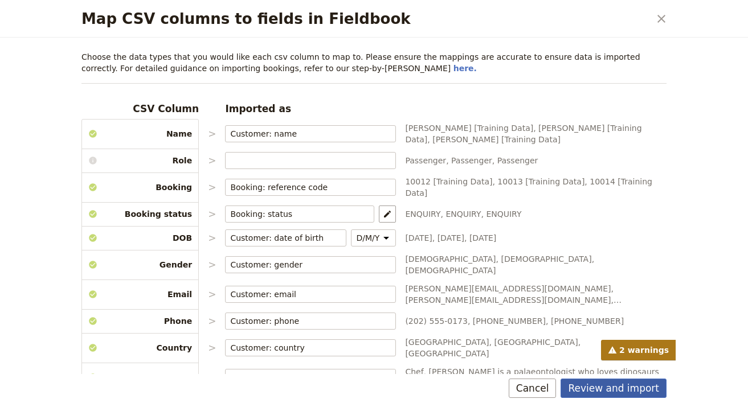
click at [627, 388] on button "Review and import" at bounding box center [613, 388] width 106 height 19
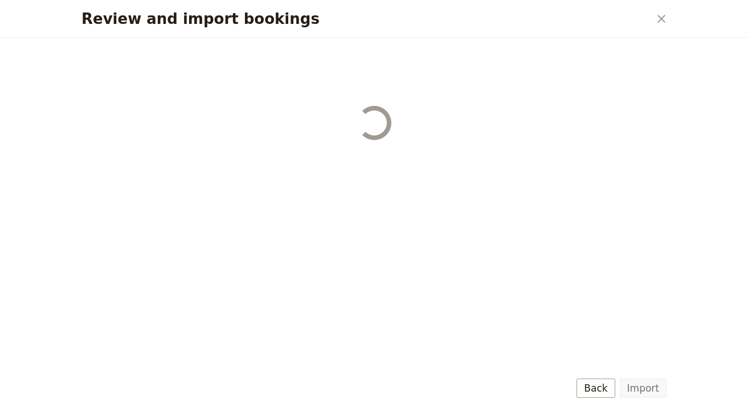
select select "68b002b7cac3c784cf00db27"
select select "68b002b7cac3c784cf00db28"
select select "68b002b7cac3c784cf00db29"
select select "68b002b7cac3c784cf00db2a"
select select "650e1b8d408bbede5b0c6045"
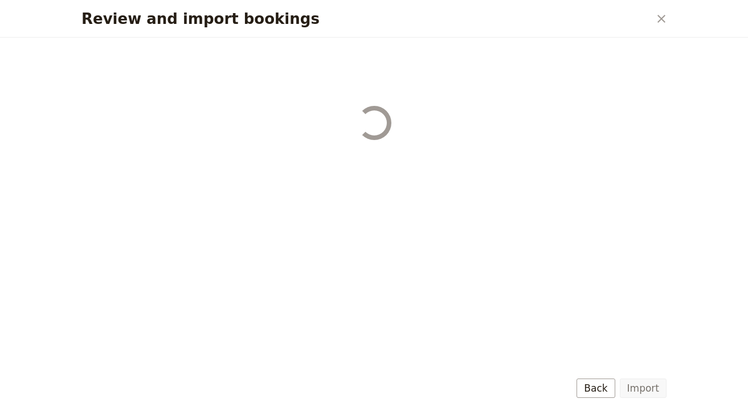
select select "68b002b7cac3c784cf00db2c"
select select "68b002b7cac3c784cf00db2d"
select select "68b002b7cac3c784cf00db2e"
select select "68b002b7cac3c784cf00db2f"
select select "68b002b7cac3c784cf00db30"
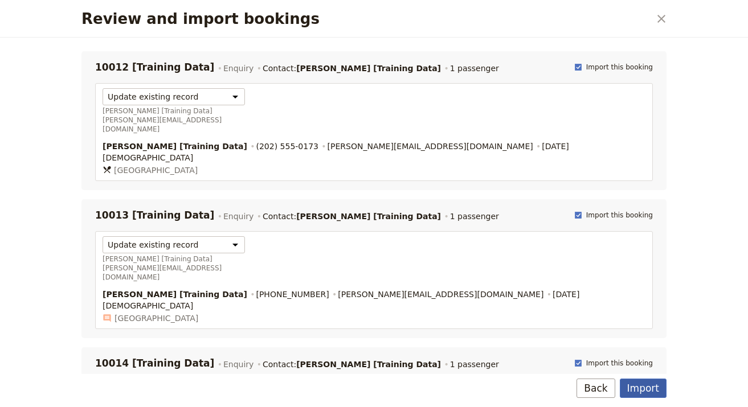
click at [637, 384] on button "Import" at bounding box center [642, 388] width 47 height 19
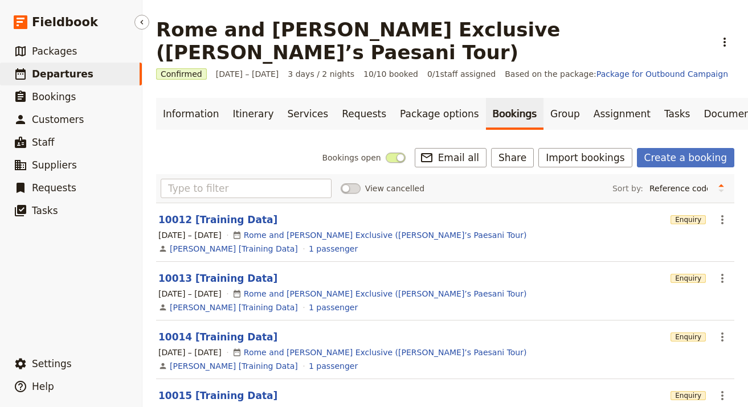
click at [81, 73] on span "Departures" at bounding box center [62, 73] width 61 height 11
select select "UPDATED_AT"
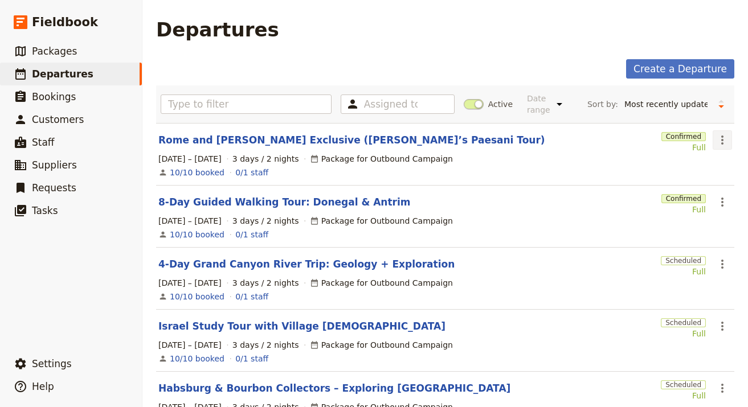
click at [715, 140] on icon "Actions" at bounding box center [722, 140] width 14 height 14
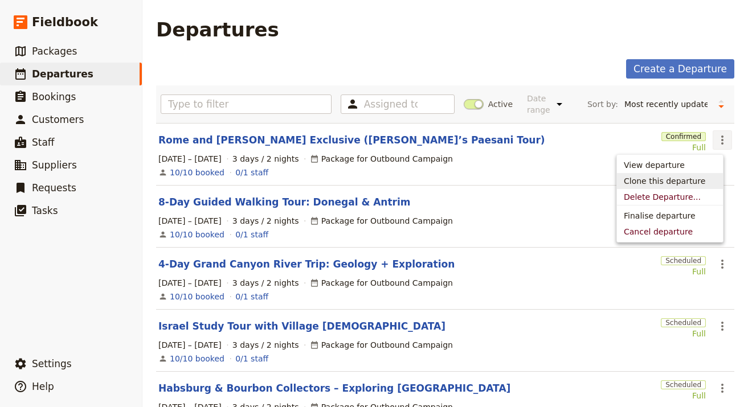
click at [690, 180] on span "Clone this departure" at bounding box center [663, 180] width 81 height 11
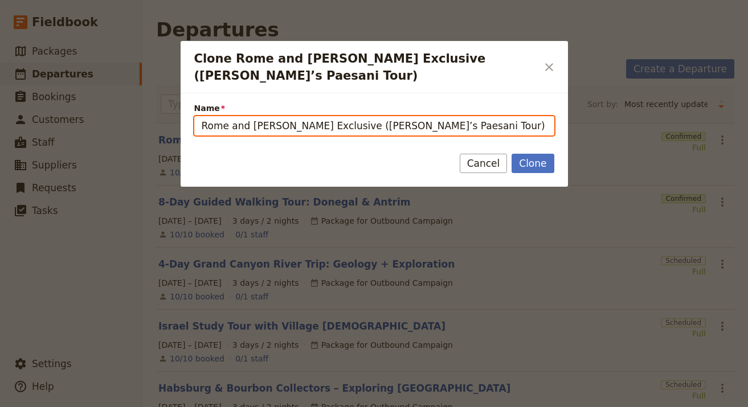
click at [433, 116] on input "Rome and Amalfi Exclusive (Patti’s Paesani Tour) (copy)" at bounding box center [374, 125] width 360 height 19
paste input "Catlins, Stewart Island & Doubtful Sound"
type input "Catlins, Stewart Island & Doubtful Sound"
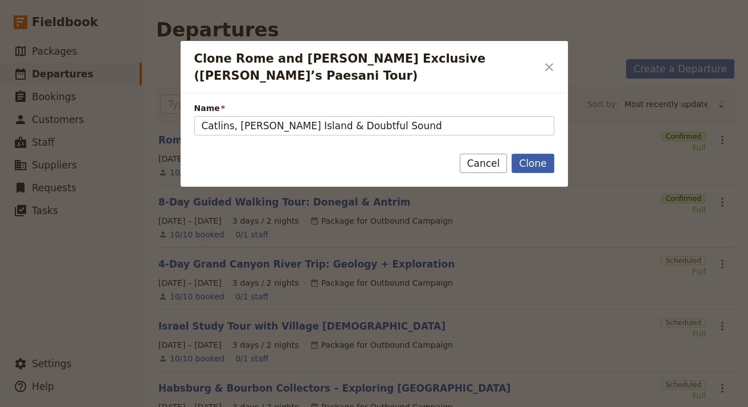
click at [541, 154] on button "Clone" at bounding box center [532, 163] width 42 height 19
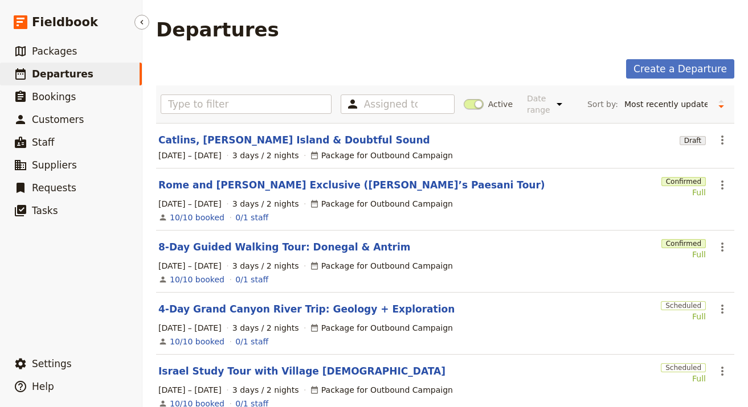
click at [40, 350] on div "​ Settings ​ Help" at bounding box center [71, 373] width 142 height 50
click at [40, 354] on button "​ Settings" at bounding box center [71, 363] width 142 height 23
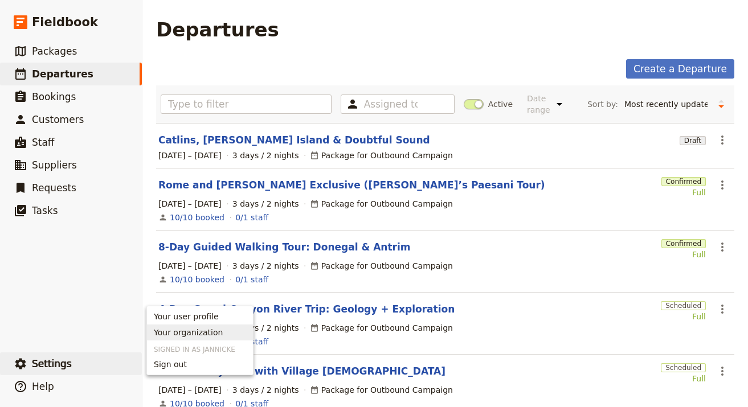
click at [166, 338] on link "Your organization" at bounding box center [200, 333] width 106 height 16
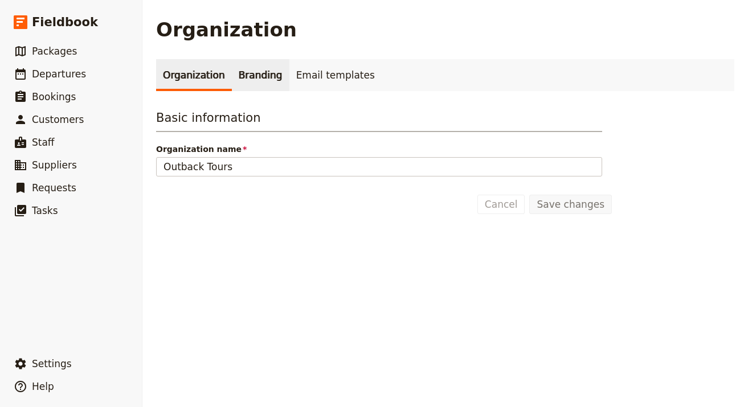
click at [272, 75] on link "Branding" at bounding box center [261, 75] width 58 height 32
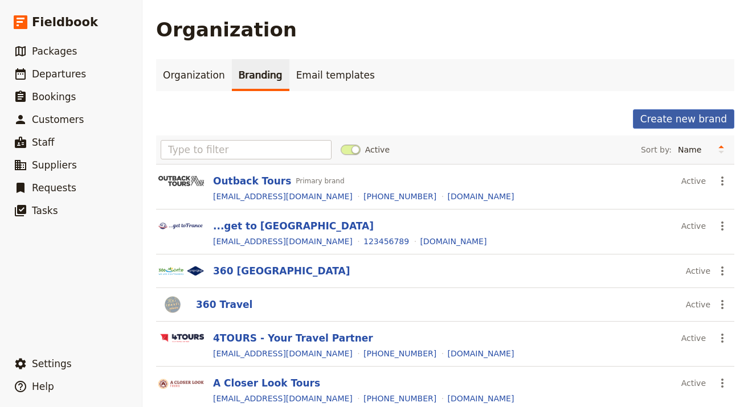
click at [667, 120] on button "Create new brand" at bounding box center [683, 118] width 101 height 19
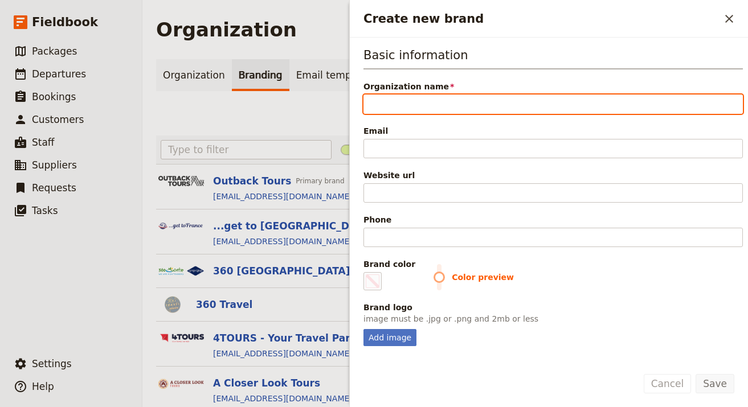
click at [392, 104] on input "Organization name" at bounding box center [552, 104] width 379 height 19
paste input "Your Travel (YourTours)"
drag, startPoint x: 495, startPoint y: 104, endPoint x: 418, endPoint y: 105, distance: 76.3
click at [418, 105] on input "Your Travel (YourTours)" at bounding box center [552, 104] width 379 height 19
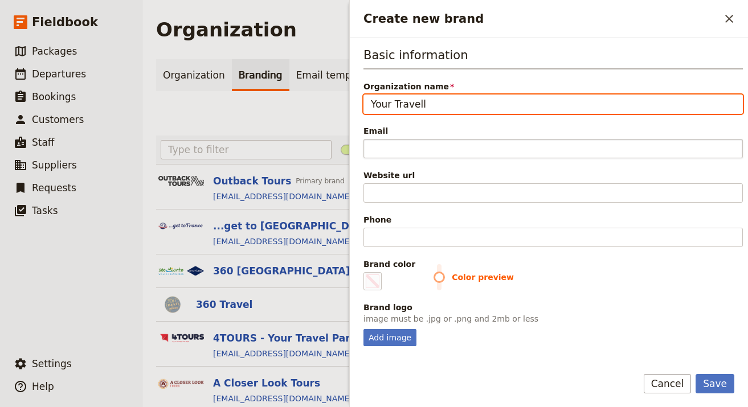
type input "Your Travell"
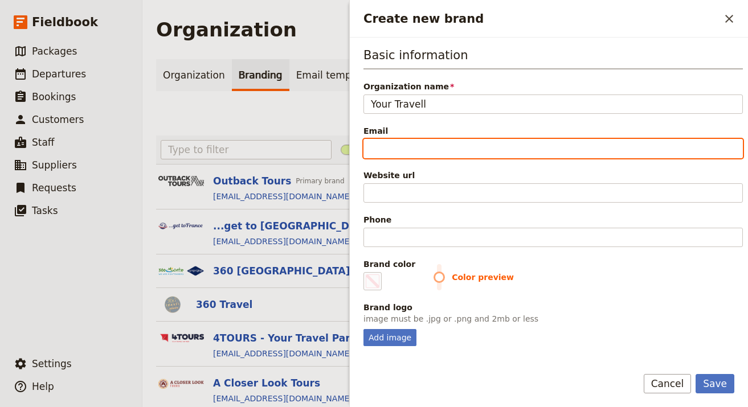
click at [442, 139] on input "Email" at bounding box center [552, 148] width 379 height 19
paste input "info@yourtravel.co.nz"
type input "info@yourtravel.co.nz"
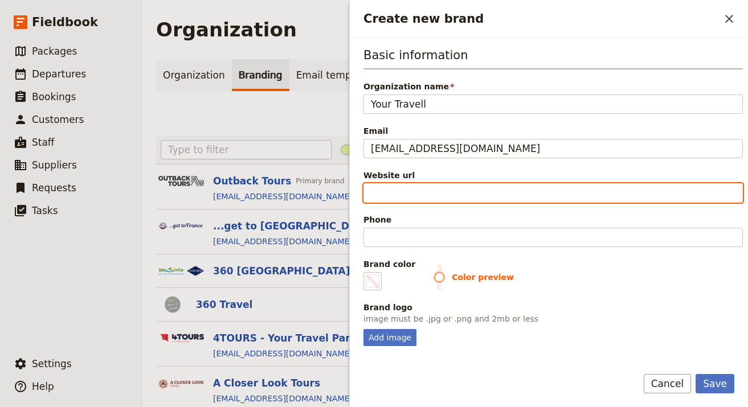
click at [525, 189] on input "Website url" at bounding box center [552, 192] width 379 height 19
paste input "https://www.yourtravel.co.nz"
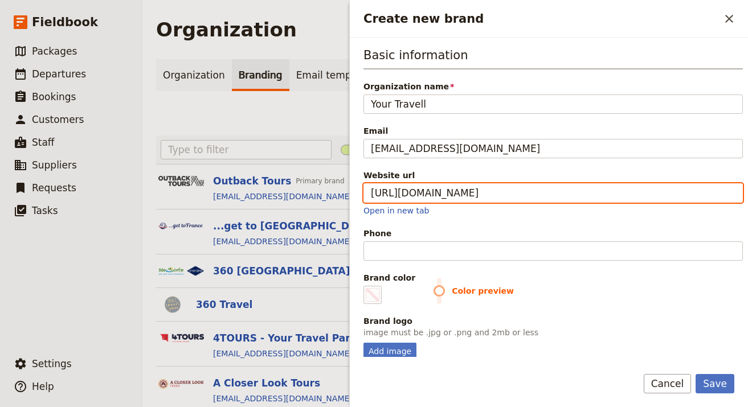
type input "https://www.yourtravel.co.nz"
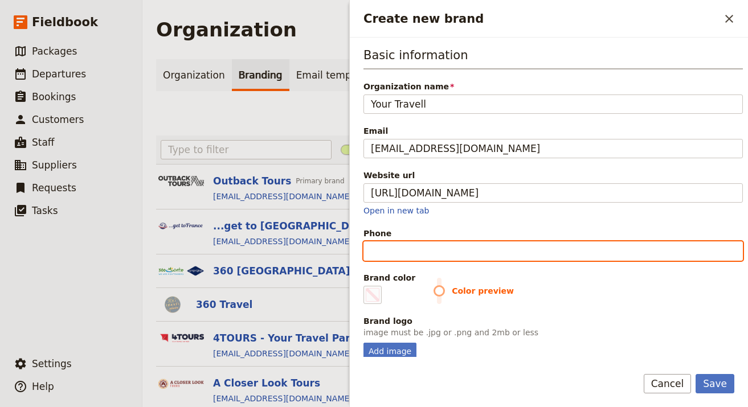
click at [474, 256] on input "Phone" at bounding box center [552, 250] width 379 height 19
paste input "+64 4 297 1392"
click at [417, 253] on input "+64 4 297 1392" at bounding box center [552, 250] width 379 height 19
click at [418, 252] on input "+64 4 297 1392" at bounding box center [552, 250] width 379 height 19
click at [399, 252] on input "+64 4 2971392" at bounding box center [552, 250] width 379 height 19
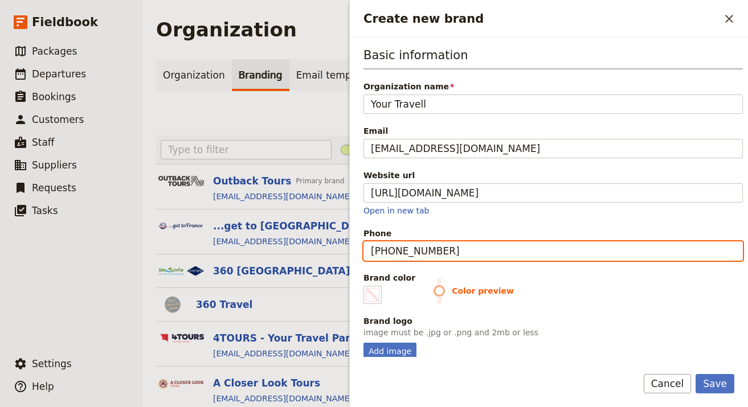
click at [392, 250] on input "+64 42971392" at bounding box center [552, 250] width 379 height 19
type input "+6442971392"
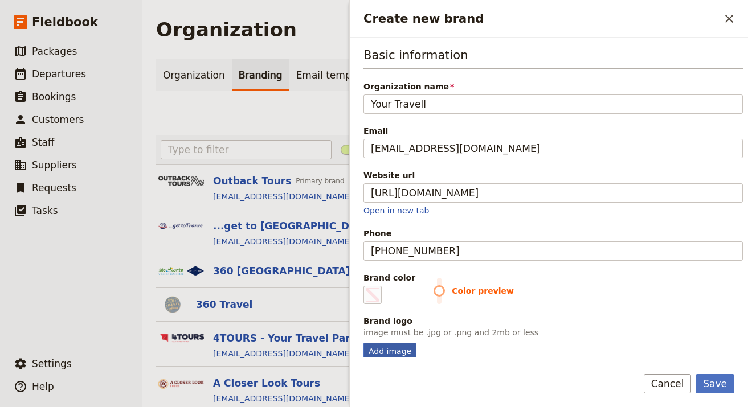
click at [401, 355] on div "Add image" at bounding box center [389, 351] width 53 height 17
click at [363, 343] on input "Add image" at bounding box center [363, 342] width 1 height 1
type input "C:\fakepath\Your Tours Logo White.png"
click at [696, 379] on div "Save Cancel" at bounding box center [688, 383] width 91 height 19
click at [709, 380] on button "Save" at bounding box center [714, 383] width 39 height 19
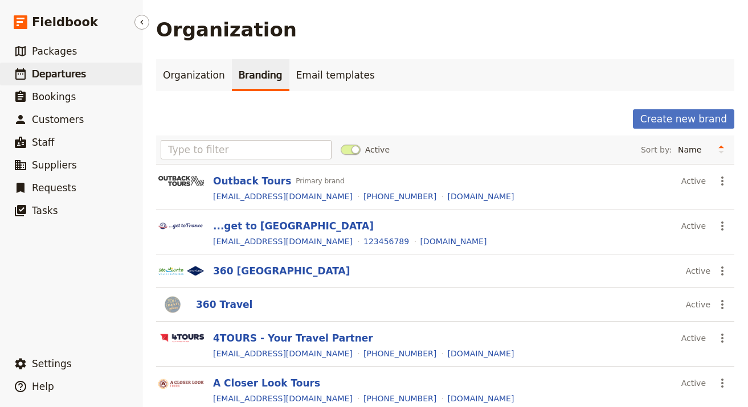
click at [85, 80] on link "​ Departures" at bounding box center [71, 74] width 142 height 23
select select "UPDATED_AT"
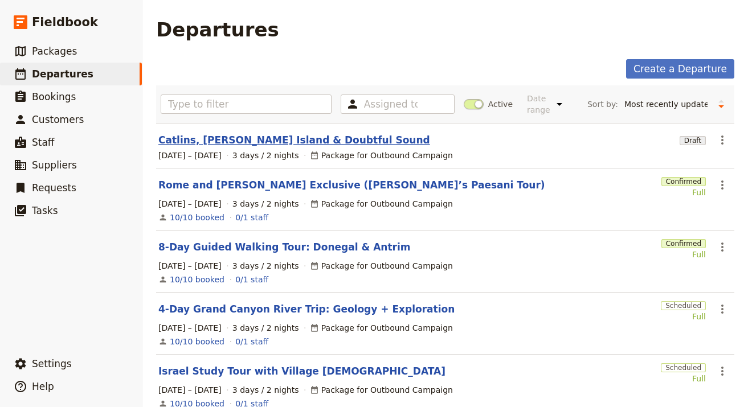
click at [228, 139] on link "Catlins, Stewart Island & Doubtful Sound" at bounding box center [294, 140] width 272 height 14
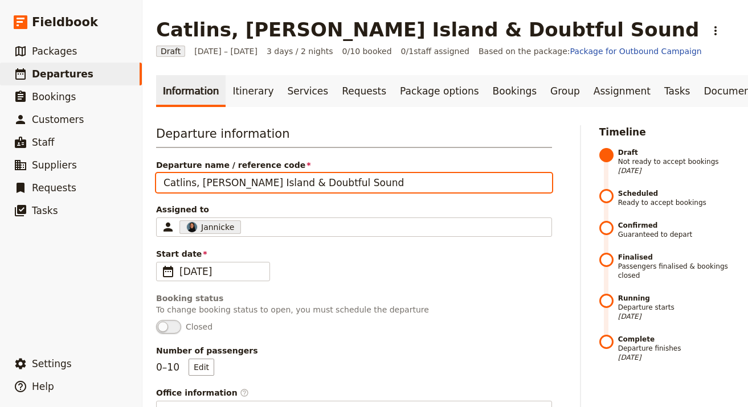
click at [384, 187] on input "Catlins, Stewart Island & Doubtful Sound" at bounding box center [354, 182] width 396 height 19
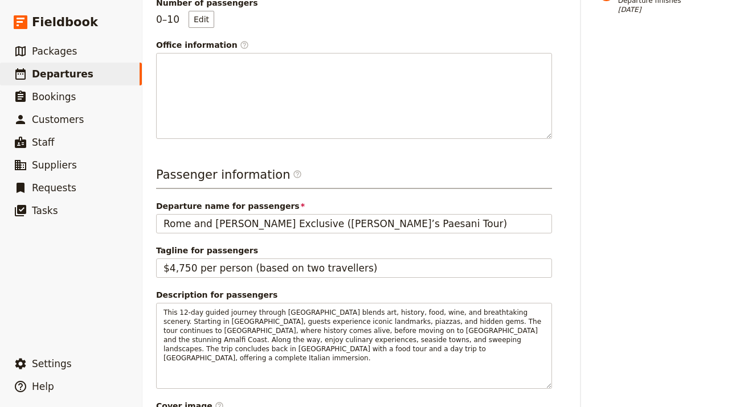
scroll to position [465, 0]
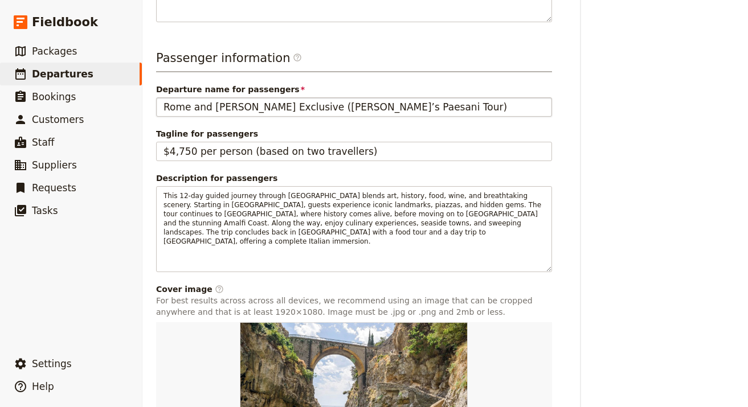
drag, startPoint x: 388, startPoint y: 118, endPoint x: 390, endPoint y: 111, distance: 7.6
click at [388, 118] on div "Passenger information ​ Departure name for passengers Rome and Amalfi Exclusive…" at bounding box center [354, 266] width 396 height 433
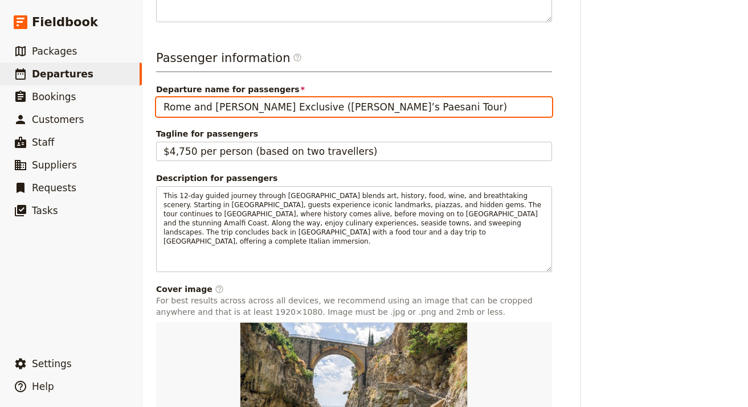
click at [391, 108] on input "Rome and [PERSON_NAME] Exclusive ([PERSON_NAME]’s Paesani Tour)" at bounding box center [354, 106] width 396 height 19
paste input "Catlins, Stewart Island & Doubtful Sound"
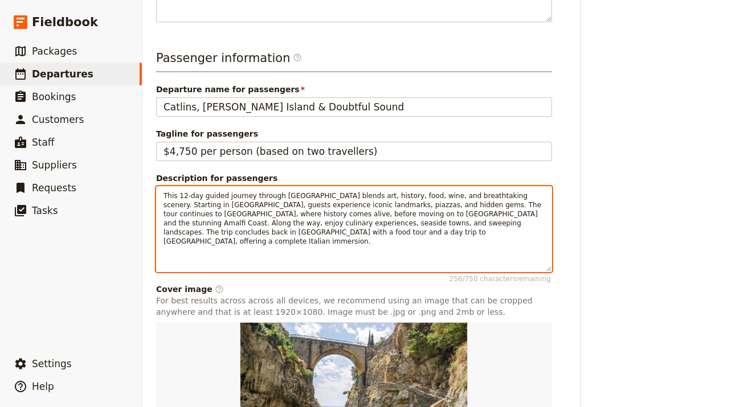
click at [319, 216] on span "This 12-day guided journey through Italy blends art, history, food, wine, and b…" at bounding box center [353, 219] width 380 height 54
click at [319, 216] on span "This 12-day guided journey through [GEOGRAPHIC_DATA] blends art, history, food,…" at bounding box center [353, 219] width 380 height 54
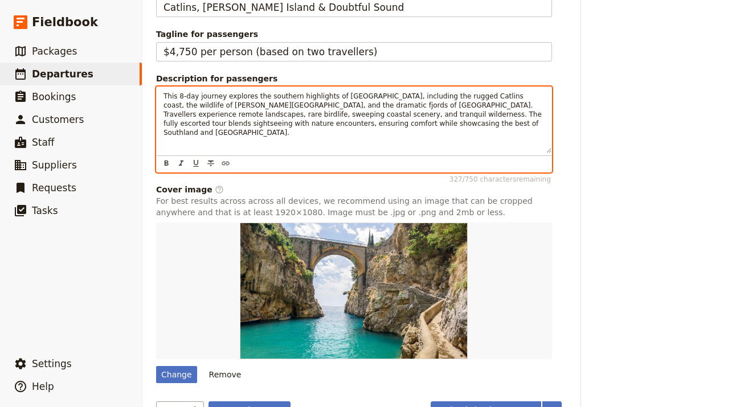
scroll to position [596, 0]
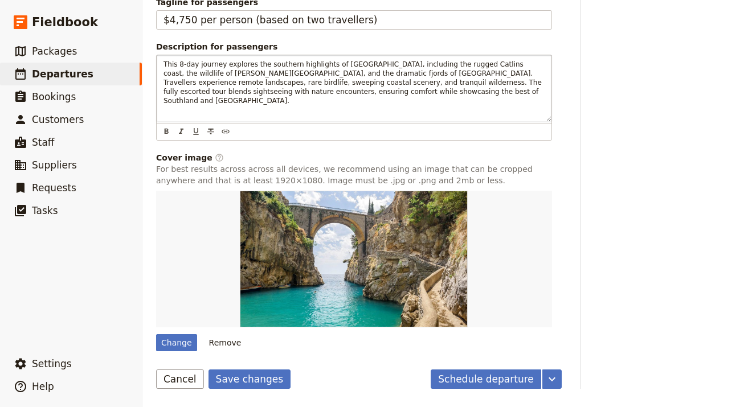
click at [194, 332] on div "Change Remove" at bounding box center [354, 271] width 396 height 161
click at [191, 334] on div "Change Remove" at bounding box center [354, 271] width 396 height 161
click at [189, 340] on div "Change" at bounding box center [176, 342] width 41 height 17
click at [156, 334] on input "Change" at bounding box center [155, 334] width 1 height 1
click at [223, 348] on button "Remove" at bounding box center [225, 342] width 43 height 17
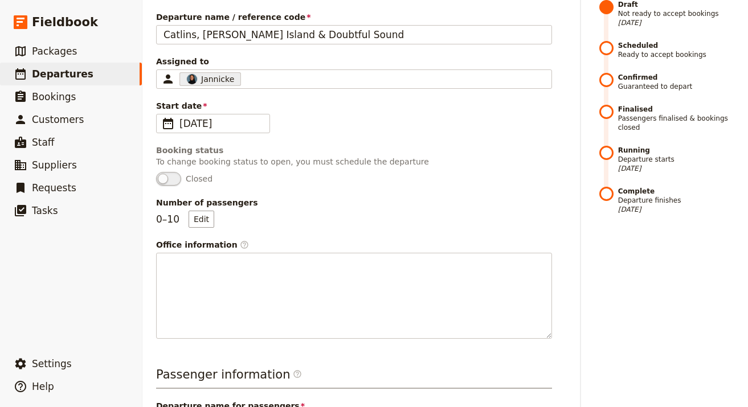
scroll to position [0, 0]
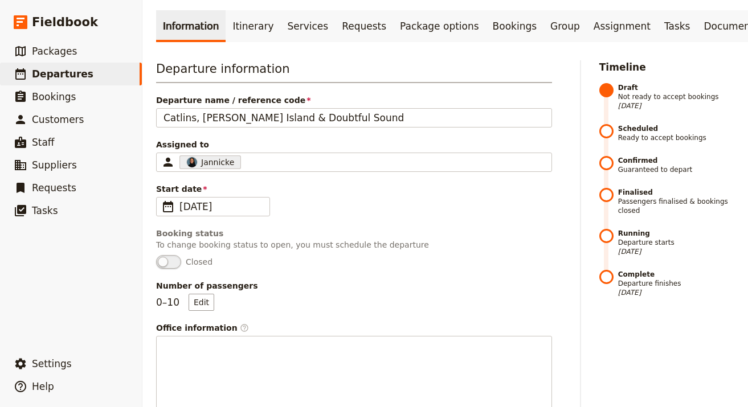
click at [273, 167] on label "Assigned to Jannicke 6666e71a7b40342051581b28" at bounding box center [354, 154] width 396 height 31
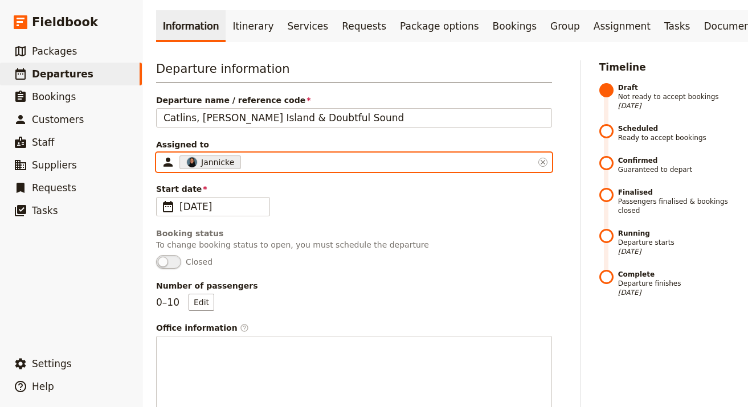
click at [245, 167] on input "Assigned to Jannicke 6666e71a7b40342051581b28" at bounding box center [244, 162] width 2 height 14
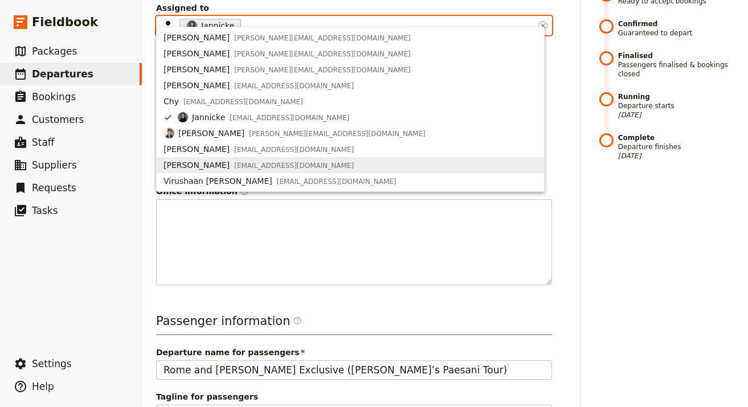
scroll to position [216, 0]
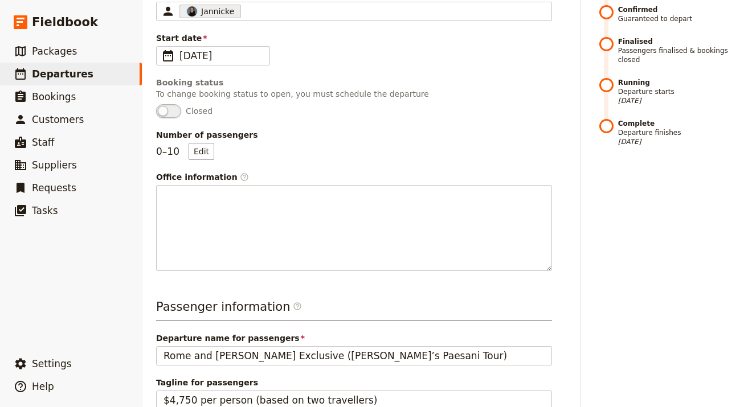
click at [654, 260] on div "Timeline Draft Not ready to accept bookings 30 Sep 2025 Scheduled Ready to acce…" at bounding box center [666, 267] width 135 height 716
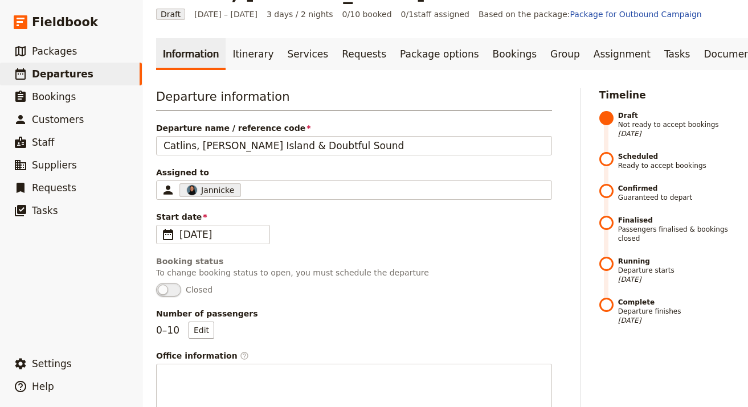
scroll to position [0, 0]
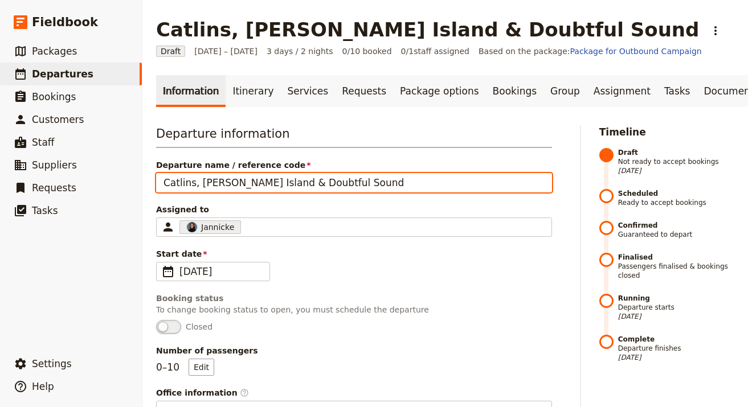
click at [311, 184] on input "Catlins, [PERSON_NAME] Island & Doubtful Sound" at bounding box center [354, 182] width 396 height 19
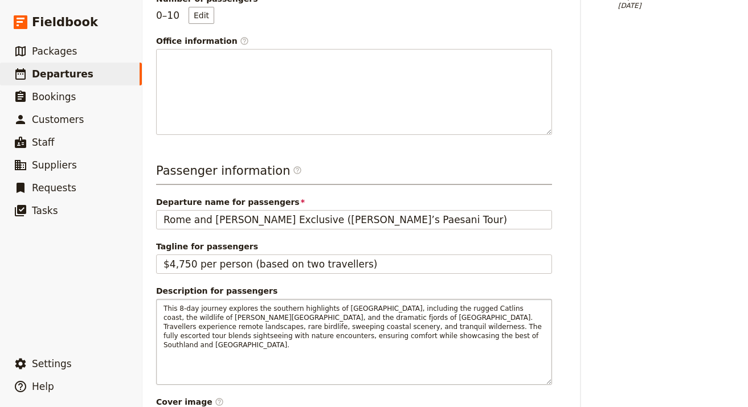
scroll to position [453, 0]
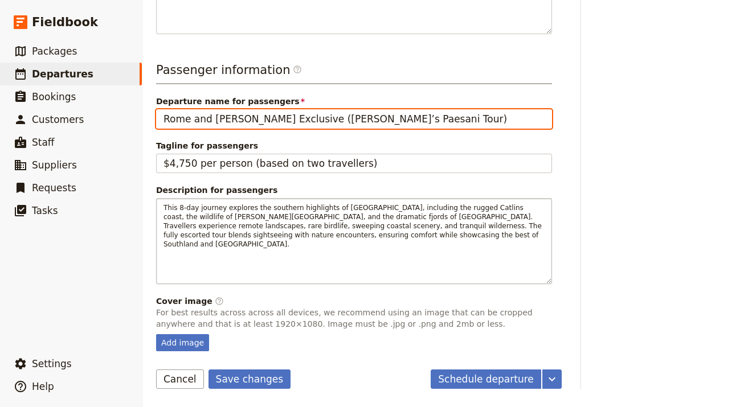
click at [321, 122] on input "Rome and [PERSON_NAME] Exclusive ([PERSON_NAME]’s Paesani Tour)" at bounding box center [354, 118] width 396 height 19
paste input "Catlins, [PERSON_NAME] Island & Doubtful Sound"
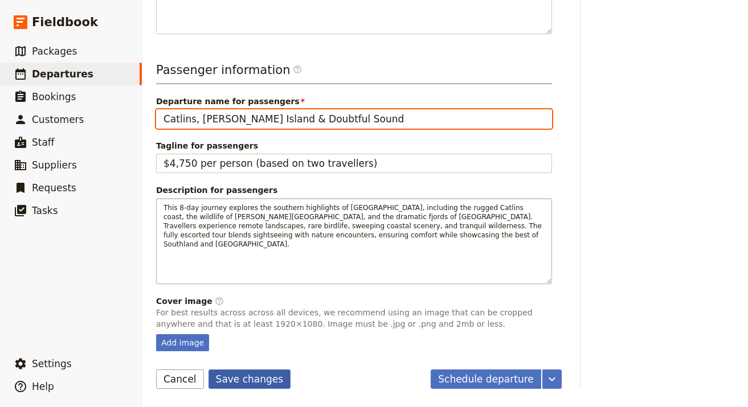
type input "Catlins, [PERSON_NAME] Island & Doubtful Sound"
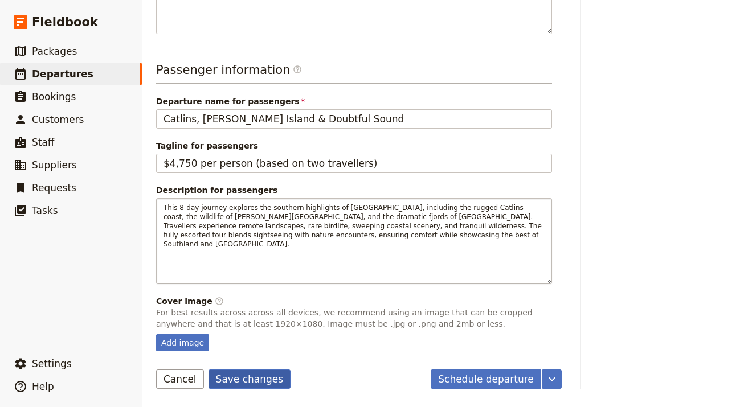
click at [255, 377] on button "Save changes" at bounding box center [249, 379] width 83 height 19
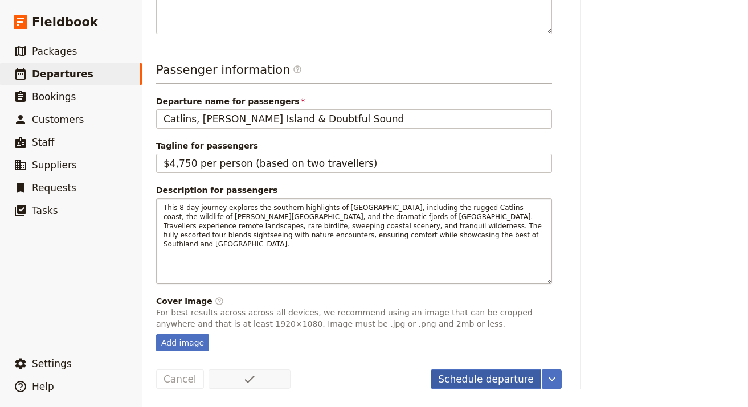
click at [496, 379] on button "Schedule departure" at bounding box center [485, 379] width 110 height 19
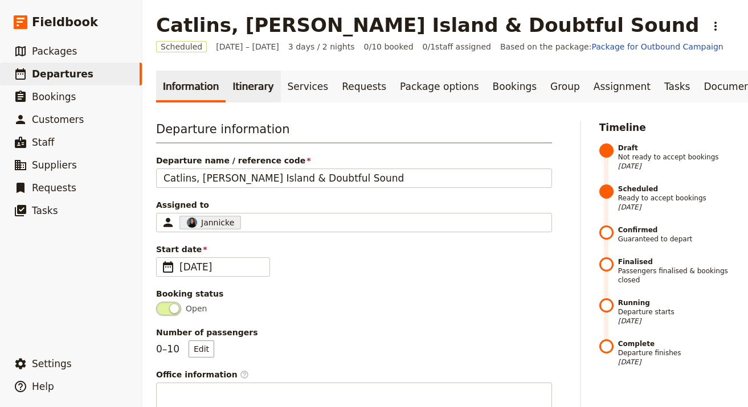
scroll to position [5, 0]
click at [245, 87] on link "Itinerary" at bounding box center [252, 86] width 55 height 32
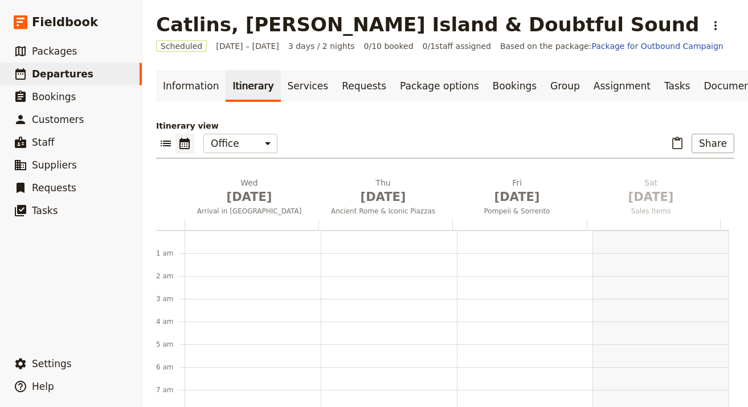
scroll to position [148, 0]
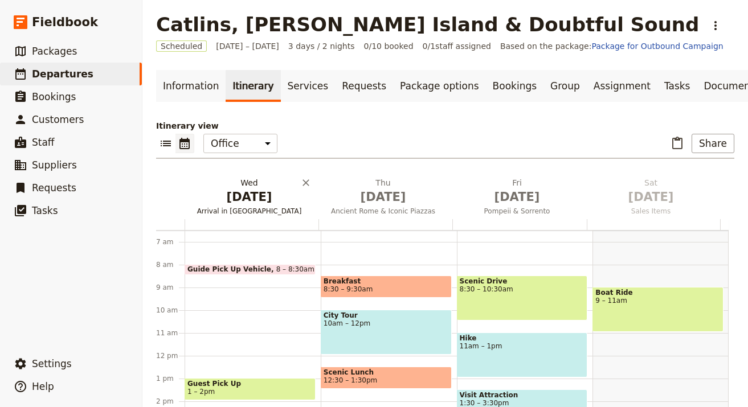
click at [256, 210] on span "Arrival in Rome" at bounding box center [248, 211] width 129 height 9
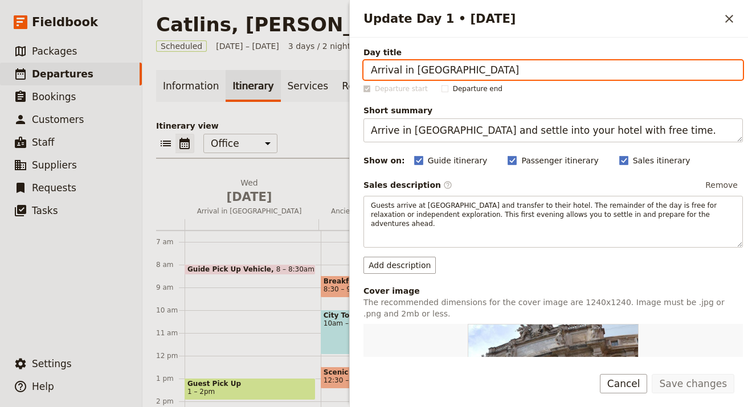
click at [528, 71] on input "Arrival in Rome" at bounding box center [552, 69] width 379 height 19
paste input "& Journey South"
type input "Arrival & Journey South"
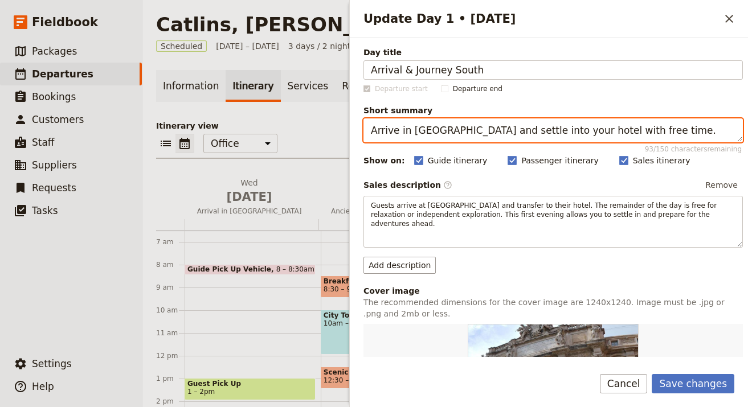
click at [601, 126] on textarea "Arrive in Rome and settle into your hotel with free time." at bounding box center [552, 130] width 379 height 24
paste textarea "Travel south to begin your adventure through the Catlins"
type textarea "Travel south to begin your adventure through the Catlins."
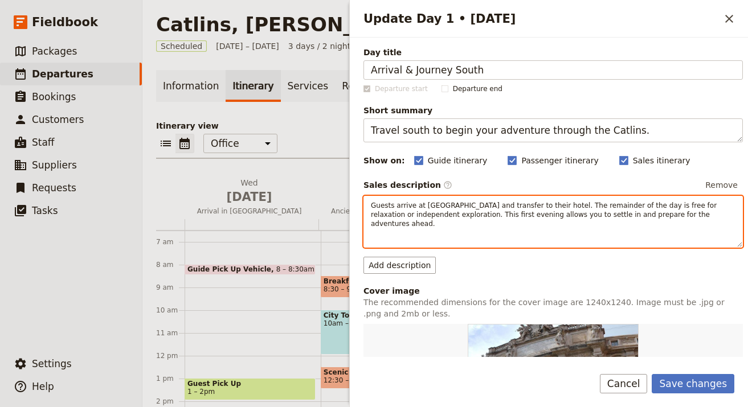
click at [555, 217] on span "Guests arrive at Rome Airport and transfer to their hotel. The remainder of the…" at bounding box center [545, 215] width 348 height 26
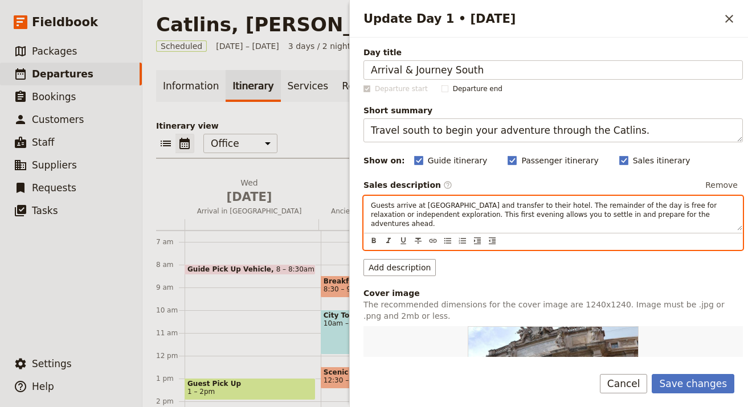
click at [555, 217] on span "Guests arrive at Rome Airport and transfer to their hotel. The remainder of the…" at bounding box center [545, 215] width 348 height 26
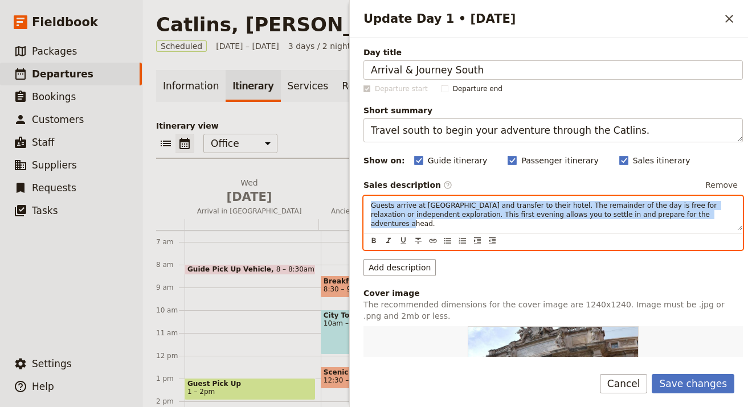
click at [555, 217] on span "Guests arrive at Rome Airport and transfer to their hotel. The remainder of the…" at bounding box center [545, 215] width 348 height 26
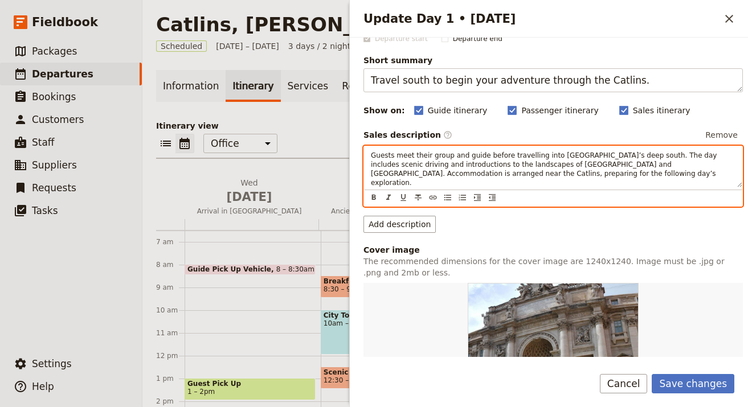
scroll to position [227, 0]
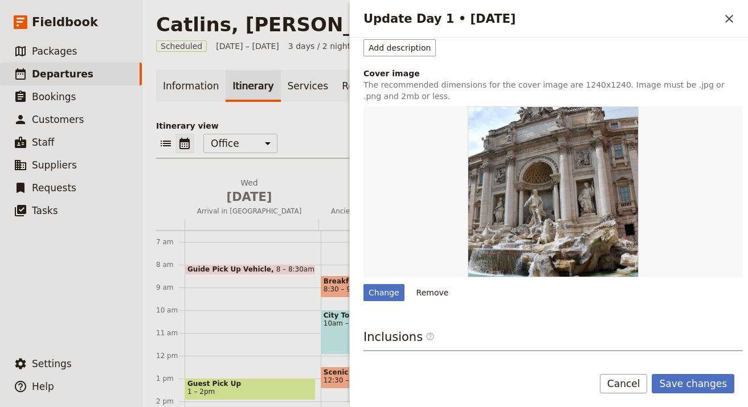
click at [442, 286] on button "Remove" at bounding box center [432, 292] width 43 height 17
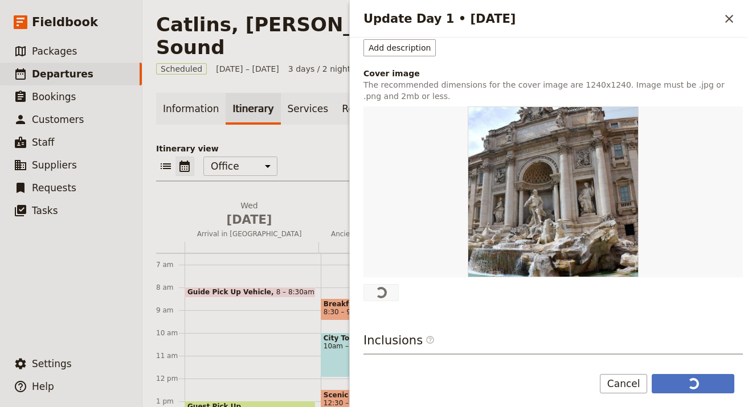
scroll to position [0, 0]
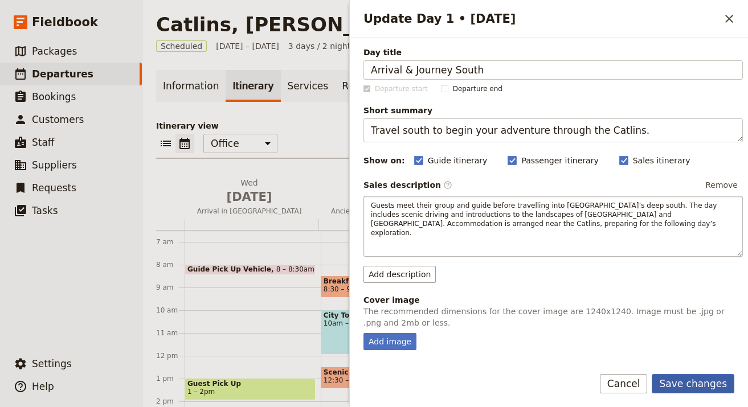
click at [704, 376] on button "Save changes" at bounding box center [692, 383] width 83 height 19
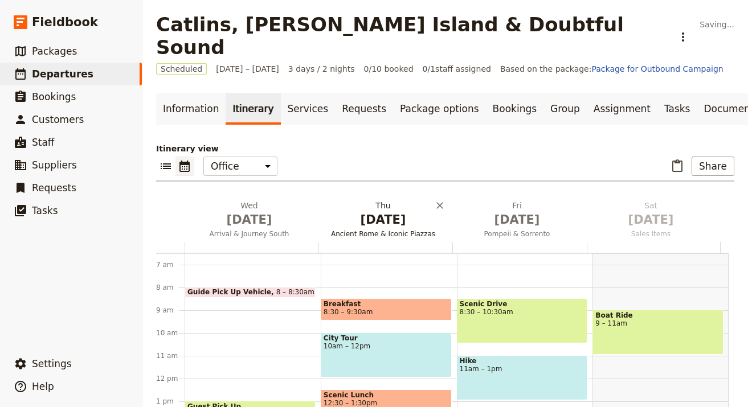
click at [370, 211] on span "[DATE]" at bounding box center [383, 219] width 120 height 17
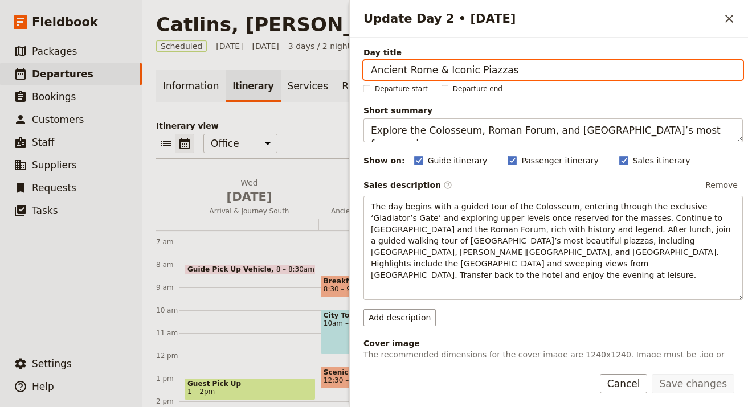
click at [582, 65] on input "Ancient Rome & Iconic Piazzas" at bounding box center [552, 69] width 379 height 19
paste input "Exploring the Catlins Coast"
type input "Exploring the Catlins Coast"
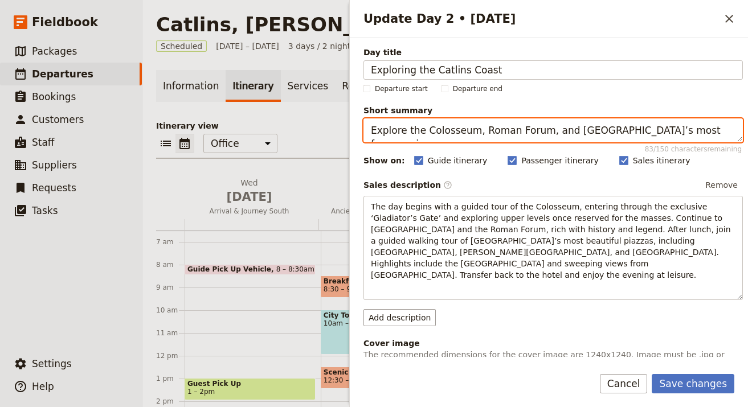
click at [639, 125] on textarea "Explore the Colosseum, Roman Forum, and Rome’s most famous piazzas." at bounding box center [552, 130] width 379 height 24
paste textarea "Discover waterfalls, wildlife, and rugged southern beache"
type textarea "Discover waterfalls, wildlife, and rugged southern beaches."
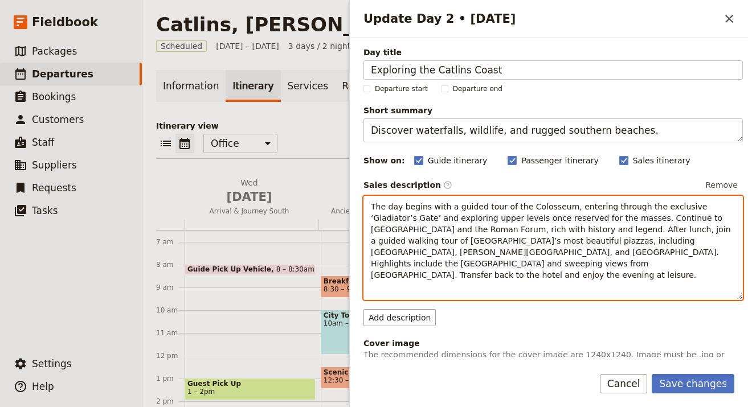
click at [617, 239] on span "The day begins with a guided tour of the Colosseum, entering through the exclus…" at bounding box center [552, 240] width 362 height 77
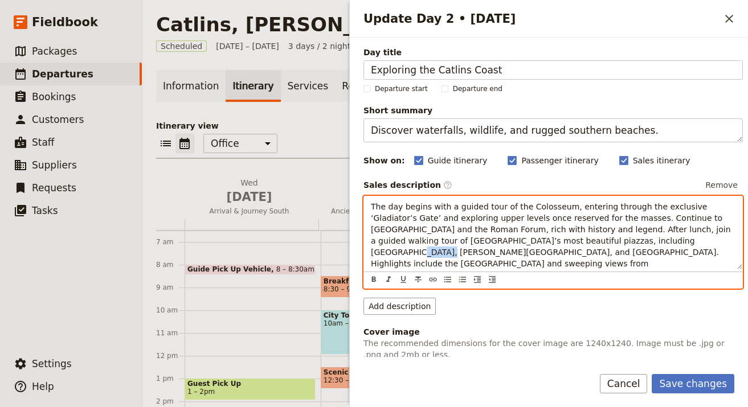
click at [617, 239] on span "The day begins with a guided tour of the Colosseum, entering through the exclus…" at bounding box center [552, 240] width 362 height 77
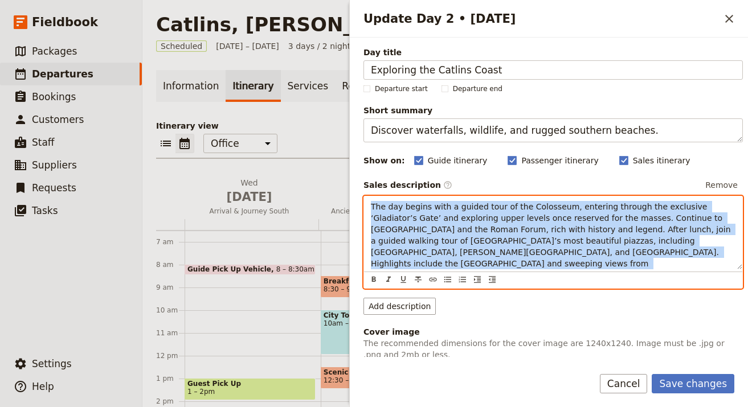
click at [617, 239] on span "The day begins with a guided tour of the Colosseum, entering through the exclus…" at bounding box center [552, 240] width 362 height 77
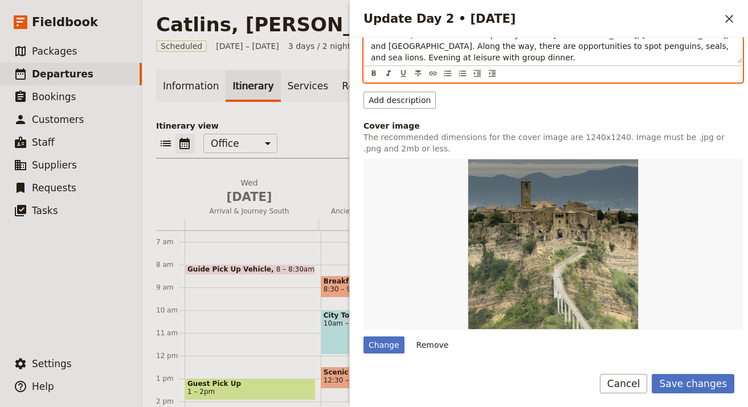
scroll to position [237, 0]
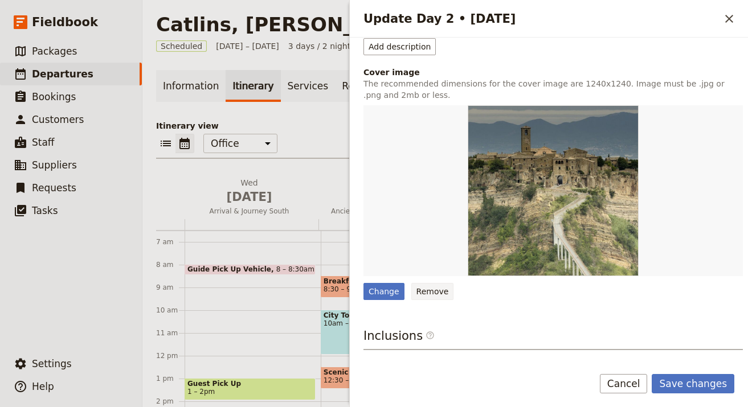
click at [421, 285] on button "Remove" at bounding box center [432, 291] width 43 height 17
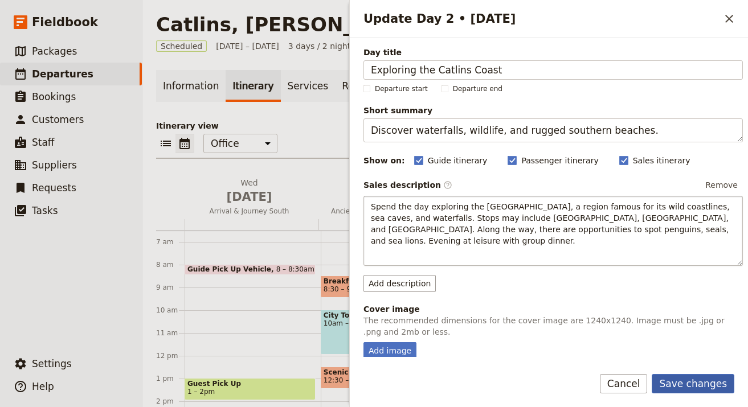
click at [697, 380] on button "Save changes" at bounding box center [692, 383] width 83 height 19
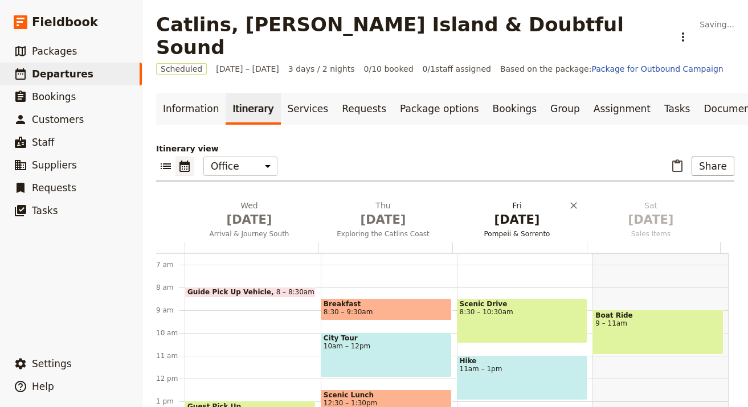
click at [503, 211] on span "[DATE]" at bounding box center [517, 219] width 120 height 17
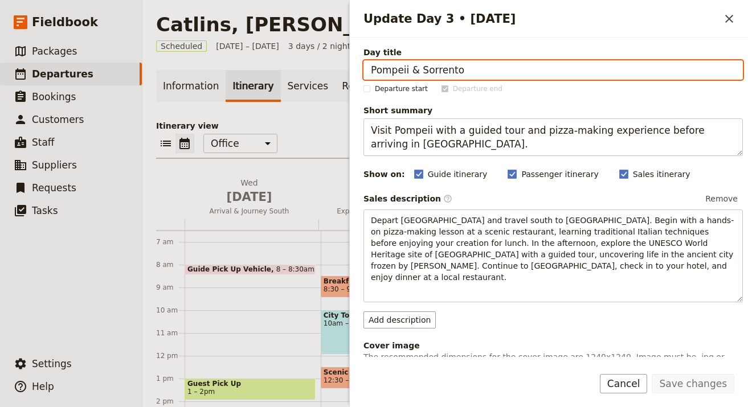
click at [496, 68] on input "Pompeii & Sorrento" at bounding box center [552, 69] width 379 height 19
paste input "[PERSON_NAME] Island Discovery"
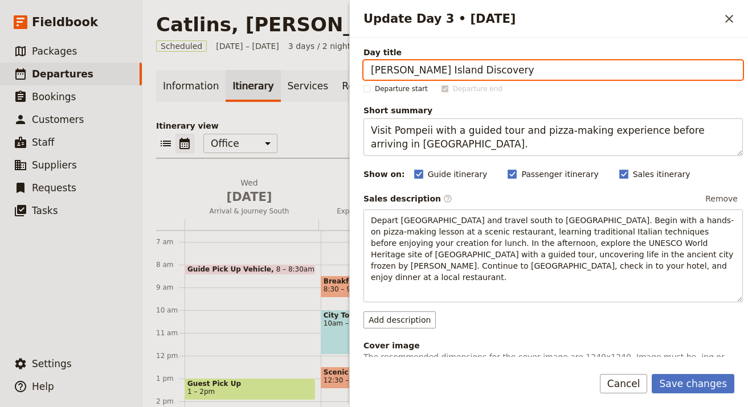
type input "[PERSON_NAME] Island Discovery"
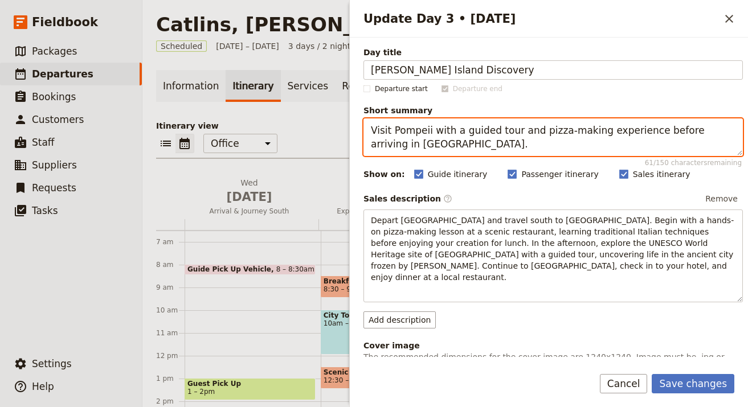
click at [488, 127] on textarea "Visit Pompeii with a guided tour and pizza-making experience before arriving in…" at bounding box center [552, 137] width 379 height 38
paste textarea "Ferry to Stewart Island and encounter unique birdlife"
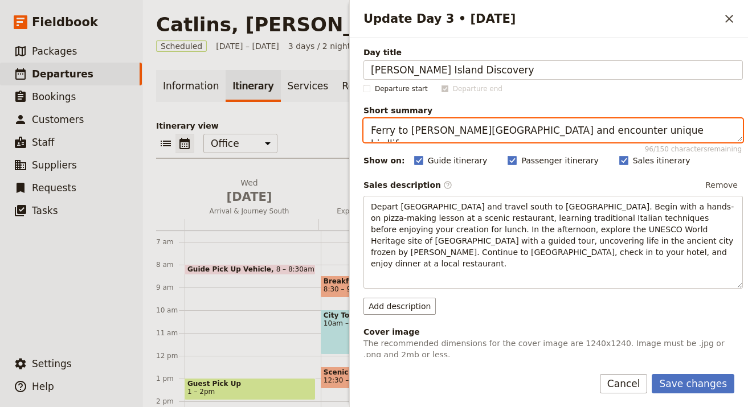
type textarea "Ferry to [PERSON_NAME][GEOGRAPHIC_DATA] and encounter unique birdlife."
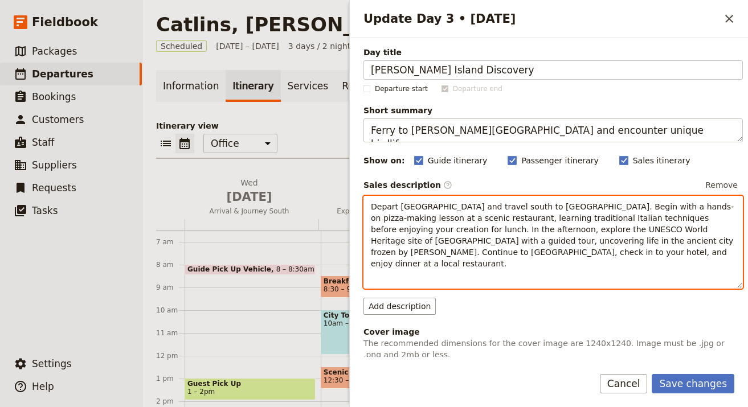
click at [488, 221] on span "Depart Rome and travel south to Pompeii. Begin with a hands-on pizza-making les…" at bounding box center [553, 235] width 365 height 66
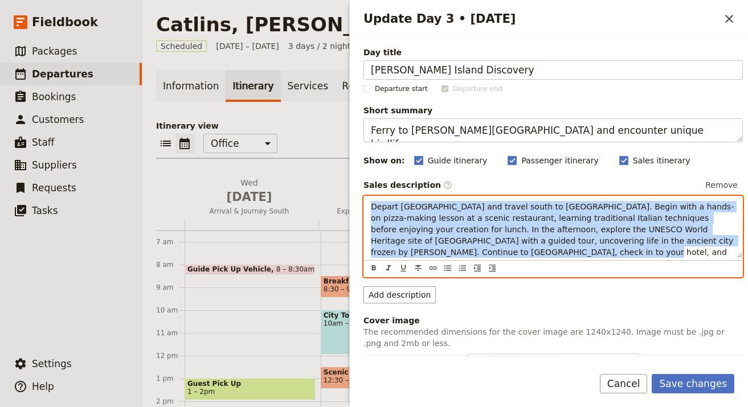
click at [488, 221] on span "Depart Rome and travel south to Pompeii. Begin with a hands-on pizza-making les…" at bounding box center [553, 235] width 365 height 66
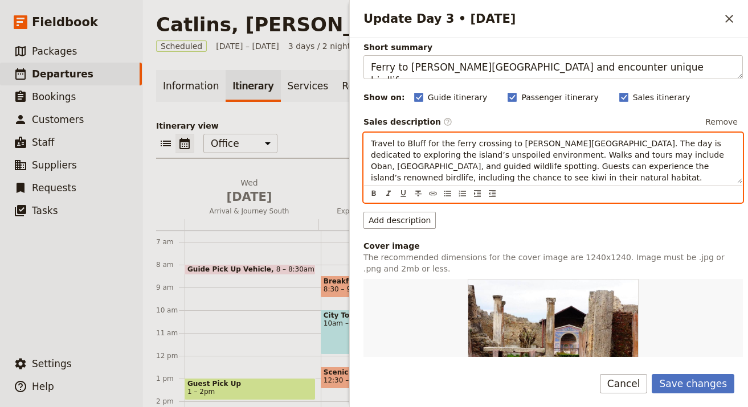
scroll to position [202, 0]
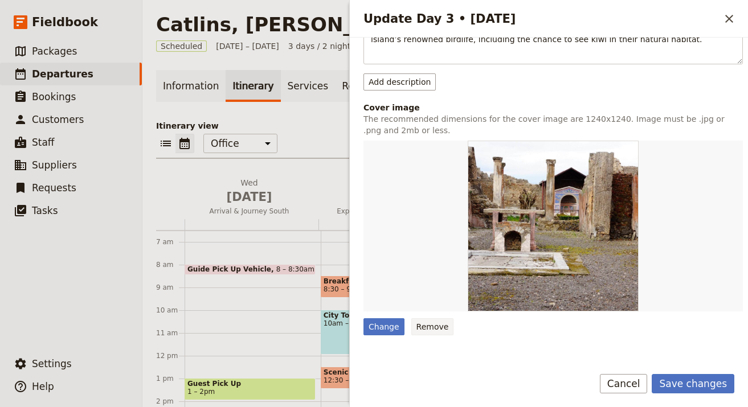
click at [430, 326] on button "Remove" at bounding box center [432, 326] width 43 height 17
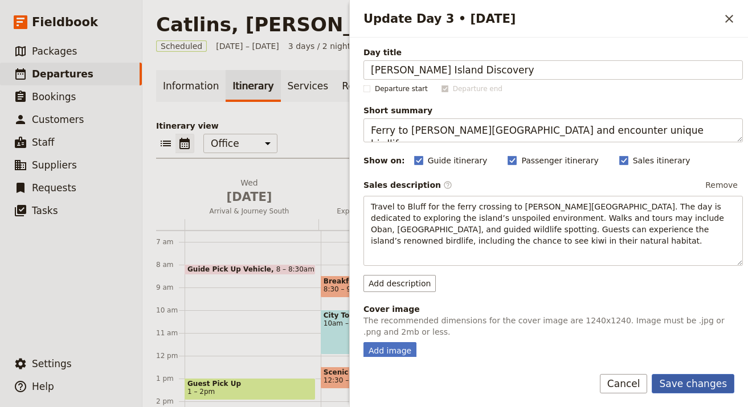
click at [685, 384] on button "Save changes" at bounding box center [692, 383] width 83 height 19
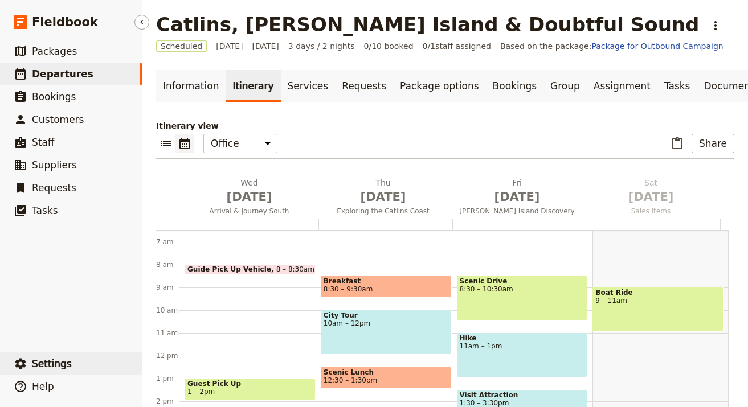
click at [72, 356] on button "​ Settings" at bounding box center [71, 363] width 142 height 23
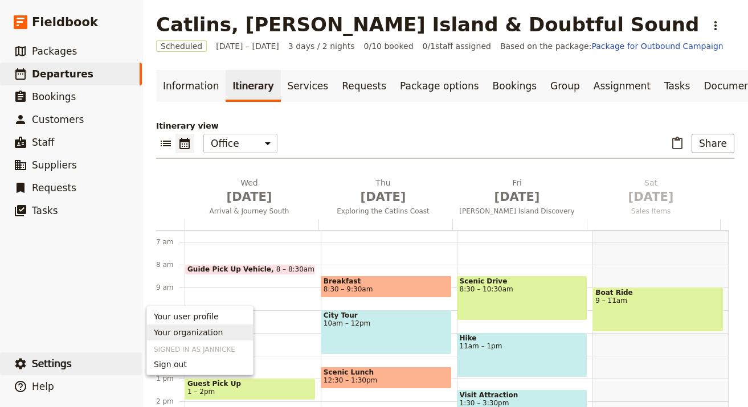
click at [204, 340] on link "Your organization" at bounding box center [200, 333] width 106 height 16
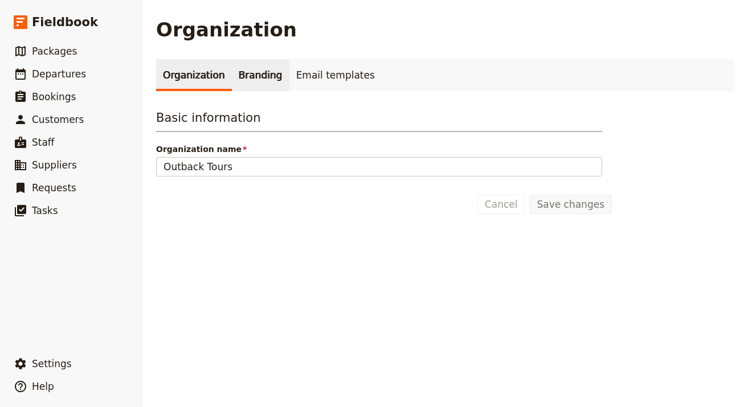
click at [258, 75] on link "Branding" at bounding box center [261, 75] width 58 height 32
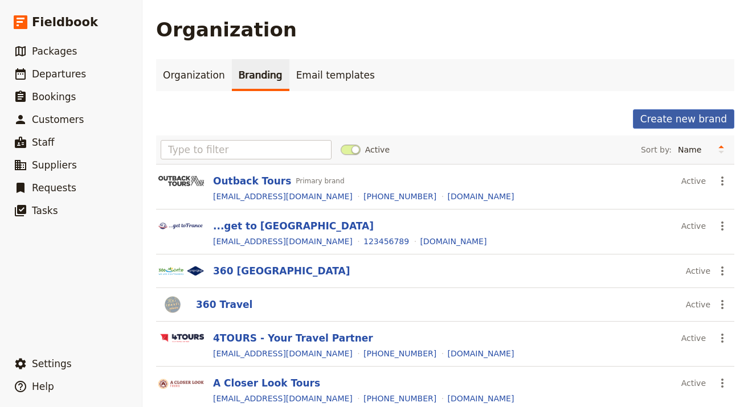
click at [662, 116] on button "Create new brand" at bounding box center [683, 118] width 101 height 19
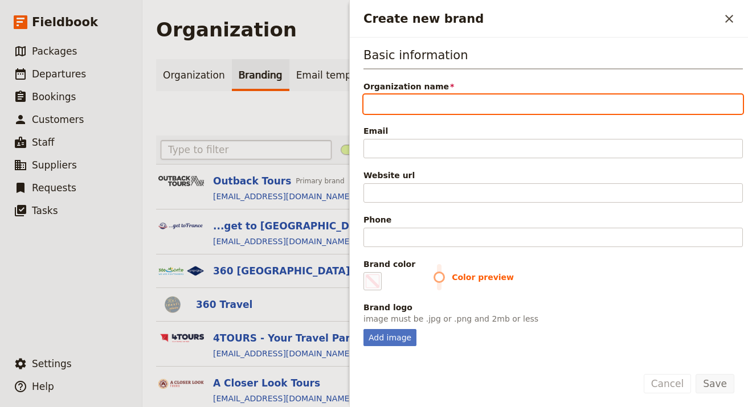
click at [229, 149] on input "text" at bounding box center [246, 149] width 171 height 19
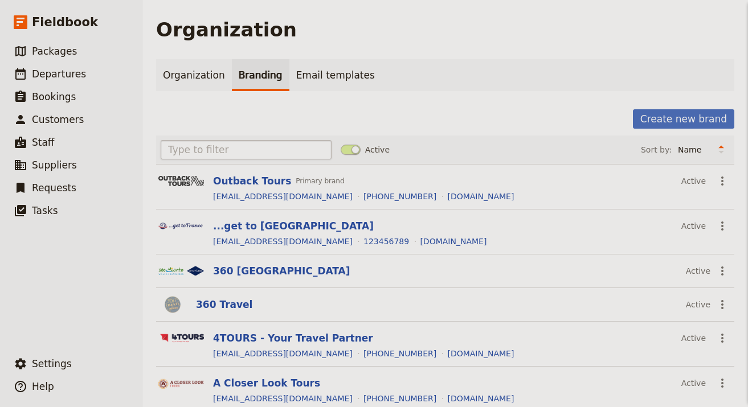
click at [229, 149] on input "text" at bounding box center [246, 149] width 171 height 19
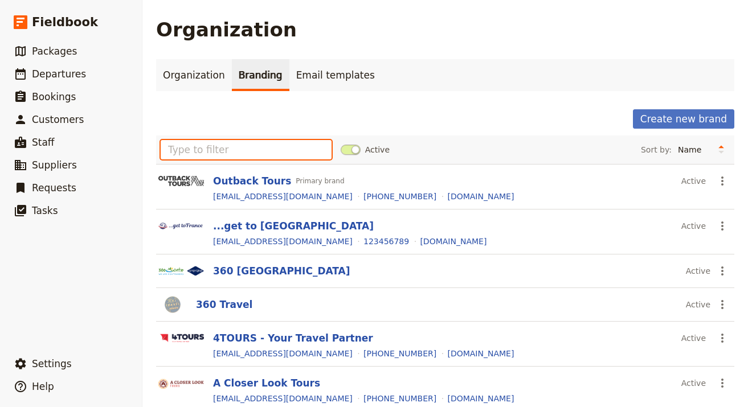
click at [229, 149] on input "text" at bounding box center [246, 149] width 171 height 19
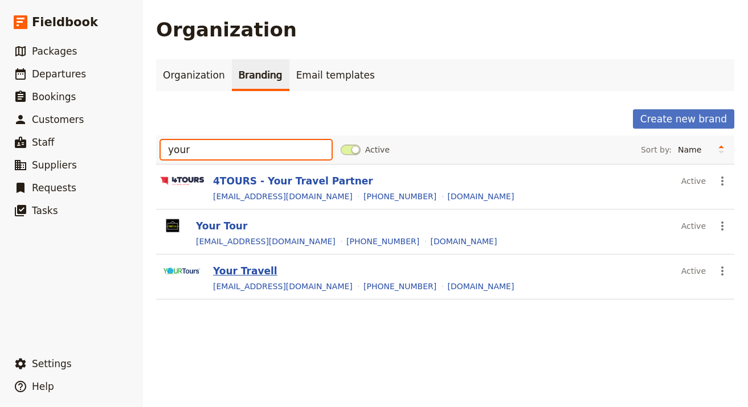
type input "your"
click at [225, 272] on button "Your Travell" at bounding box center [245, 271] width 64 height 14
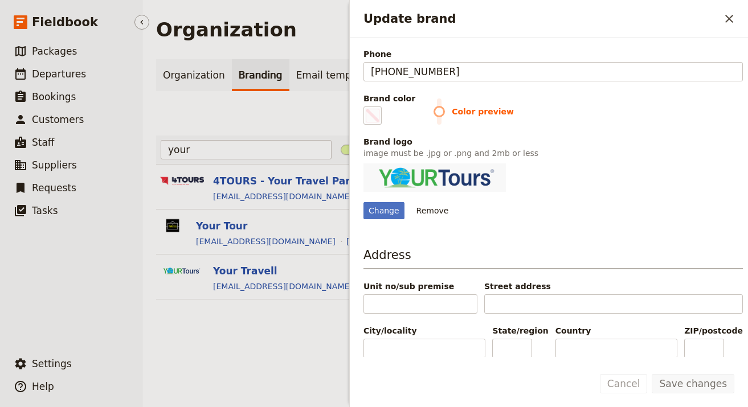
scroll to position [180, 0]
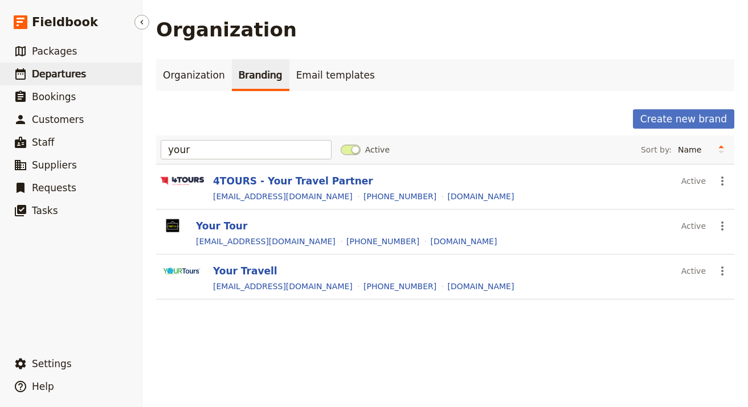
click at [84, 75] on link "​ Departures" at bounding box center [71, 74] width 142 height 23
select select "UPDATED_AT"
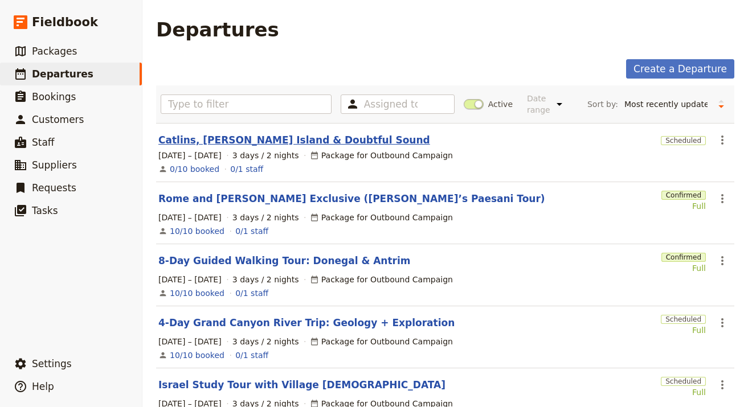
click at [302, 146] on link "Catlins, [PERSON_NAME] Island & Doubtful Sound" at bounding box center [294, 140] width 272 height 14
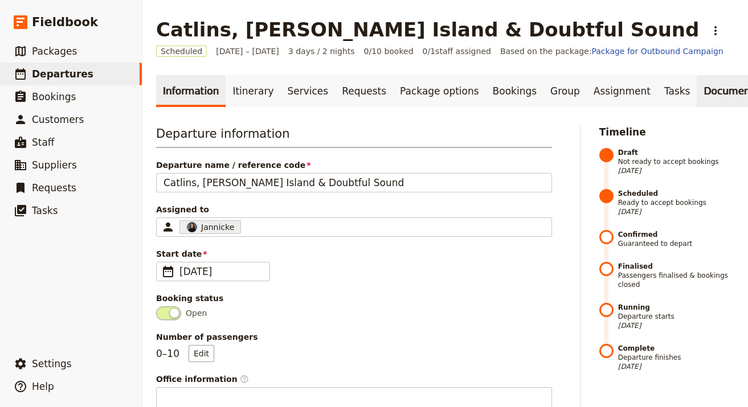
click at [696, 101] on link "Documents" at bounding box center [730, 91] width 69 height 32
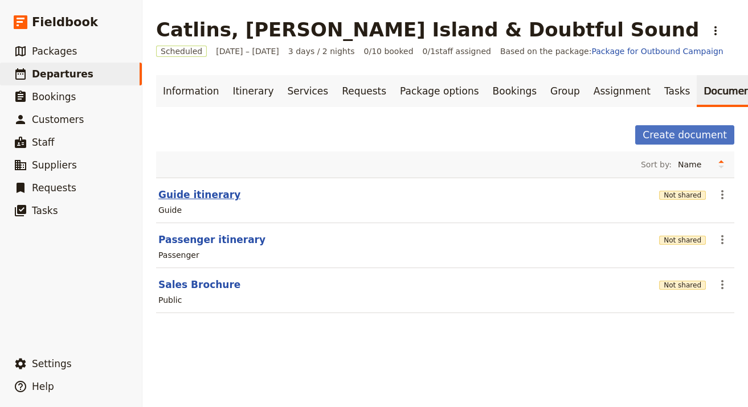
click at [188, 191] on button "Guide itinerary" at bounding box center [199, 195] width 82 height 14
select select "STAFF"
select select "RUN_SHEET"
select select "LARGE"
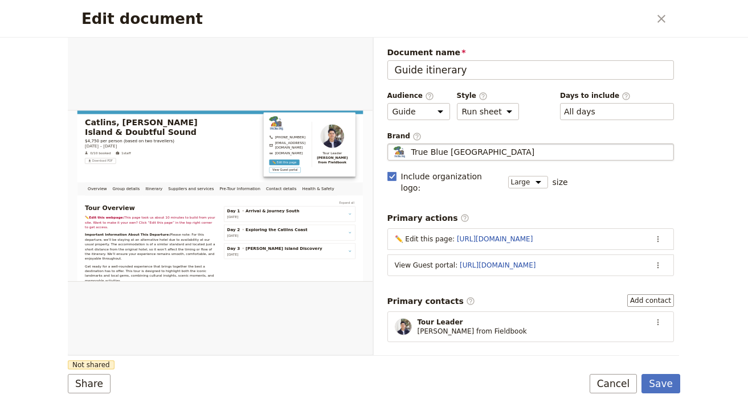
click at [428, 153] on span "True Blue [GEOGRAPHIC_DATA]" at bounding box center [473, 151] width 124 height 11
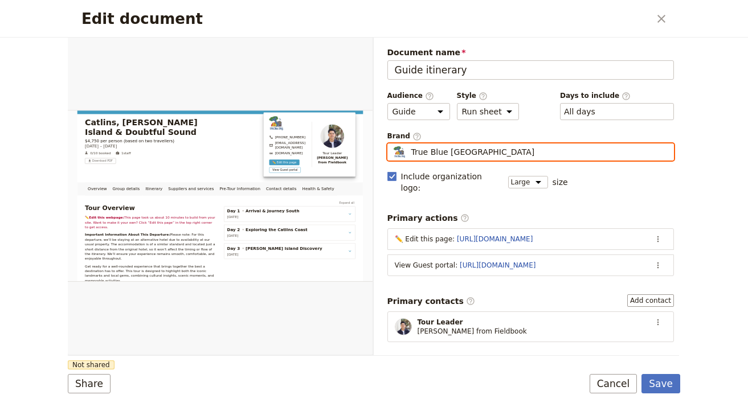
click at [392, 144] on input "True Blue [GEOGRAPHIC_DATA]" at bounding box center [392, 143] width 1 height 1
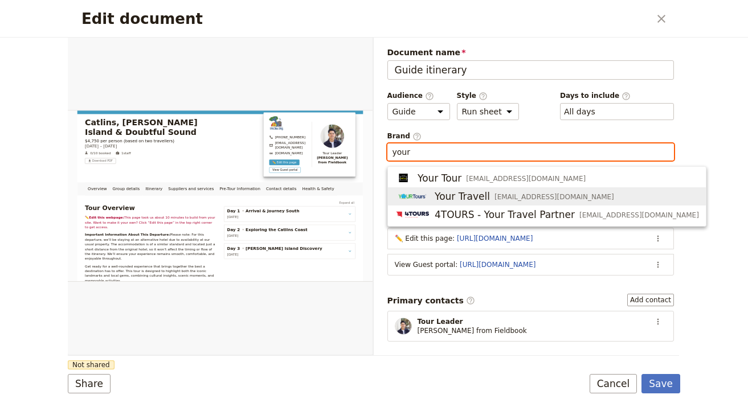
click at [529, 196] on span "[EMAIL_ADDRESS][DOMAIN_NAME]" at bounding box center [554, 196] width 120 height 9
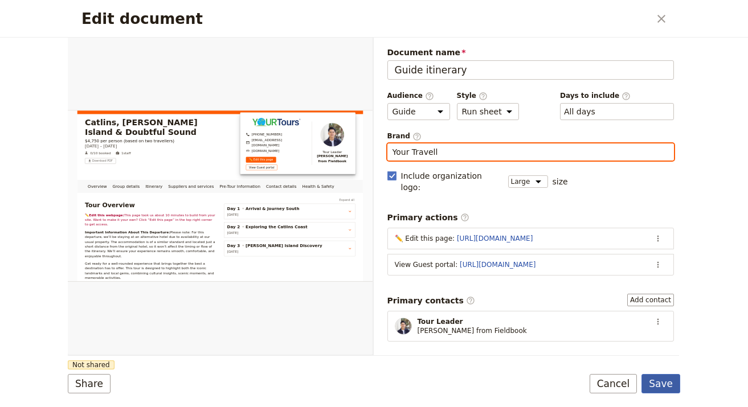
type input "Your Travell"
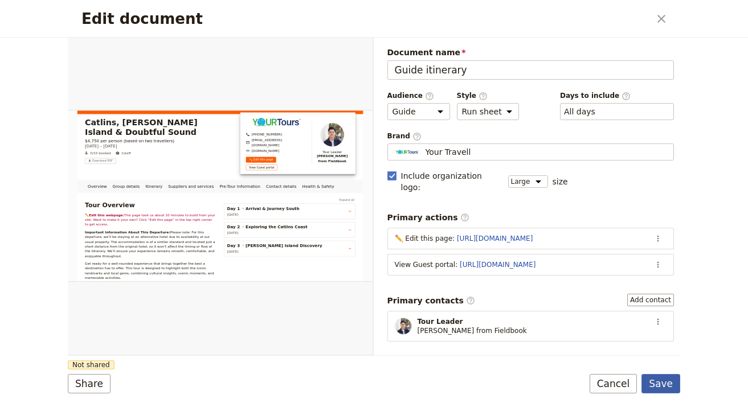
click at [662, 375] on button "Save" at bounding box center [660, 383] width 39 height 19
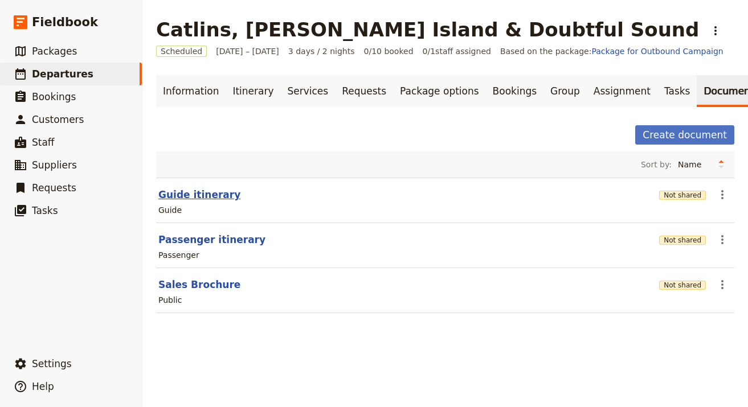
click at [192, 192] on button "Guide itinerary" at bounding box center [199, 195] width 82 height 14
select select "STAFF"
select select "RUN_SHEET"
select select "LARGE"
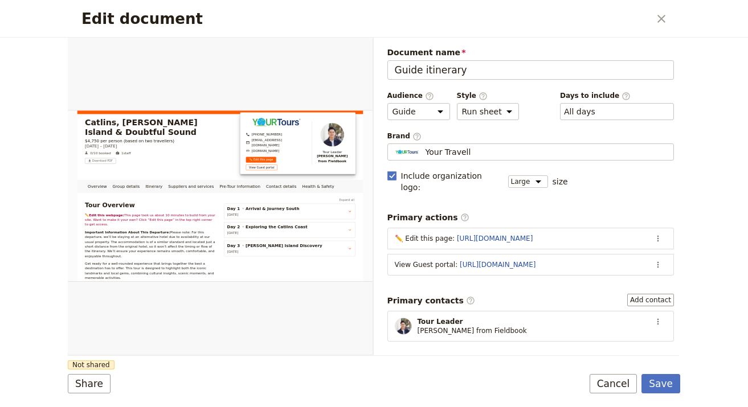
click at [115, 377] on div "Share Not shared Save Cancel" at bounding box center [374, 383] width 612 height 19
click at [59, 386] on div "Edit document ​ Overview Group details Itinerary Suppliers and services Pre-Tou…" at bounding box center [374, 203] width 748 height 407
click at [81, 384] on button "Share" at bounding box center [89, 383] width 43 height 19
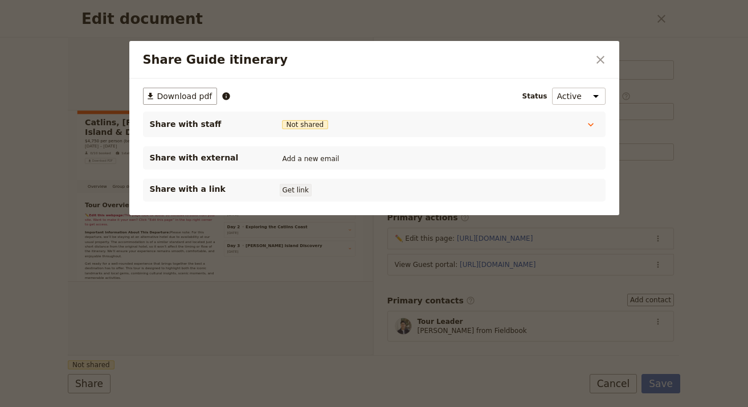
click at [301, 189] on button "Get link" at bounding box center [296, 190] width 32 height 13
click at [594, 64] on icon "Close dialog" at bounding box center [600, 60] width 14 height 14
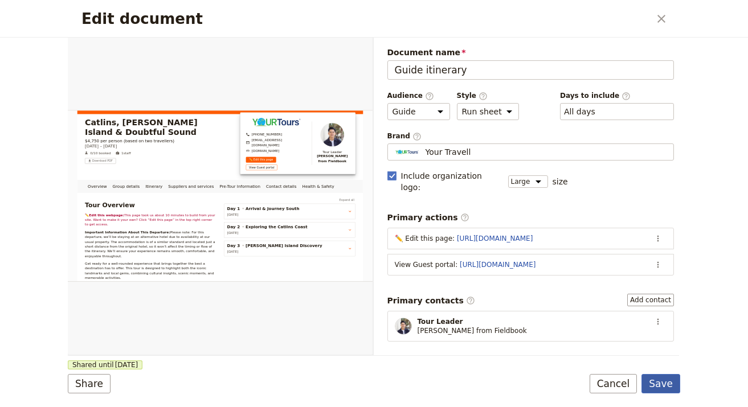
click at [661, 389] on button "Save" at bounding box center [660, 383] width 39 height 19
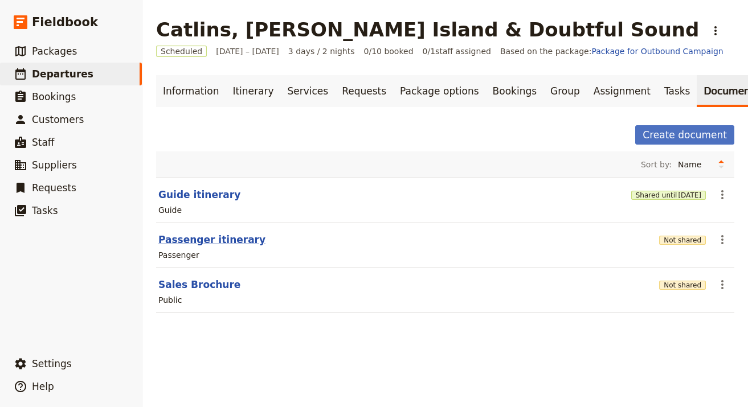
click at [219, 242] on button "Passenger itinerary" at bounding box center [211, 240] width 107 height 14
select select "PASSENGER"
select select "RUN_SHEET"
select select "LARGE"
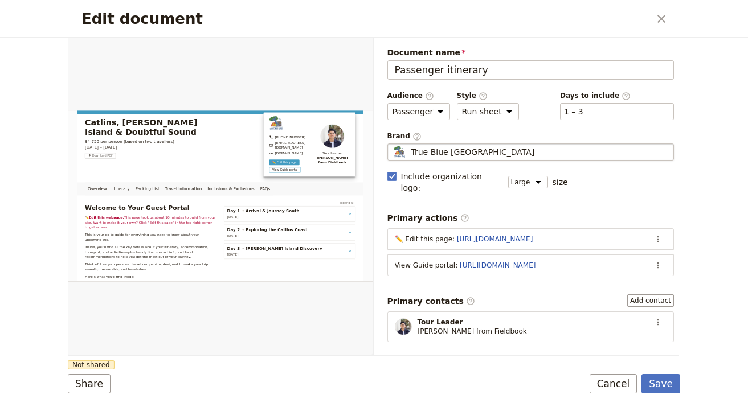
click at [461, 148] on span "True Blue [GEOGRAPHIC_DATA]" at bounding box center [473, 151] width 124 height 11
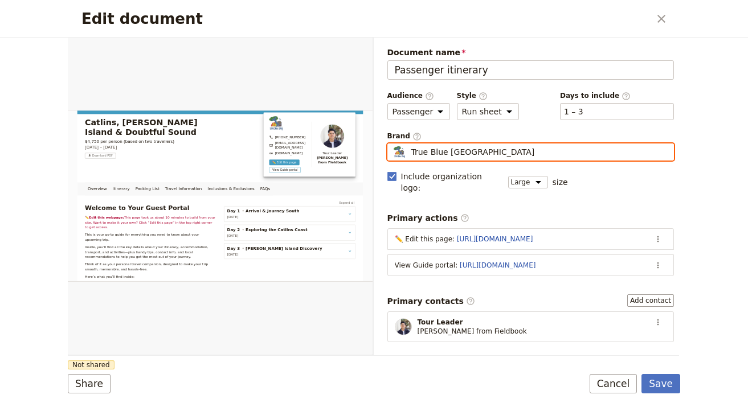
click at [392, 144] on input "True Blue [GEOGRAPHIC_DATA]" at bounding box center [392, 143] width 1 height 1
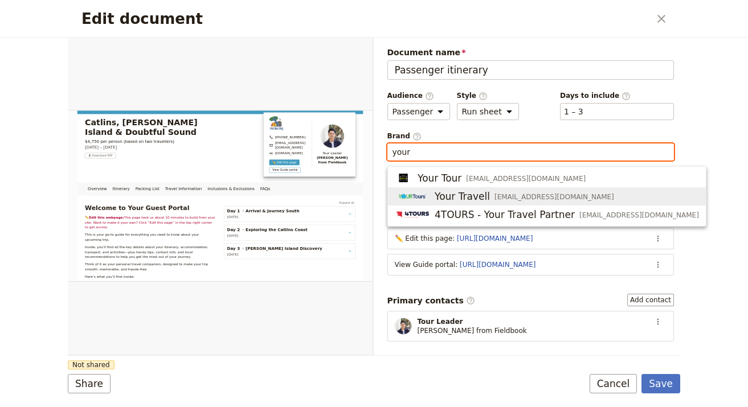
click at [504, 191] on div "Your Travell [EMAIL_ADDRESS][DOMAIN_NAME]" at bounding box center [504, 197] width 219 height 14
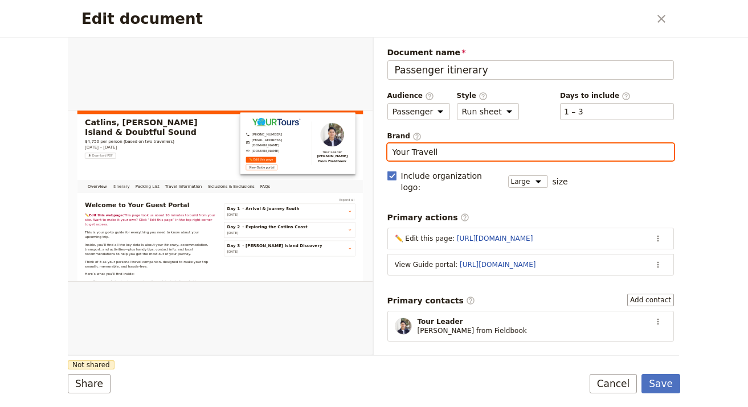
type input "Your Travell"
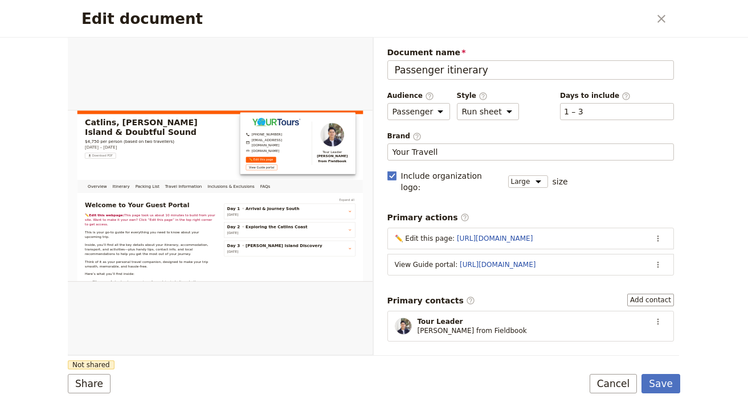
click at [204, 362] on form "Overview Itinerary Packing List Travel Information Inclusions & Exclusions FAQs…" at bounding box center [374, 223] width 612 height 370
click at [80, 384] on button "Share" at bounding box center [89, 383] width 43 height 19
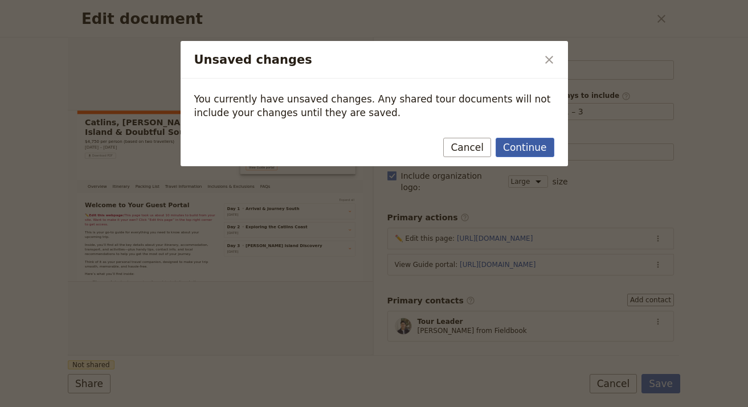
click at [543, 156] on button "Continue" at bounding box center [524, 147] width 58 height 19
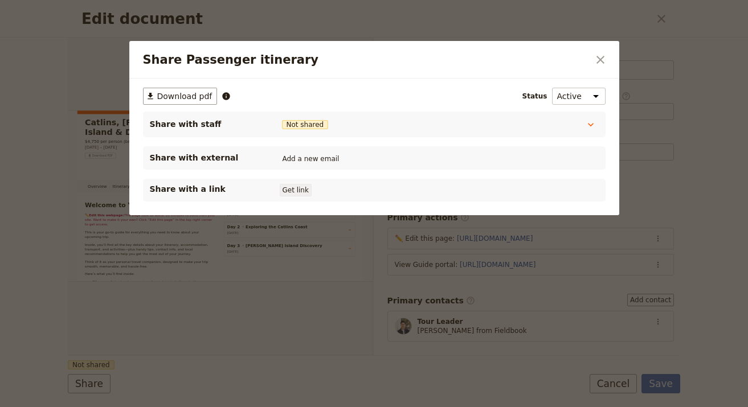
click at [309, 191] on button "Get link" at bounding box center [296, 190] width 32 height 13
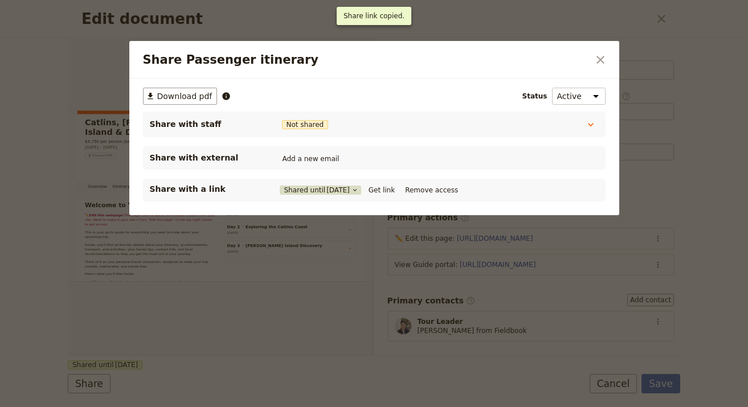
click at [291, 191] on button "Shared until 3 Nov 2025" at bounding box center [320, 190] width 81 height 9
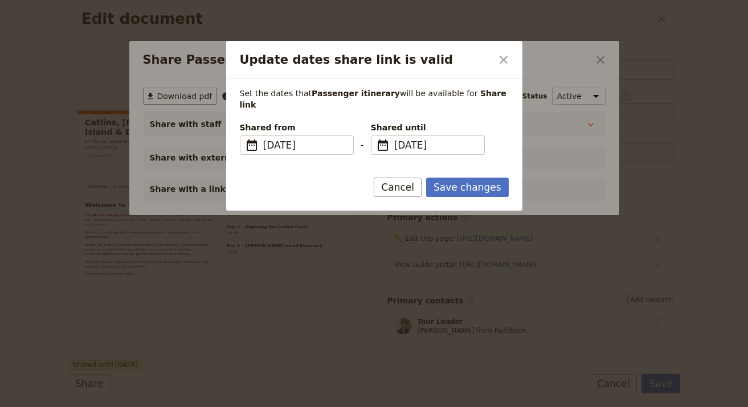
click at [411, 186] on div "Save changes Cancel" at bounding box center [374, 194] width 296 height 33
click at [412, 178] on button "Cancel" at bounding box center [397, 187] width 48 height 19
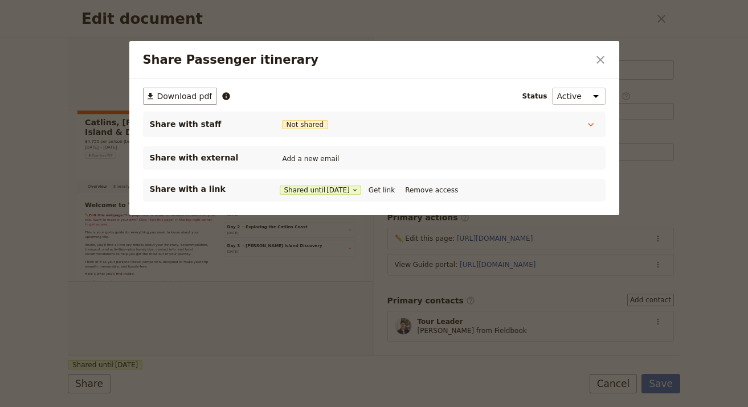
drag, startPoint x: 389, startPoint y: 190, endPoint x: 399, endPoint y: 153, distance: 38.3
click at [389, 190] on button "Get link" at bounding box center [382, 190] width 32 height 13
click at [601, 59] on icon "Close dialog" at bounding box center [600, 60] width 14 height 14
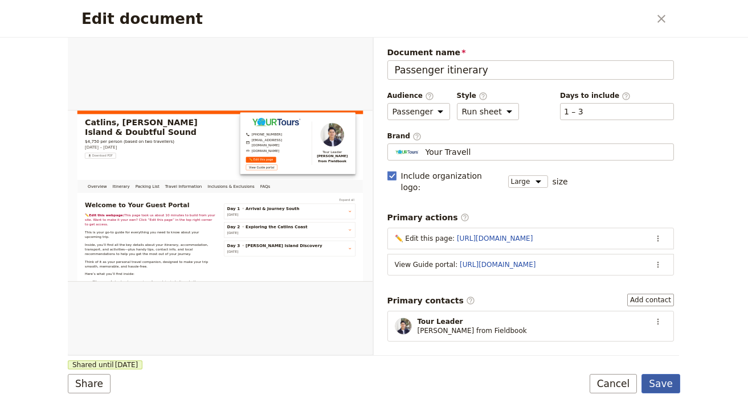
click at [656, 386] on button "Save" at bounding box center [660, 383] width 39 height 19
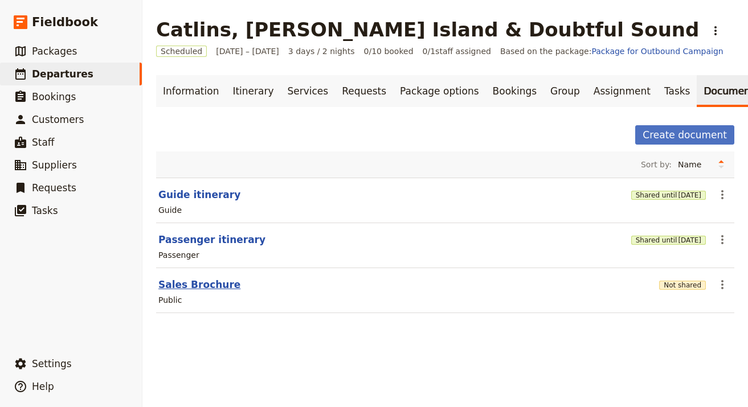
click at [224, 285] on button "Sales Brochure" at bounding box center [199, 285] width 82 height 14
select select "DEFAULT"
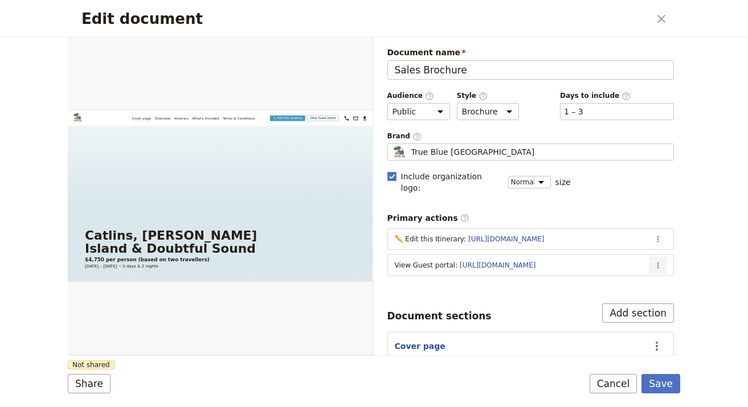
click at [654, 257] on button "​" at bounding box center [657, 265] width 17 height 17
click at [654, 258] on button "​" at bounding box center [657, 265] width 17 height 17
click at [97, 382] on button "Share" at bounding box center [89, 383] width 43 height 19
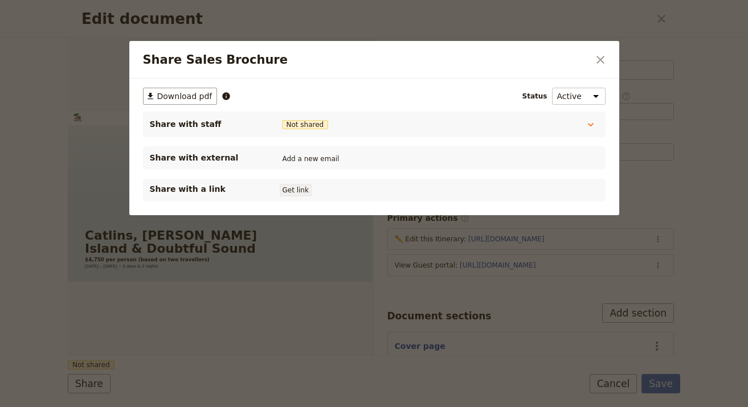
click at [284, 186] on button "Get link" at bounding box center [296, 190] width 32 height 13
click at [596, 60] on icon "Close dialog" at bounding box center [600, 60] width 14 height 14
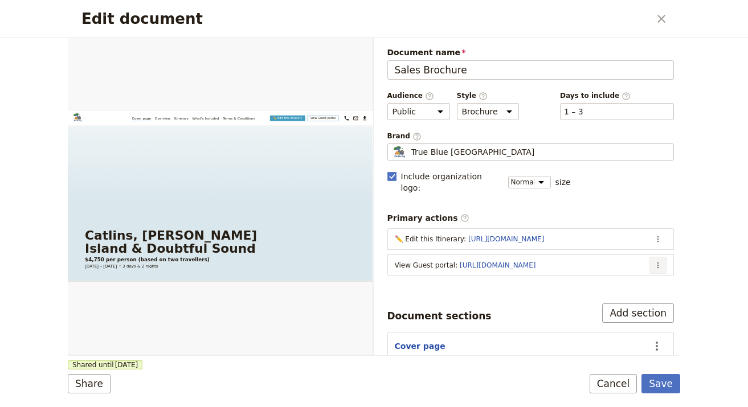
click at [653, 261] on icon "Actions" at bounding box center [657, 265] width 9 height 9
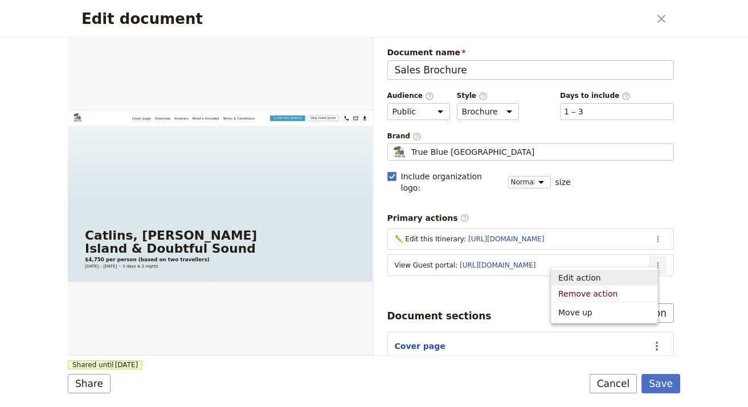
click at [638, 270] on button "Edit action" at bounding box center [604, 278] width 106 height 16
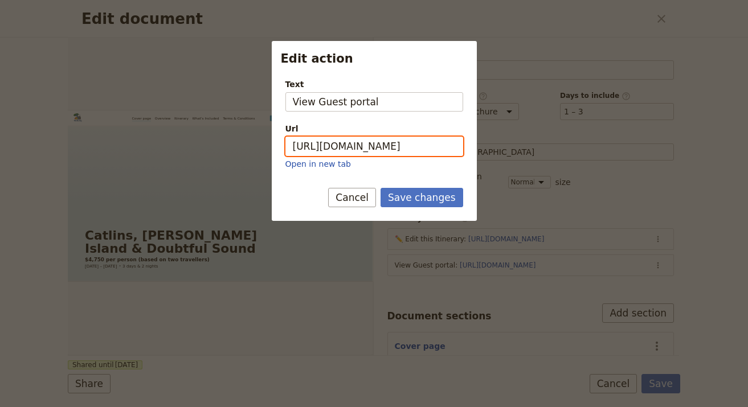
click at [389, 145] on input "[URL][DOMAIN_NAME]" at bounding box center [374, 146] width 178 height 19
paste input "ue1lWxXaX1EL5vtkM2TXh"
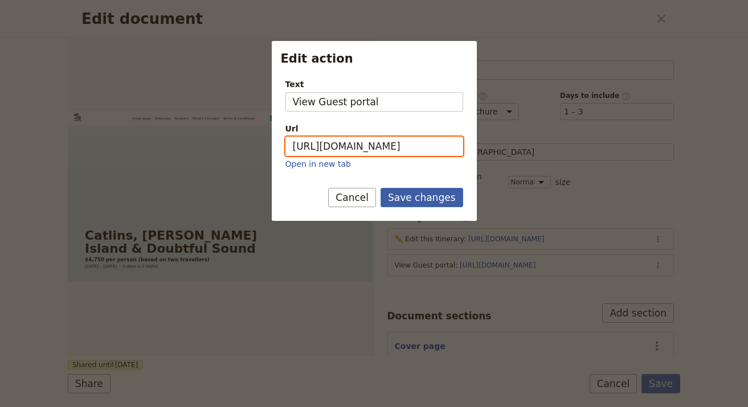
type input "[URL][DOMAIN_NAME]"
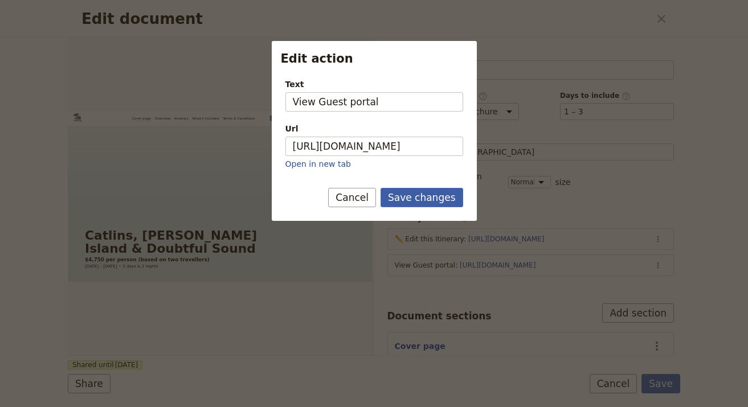
click at [422, 200] on button "Save changes" at bounding box center [421, 197] width 83 height 19
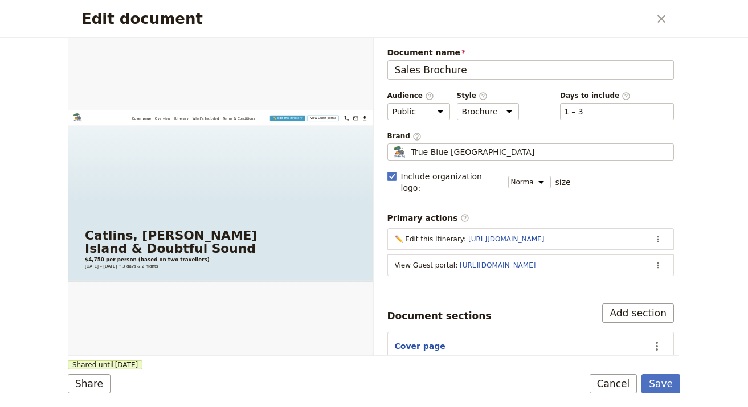
click at [666, 396] on form "Web PDF ​ Document name Sales Brochure Preview Audience ​ Public Passenger Guid…" at bounding box center [374, 223] width 612 height 370
click at [665, 390] on button "Save" at bounding box center [660, 383] width 39 height 19
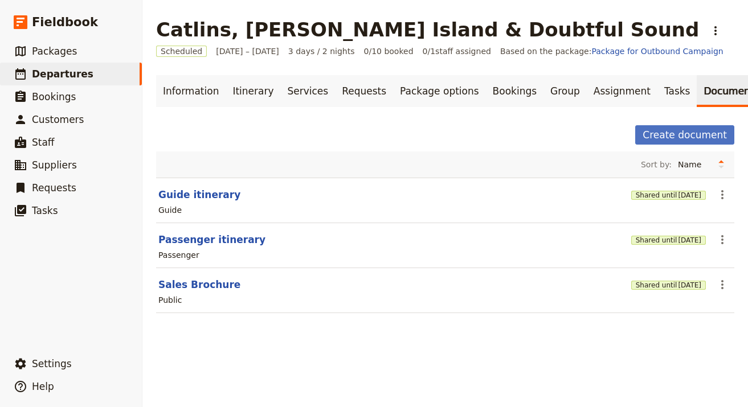
click at [257, 248] on section "Passenger itinerary Shared until 3 Nov 2025 ​ Passenger" at bounding box center [445, 245] width 578 height 45
click at [249, 238] on header "Passenger itinerary" at bounding box center [392, 240] width 468 height 14
click at [225, 239] on button "Passenger itinerary" at bounding box center [211, 240] width 107 height 14
select select "PASSENGER"
select select "RUN_SHEET"
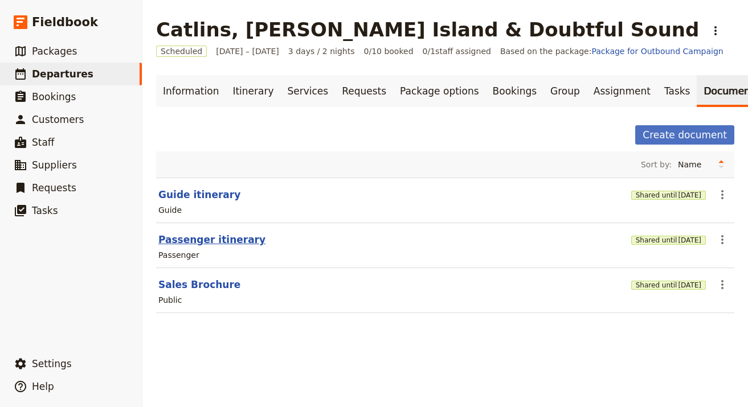
select select "LARGE"
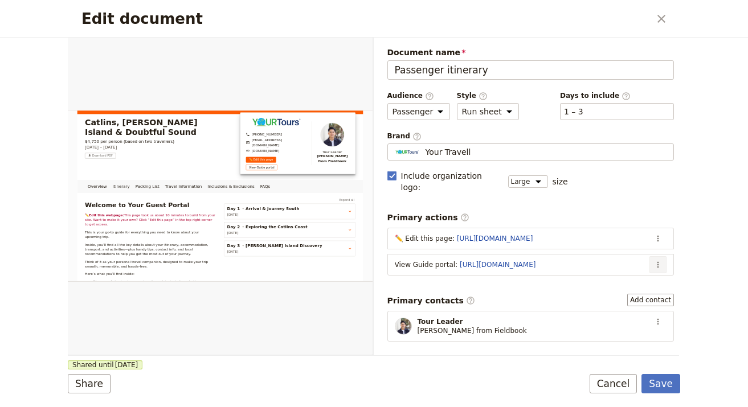
click at [653, 260] on icon "Actions" at bounding box center [657, 264] width 9 height 9
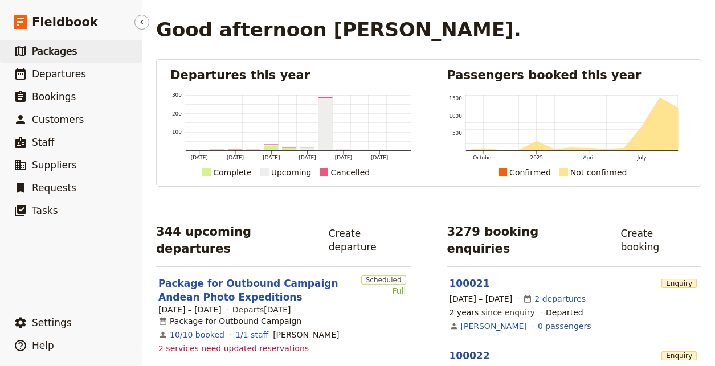
click at [76, 57] on link "​ Packages" at bounding box center [71, 51] width 142 height 23
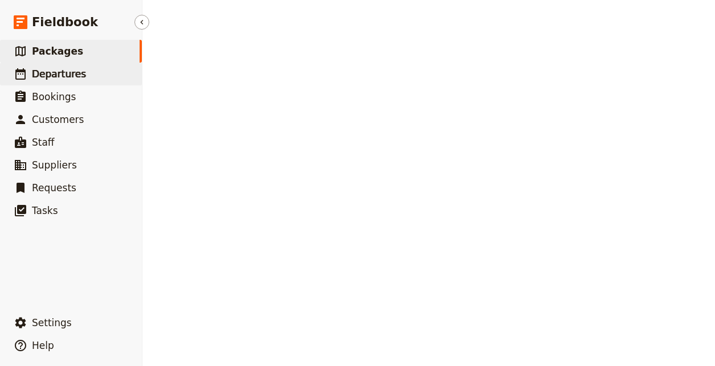
click at [73, 68] on span "Departures" at bounding box center [59, 73] width 54 height 11
select select "UPDATED_AT"
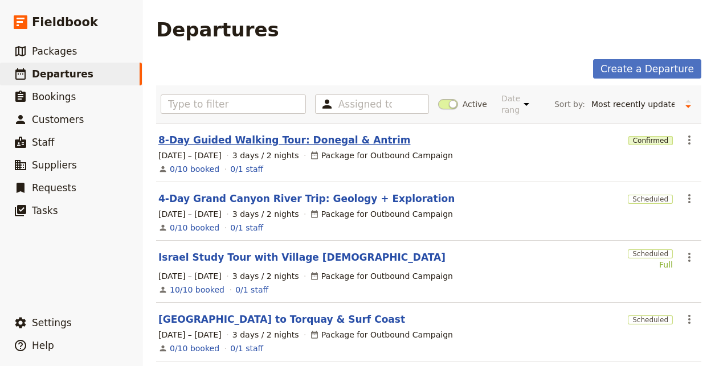
click at [265, 142] on link "8-Day Guided Walking Tour: Donegal & Antrim" at bounding box center [284, 140] width 252 height 14
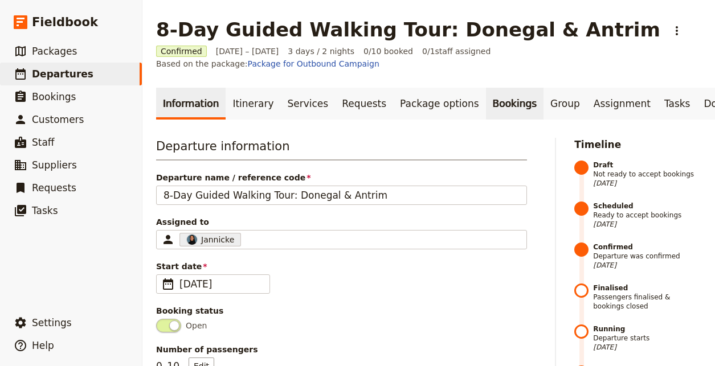
click at [486, 95] on link "Bookings" at bounding box center [515, 104] width 58 height 32
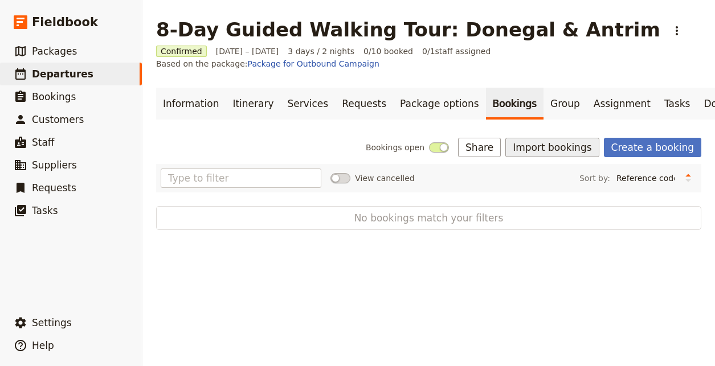
click at [578, 147] on button "Import bookings" at bounding box center [551, 147] width 93 height 19
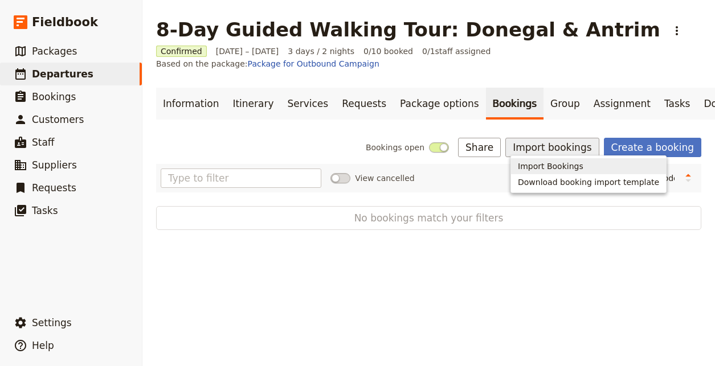
click at [557, 170] on span "Import Bookings" at bounding box center [550, 166] width 65 height 11
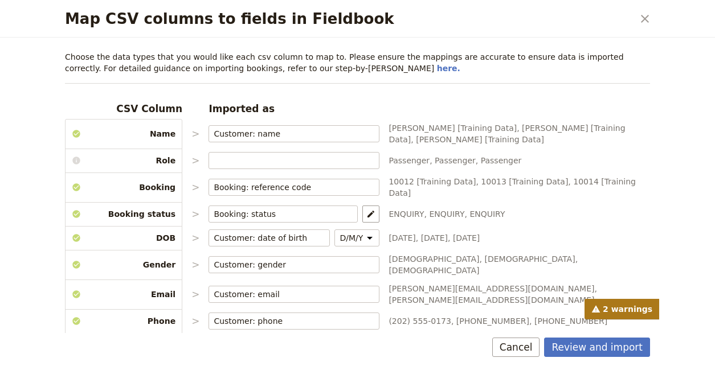
click at [601, 362] on div "Review and import Cancel" at bounding box center [357, 349] width 612 height 33
click at [606, 350] on button "Review and import" at bounding box center [597, 347] width 106 height 19
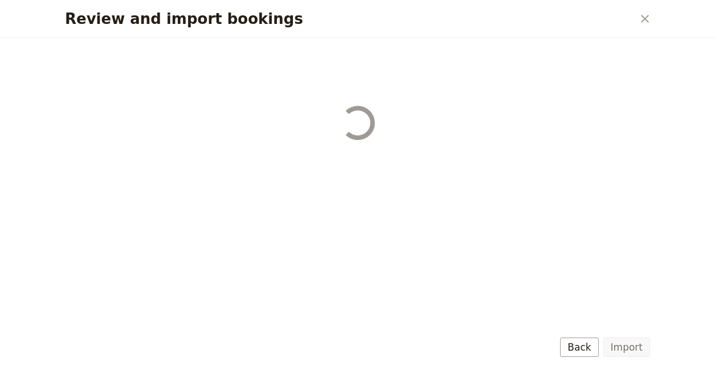
select select "68b002b7cac3c784cf00db27"
select select "68b002b7cac3c784cf00db28"
select select "68b002b7cac3c784cf00db29"
select select "68b002b7cac3c784cf00db2a"
select select "650e1b8d408bbede5b0c6045"
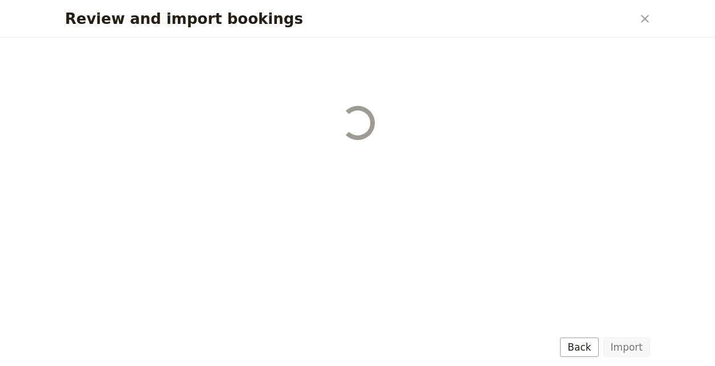
select select "68b002b7cac3c784cf00db2c"
select select "68b002b7cac3c784cf00db2d"
select select "68b002b7cac3c784cf00db2e"
select select "68b002b7cac3c784cf00db2f"
select select "68b002b7cac3c784cf00db30"
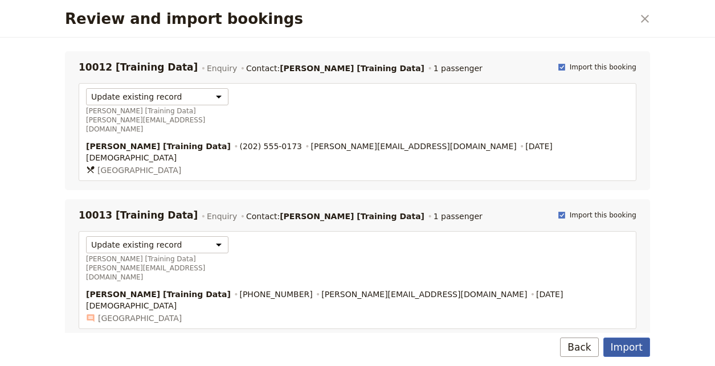
click at [617, 346] on button "Import" at bounding box center [626, 347] width 47 height 19
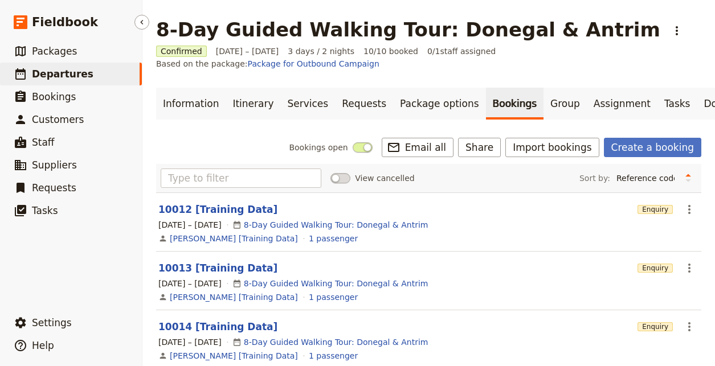
click at [115, 72] on link "​ Departures" at bounding box center [71, 74] width 142 height 23
select select "UPDATED_AT"
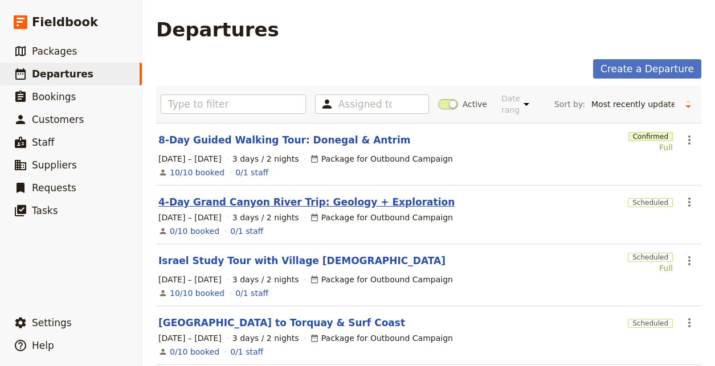
click at [351, 201] on link "4-Day Grand Canyon River Trip: Geology + Exploration" at bounding box center [306, 202] width 296 height 14
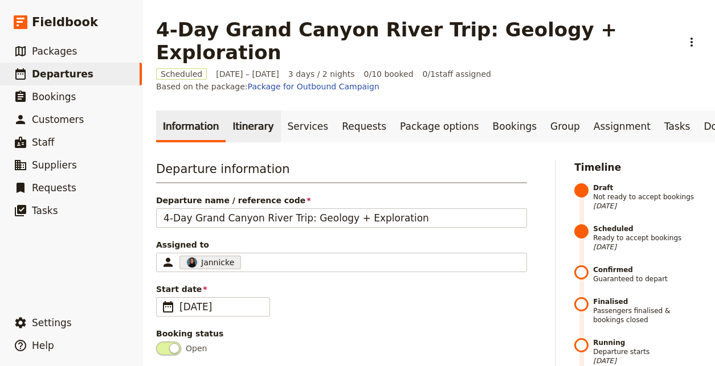
click at [229, 110] on link "Itinerary" at bounding box center [252, 126] width 55 height 32
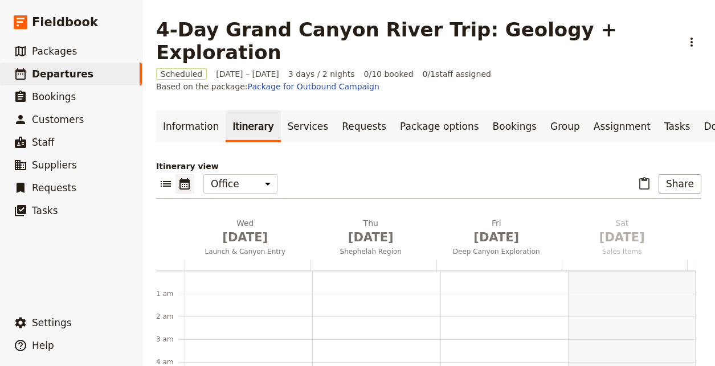
scroll to position [148, 0]
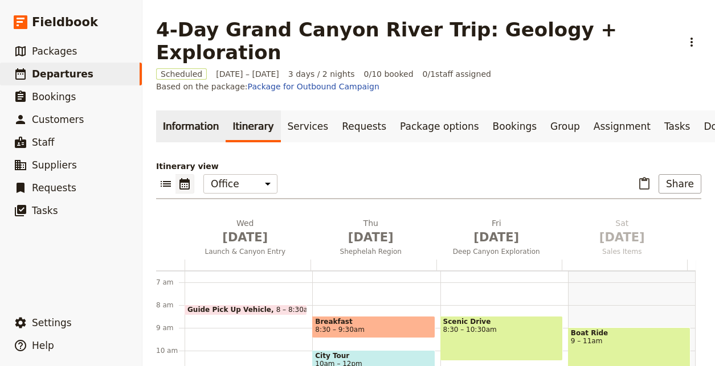
click at [206, 110] on link "Information" at bounding box center [190, 126] width 69 height 32
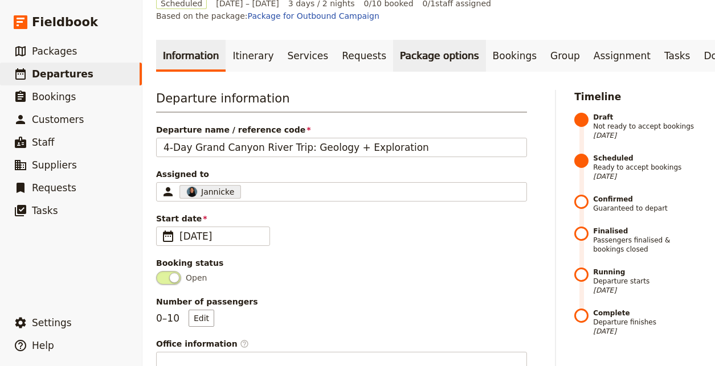
scroll to position [71, 0]
click at [408, 40] on link "Package options" at bounding box center [439, 56] width 92 height 32
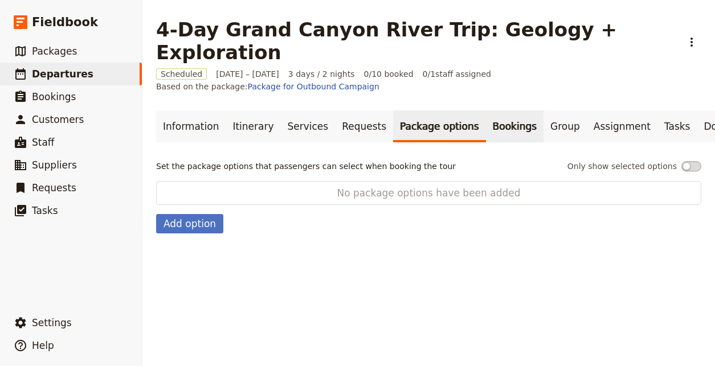
click at [491, 110] on link "Bookings" at bounding box center [515, 126] width 58 height 32
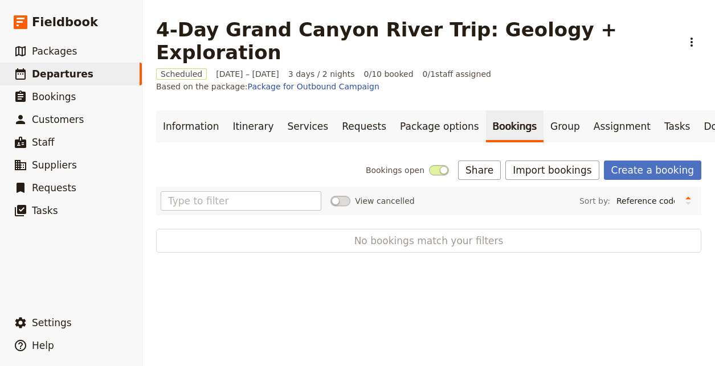
click at [543, 161] on div "Bookings open Share Import bookings Create a booking View cancelled Sort by: Re…" at bounding box center [428, 207] width 545 height 92
click at [544, 161] on button "Import bookings" at bounding box center [551, 170] width 93 height 19
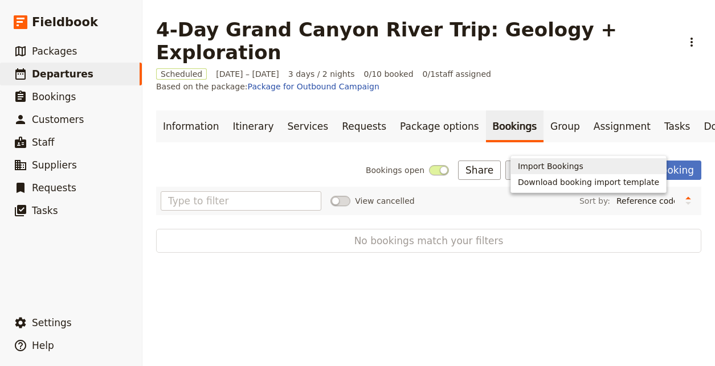
click at [539, 160] on button "Import Bookings" at bounding box center [588, 166] width 155 height 16
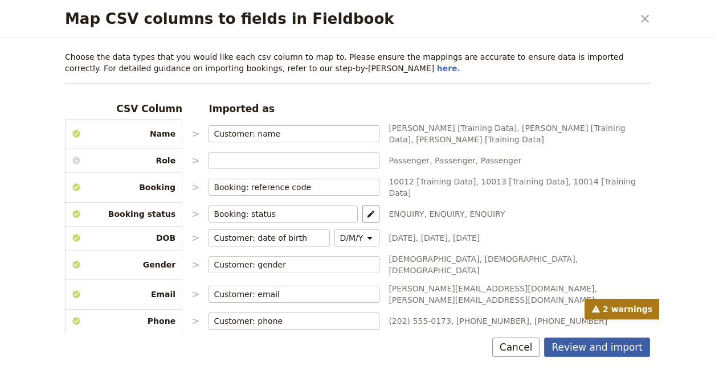
click at [574, 341] on button "Review and import" at bounding box center [597, 347] width 106 height 19
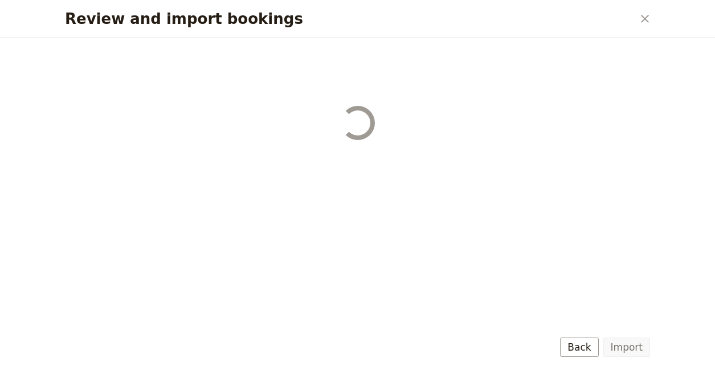
select select "68b002b7cac3c784cf00db27"
select select "68b002b7cac3c784cf00db28"
select select "68b002b7cac3c784cf00db29"
select select "68b002b7cac3c784cf00db2a"
select select "650e1b8d408bbede5b0c6045"
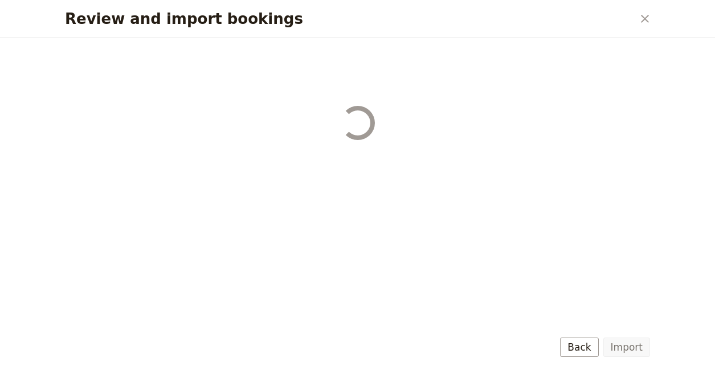
select select "68b002b7cac3c784cf00db2c"
select select "68b002b7cac3c784cf00db2d"
select select "68b002b7cac3c784cf00db2e"
select select "68b002b7cac3c784cf00db2f"
select select "68b002b7cac3c784cf00db30"
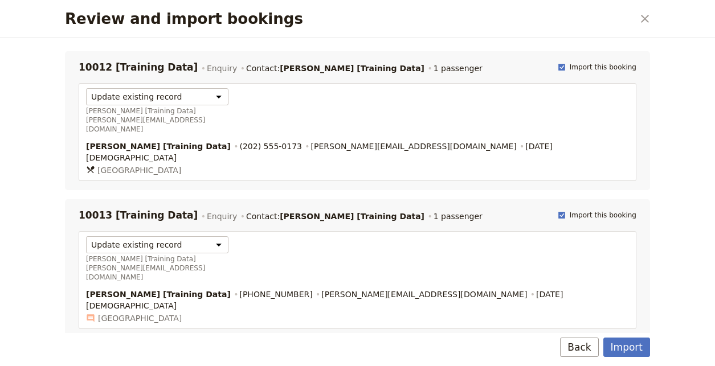
click at [652, 347] on div "Import Back" at bounding box center [357, 349] width 612 height 33
click at [631, 346] on button "Import" at bounding box center [626, 347] width 47 height 19
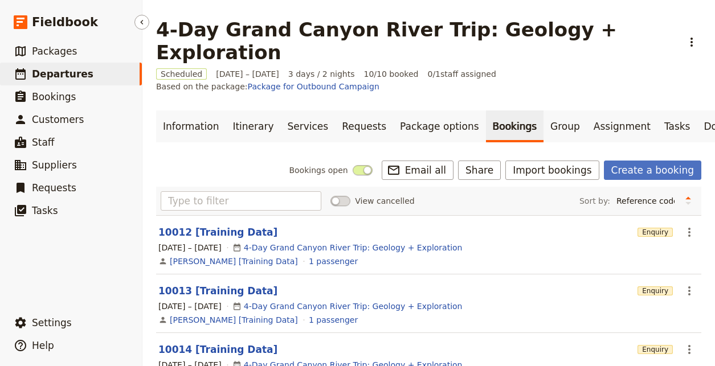
click at [120, 81] on link "​ Departures" at bounding box center [71, 74] width 142 height 23
select select "UPDATED_AT"
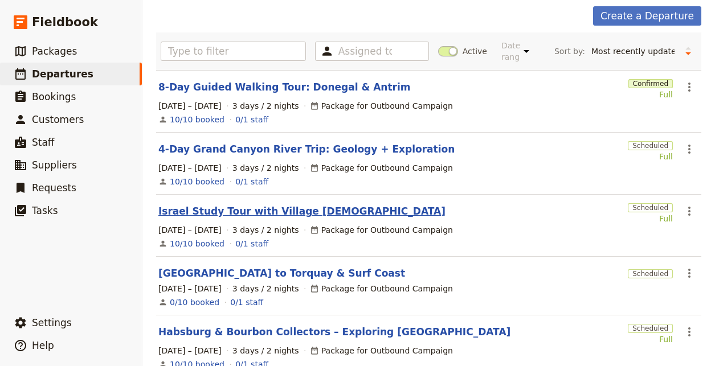
scroll to position [54, 0]
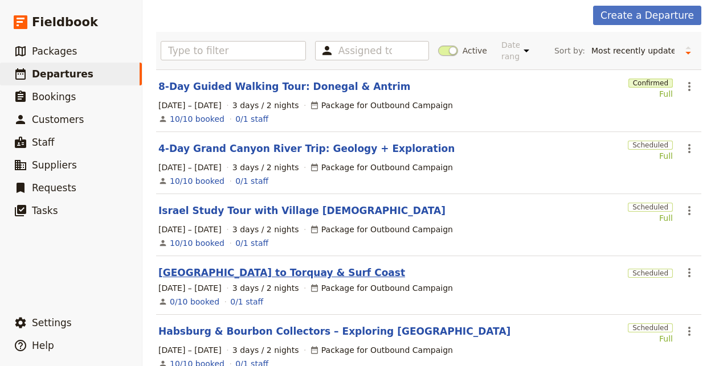
click at [307, 271] on link "[GEOGRAPHIC_DATA] to Torquay & Surf Coast" at bounding box center [281, 273] width 247 height 14
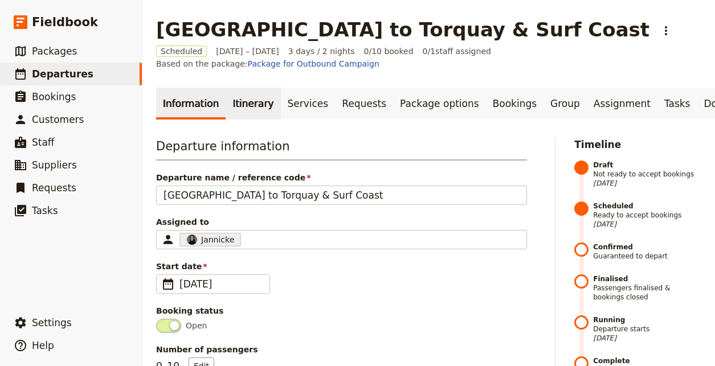
click at [242, 88] on link "Itinerary" at bounding box center [252, 104] width 55 height 32
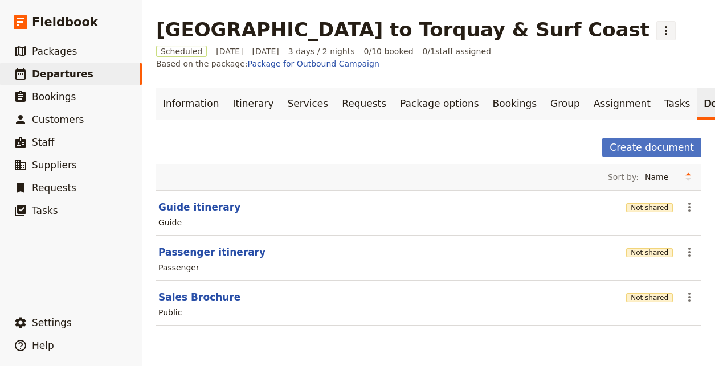
click at [664, 27] on icon "Actions" at bounding box center [665, 30] width 2 height 9
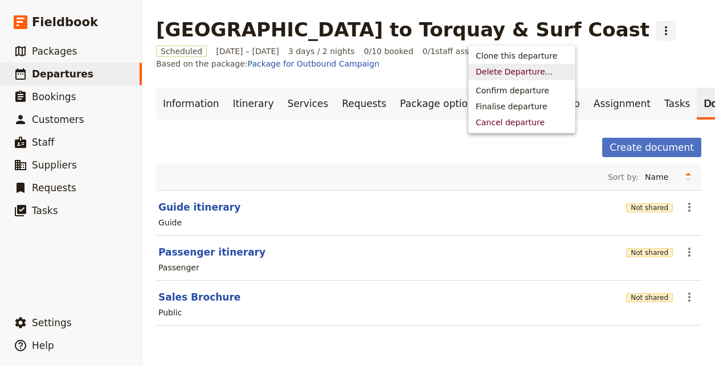
drag, startPoint x: 484, startPoint y: 124, endPoint x: 506, endPoint y: 70, distance: 58.3
click at [506, 70] on ul "Clone this departure [PERSON_NAME]... Confirm departure Finalise departure Canc…" at bounding box center [521, 89] width 107 height 88
click at [506, 70] on span "Delete Departure..." at bounding box center [513, 71] width 77 height 11
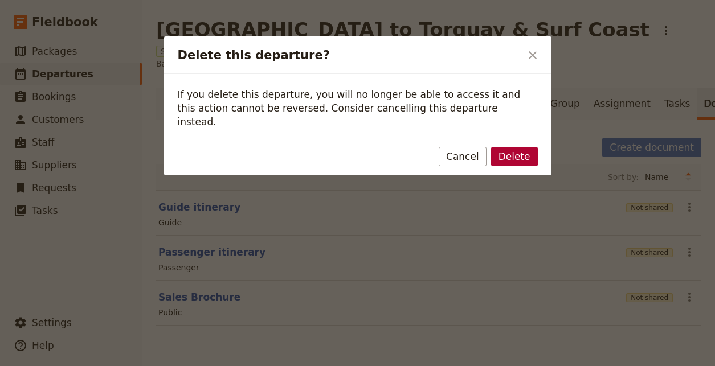
click at [523, 147] on button "Delete" at bounding box center [514, 156] width 47 height 19
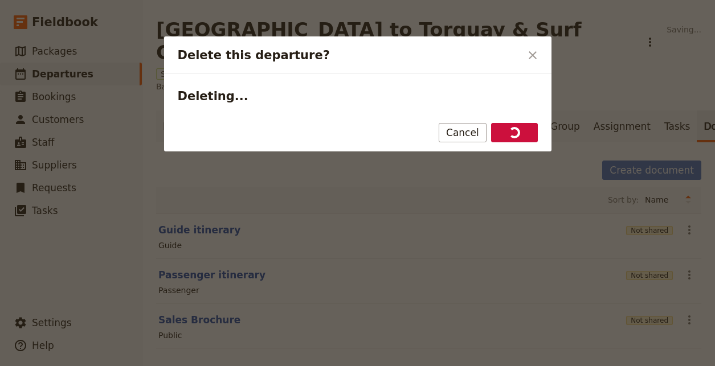
select select "UPDATED_AT"
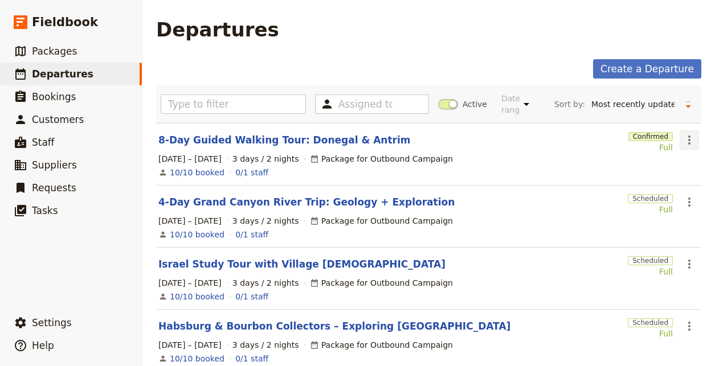
click at [682, 141] on icon "Actions" at bounding box center [689, 140] width 14 height 14
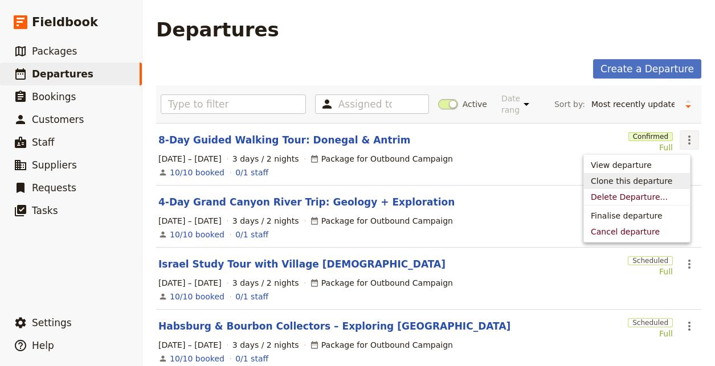
click at [666, 179] on span "Clone this departure" at bounding box center [636, 180] width 92 height 11
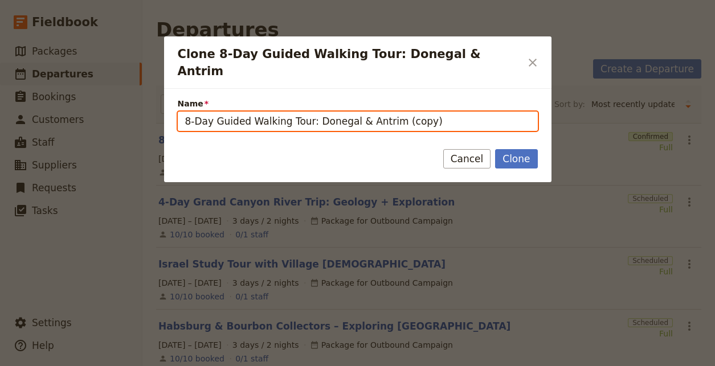
click at [533, 112] on input "8-Day Guided Walking Tour: Donegal & Antrim (copy)" at bounding box center [358, 121] width 360 height 19
paste input "Rome and [PERSON_NAME] Exclusive ([PERSON_NAME]’s Paesani Tour"
type input "Rome and [PERSON_NAME] Exclusive ([PERSON_NAME]’s Paesani Tour)"
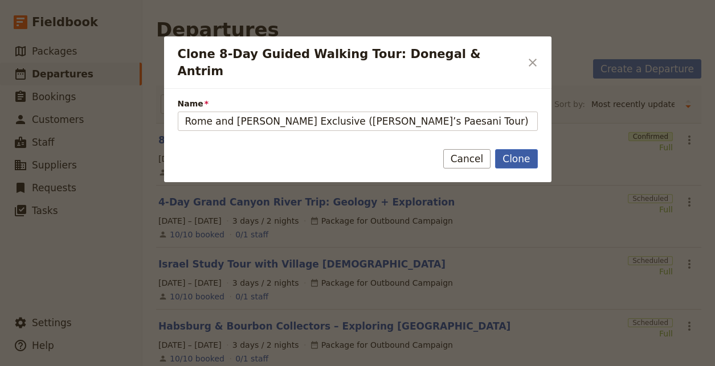
click at [522, 153] on button "Clone" at bounding box center [516, 158] width 42 height 19
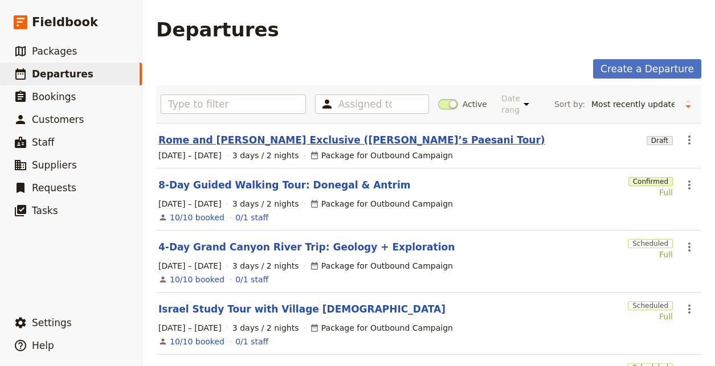
click at [266, 144] on link "Rome and [PERSON_NAME] Exclusive ([PERSON_NAME]’s Paesani Tour)" at bounding box center [351, 140] width 387 height 14
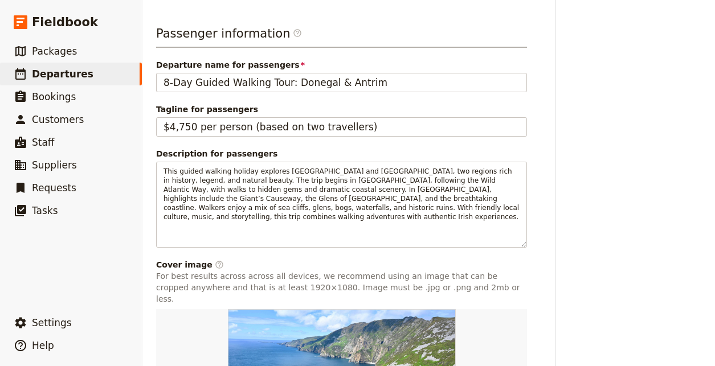
scroll to position [522, 0]
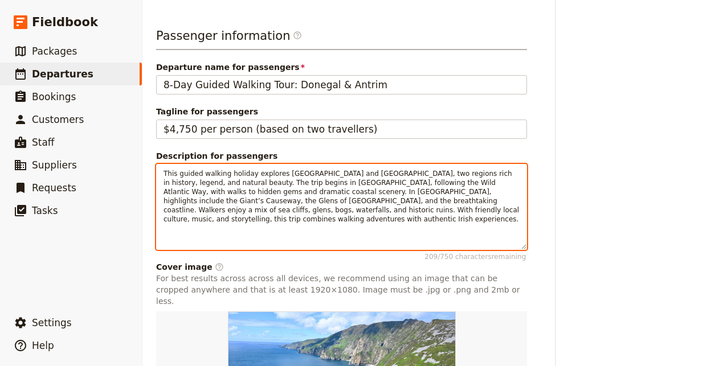
click at [381, 176] on p "This guided walking holiday explores [GEOGRAPHIC_DATA] and [GEOGRAPHIC_DATA], t…" at bounding box center [341, 196] width 356 height 55
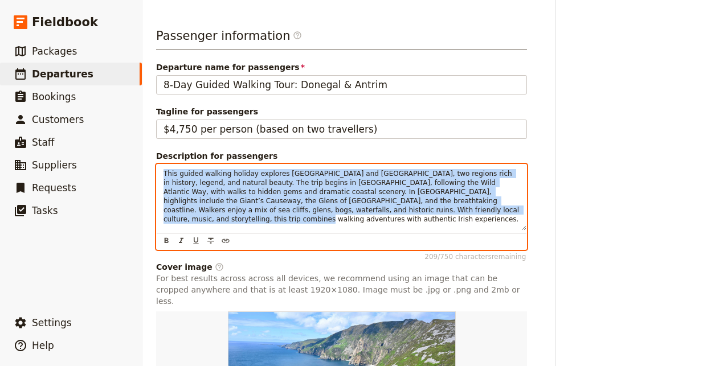
click at [381, 176] on p "This guided walking holiday explores [GEOGRAPHIC_DATA] and [GEOGRAPHIC_DATA], t…" at bounding box center [341, 196] width 356 height 55
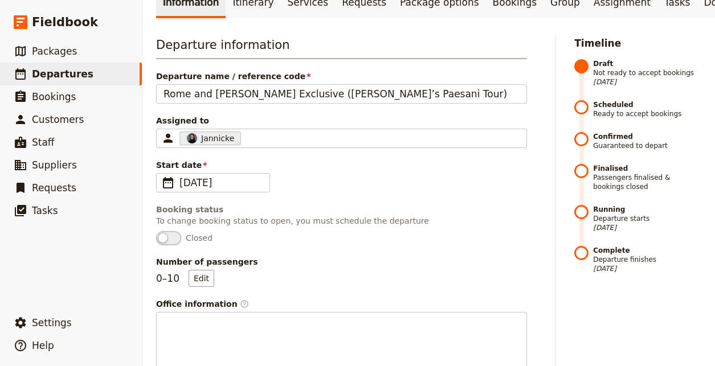
scroll to position [81, 0]
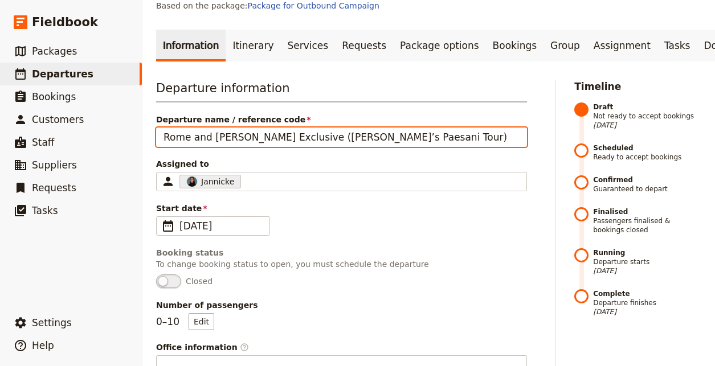
click at [372, 128] on input "Rome and [PERSON_NAME] Exclusive ([PERSON_NAME]’s Paesani Tour)" at bounding box center [341, 137] width 371 height 19
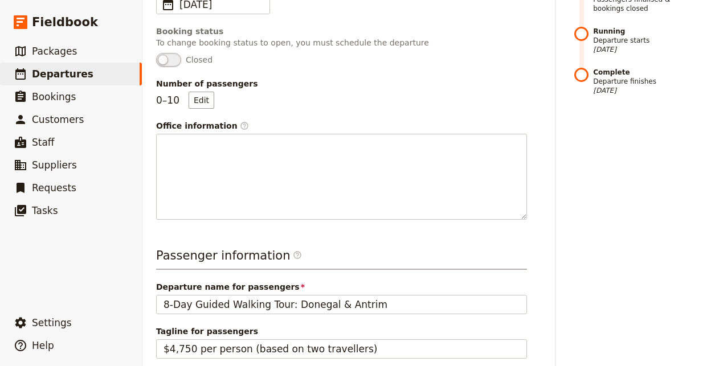
scroll to position [569, 0]
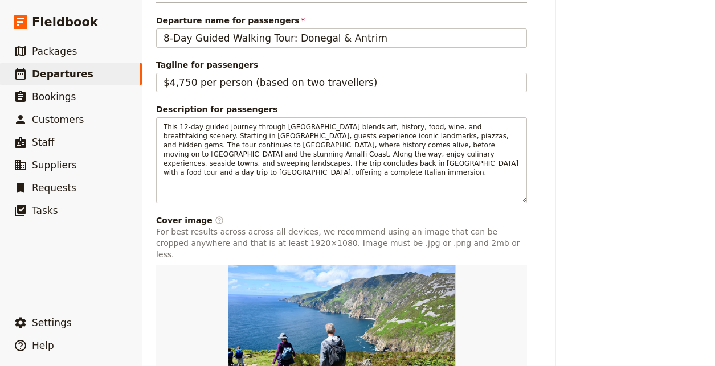
click at [400, 19] on div "Passenger information ​ Departure name for passengers 8-Day Guided Walking Tour…" at bounding box center [341, 203] width 371 height 445
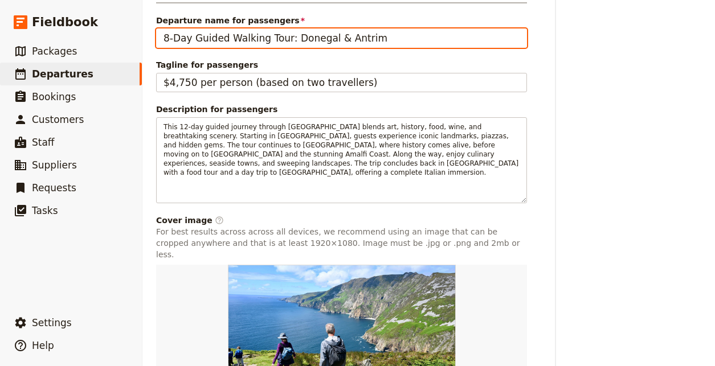
click at [405, 28] on input "8-Day Guided Walking Tour: Donegal & Antrim" at bounding box center [341, 37] width 371 height 19
paste input "Rome and [PERSON_NAME] Exclusive ([PERSON_NAME]’s Paesani Tour)"
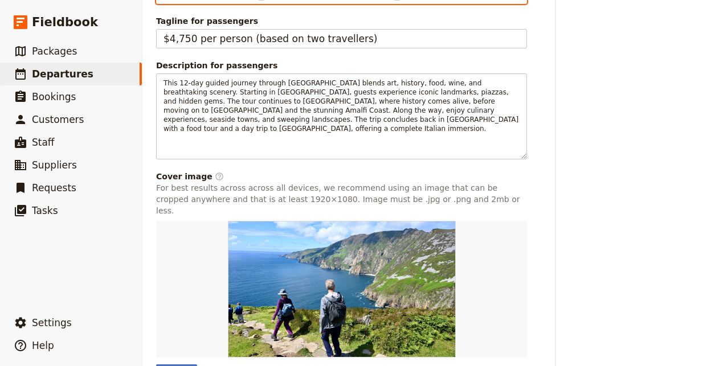
scroll to position [643, 0]
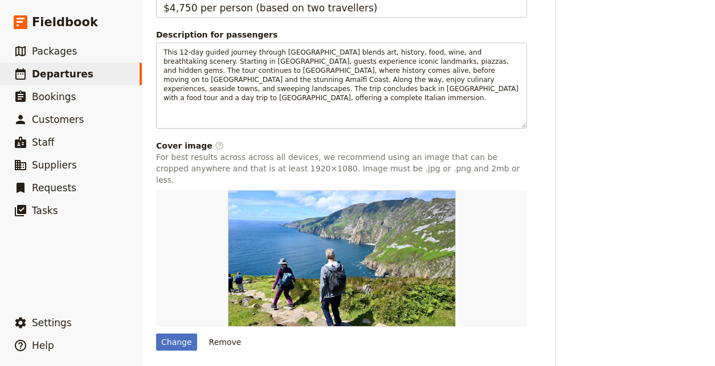
type input "Rome and [PERSON_NAME] Exclusive ([PERSON_NAME]’s Paesani Tour)"
click at [225, 334] on button "Remove" at bounding box center [225, 342] width 43 height 17
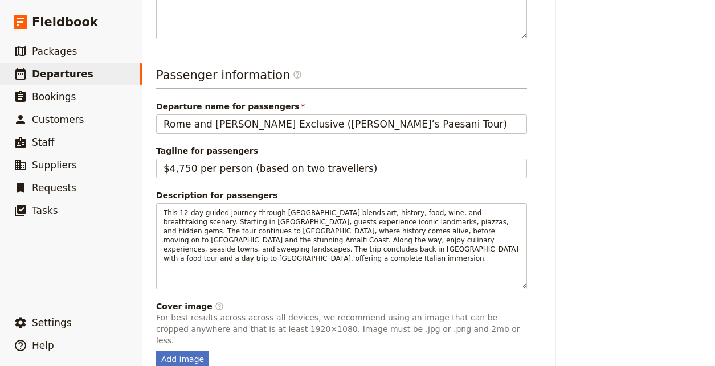
scroll to position [500, 0]
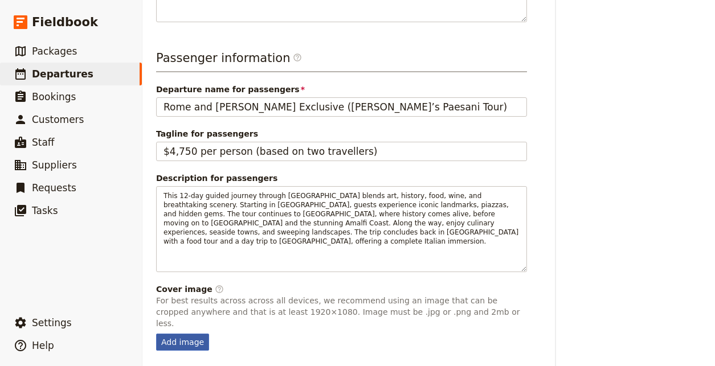
click at [189, 334] on div "Add image" at bounding box center [182, 342] width 53 height 17
click at [156, 333] on input "Add image" at bounding box center [155, 333] width 1 height 1
type input "C:\fakepath\furore1-75ff83e9.jpeg"
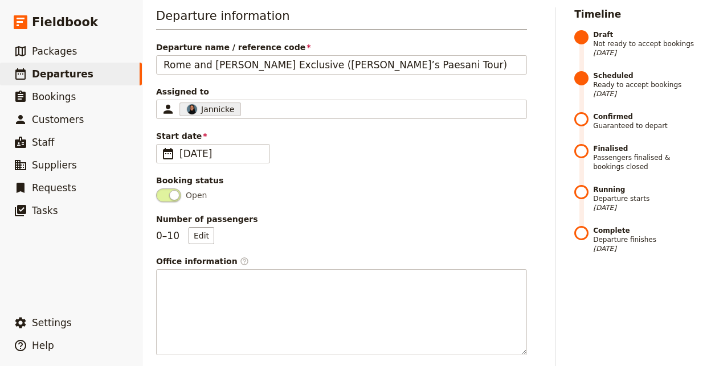
scroll to position [0, 0]
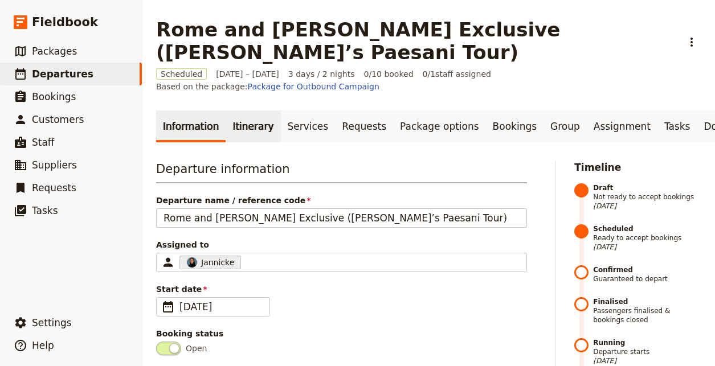
click at [246, 110] on link "Itinerary" at bounding box center [252, 126] width 55 height 32
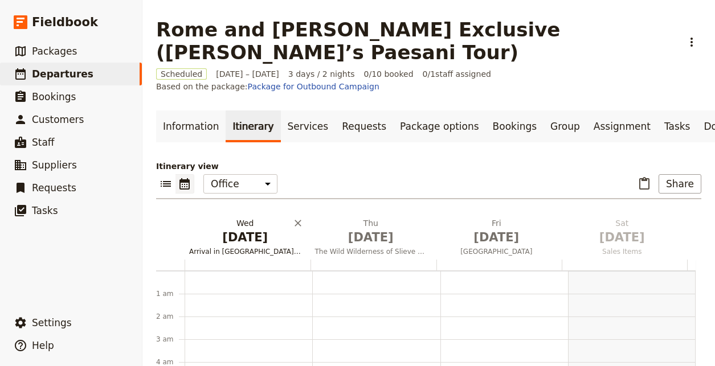
scroll to position [148, 0]
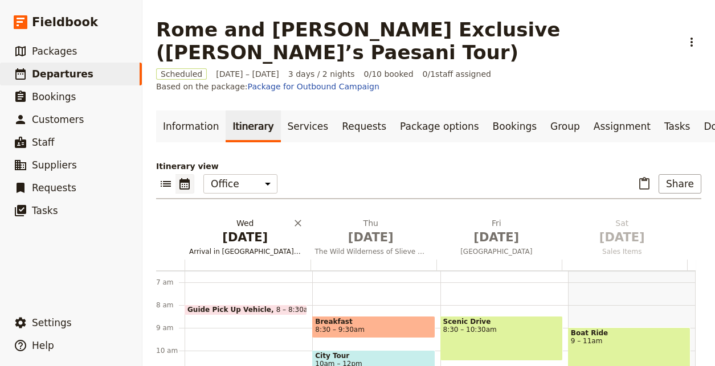
click at [243, 229] on span "[DATE]" at bounding box center [245, 237] width 112 height 17
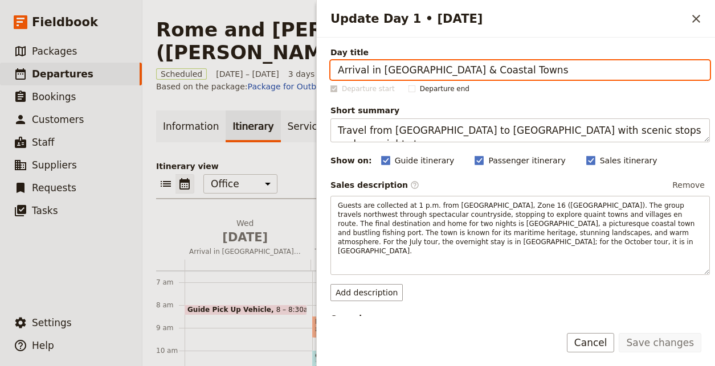
click at [604, 64] on input "Arrival in [GEOGRAPHIC_DATA] & Coastal Towns" at bounding box center [519, 69] width 379 height 19
click at [605, 63] on input "Arrival in [GEOGRAPHIC_DATA] & Coastal Towns" at bounding box center [519, 69] width 379 height 19
paste input "[GEOGRAPHIC_DATA]"
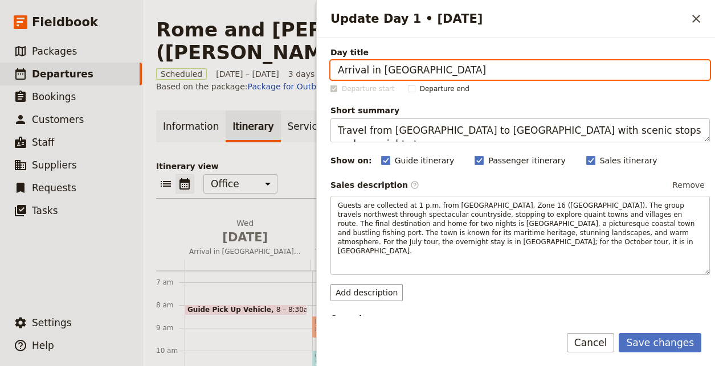
type input "Arrival in [GEOGRAPHIC_DATA]"
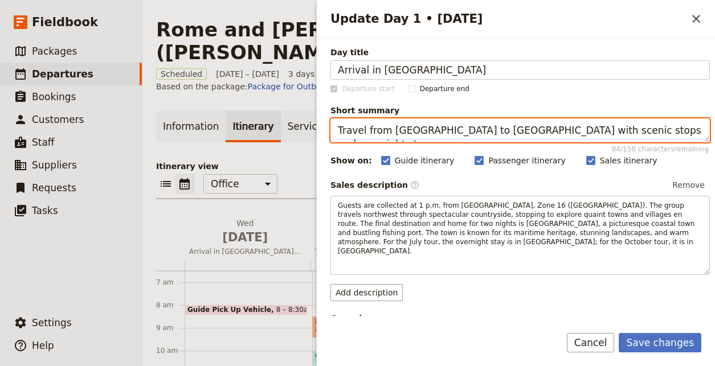
click at [451, 126] on textarea "Travel from [GEOGRAPHIC_DATA] to [GEOGRAPHIC_DATA] with scenic stops and overni…" at bounding box center [519, 130] width 379 height 24
click at [452, 126] on textarea "Travel from [GEOGRAPHIC_DATA] to [GEOGRAPHIC_DATA] with scenic stops and overni…" at bounding box center [519, 130] width 379 height 24
paste textarea "Arrive in [GEOGRAPHIC_DATA] and settle into your hotel with free time."
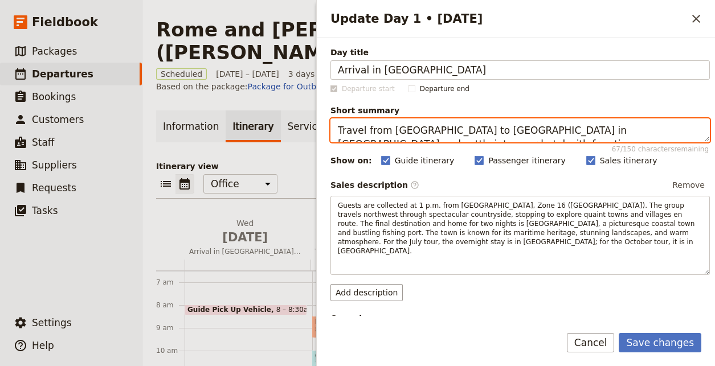
paste textarea "Update Day 1 • 1 Oct"
type textarea "Arrive in [GEOGRAPHIC_DATA] and settle into your hotel with free time."
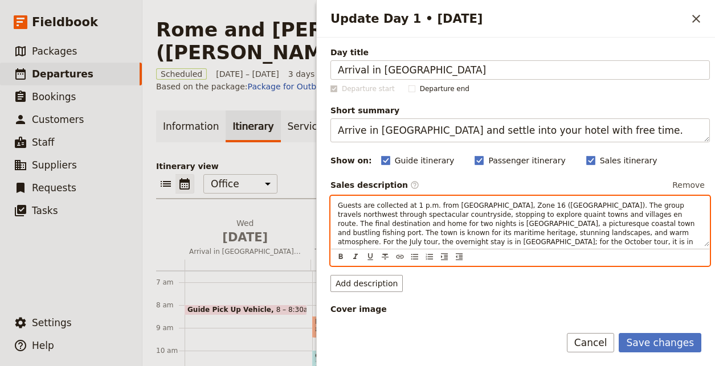
click at [495, 210] on p "Guests are collected at 1 p.m. from [GEOGRAPHIC_DATA], Zone 16 ([GEOGRAPHIC_DAT…" at bounding box center [520, 228] width 364 height 55
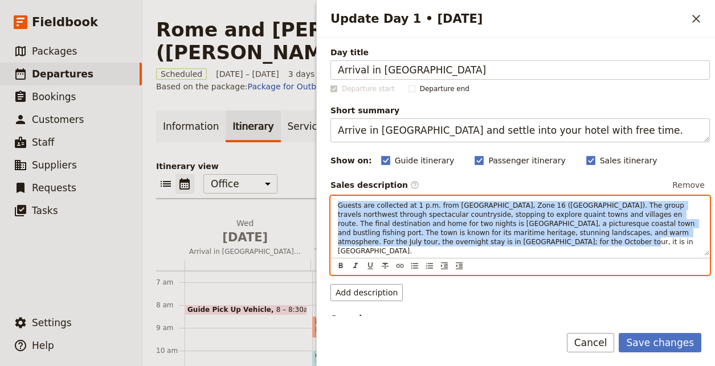
click at [495, 210] on p "Guests are collected at 1 p.m. from [GEOGRAPHIC_DATA], Zone 16 ([GEOGRAPHIC_DAT…" at bounding box center [520, 228] width 364 height 55
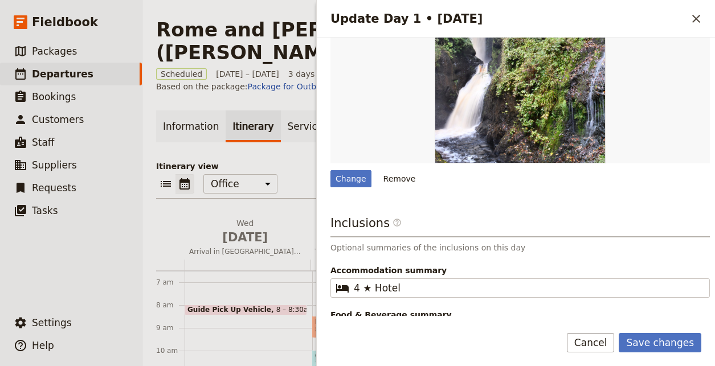
scroll to position [375, 0]
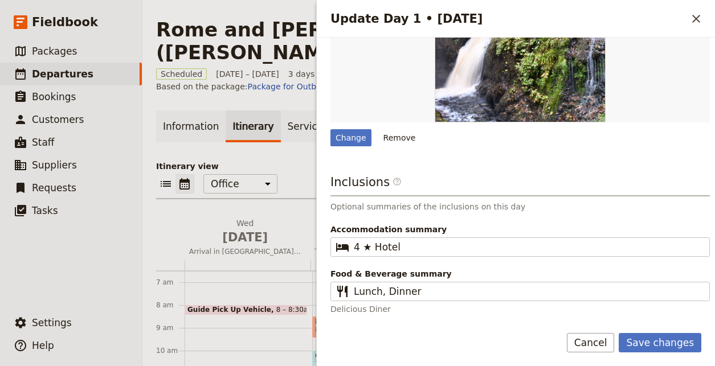
click at [385, 139] on button "Remove" at bounding box center [399, 137] width 43 height 17
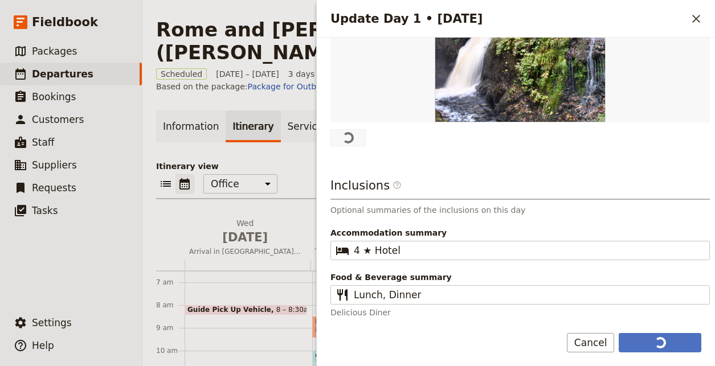
scroll to position [0, 0]
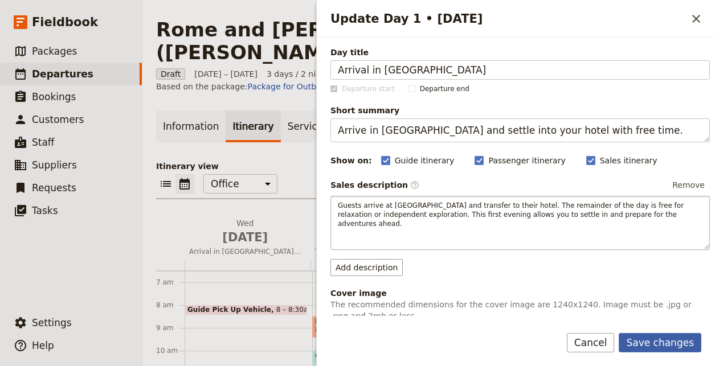
click at [674, 345] on button "Save changes" at bounding box center [659, 342] width 83 height 19
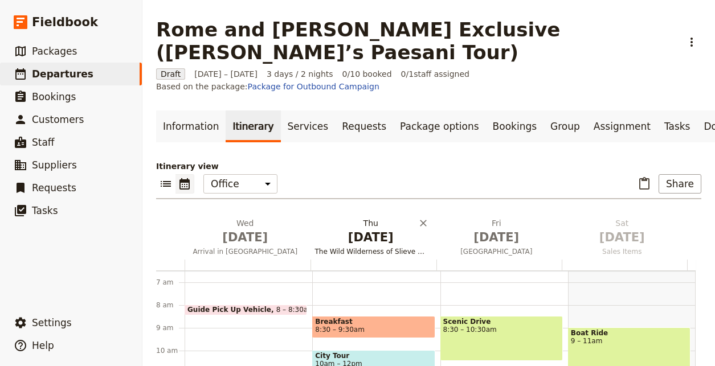
click at [350, 229] on span "[DATE]" at bounding box center [371, 237] width 112 height 17
click at [235, 247] on span "Arrival in [GEOGRAPHIC_DATA]" at bounding box center [244, 251] width 121 height 9
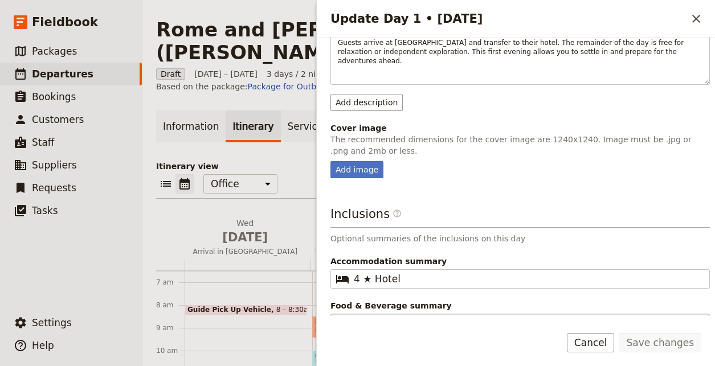
scroll to position [195, 0]
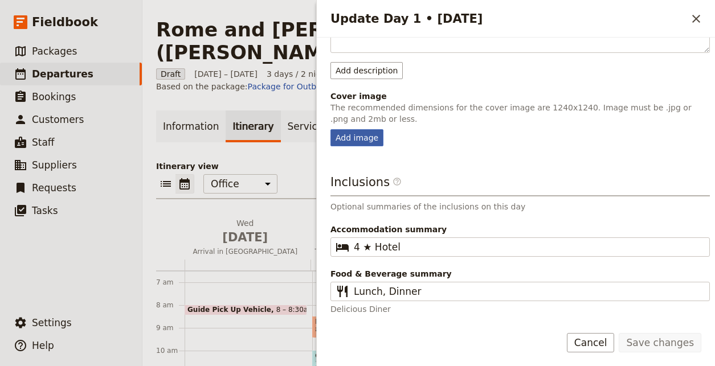
click at [367, 143] on div "Add image" at bounding box center [356, 137] width 53 height 17
click at [330, 129] on input "Add image" at bounding box center [330, 129] width 1 height 1
type input "C:\fakepath\trevi_fountain-8a7a2114.jpeg"
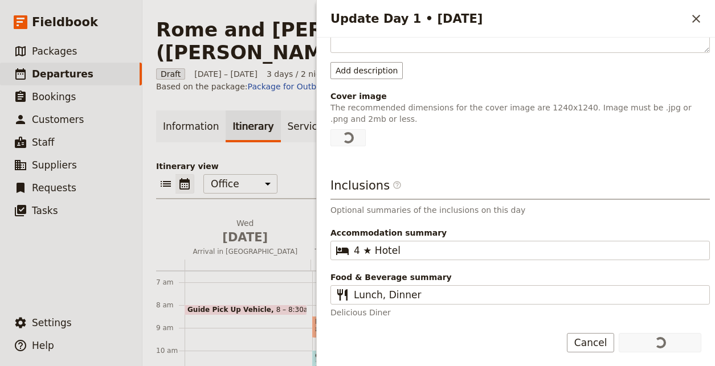
scroll to position [0, 0]
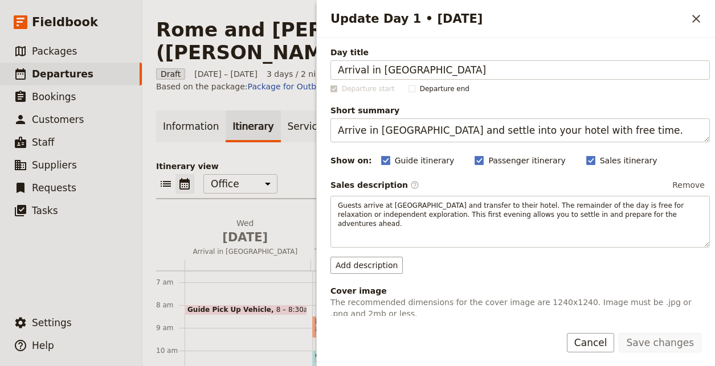
click at [697, 20] on icon "Close drawer" at bounding box center [696, 19] width 8 height 8
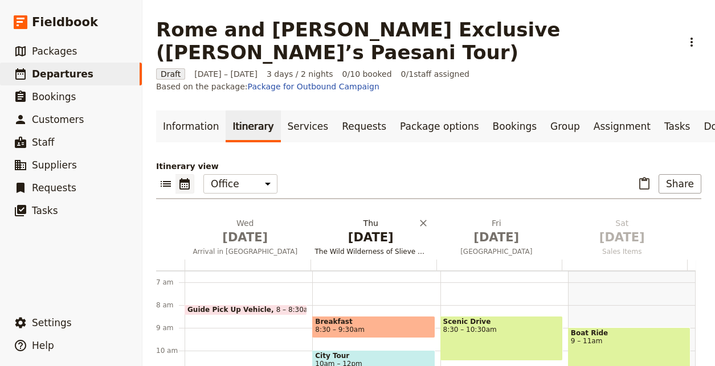
click at [388, 229] on span "[DATE]" at bounding box center [371, 237] width 112 height 17
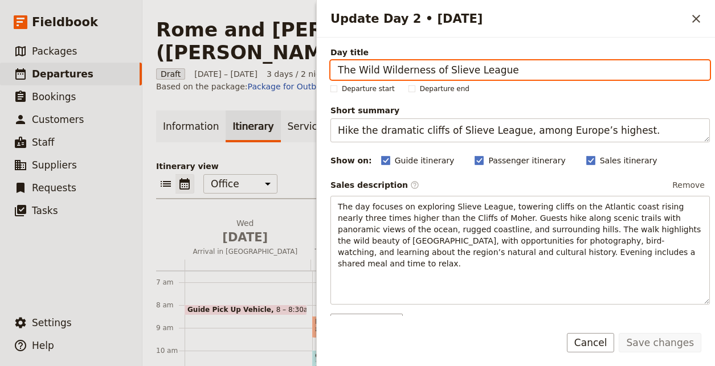
click at [554, 76] on input "The Wild Wilderness of Slieve League" at bounding box center [519, 69] width 379 height 19
paste input "Ancient Rome & Iconic Piazzas"
type input "Ancient Rome & Iconic Piazzas"
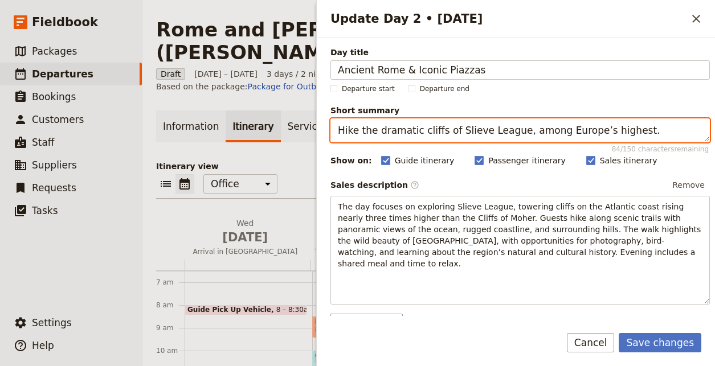
click at [515, 121] on textarea "Hike the dramatic cliffs of Slieve League, among Europe’s highest." at bounding box center [519, 130] width 379 height 24
paste textarea "Explore the Colosseum, Roman Forum, and [GEOGRAPHIC_DATA]’s most famous piazzas"
type textarea "Explore the Colosseum, Roman Forum, and [GEOGRAPHIC_DATA]’s most famous piazzas."
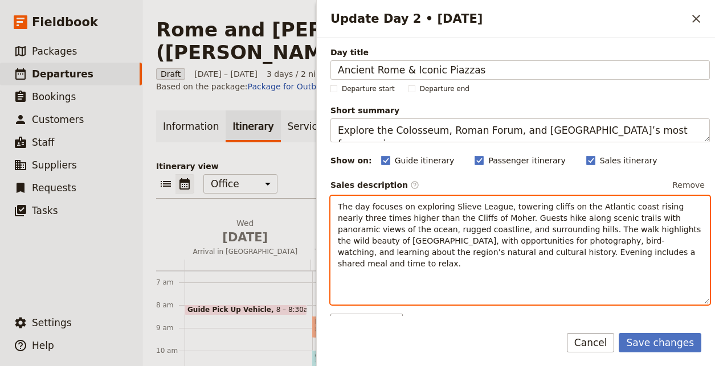
click at [523, 259] on div "The day focuses on exploring Slieve League, towering cliffs on the Atlantic coa…" at bounding box center [520, 250] width 378 height 108
click at [523, 259] on div "The day focuses on exploring Slieve League, towering cliffs on the Atlantic coa…" at bounding box center [520, 240] width 378 height 89
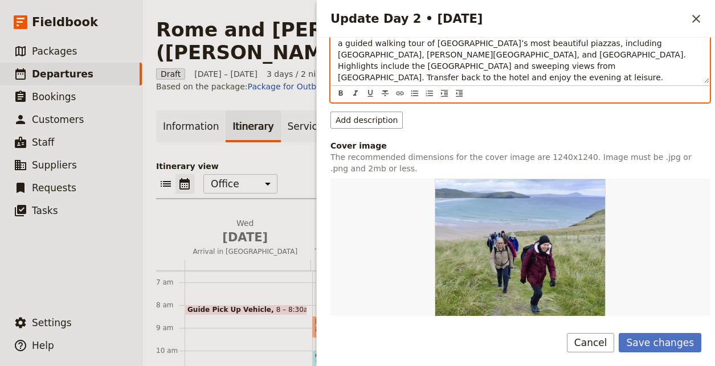
scroll to position [295, 0]
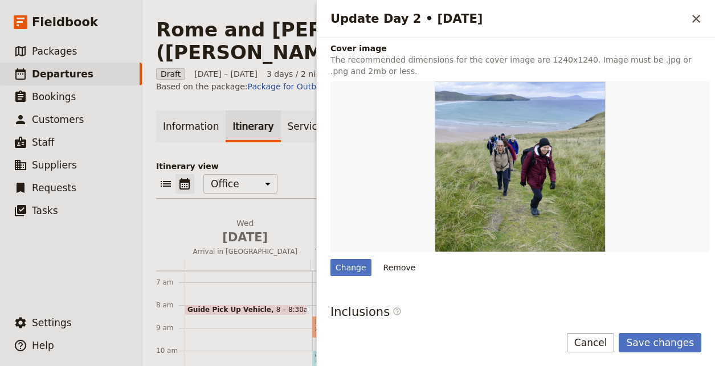
click at [407, 260] on button "Remove" at bounding box center [399, 267] width 43 height 17
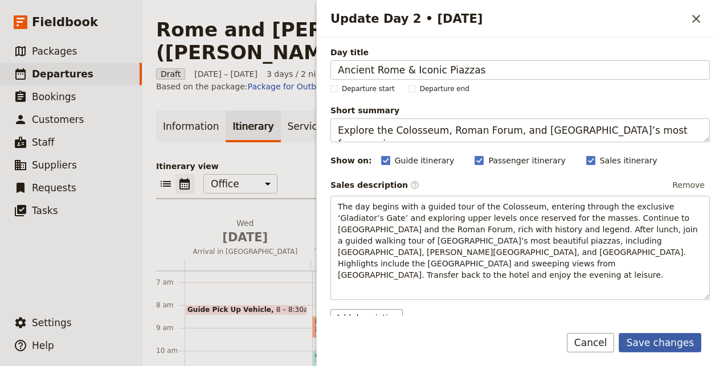
click at [673, 344] on button "Save changes" at bounding box center [659, 342] width 83 height 19
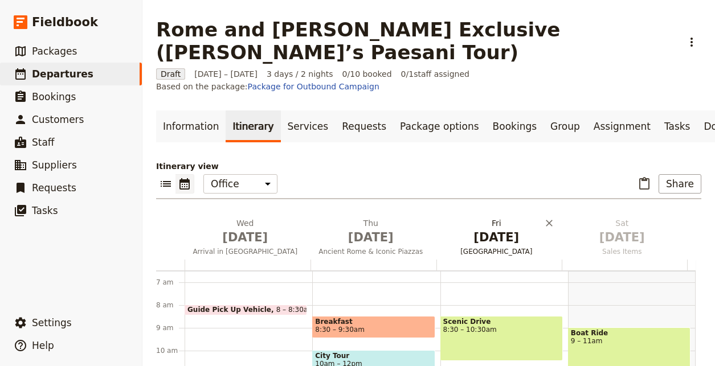
click at [503, 247] on span "[GEOGRAPHIC_DATA]" at bounding box center [496, 251] width 121 height 9
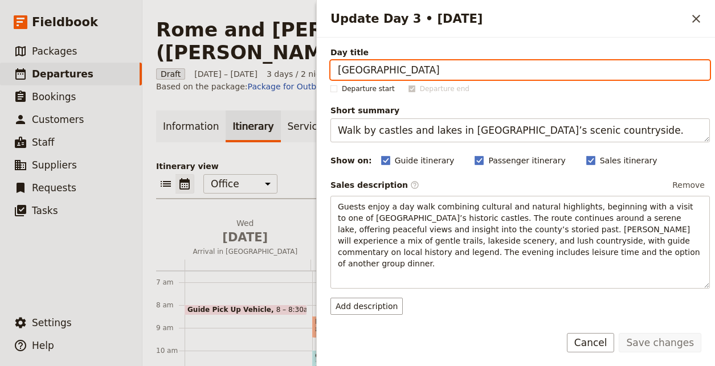
click at [667, 67] on input "[GEOGRAPHIC_DATA]" at bounding box center [519, 69] width 379 height 19
click at [670, 66] on input "[GEOGRAPHIC_DATA]" at bounding box center [519, 69] width 379 height 19
paste input "Pompeii & Sorrento"
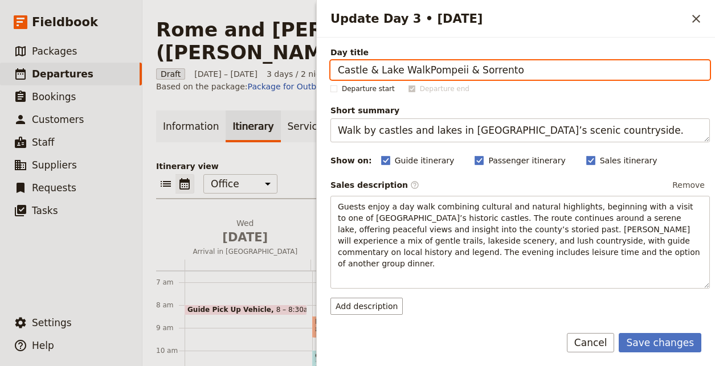
paste input "Update Day 3 • 3 Oct"
type input "Pompeii & Sorrento"
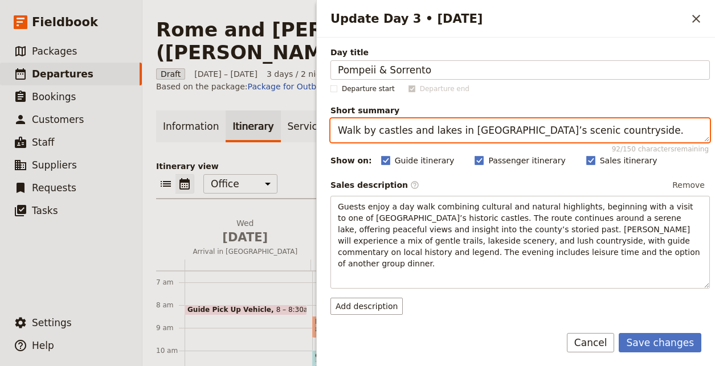
click at [631, 132] on textarea "Walk by castles and lakes in [GEOGRAPHIC_DATA]’s scenic countryside." at bounding box center [519, 130] width 379 height 24
paste textarea "Visit Pompeii with a guided tour and pizza-making experience before arriving in…"
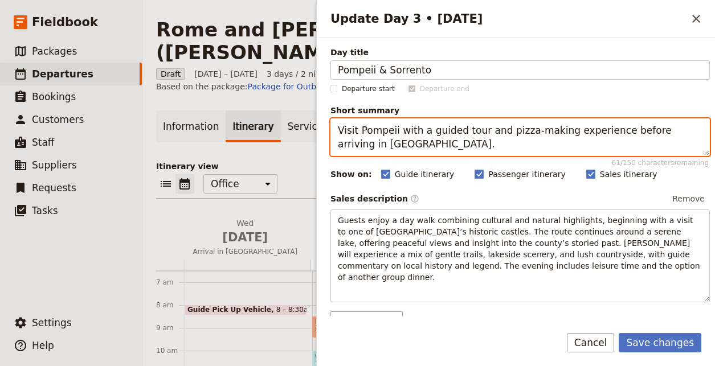
type textarea "Visit Pompeii with a guided tour and pizza-making experience before arriving in…"
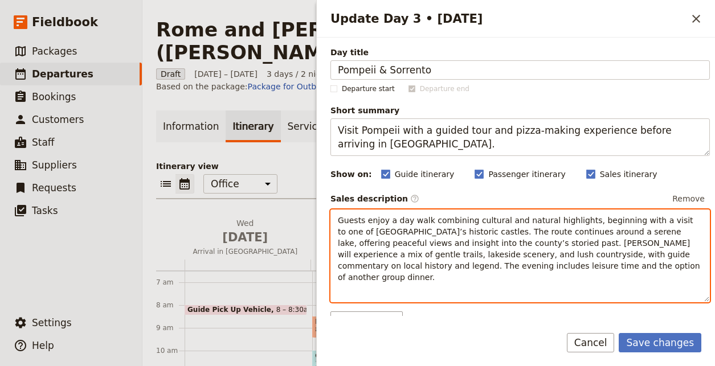
click at [542, 262] on span "Guests enjoy a day walk combining cultural and natural highlights, beginning wi…" at bounding box center [520, 249] width 364 height 66
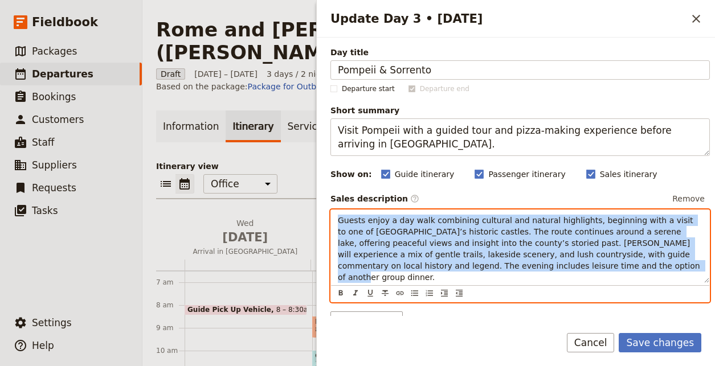
click at [542, 262] on span "Guests enjoy a day walk combining cultural and natural highlights, beginning wi…" at bounding box center [520, 249] width 364 height 66
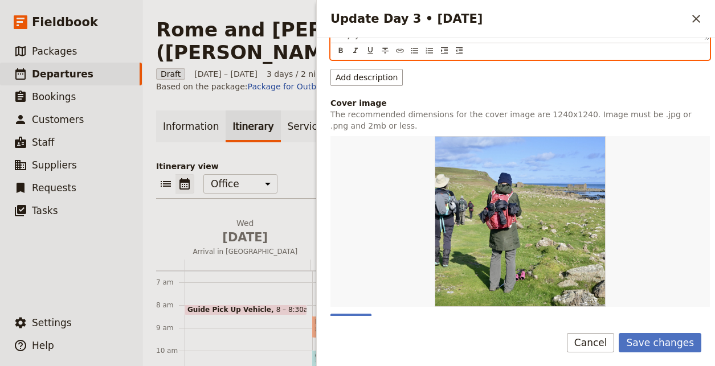
scroll to position [429, 0]
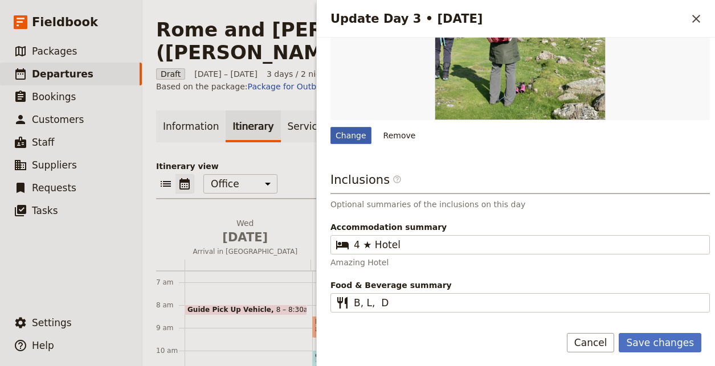
click at [356, 127] on div "Change" at bounding box center [350, 135] width 41 height 17
click at [330, 126] on input "Change" at bounding box center [330, 126] width 1 height 1
type input "C:\fakepath\pompei-b290a616.jpeg"
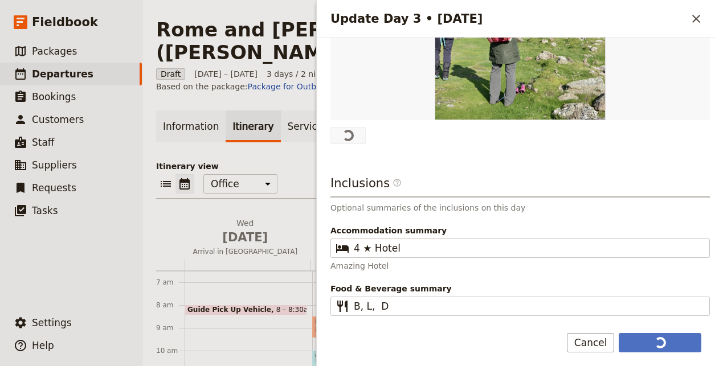
scroll to position [0, 0]
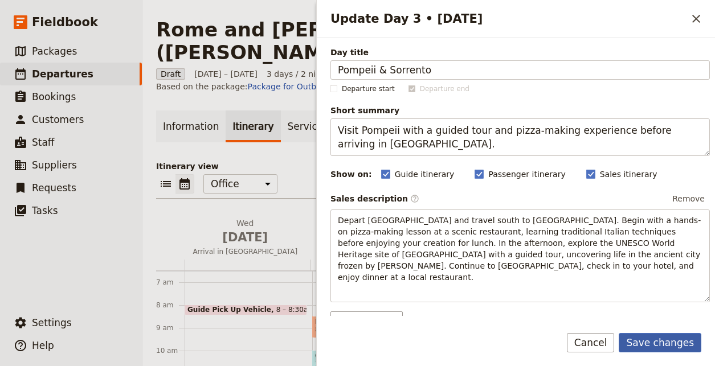
click at [654, 339] on button "Save changes" at bounding box center [659, 342] width 83 height 19
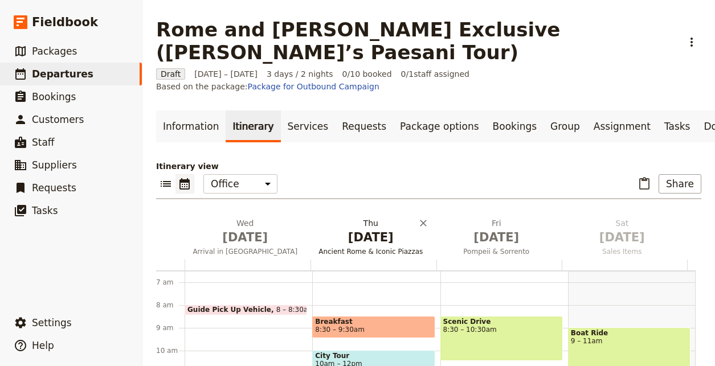
click at [352, 217] on h2 "[DATE] Ancient Rome & Iconic Piazzas" at bounding box center [371, 231] width 112 height 28
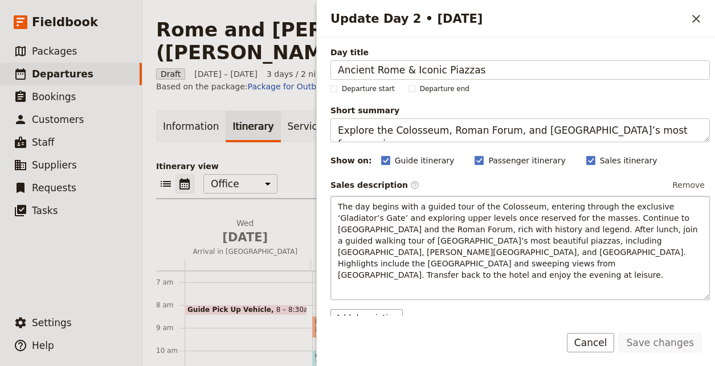
scroll to position [236, 0]
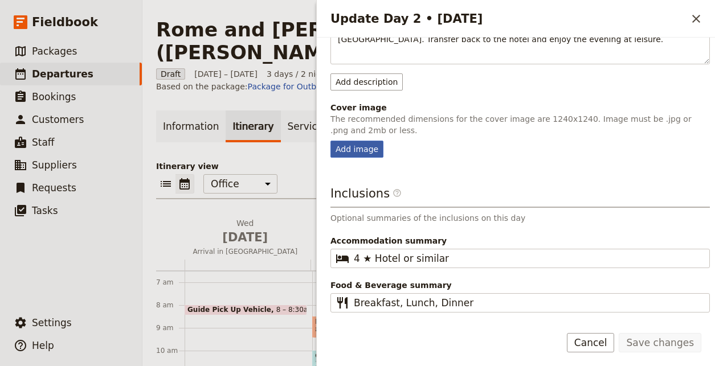
click at [343, 142] on div "Add image" at bounding box center [356, 149] width 53 height 17
click at [330, 141] on input "Add image" at bounding box center [330, 140] width 1 height 1
type input "C:\fakepath\civita_di_bagnoreggio_1-4cf07659.jpeg"
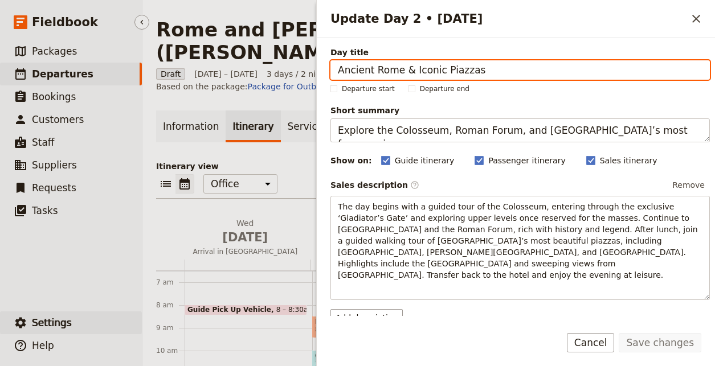
click at [67, 317] on span "Settings" at bounding box center [52, 322] width 40 height 11
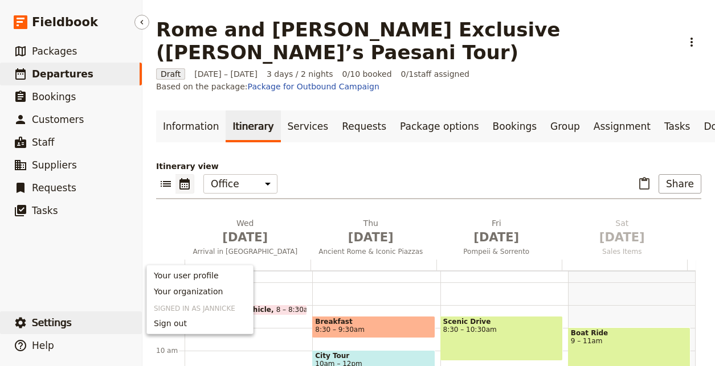
click at [67, 317] on span "Settings" at bounding box center [52, 322] width 40 height 11
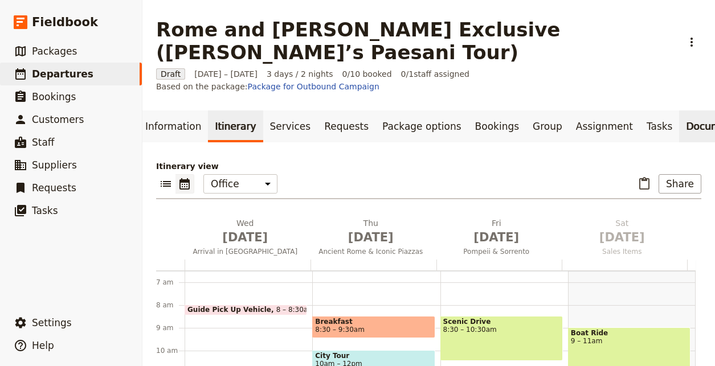
scroll to position [0, 26]
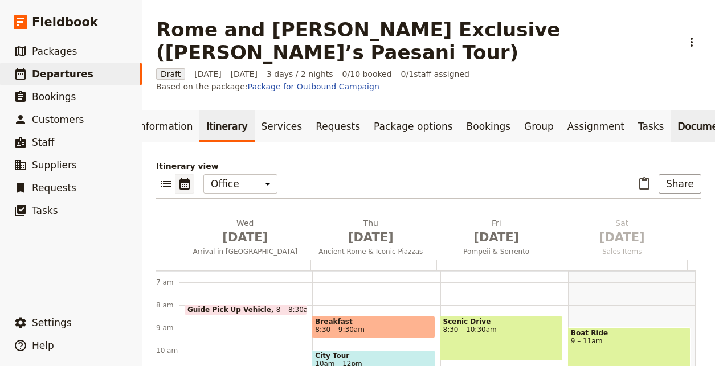
click at [670, 110] on link "Documents" at bounding box center [704, 126] width 69 height 32
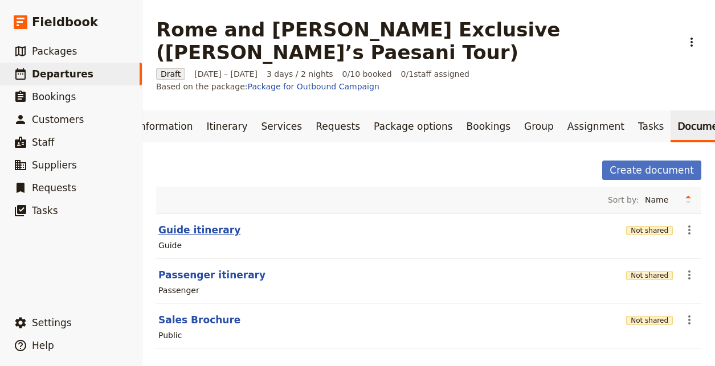
drag, startPoint x: 228, startPoint y: 207, endPoint x: 222, endPoint y: 199, distance: 10.1
click at [228, 223] on header "Guide itinerary" at bounding box center [389, 230] width 463 height 14
click at [87, 309] on div "​ Settings ​ Help" at bounding box center [71, 332] width 142 height 50
click at [82, 323] on button "​ Settings" at bounding box center [71, 322] width 142 height 23
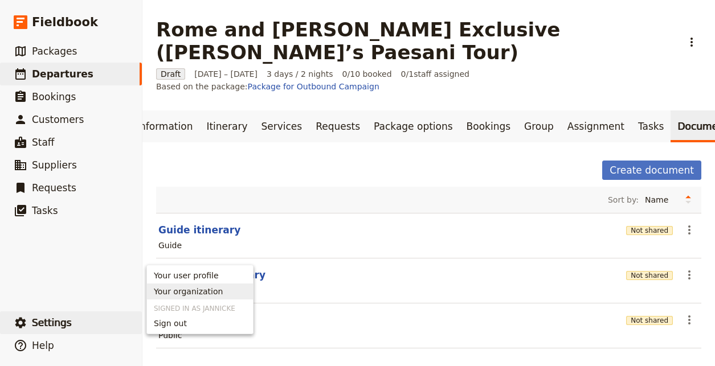
click at [207, 293] on span "Your organization" at bounding box center [188, 291] width 69 height 11
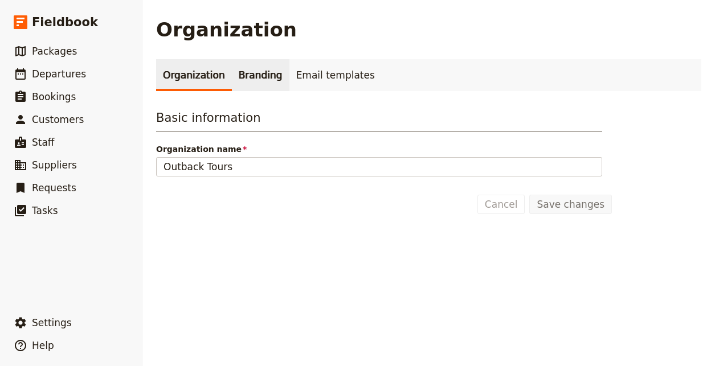
click at [266, 75] on link "Branding" at bounding box center [261, 75] width 58 height 32
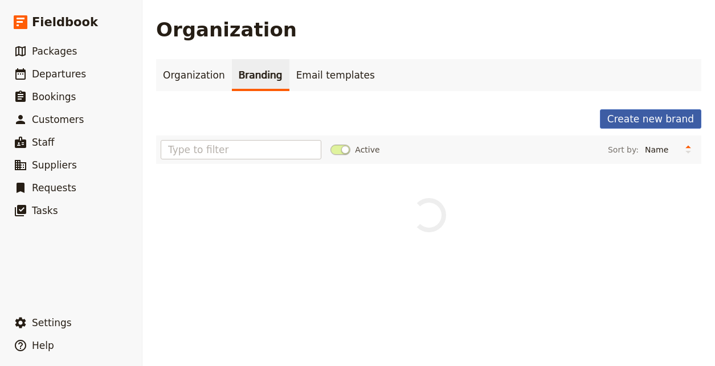
click at [657, 120] on button "Create new brand" at bounding box center [650, 118] width 101 height 19
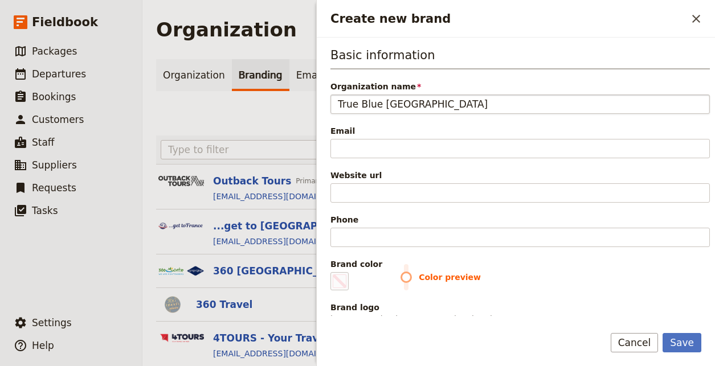
type input "True Blue [GEOGRAPHIC_DATA]"
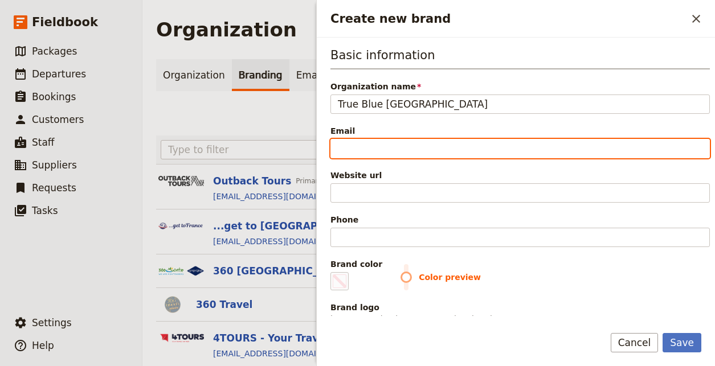
click at [533, 143] on input "Email" at bounding box center [519, 148] width 379 height 19
paste input "[EMAIL_ADDRESS][DOMAIN_NAME]"
type input "[EMAIL_ADDRESS][DOMAIN_NAME]"
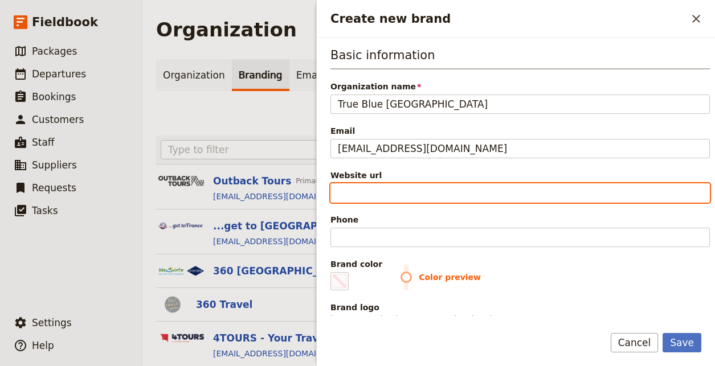
click at [563, 188] on input "Website url" at bounding box center [519, 192] width 379 height 19
paste input "[URL][DOMAIN_NAME]"
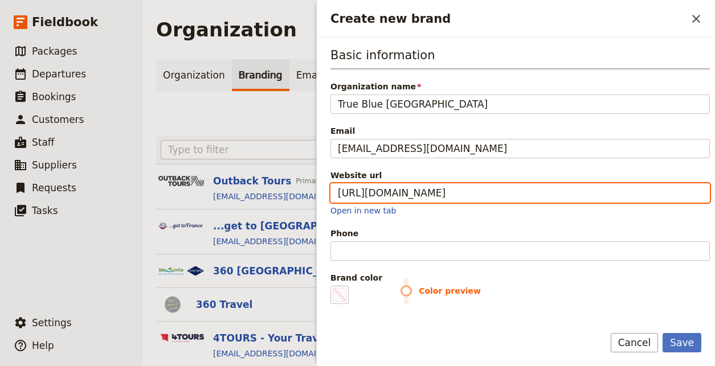
type input "[URL][DOMAIN_NAME]"
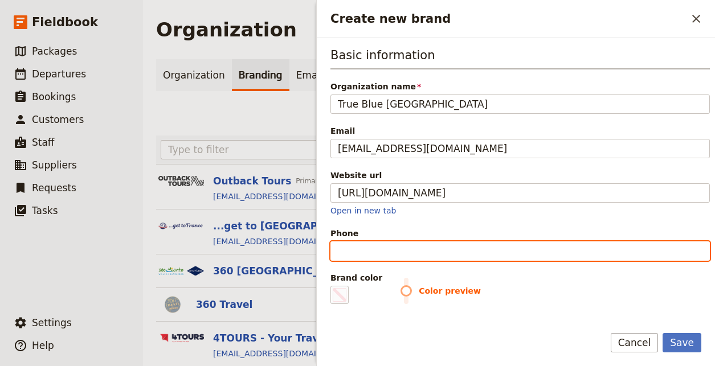
click at [502, 254] on input "Phone" at bounding box center [519, 250] width 379 height 19
paste input "[URL][DOMAIN_NAME]"
click at [581, 256] on input "[URL][DOMAIN_NAME]" at bounding box center [519, 250] width 379 height 19
click at [581, 254] on input "[URL][DOMAIN_NAME]" at bounding box center [519, 250] width 379 height 19
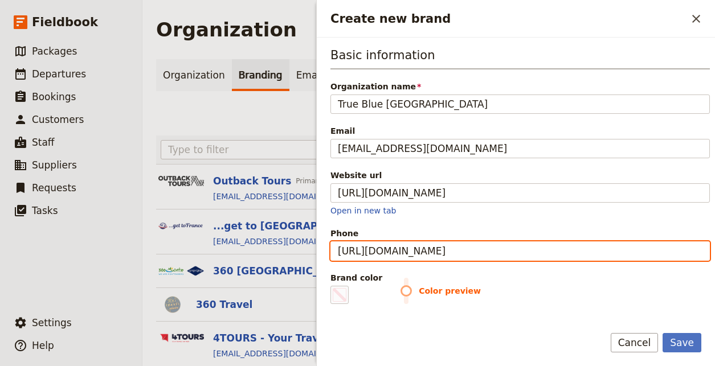
paste input "[PHONE_NUMBER]"
click at [398, 252] on input "[PHONE_NUMBER]" at bounding box center [519, 250] width 379 height 19
click at [379, 253] on input "[PHONE_NUMBER]" at bounding box center [519, 250] width 379 height 19
click at [359, 249] on input "[PHONE_NUMBER]" at bounding box center [519, 250] width 379 height 19
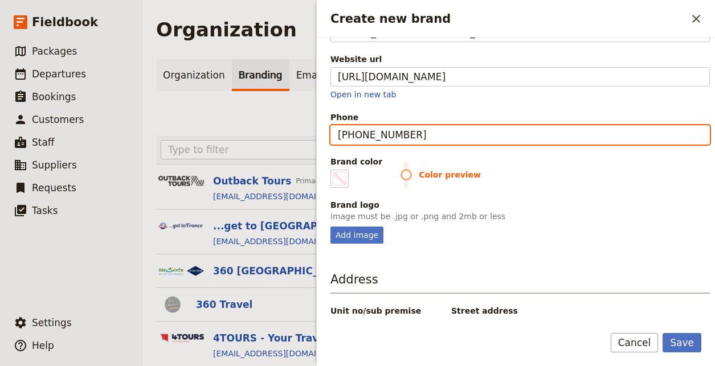
scroll to position [112, 0]
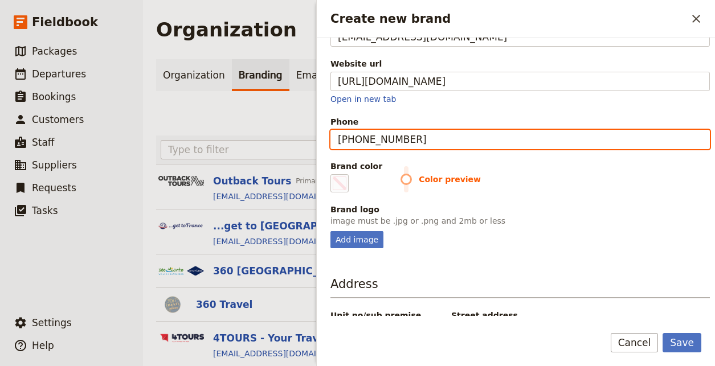
type input "[PHONE_NUMBER]"
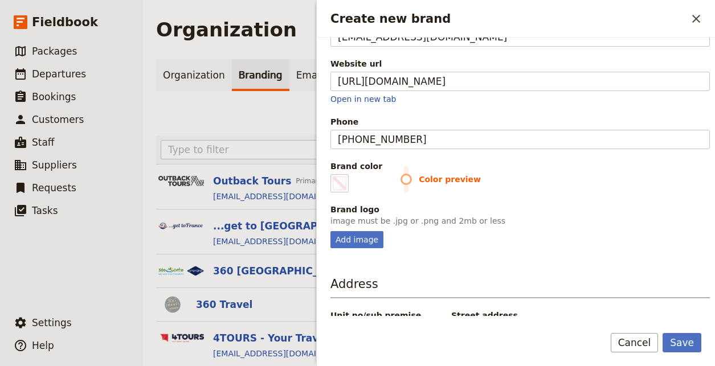
click at [372, 225] on p "image must be .jpg or .png and 2mb or less" at bounding box center [519, 220] width 379 height 11
click at [370, 231] on div "Add image" at bounding box center [356, 239] width 53 height 17
click at [330, 231] on input "Add image" at bounding box center [330, 231] width 1 height 1
type input "C:\fakepath\tbi_logo-6a52699b.png"
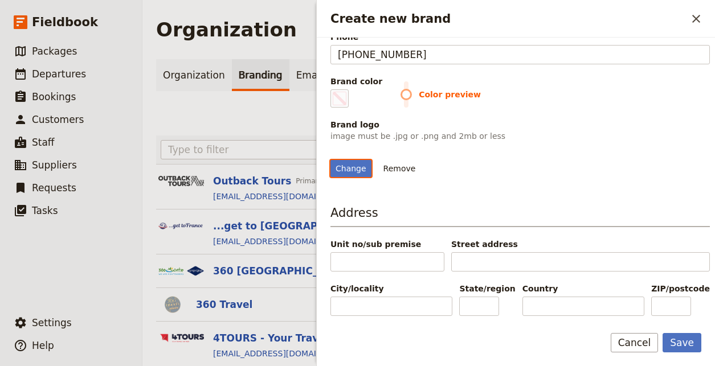
scroll to position [247, 0]
click at [354, 76] on label "Brand color #000000" at bounding box center [356, 92] width 52 height 32
click at [333, 89] on input "#000000" at bounding box center [332, 89] width 1 height 1
type input "#429cc1"
click at [613, 177] on div "Change Remove" at bounding box center [519, 168] width 379 height 17
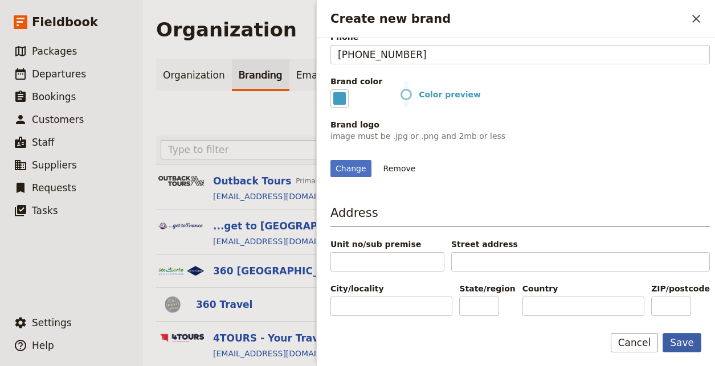
click at [697, 345] on button "Save" at bounding box center [681, 342] width 39 height 19
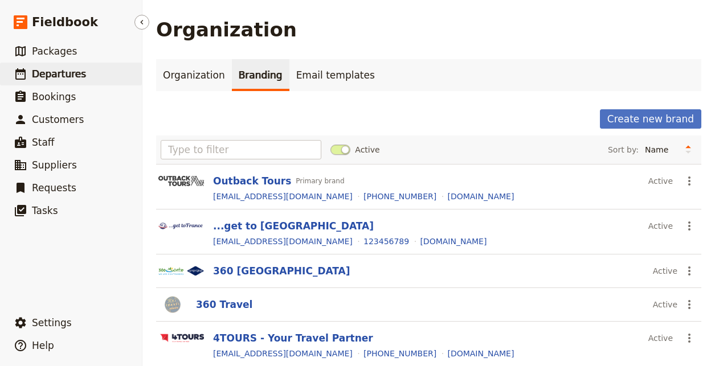
click at [75, 78] on span "Departures" at bounding box center [59, 73] width 54 height 11
select select "UPDATED_AT"
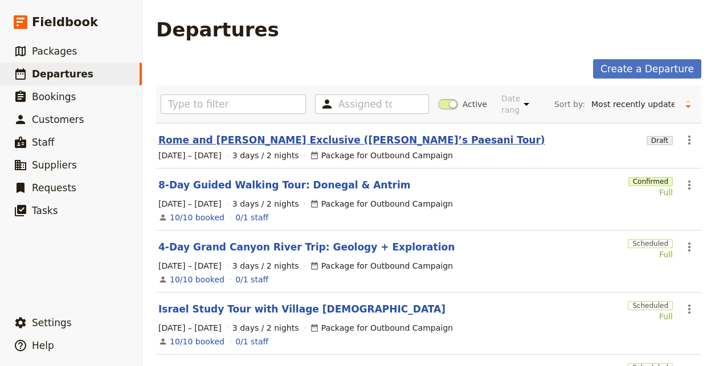
click at [314, 139] on link "Rome and [PERSON_NAME] Exclusive ([PERSON_NAME]’s Paesani Tour)" at bounding box center [351, 140] width 387 height 14
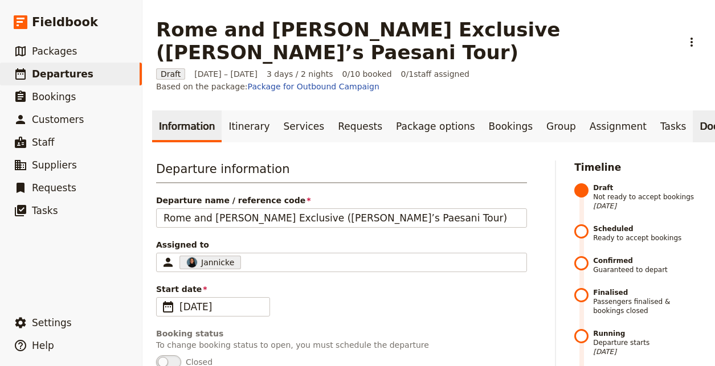
scroll to position [0, 26]
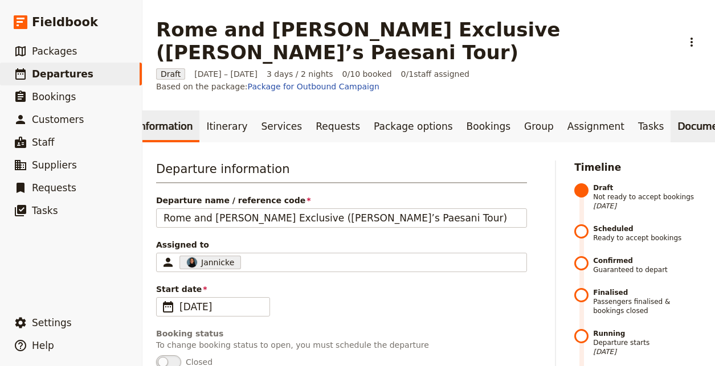
click at [670, 110] on link "Documents" at bounding box center [704, 126] width 69 height 32
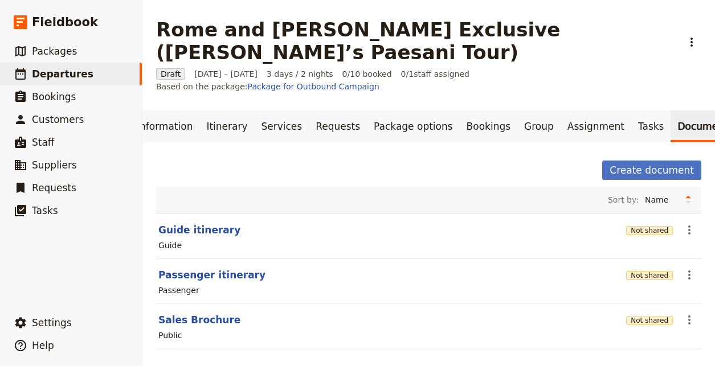
click at [199, 213] on section "Guide itinerary Not shared ​ Guide" at bounding box center [428, 236] width 545 height 46
click at [205, 223] on button "Guide itinerary" at bounding box center [199, 230] width 82 height 14
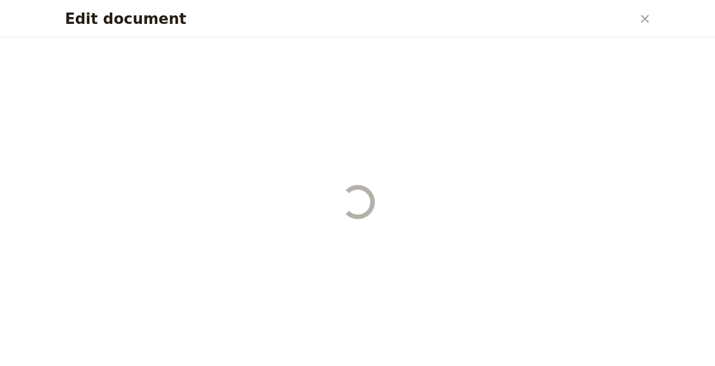
select select "STAFF"
select select "RUN_SHEET"
select select "LARGE"
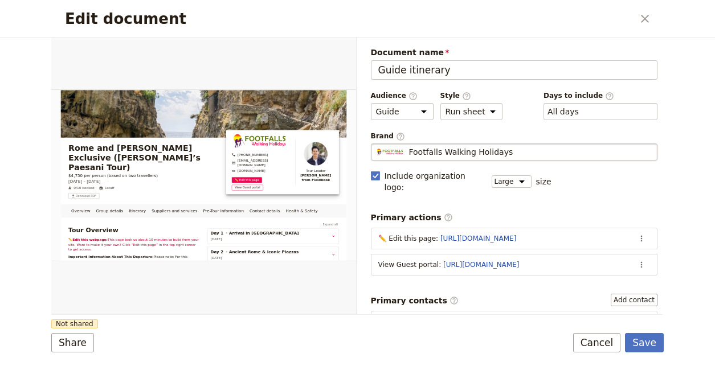
click at [475, 153] on span "Footfalls Walking Holidays" at bounding box center [461, 151] width 104 height 11
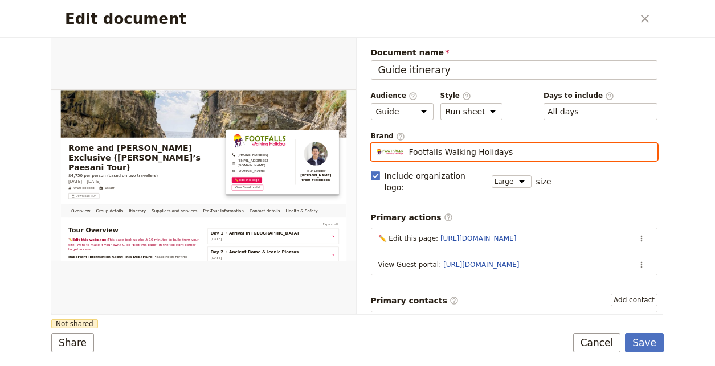
click at [376, 144] on input "Footfalls Walking Holidays" at bounding box center [375, 143] width 1 height 1
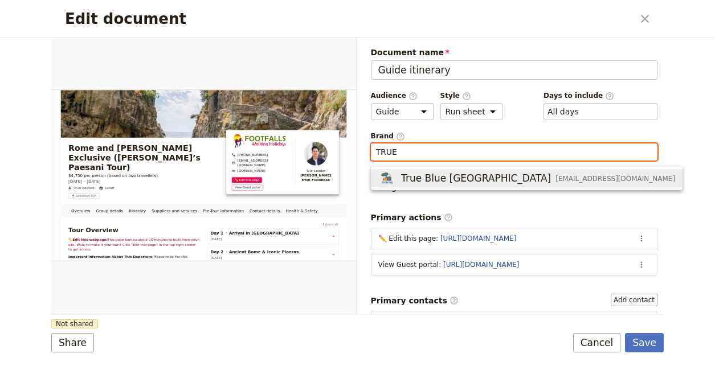
click at [555, 182] on span "[EMAIL_ADDRESS][DOMAIN_NAME]" at bounding box center [615, 178] width 120 height 9
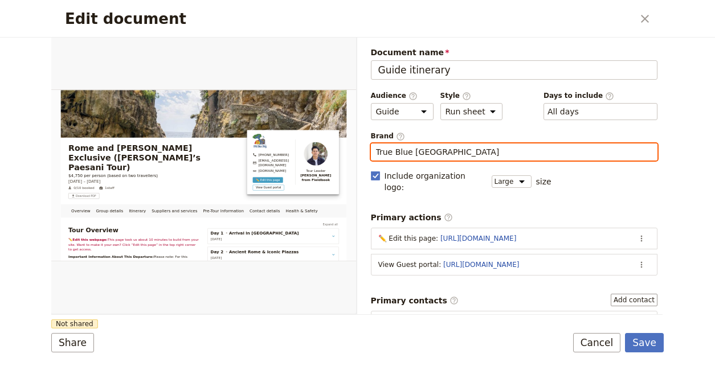
type input "True Blue [GEOGRAPHIC_DATA]"
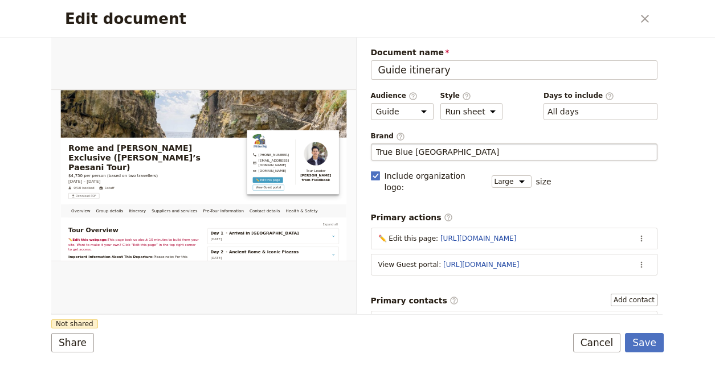
click at [495, 344] on div "Share Not shared Save Cancel" at bounding box center [357, 342] width 612 height 19
click at [75, 352] on button "Share" at bounding box center [72, 342] width 43 height 19
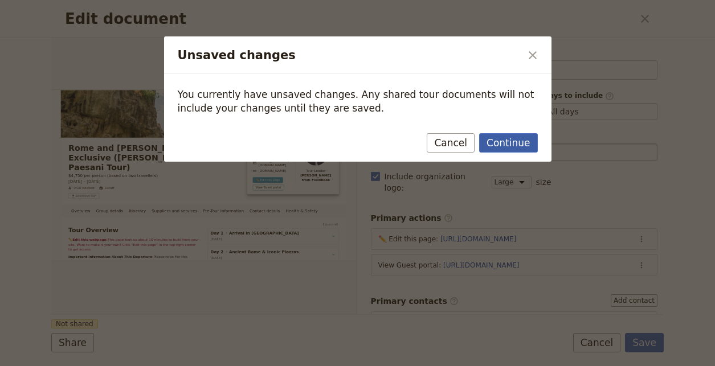
click at [528, 139] on button "Continue" at bounding box center [508, 142] width 58 height 19
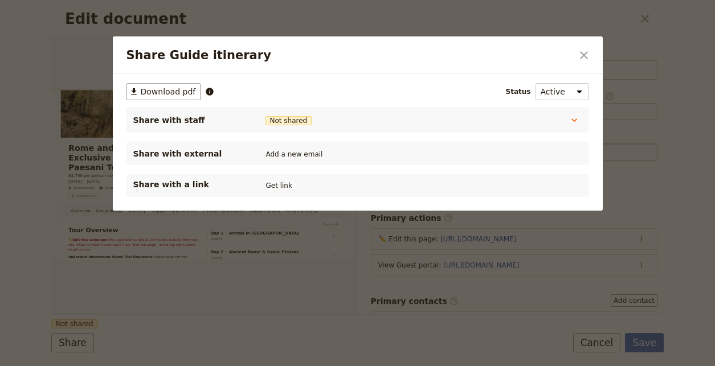
click at [292, 174] on div "Share with a link Get link" at bounding box center [357, 185] width 462 height 23
click at [287, 185] on button "Get link" at bounding box center [279, 185] width 32 height 13
click at [581, 59] on icon "Close dialog" at bounding box center [584, 55] width 14 height 14
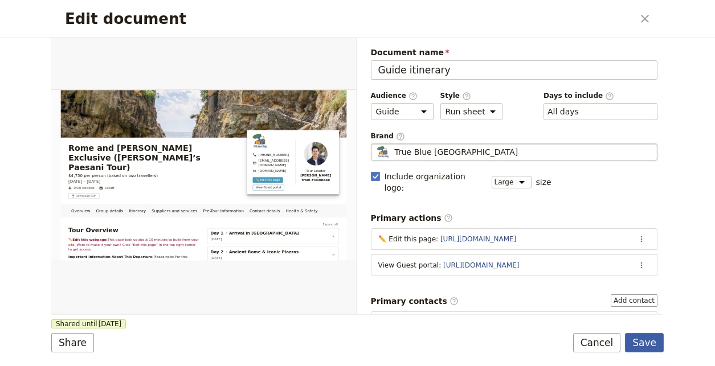
click at [652, 339] on button "Save" at bounding box center [644, 342] width 39 height 19
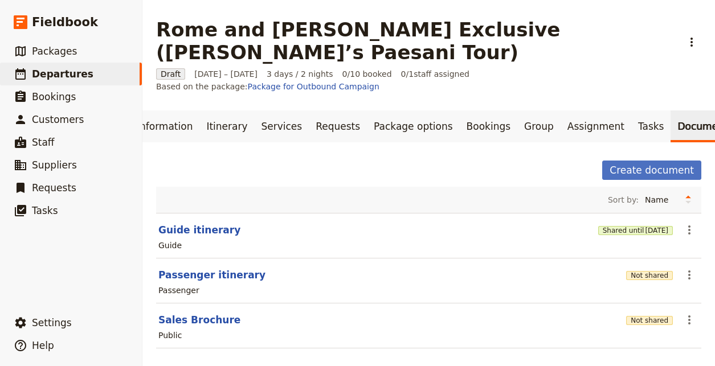
click at [220, 258] on section "Passenger itinerary Not shared ​ Passenger" at bounding box center [428, 280] width 545 height 45
click at [219, 268] on button "Passenger itinerary" at bounding box center [211, 275] width 107 height 14
select select "PASSENGER"
select select "RUN_SHEET"
select select "LARGE"
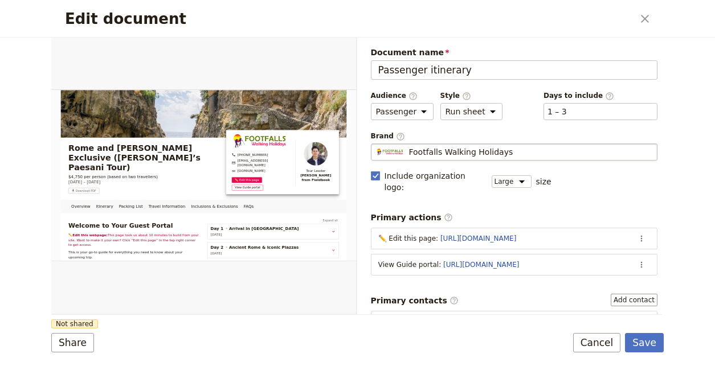
click at [465, 150] on span "Footfalls Walking Holidays" at bounding box center [461, 151] width 104 height 11
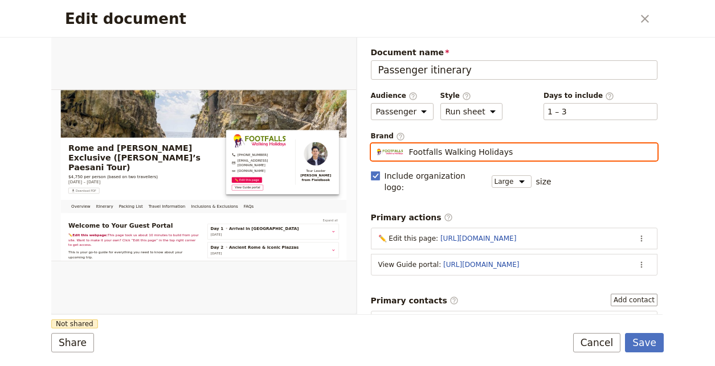
click at [376, 144] on input "Footfalls Walking Holidays" at bounding box center [375, 143] width 1 height 1
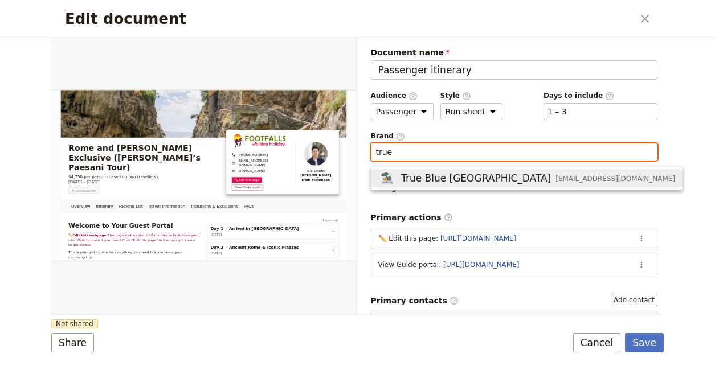
click at [555, 176] on span "[EMAIL_ADDRESS][DOMAIN_NAME]" at bounding box center [615, 178] width 120 height 9
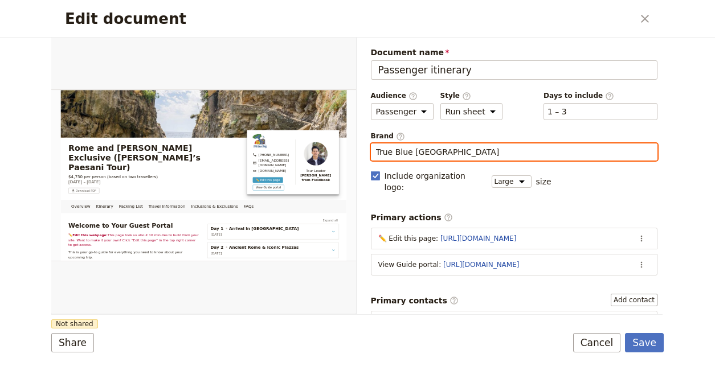
type input "True Blue [GEOGRAPHIC_DATA]"
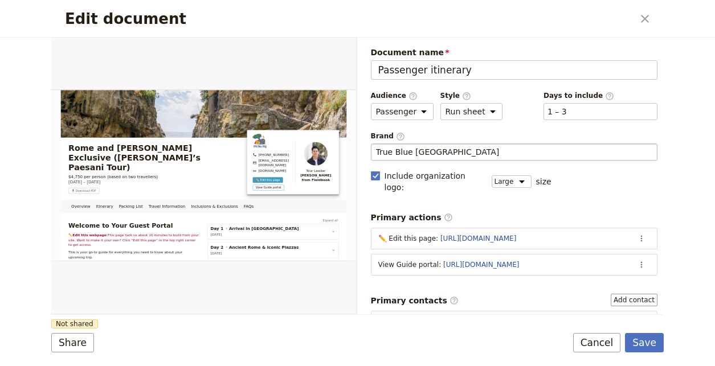
click at [225, 326] on form "Overview Itinerary Packing List Travel Information Inclusions & Exclusions FAQs…" at bounding box center [357, 202] width 612 height 329
click at [63, 346] on button "Share" at bounding box center [72, 342] width 43 height 19
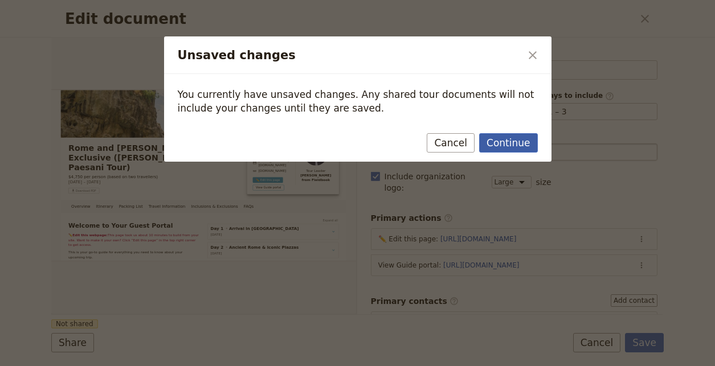
click at [517, 148] on button "Continue" at bounding box center [508, 142] width 58 height 19
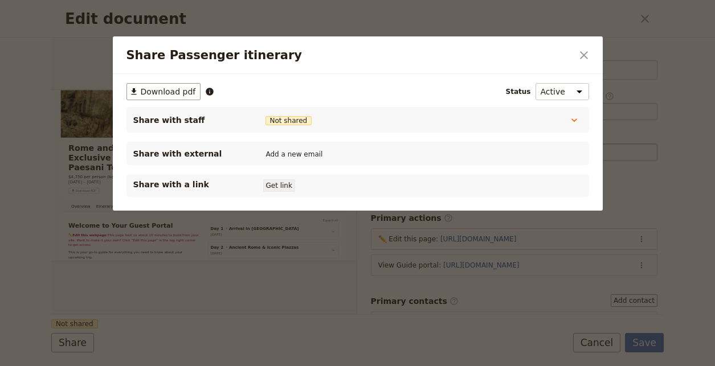
click at [291, 181] on button "Get link" at bounding box center [279, 185] width 32 height 13
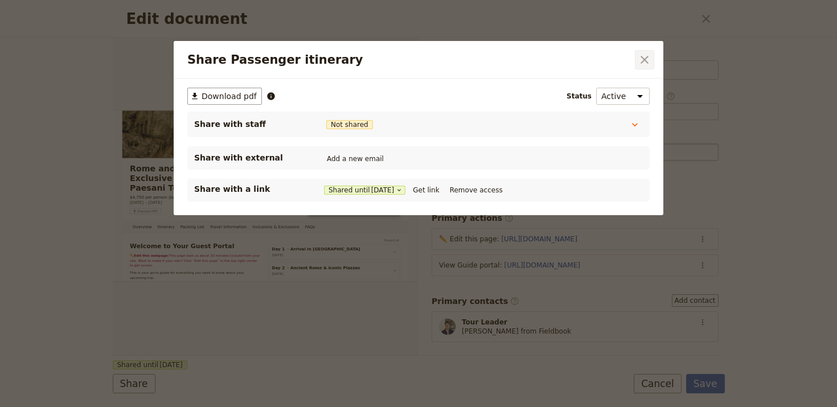
click at [644, 58] on icon "Close dialog" at bounding box center [645, 60] width 14 height 14
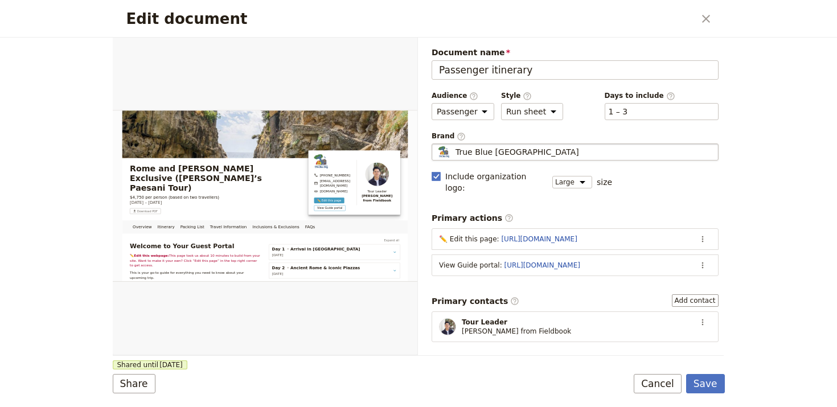
click at [714, 366] on form "Overview Itinerary Packing List Travel Information Inclusions & Exclusions FAQs…" at bounding box center [419, 223] width 612 height 370
click at [701, 366] on button "Save" at bounding box center [705, 383] width 39 height 19
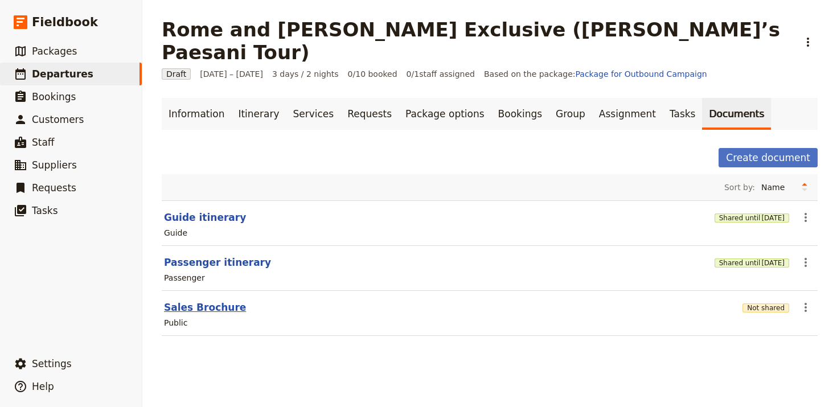
click at [212, 301] on button "Sales Brochure" at bounding box center [205, 308] width 82 height 14
select select "DEFAULT"
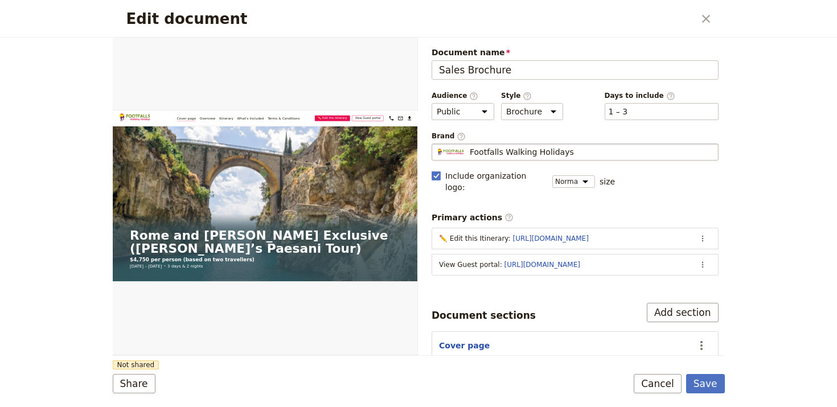
click at [535, 150] on span "Footfalls Walking Holidays" at bounding box center [522, 151] width 104 height 11
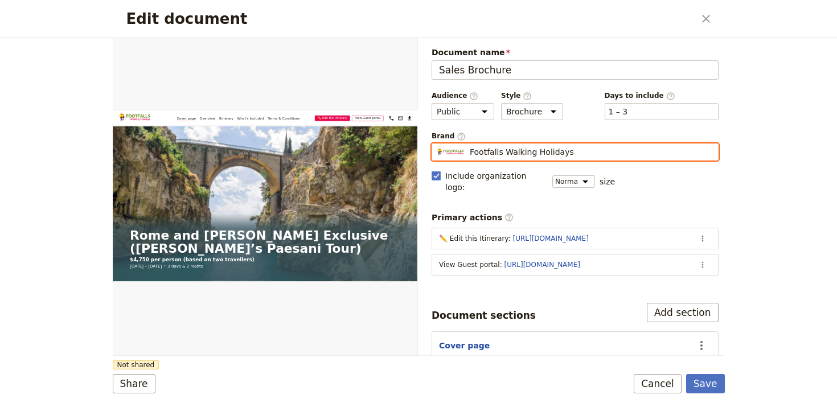
click at [437, 144] on input "Footfalls Walking Holidays" at bounding box center [436, 143] width 1 height 1
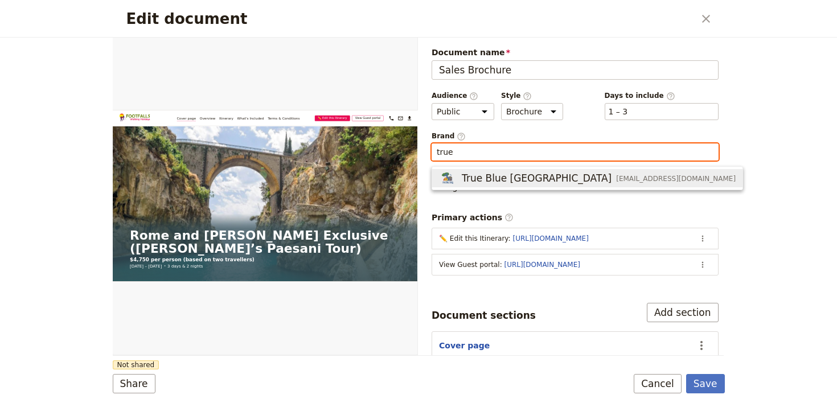
click at [539, 171] on div "True Blue Italy info@trueblueitaly.it" at bounding box center [587, 178] width 297 height 14
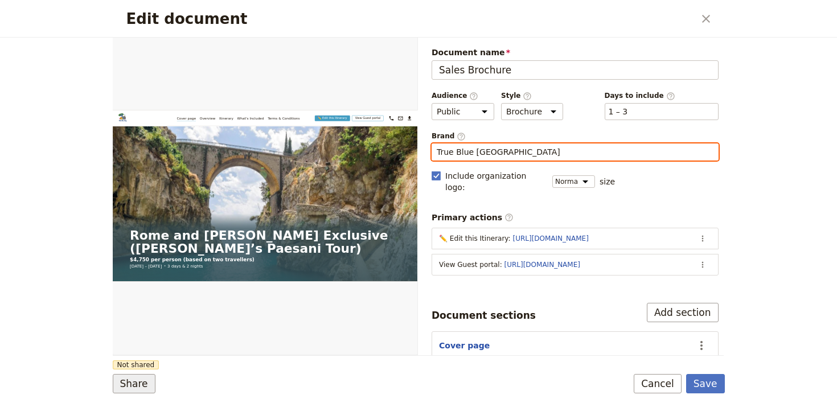
type input "True Blue [GEOGRAPHIC_DATA]"
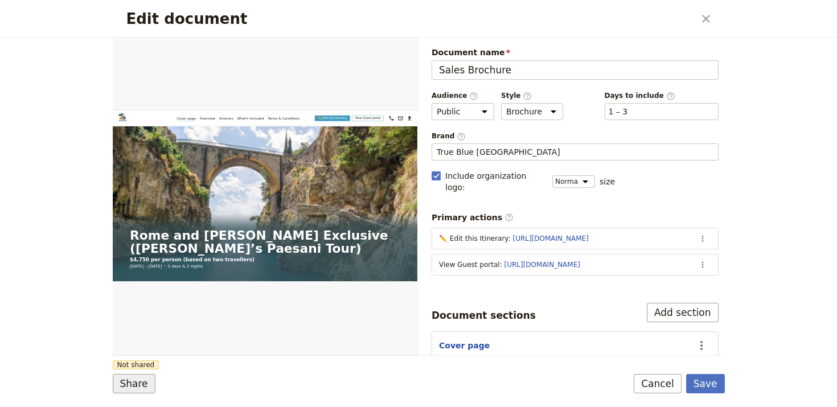
click at [139, 366] on button "Share" at bounding box center [134, 383] width 43 height 19
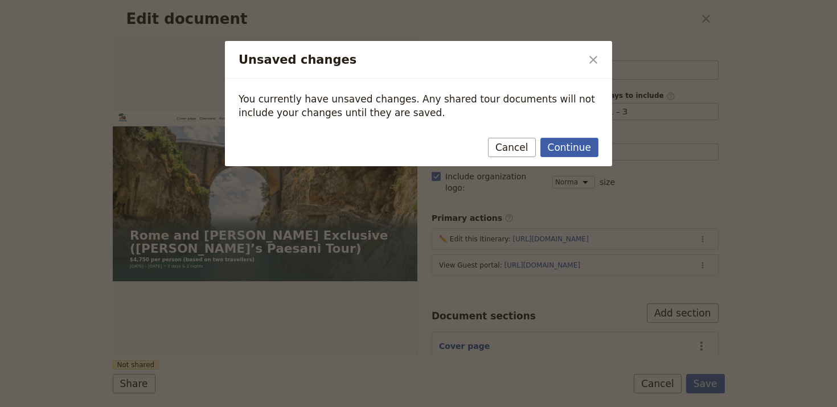
click at [571, 154] on button "Continue" at bounding box center [569, 147] width 58 height 19
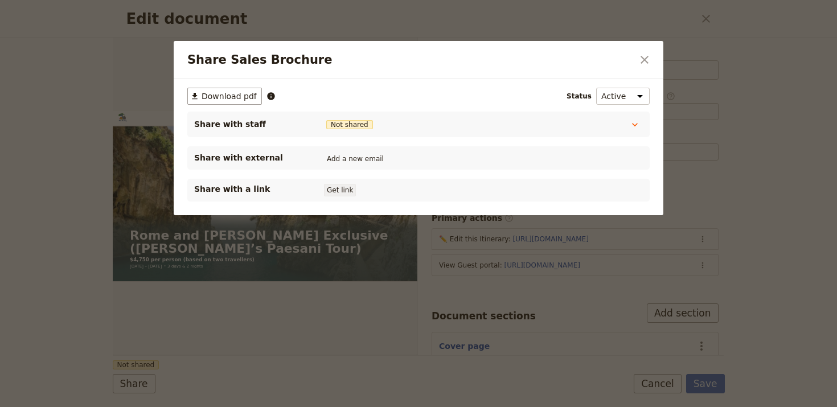
click at [347, 191] on button "Get link" at bounding box center [340, 190] width 32 height 13
click at [645, 59] on icon "Close dialog" at bounding box center [645, 60] width 14 height 14
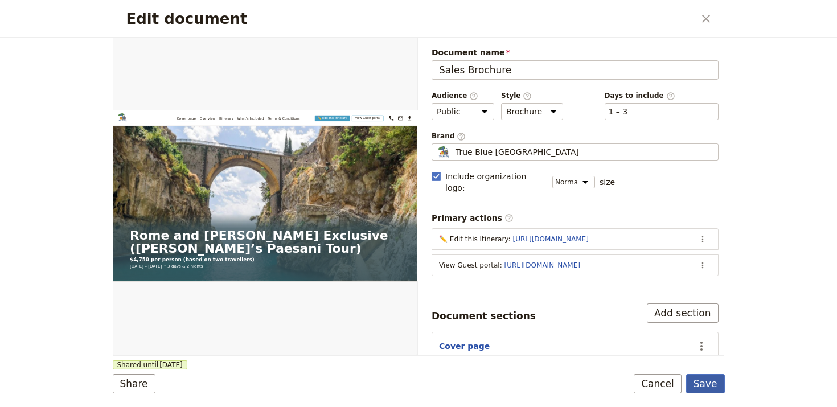
click at [714, 366] on button "Save" at bounding box center [705, 383] width 39 height 19
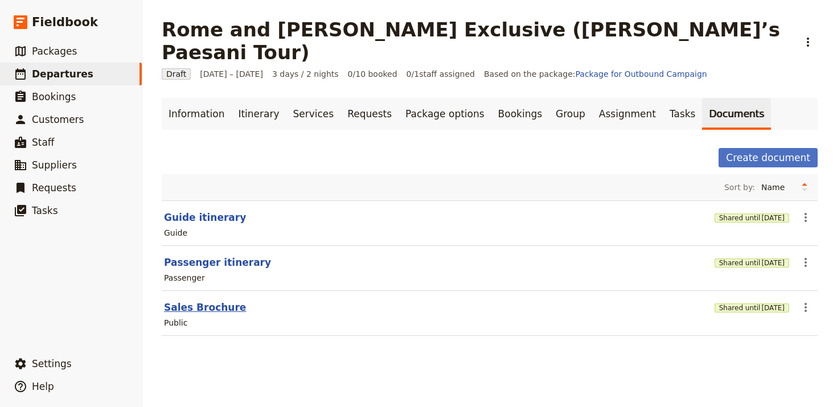
click at [208, 301] on button "Sales Brochure" at bounding box center [205, 308] width 82 height 14
select select "DEFAULT"
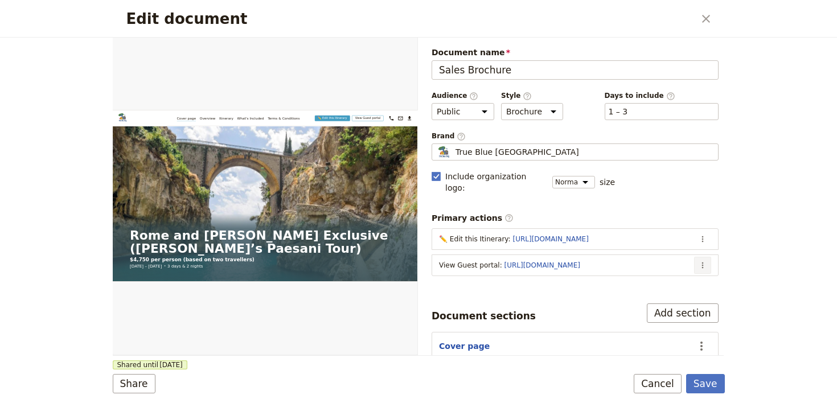
click at [695, 257] on button "​" at bounding box center [702, 265] width 17 height 17
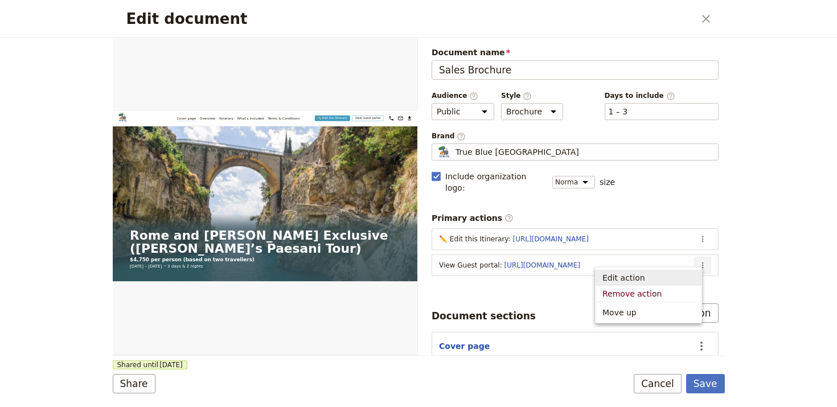
click at [666, 273] on span "Edit action" at bounding box center [648, 277] width 92 height 11
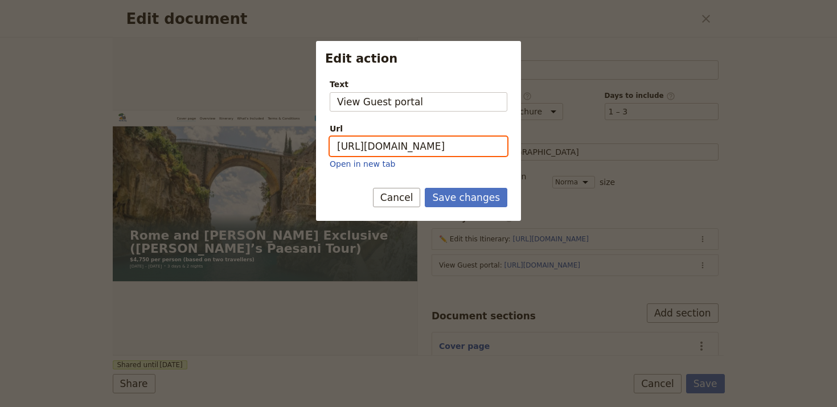
click at [461, 145] on input "[URL][DOMAIN_NAME]" at bounding box center [419, 146] width 178 height 19
paste input "6v7Bddii1AnLh8yRKwsbn"
type input "[URL][DOMAIN_NAME]"
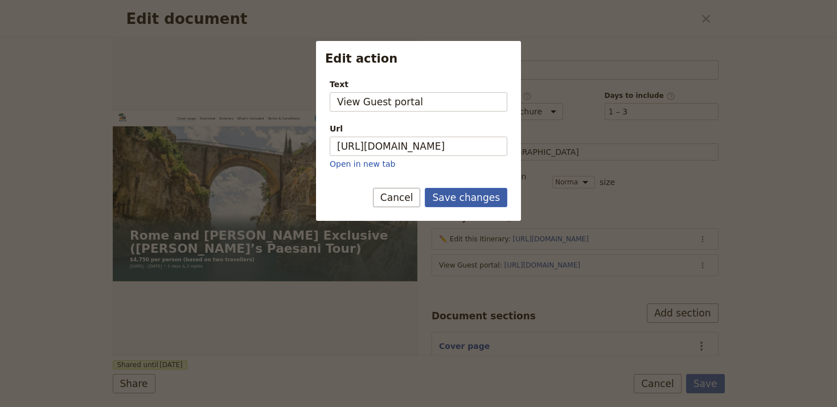
click at [474, 199] on button "Save changes" at bounding box center [466, 197] width 83 height 19
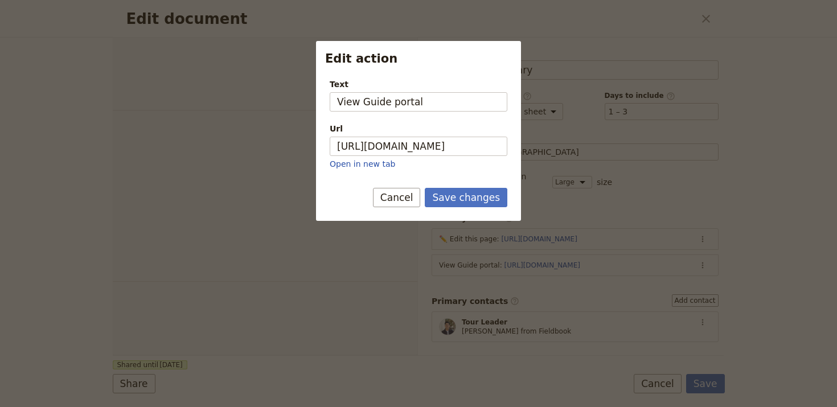
select select "PASSENGER"
select select "RUN_SHEET"
select select "LARGE"
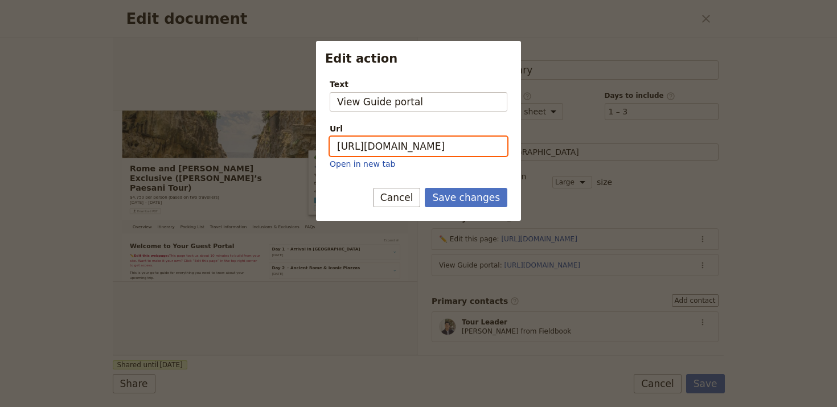
click at [442, 151] on input "[URL][DOMAIN_NAME]" at bounding box center [419, 146] width 178 height 19
paste input "BqzlTtS_3MVEqmK-Bwyd0"
type input "[URL][DOMAIN_NAME]"
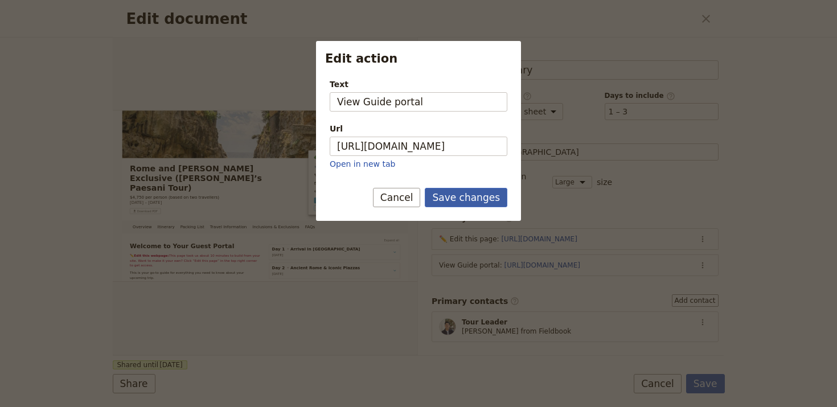
click at [476, 193] on button "Save changes" at bounding box center [466, 197] width 83 height 19
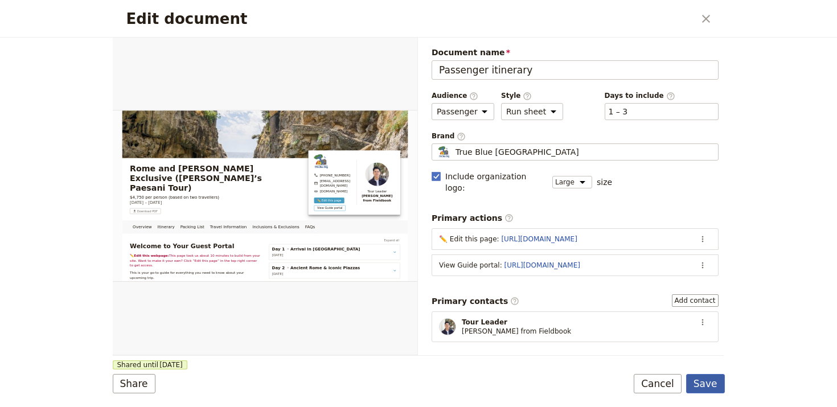
click at [693, 384] on button "Save" at bounding box center [705, 383] width 39 height 19
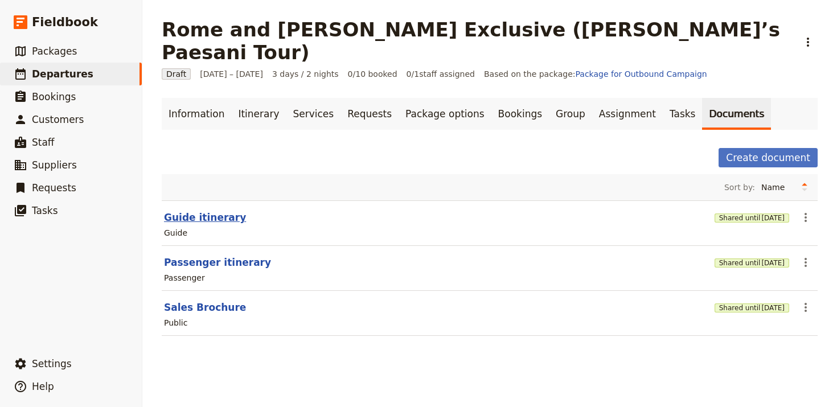
click at [225, 211] on button "Guide itinerary" at bounding box center [205, 218] width 82 height 14
select select "STAFF"
select select "RUN_SHEET"
select select "LARGE"
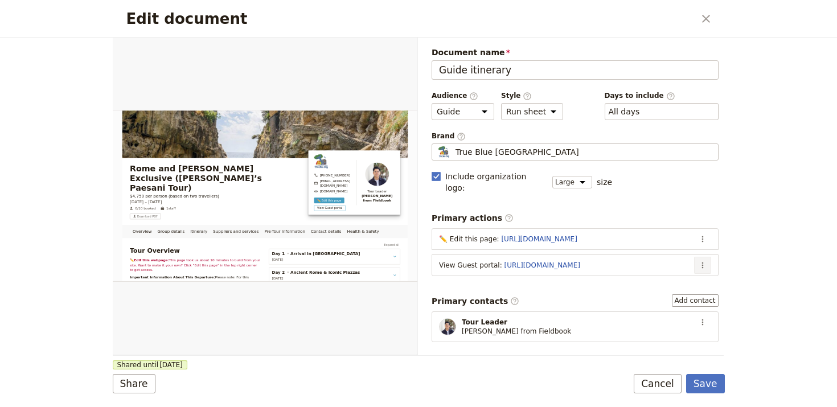
click at [698, 261] on icon "Actions" at bounding box center [702, 265] width 9 height 9
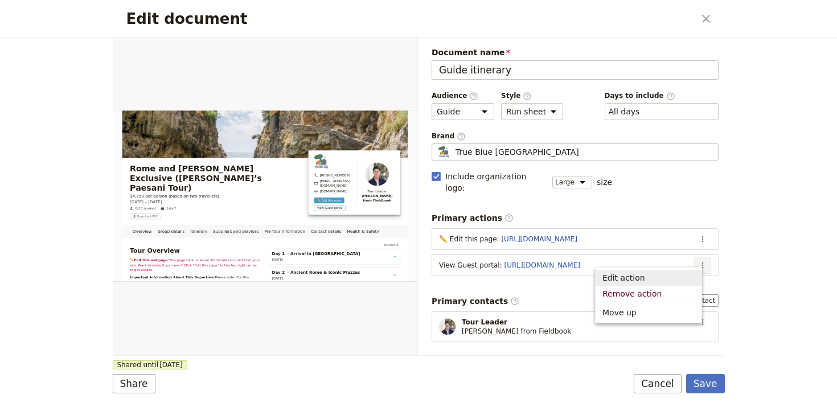
click at [682, 276] on span "Edit action" at bounding box center [648, 277] width 92 height 11
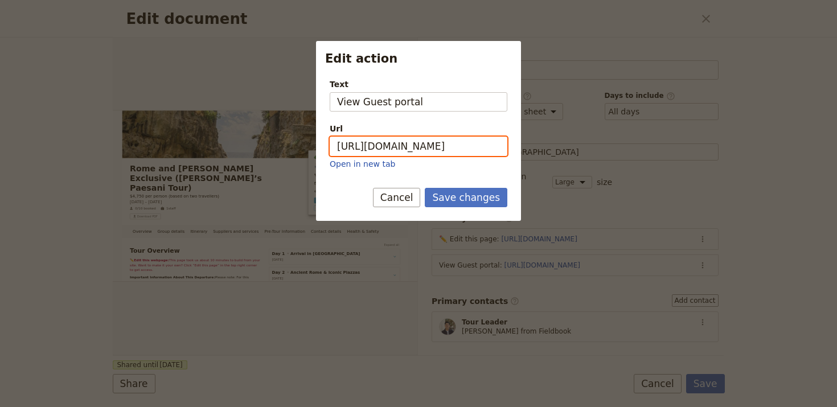
click at [445, 146] on input "[URL][DOMAIN_NAME]" at bounding box center [419, 146] width 178 height 19
paste input "6v7Bddii1AnLh8yRKwsbn"
type input "[URL][DOMAIN_NAME]"
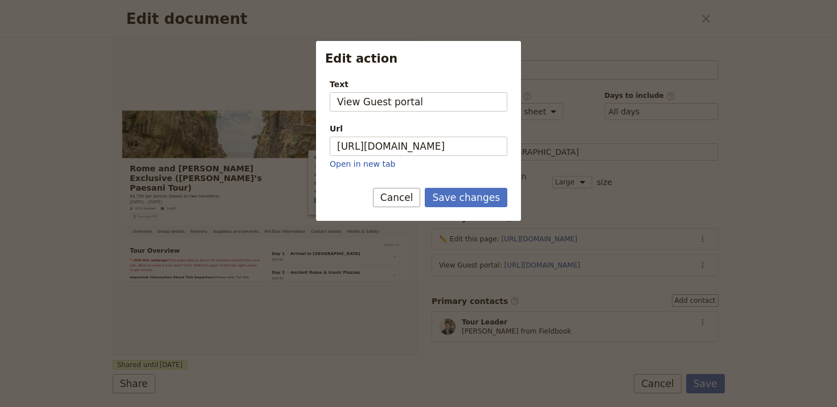
click at [459, 186] on form "Text View Guest portal Url [URL][DOMAIN_NAME] Open in new tab Save changes Canc…" at bounding box center [418, 144] width 205 height 151
click at [461, 195] on button "Save changes" at bounding box center [466, 197] width 83 height 19
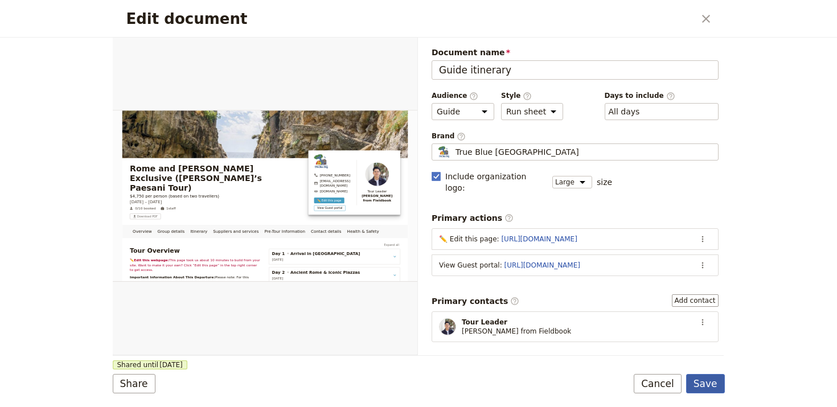
click at [713, 387] on button "Save" at bounding box center [705, 383] width 39 height 19
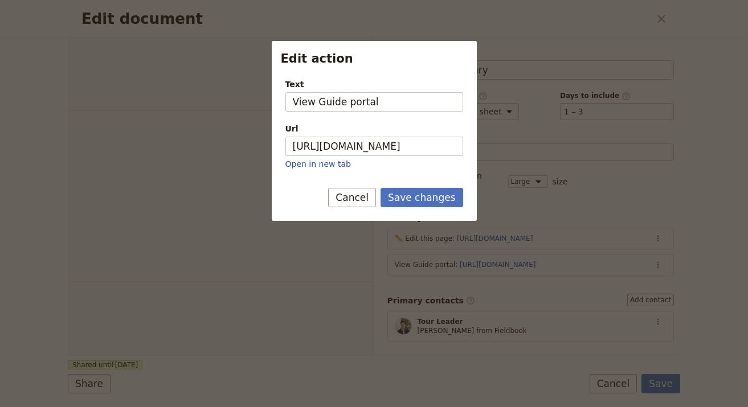
select select "PASSENGER"
select select "RUN_SHEET"
select select "LARGE"
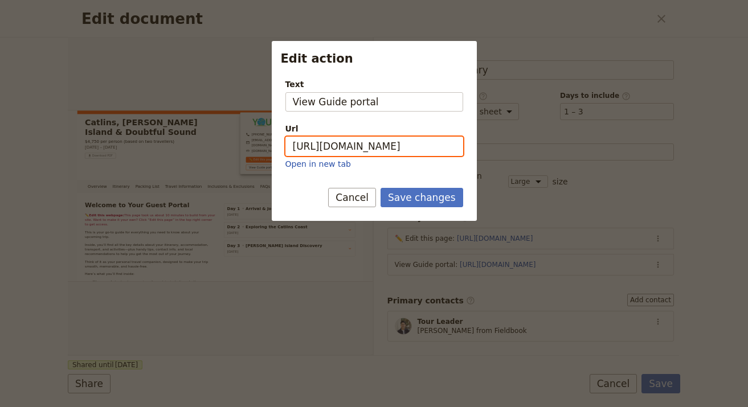
click at [418, 150] on input "[URL][DOMAIN_NAME]" at bounding box center [374, 146] width 178 height 19
paste input "bjN2yk9TUnRGgvpjwpktG"
type input "[URL][DOMAIN_NAME]"
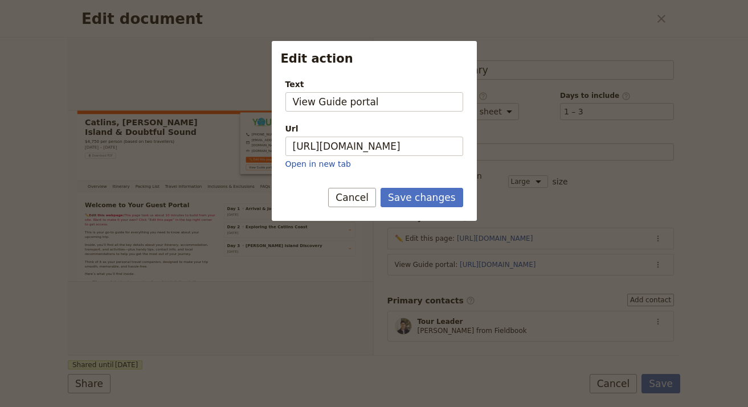
click at [424, 187] on form "Text View Guide portal Url [URL][DOMAIN_NAME] Open in new tab Save changes Canc…" at bounding box center [374, 144] width 205 height 151
click at [426, 196] on button "Save changes" at bounding box center [421, 197] width 83 height 19
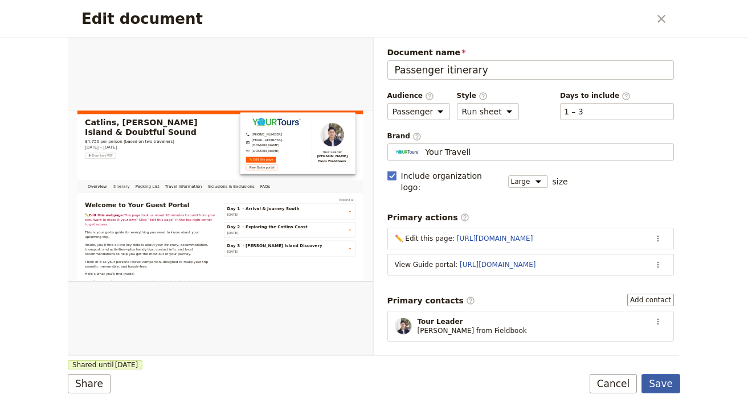
click at [670, 389] on button "Save" at bounding box center [660, 383] width 39 height 19
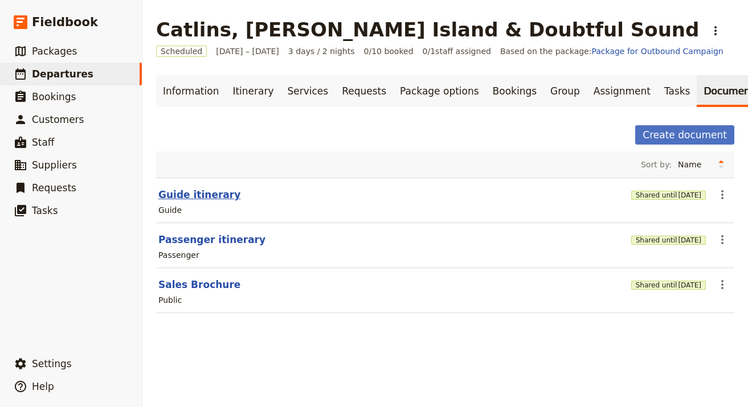
click at [191, 194] on button "Guide itinerary" at bounding box center [199, 195] width 82 height 14
select select "STAFF"
select select "RUN_SHEET"
select select "LARGE"
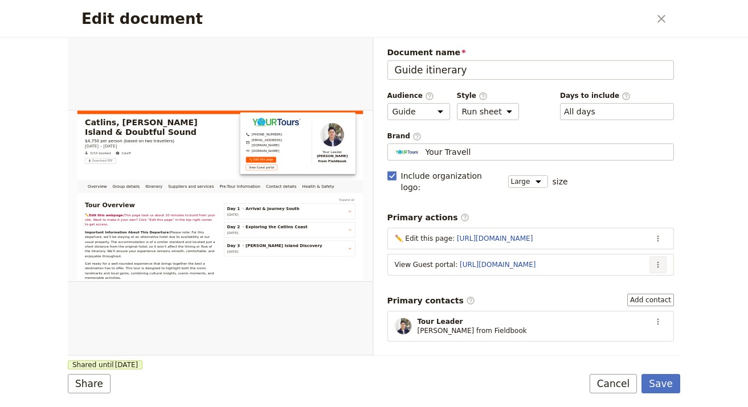
click at [653, 260] on icon "Actions" at bounding box center [657, 264] width 9 height 9
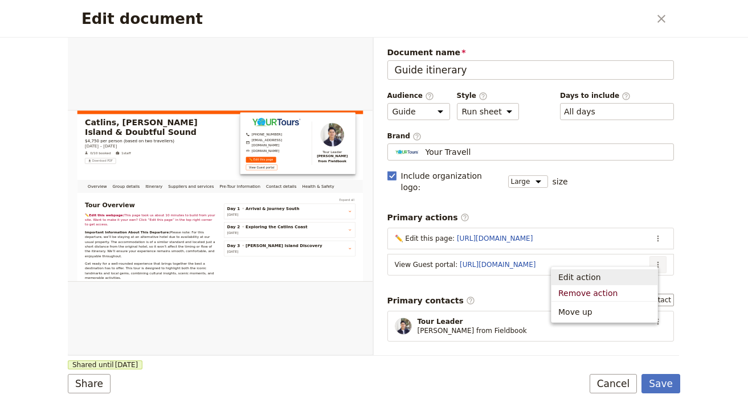
click at [614, 277] on span "Edit action" at bounding box center [604, 277] width 92 height 11
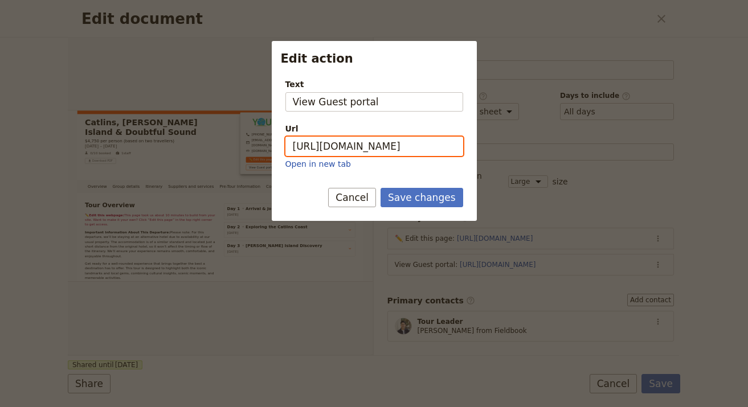
click at [373, 152] on input "[URL][DOMAIN_NAME]" at bounding box center [374, 146] width 178 height 19
paste input "ue1lWxXaX1EL5vtkM2TXh"
type input "[URL][DOMAIN_NAME]"
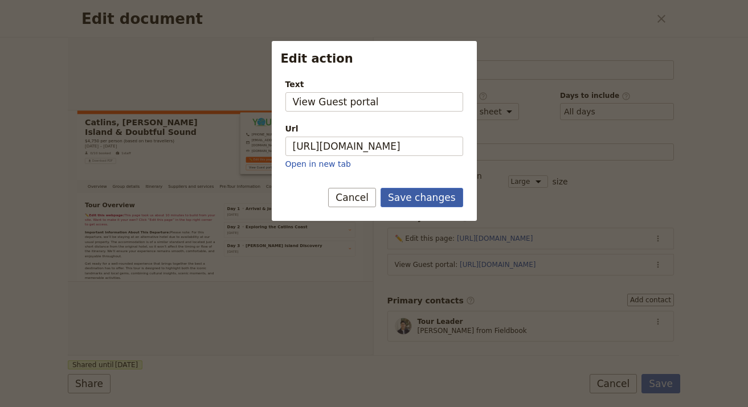
click at [411, 192] on button "Save changes" at bounding box center [421, 197] width 83 height 19
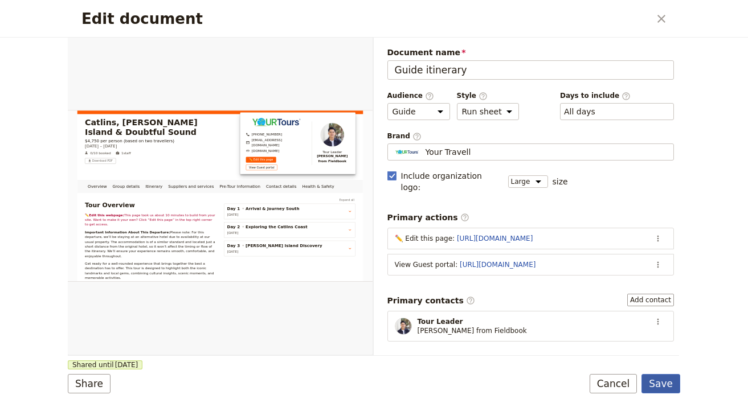
click at [669, 376] on button "Save" at bounding box center [660, 383] width 39 height 19
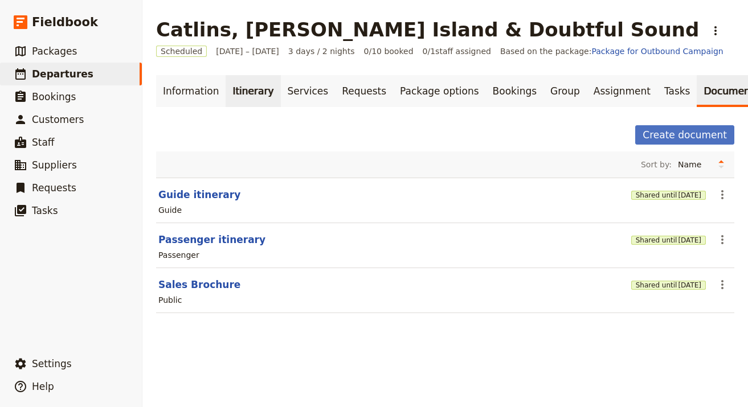
click at [238, 92] on link "Itinerary" at bounding box center [252, 91] width 55 height 32
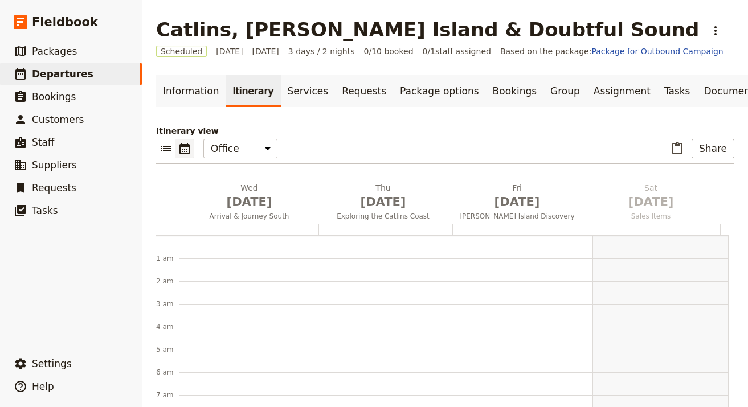
scroll to position [148, 0]
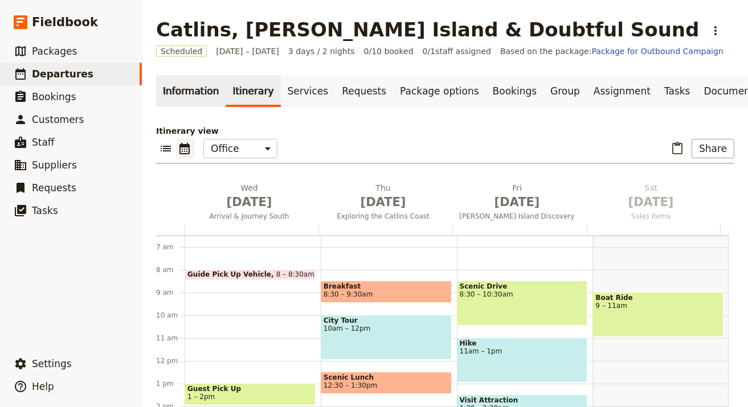
click at [175, 89] on link "Information" at bounding box center [190, 91] width 69 height 32
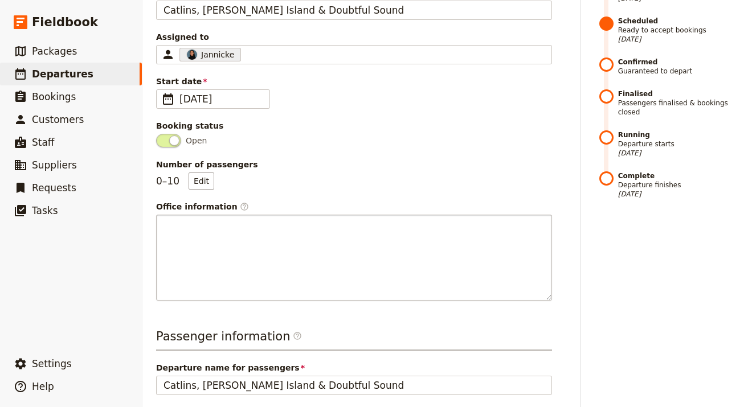
scroll to position [439, 0]
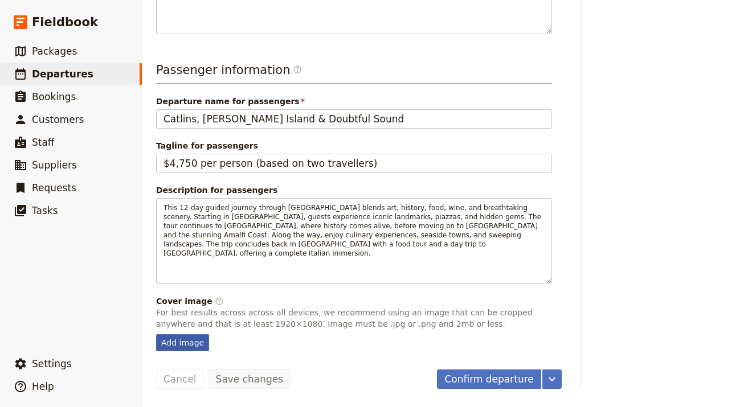
click at [190, 342] on div "Add image" at bounding box center [182, 342] width 53 height 17
click at [156, 334] on input "Add image" at bounding box center [155, 334] width 1 height 1
type input "C:\fakepath\[PERSON_NAME]-PHyU5LU5fDU-unsplash (1).jpg"
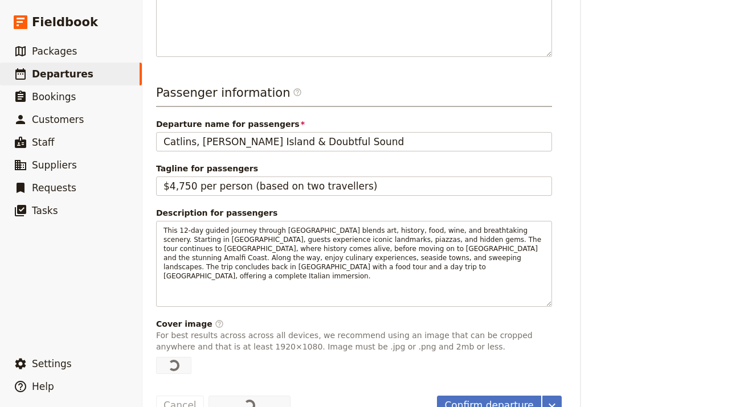
scroll to position [0, 0]
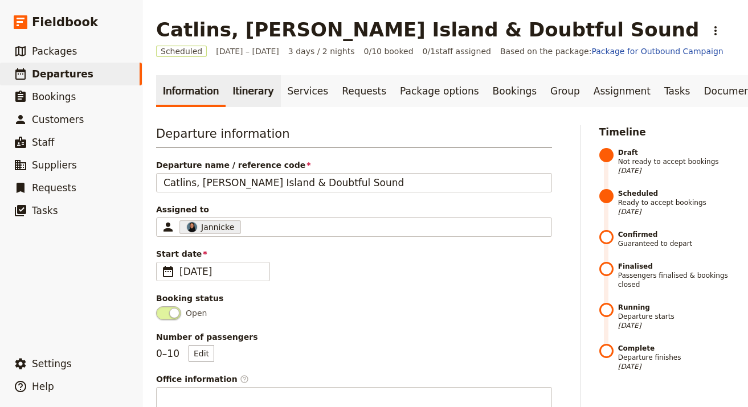
click at [245, 92] on link "Itinerary" at bounding box center [252, 91] width 55 height 32
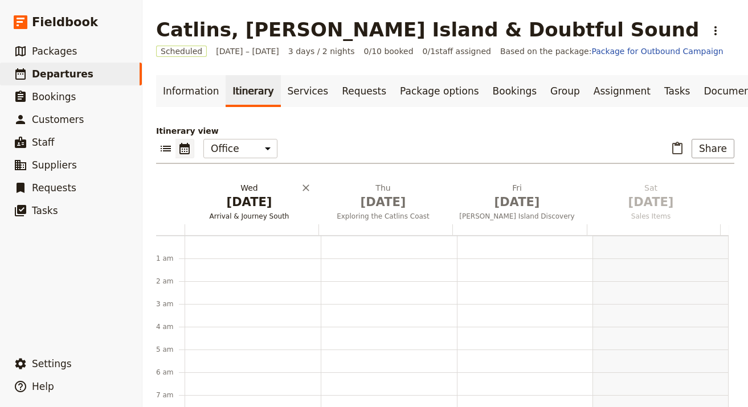
scroll to position [148, 0]
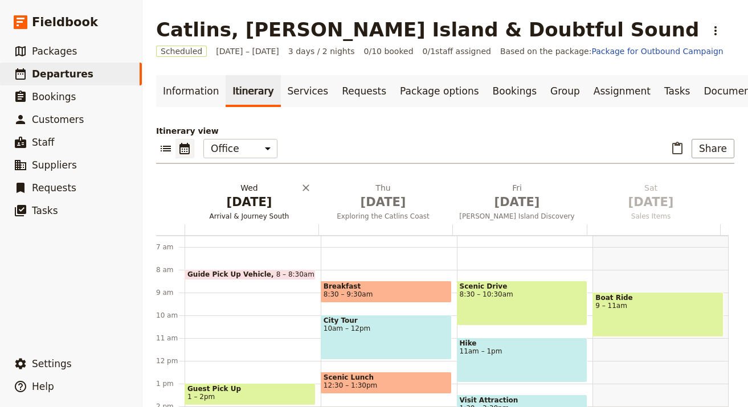
click at [264, 204] on span "[DATE]" at bounding box center [249, 202] width 120 height 17
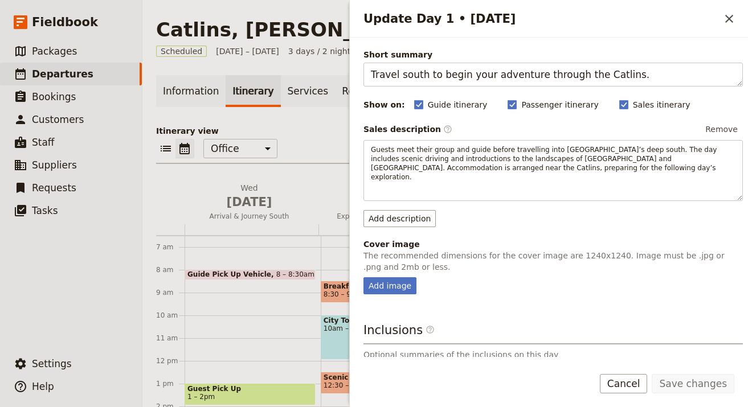
scroll to position [100, 0]
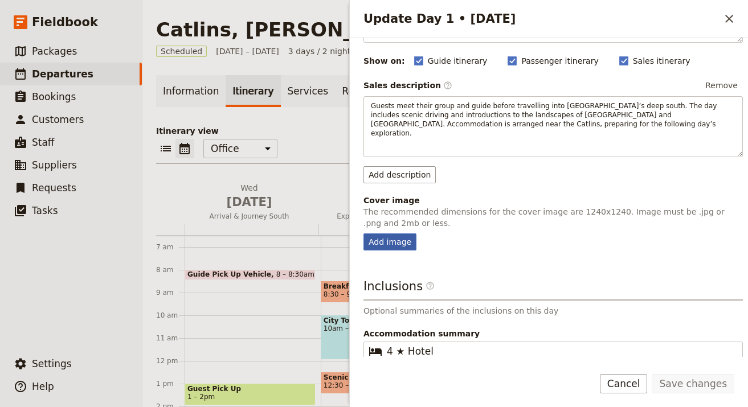
click at [401, 233] on div "Add image" at bounding box center [389, 241] width 53 height 17
click at [363, 233] on input "Add image" at bounding box center [363, 233] width 1 height 1
type input "C:\fakepath\[PERSON_NAME]-QqQsQTrk3mU-unsplash (1).jpg"
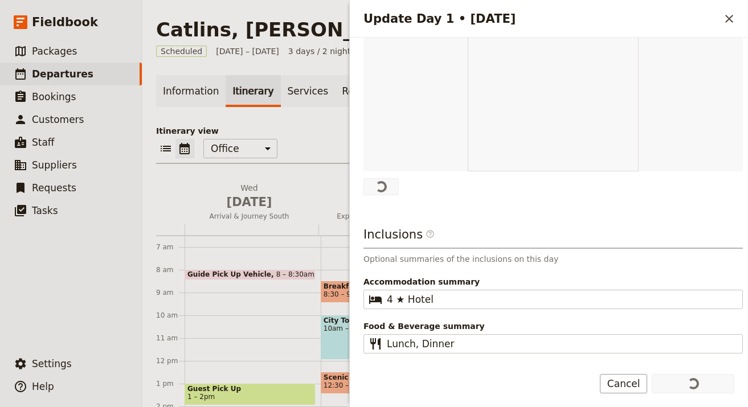
scroll to position [332, 0]
drag, startPoint x: 723, startPoint y: 21, endPoint x: 715, endPoint y: 25, distance: 9.4
click at [723, 21] on icon "Close drawer" at bounding box center [729, 19] width 14 height 14
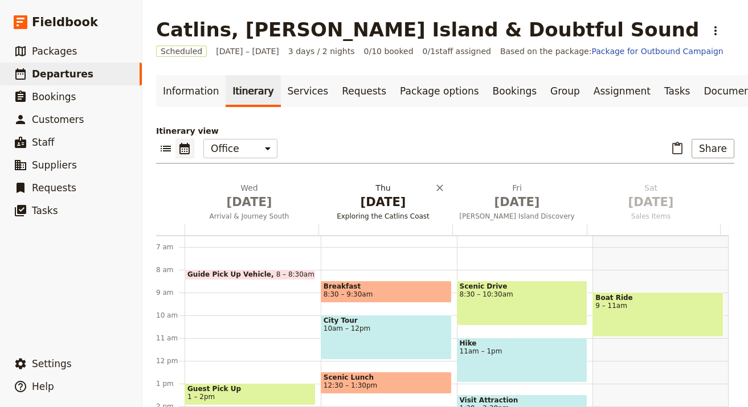
click at [384, 210] on span "[DATE]" at bounding box center [383, 202] width 120 height 17
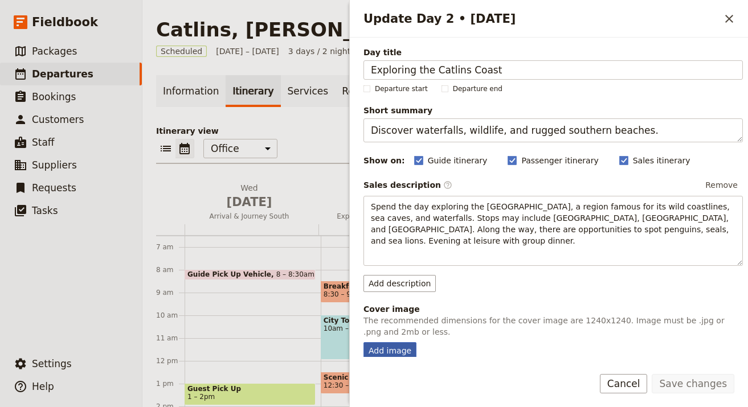
click at [398, 348] on div "Add image" at bounding box center [389, 350] width 53 height 17
click at [363, 342] on input "Add image" at bounding box center [363, 342] width 1 height 1
type input "C:\fakepath\[PERSON_NAME]-wI3_yUn96JI-unsplash (1).jpg"
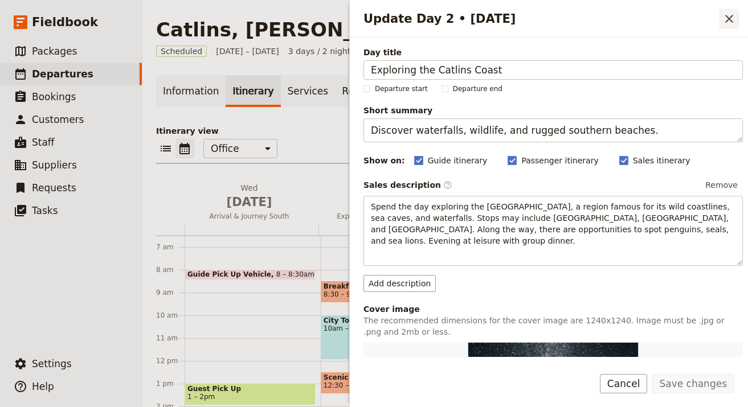
click at [730, 19] on icon "Close drawer" at bounding box center [729, 19] width 14 height 14
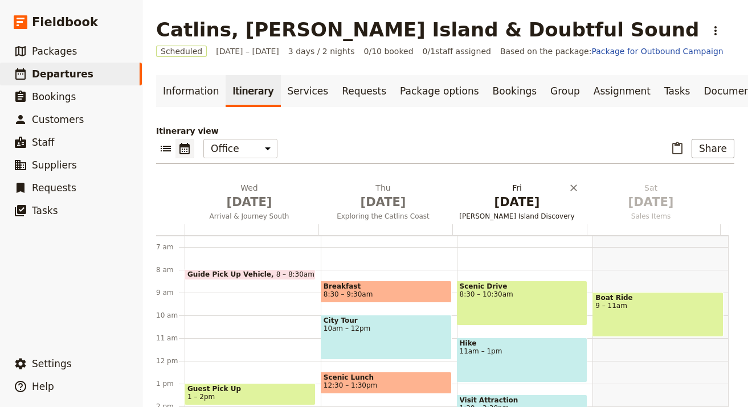
click at [519, 204] on span "[DATE]" at bounding box center [517, 202] width 120 height 17
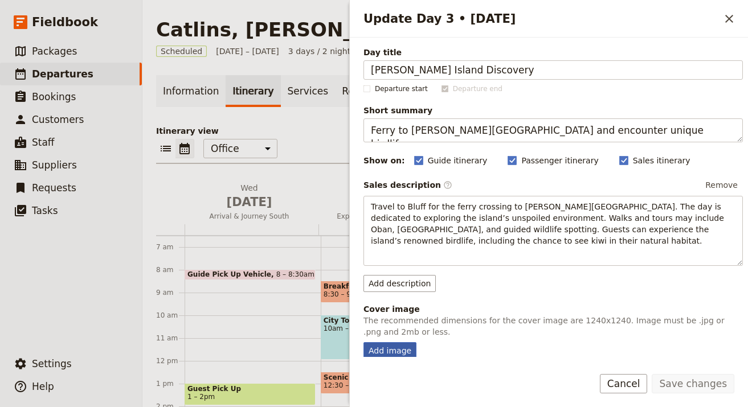
click at [395, 350] on div "Add image" at bounding box center [389, 350] width 53 height 17
click at [363, 342] on input "Add image" at bounding box center [363, 342] width 1 height 1
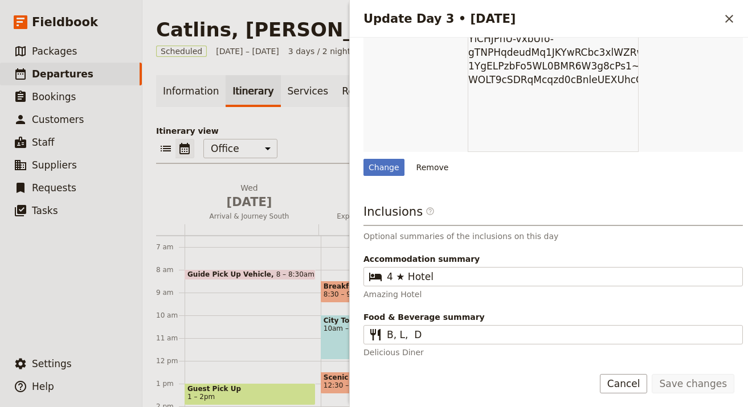
scroll to position [361, 0]
click at [374, 167] on div "Change" at bounding box center [383, 167] width 41 height 17
click at [363, 159] on input "Change" at bounding box center [363, 158] width 1 height 1
type input "C:\fakepath\[PERSON_NAME]-lzVW4pEEcqk-unsplash (1).jpg"
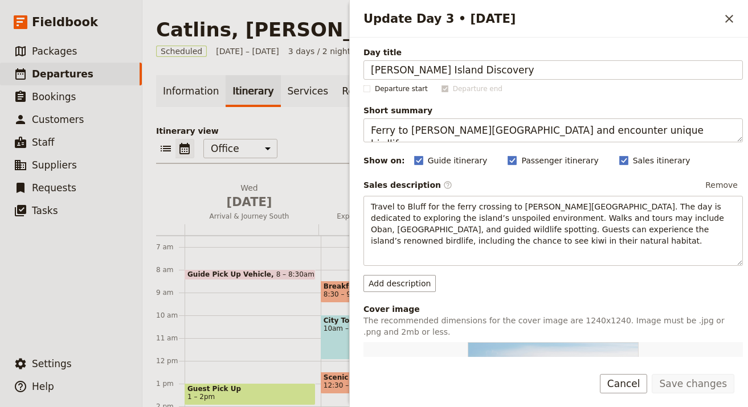
scroll to position [2, 0]
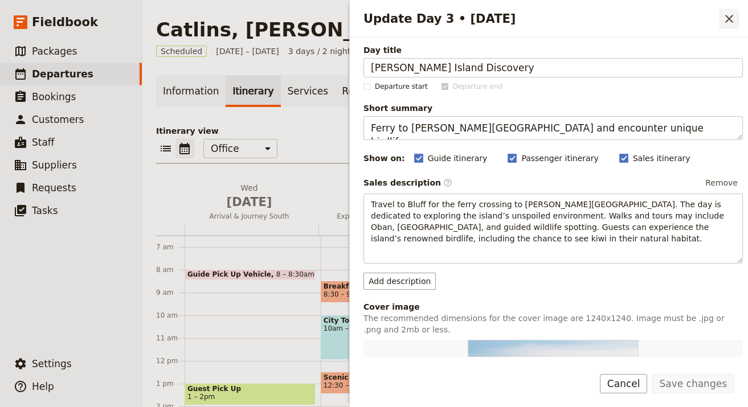
click at [734, 13] on icon "Close drawer" at bounding box center [729, 19] width 14 height 14
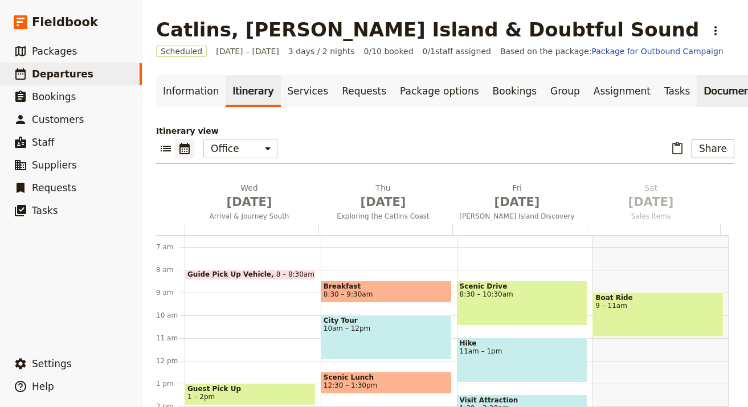
click at [696, 96] on link "Documents" at bounding box center [730, 91] width 69 height 32
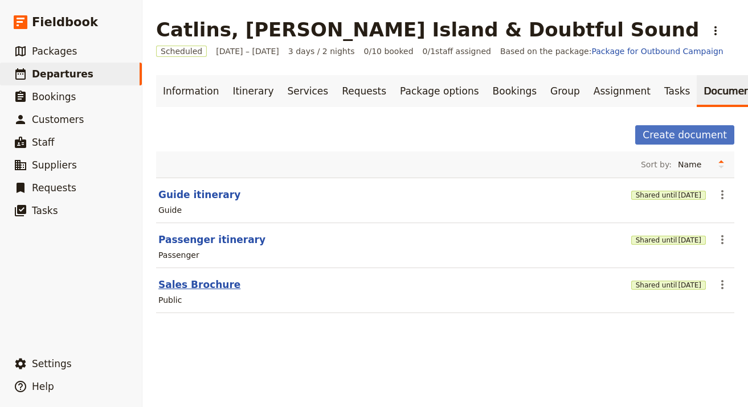
click at [204, 282] on button "Sales Brochure" at bounding box center [199, 285] width 82 height 14
select select "DEFAULT"
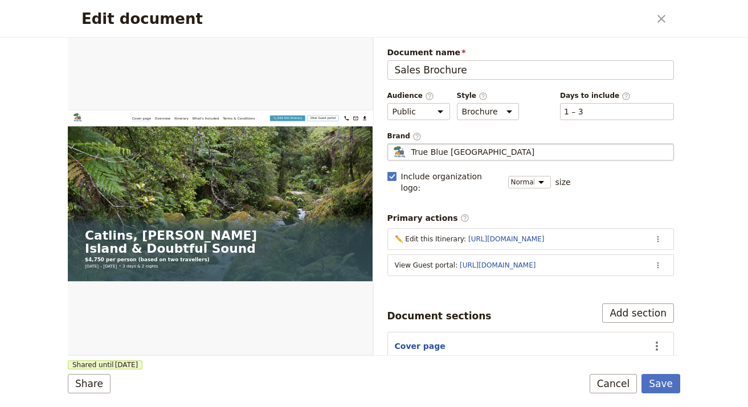
click at [461, 157] on span "True Blue [GEOGRAPHIC_DATA]" at bounding box center [473, 151] width 124 height 11
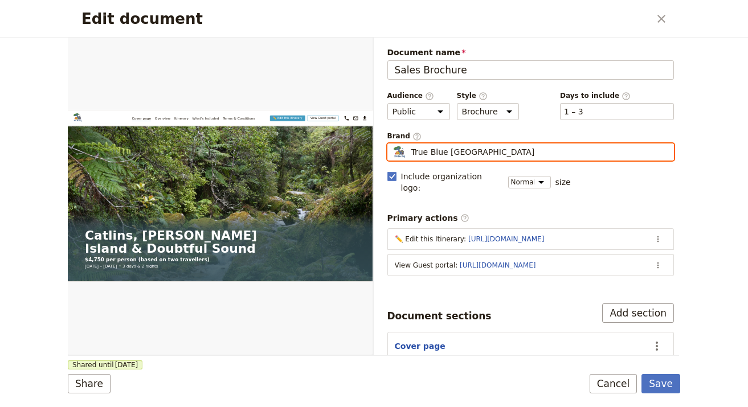
click at [392, 144] on input "True Blue [GEOGRAPHIC_DATA]" at bounding box center [392, 143] width 1 height 1
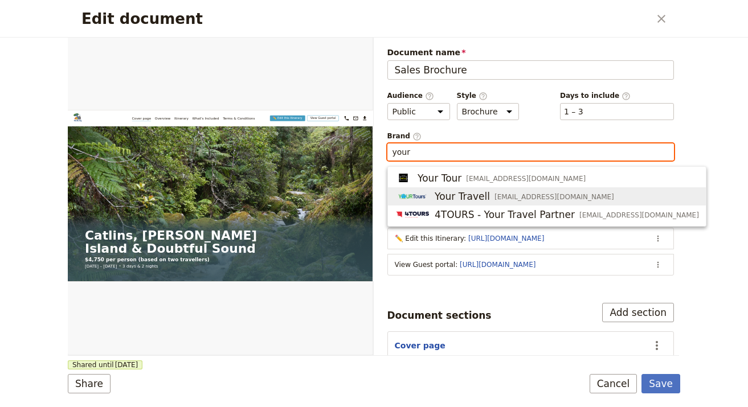
click at [494, 203] on ul "Your Tour [EMAIL_ADDRESS][DOMAIN_NAME] Your Travell [EMAIL_ADDRESS][DOMAIN_NAME…" at bounding box center [546, 196] width 319 height 60
click at [494, 203] on div "Your Travell [EMAIL_ADDRESS][DOMAIN_NAME]" at bounding box center [504, 197] width 219 height 14
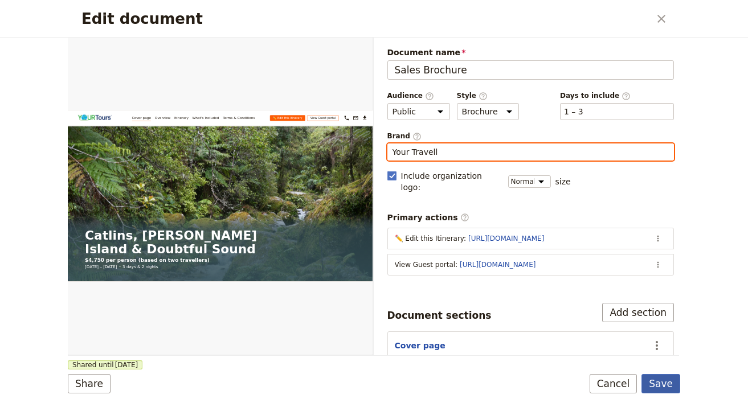
type input "Your Travell"
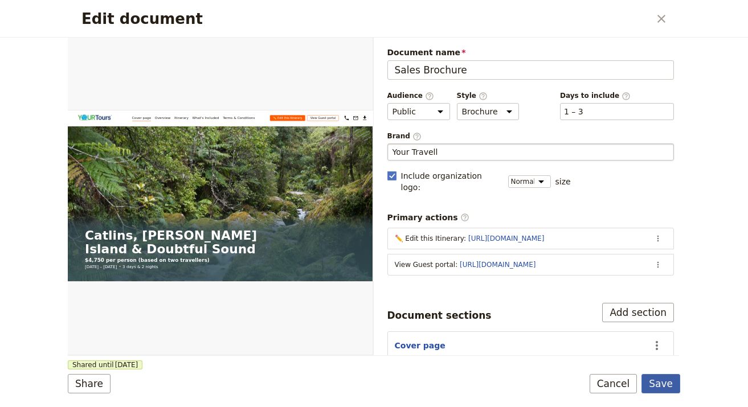
click at [659, 379] on button "Save" at bounding box center [660, 383] width 39 height 19
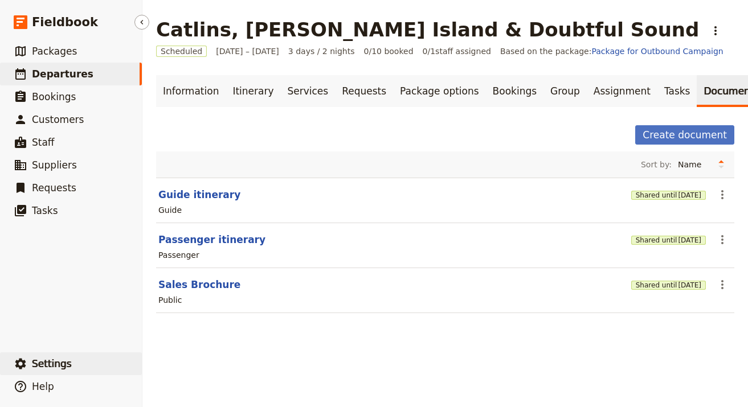
click at [48, 361] on span "Settings" at bounding box center [52, 363] width 40 height 11
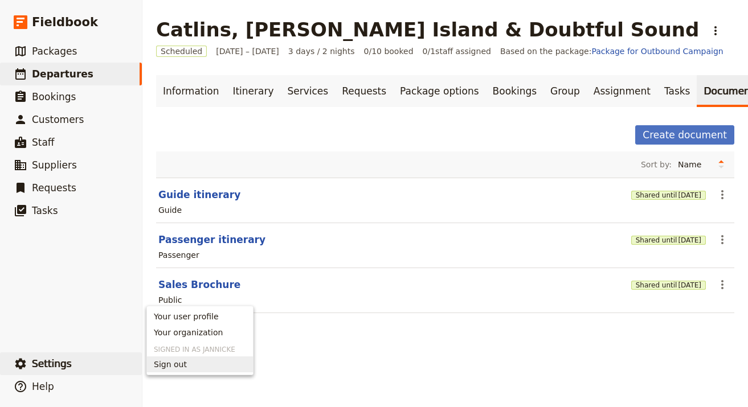
click at [229, 340] on h3 "Signed in as Jannicke" at bounding box center [200, 347] width 106 height 14
click at [229, 336] on span "Your organization" at bounding box center [200, 332] width 92 height 11
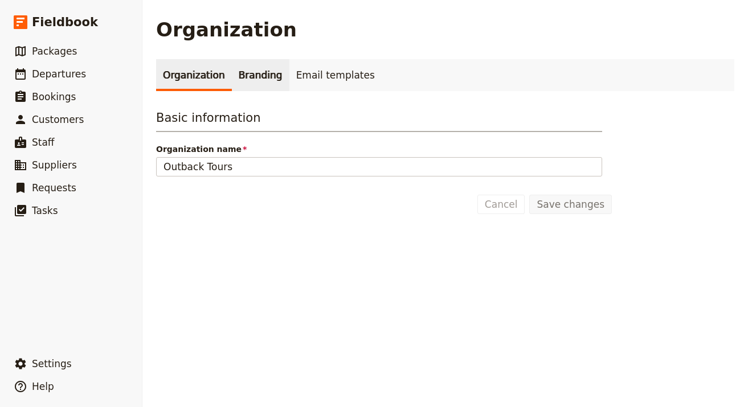
click at [257, 85] on link "Branding" at bounding box center [261, 75] width 58 height 32
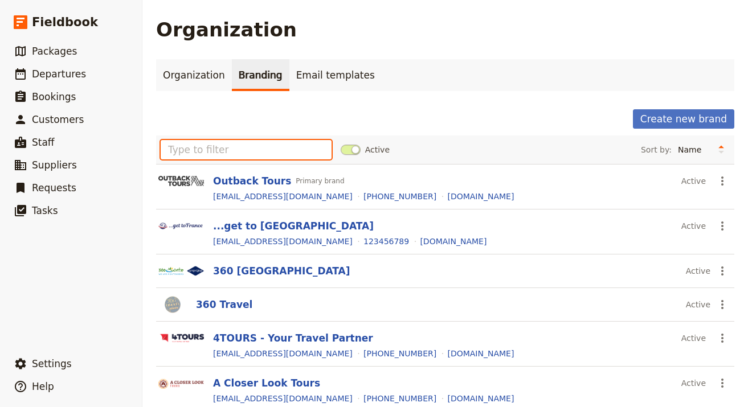
click at [260, 155] on input "text" at bounding box center [246, 149] width 171 height 19
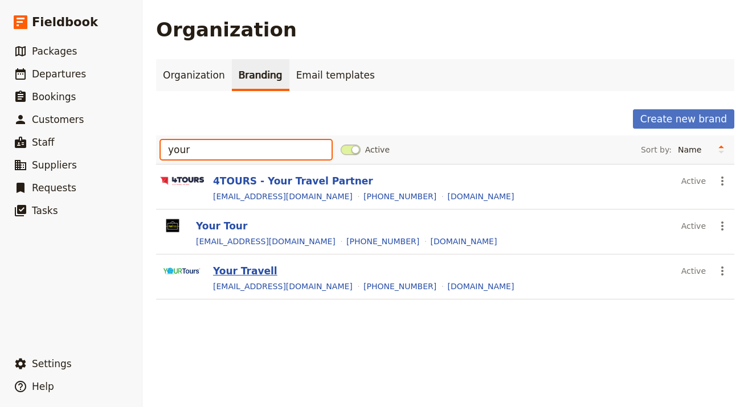
type input "your"
click at [252, 269] on button "Your Travell" at bounding box center [245, 271] width 64 height 14
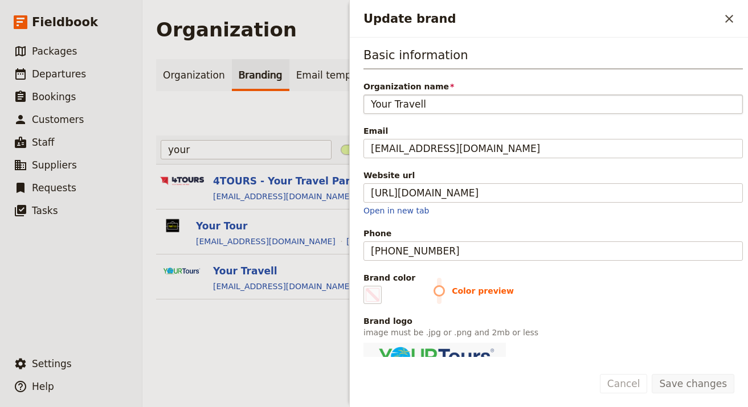
click at [406, 105] on input "Your Travell" at bounding box center [552, 104] width 379 height 19
click at [405, 106] on input "Your Travell" at bounding box center [552, 104] width 379 height 19
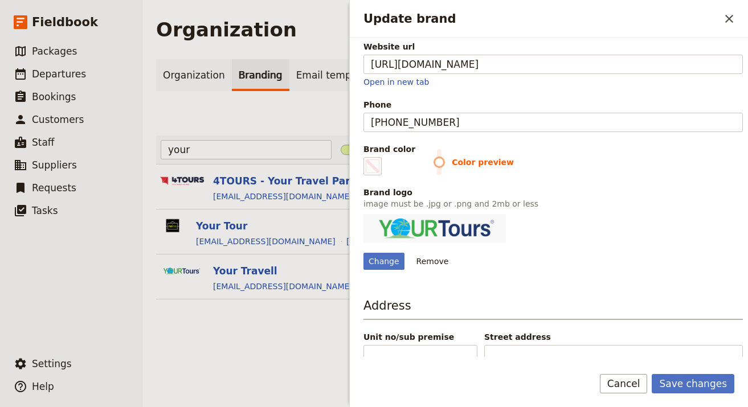
scroll to position [145, 0]
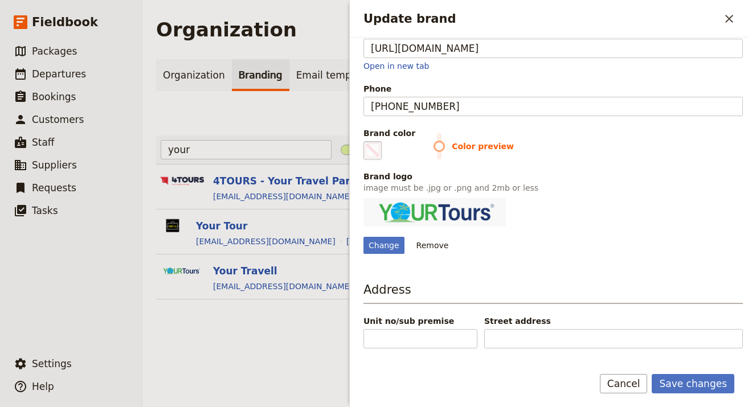
type input "Your Tours"
click at [374, 146] on span "Update brand" at bounding box center [373, 150] width 14 height 14
click at [366, 141] on input "#000000" at bounding box center [366, 141] width 1 height 1
type input "#1e376c"
click at [697, 381] on button "Save changes" at bounding box center [692, 383] width 83 height 19
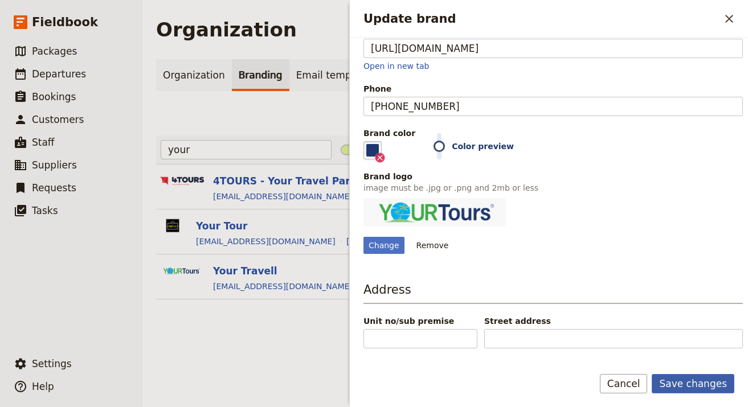
scroll to position [0, 0]
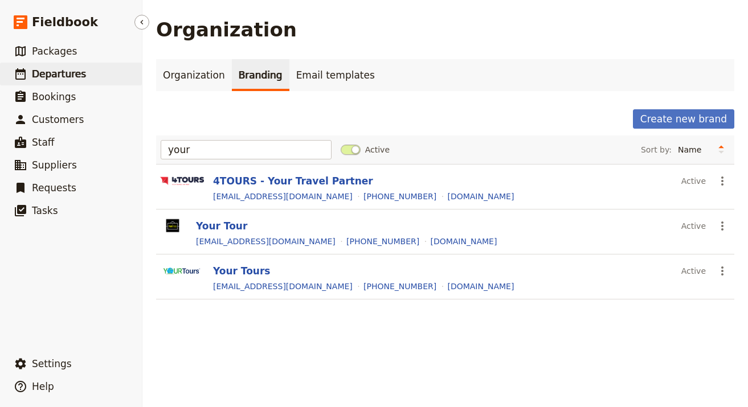
click at [78, 65] on link "​ Departures" at bounding box center [71, 74] width 142 height 23
select select "UPDATED_AT"
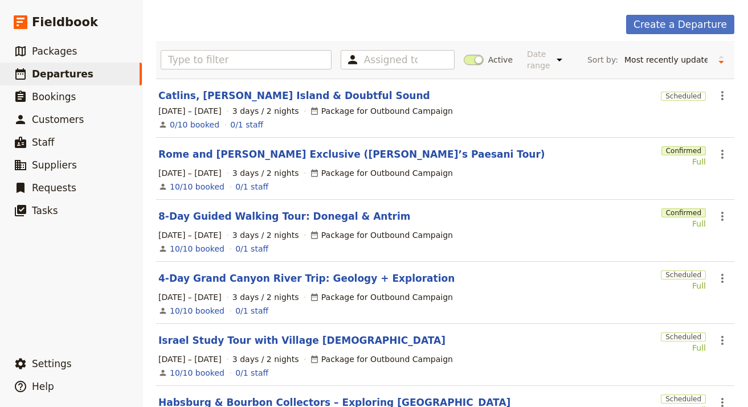
scroll to position [55, 0]
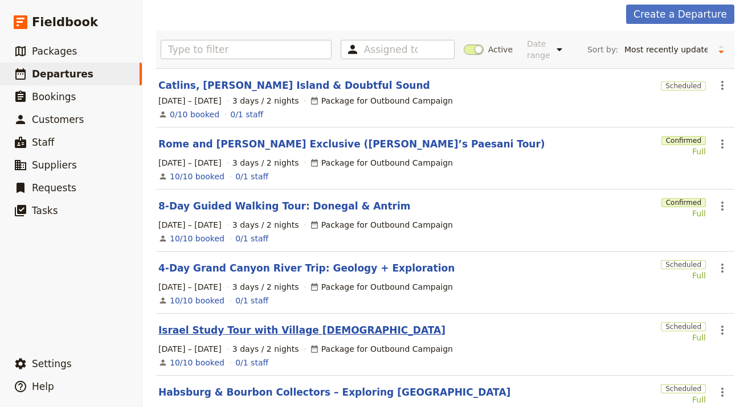
click at [303, 326] on link "Israel Study Tour with Village [DEMOGRAPHIC_DATA]" at bounding box center [301, 330] width 287 height 14
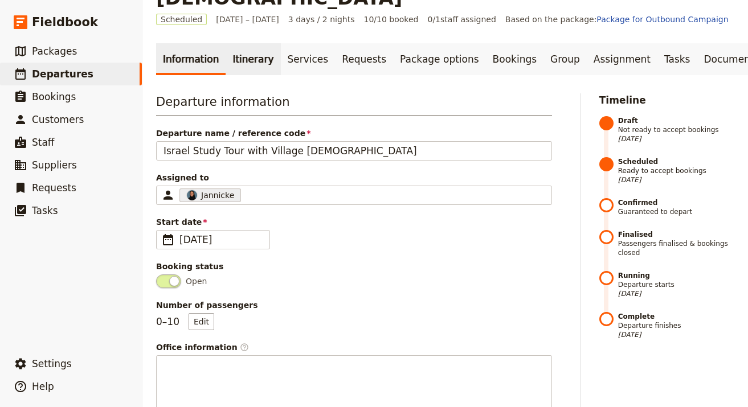
click at [249, 43] on link "Itinerary" at bounding box center [252, 59] width 55 height 32
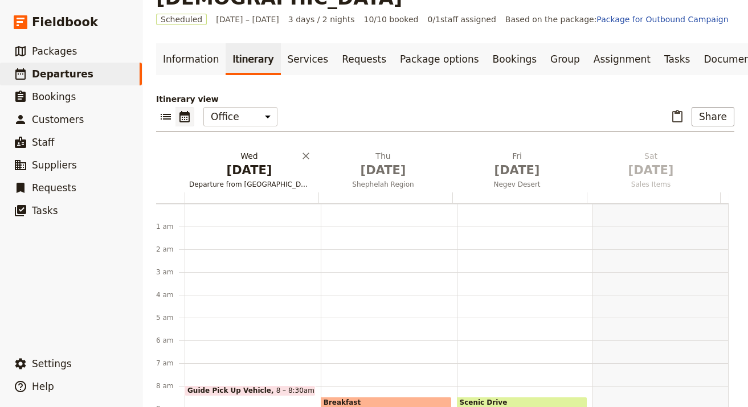
scroll to position [148, 0]
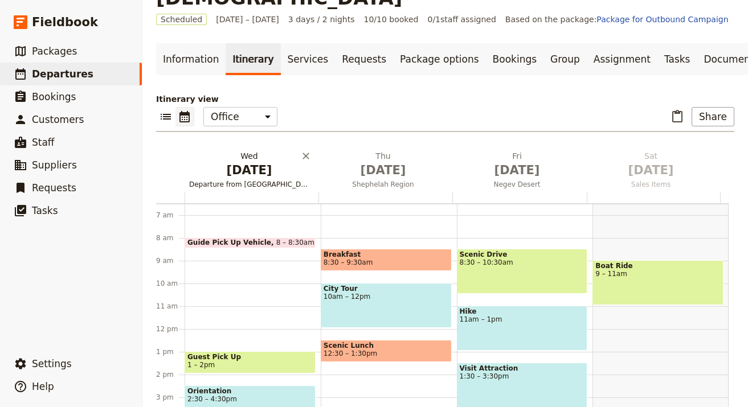
click at [249, 162] on span "[DATE]" at bounding box center [249, 170] width 120 height 17
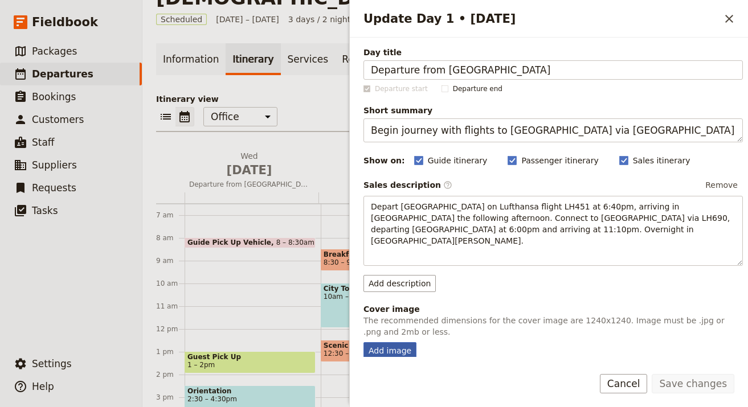
click at [405, 342] on div "Add image" at bounding box center [389, 350] width 53 height 17
click at [363, 342] on input "Add image" at bounding box center [363, 342] width 1 height 1
type input "C:\fakepath\[PERSON_NAME]-rf6ywHVkrlY-unsplash (1).jpg"
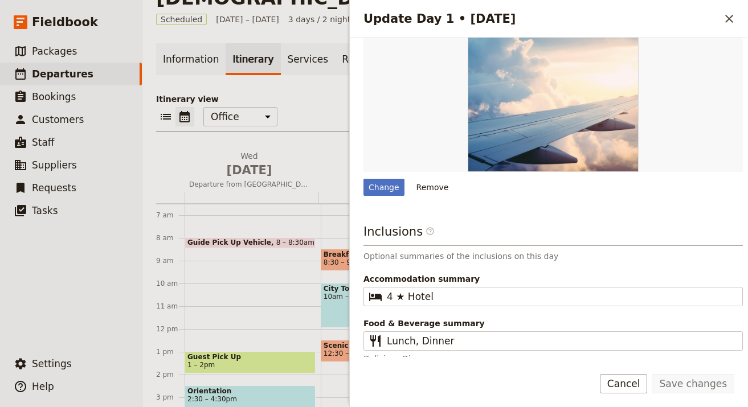
scroll to position [338, 0]
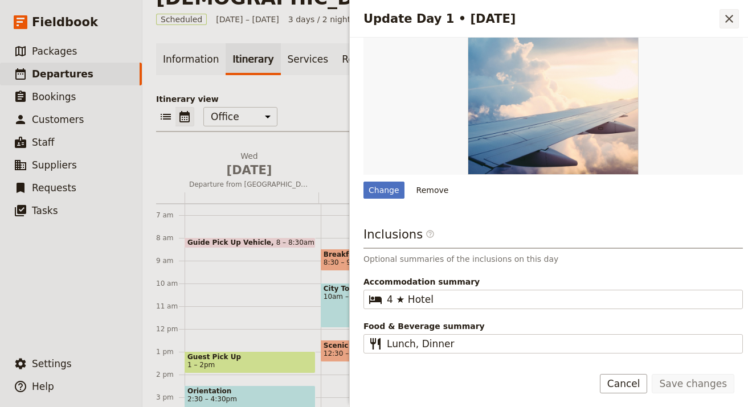
click at [731, 17] on icon "Close drawer" at bounding box center [729, 19] width 14 height 14
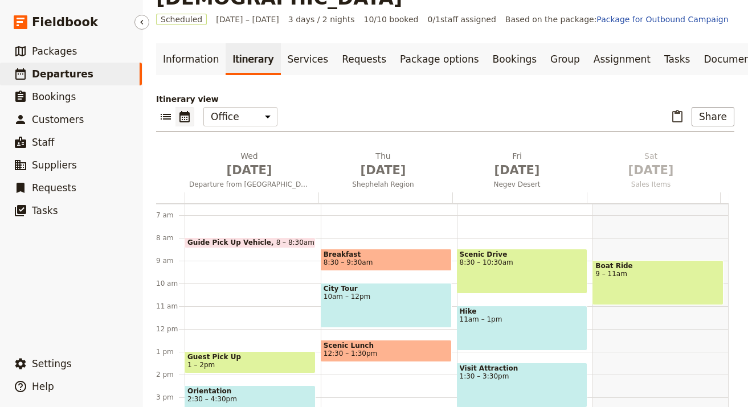
click at [115, 70] on link "​ Departures" at bounding box center [71, 74] width 142 height 23
select select "UPDATED_AT"
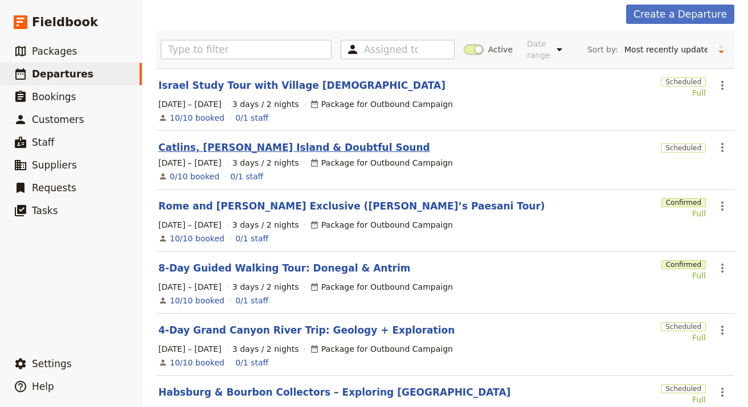
click at [302, 148] on link "Catlins, [PERSON_NAME] Island & Doubtful Sound" at bounding box center [294, 148] width 272 height 14
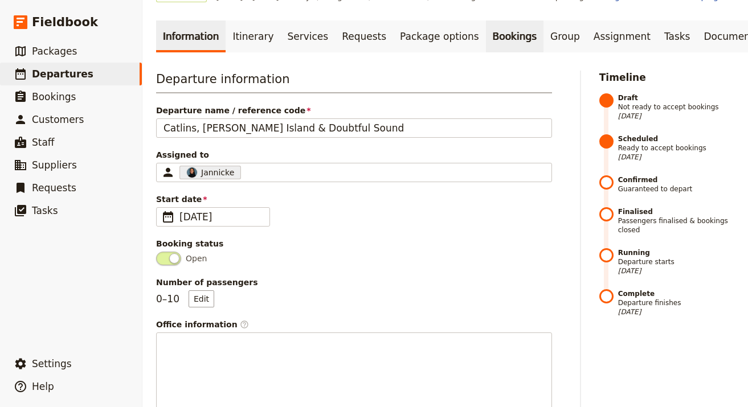
click at [486, 38] on link "Bookings" at bounding box center [515, 36] width 58 height 32
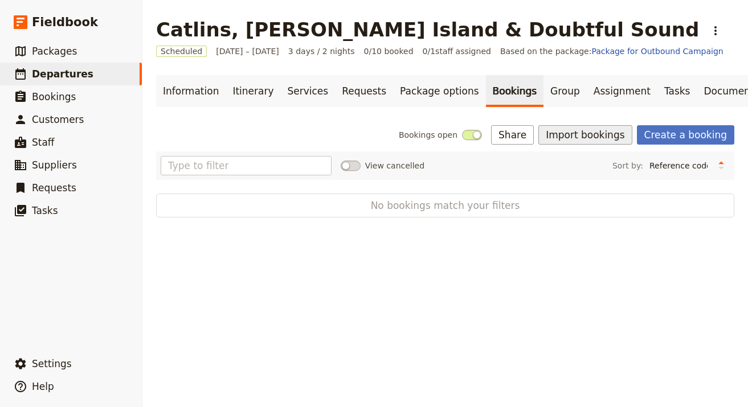
click at [605, 133] on button "Import bookings" at bounding box center [584, 134] width 93 height 19
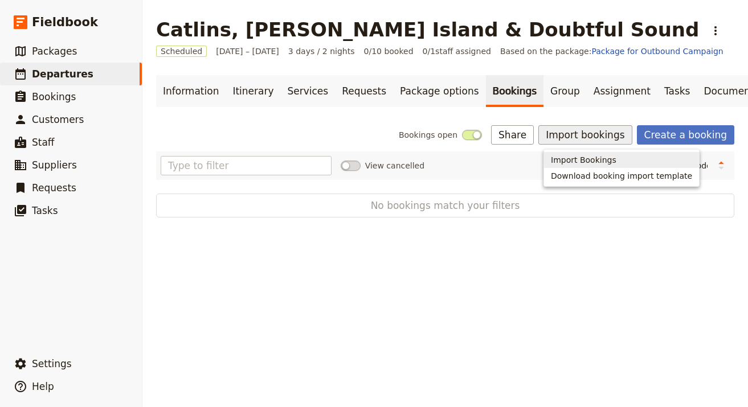
click at [600, 165] on span "Import Bookings" at bounding box center [583, 159] width 65 height 11
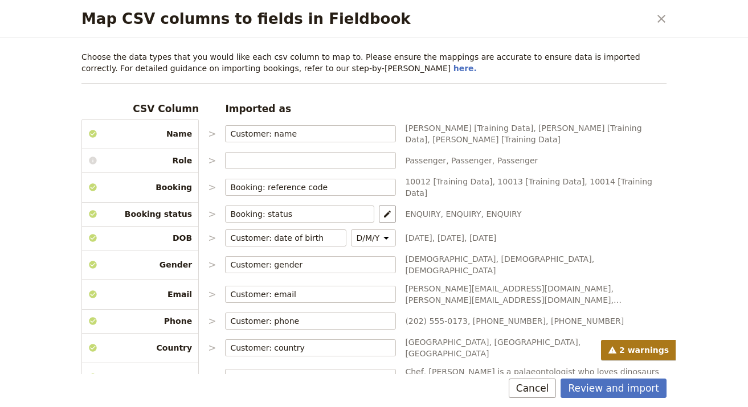
click at [600, 377] on div "Review and import Cancel" at bounding box center [374, 390] width 612 height 33
click at [603, 388] on button "Review and import" at bounding box center [613, 388] width 106 height 19
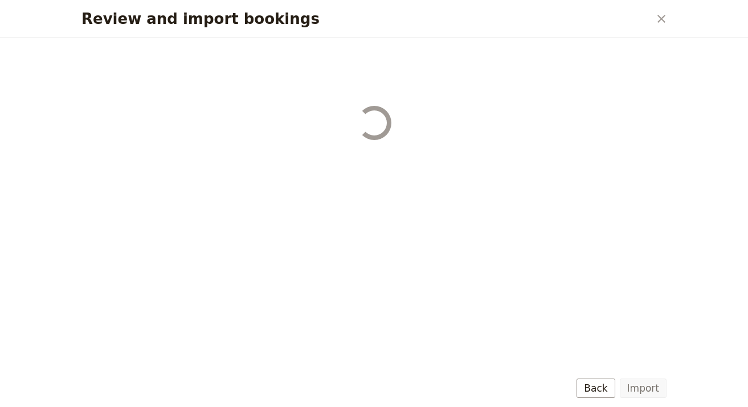
select select "68b002b7cac3c784cf00db27"
select select "68b002b7cac3c784cf00db28"
select select "68b002b7cac3c784cf00db29"
select select "68b002b7cac3c784cf00db2a"
select select "650e1b8d408bbede5b0c6045"
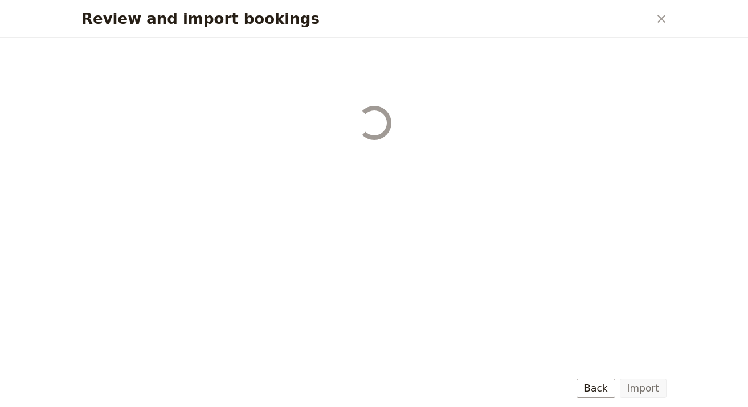
select select "68b002b7cac3c784cf00db2c"
select select "68b002b7cac3c784cf00db2d"
select select "68b002b7cac3c784cf00db2e"
select select "68b002b7cac3c784cf00db2f"
select select "68b002b7cac3c784cf00db30"
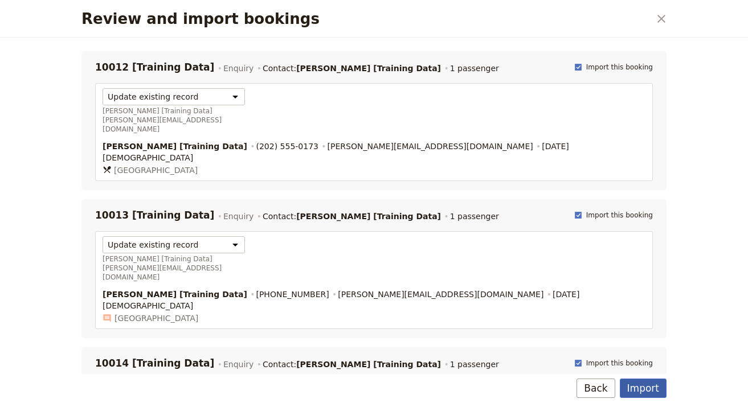
click at [651, 389] on button "Import" at bounding box center [642, 388] width 47 height 19
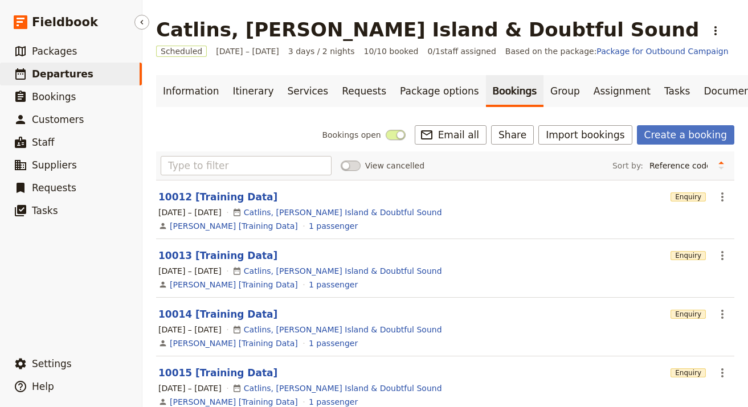
click at [129, 77] on link "​ Departures" at bounding box center [71, 74] width 142 height 23
select select "UPDATED_AT"
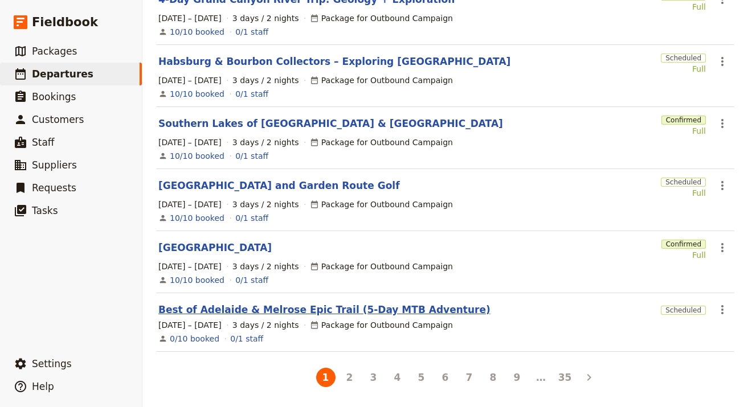
scroll to position [389, 0]
click at [284, 315] on link "Best of Adelaide & Melrose Epic Trail (5-Day MTB Adventure)" at bounding box center [324, 309] width 332 height 14
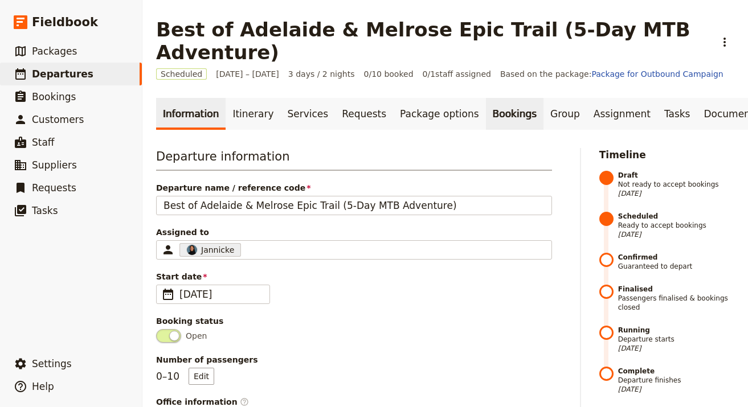
click at [500, 98] on link "Bookings" at bounding box center [515, 114] width 58 height 32
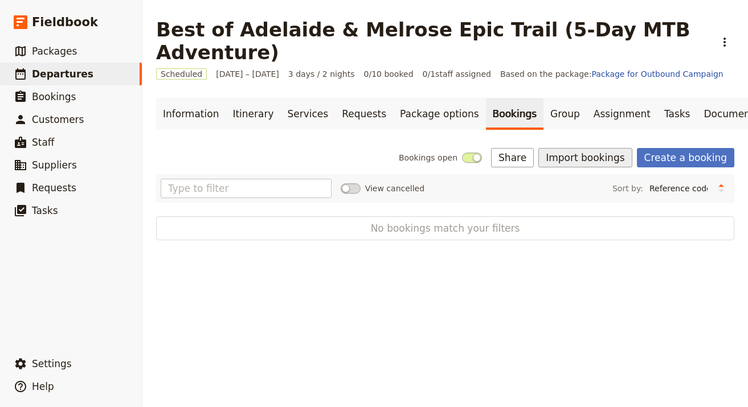
click at [609, 148] on button "Import bookings" at bounding box center [584, 157] width 93 height 19
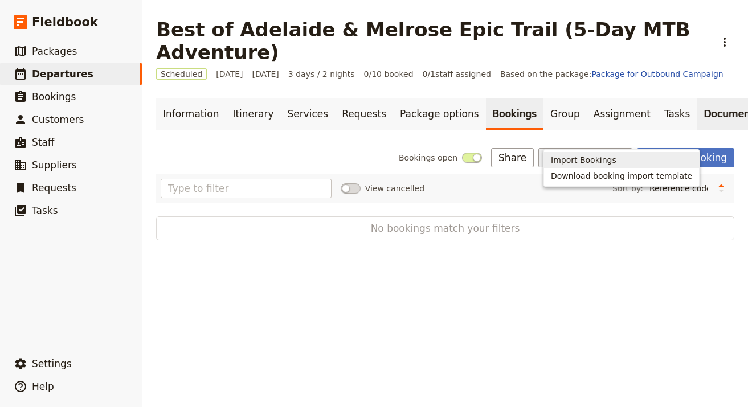
click at [696, 98] on link "Documents" at bounding box center [730, 114] width 69 height 32
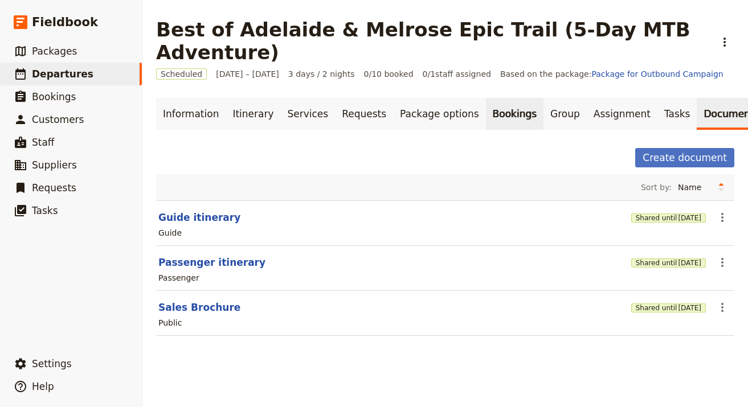
click at [486, 98] on link "Bookings" at bounding box center [515, 114] width 58 height 32
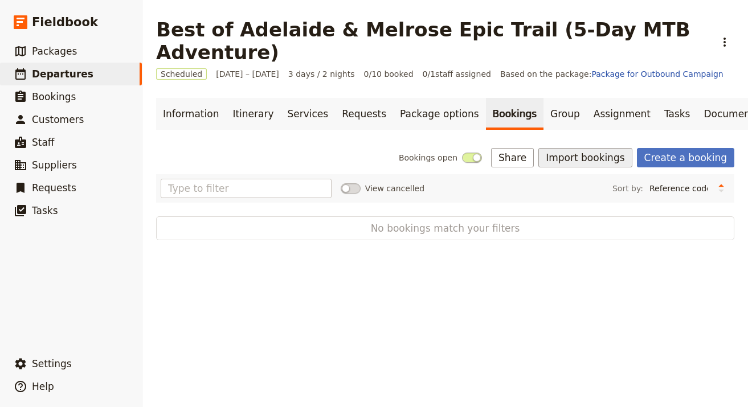
click at [581, 148] on button "Import bookings" at bounding box center [584, 157] width 93 height 19
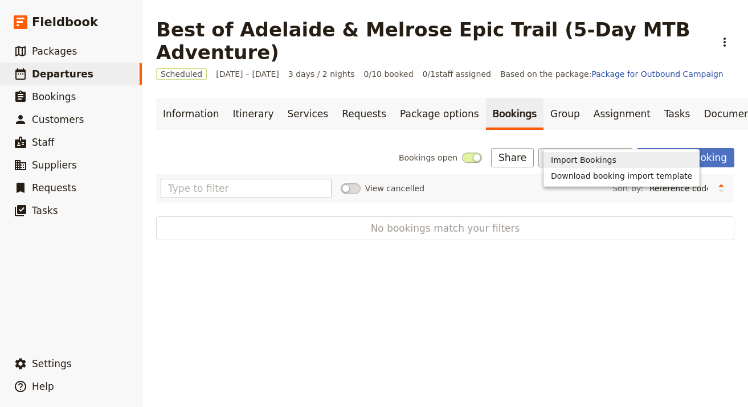
click at [572, 153] on button "Import Bookings" at bounding box center [621, 160] width 155 height 16
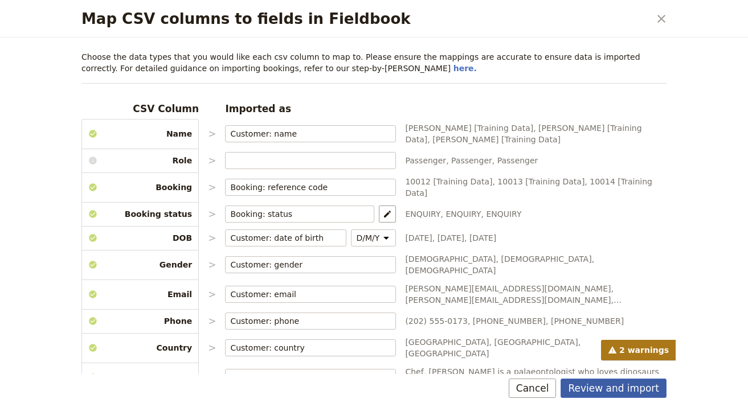
click at [627, 397] on button "Review and import" at bounding box center [613, 388] width 106 height 19
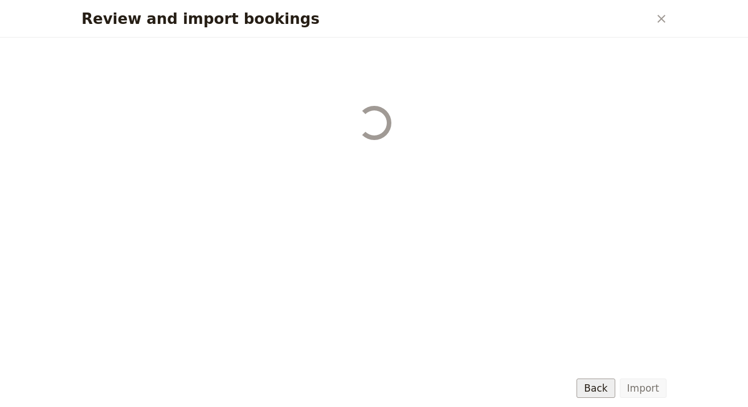
select select "68b002b7cac3c784cf00db27"
select select "68b002b7cac3c784cf00db28"
select select "68b002b7cac3c784cf00db29"
select select "68b002b7cac3c784cf00db2a"
select select "650e1b8d408bbede5b0c6045"
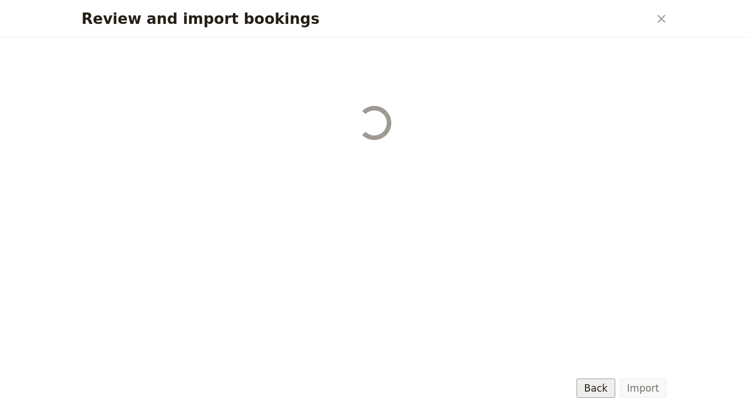
select select "68b002b7cac3c784cf00db2c"
select select "68b002b7cac3c784cf00db2d"
select select "68b002b7cac3c784cf00db2e"
select select "68b002b7cac3c784cf00db2f"
select select "68b002b7cac3c784cf00db30"
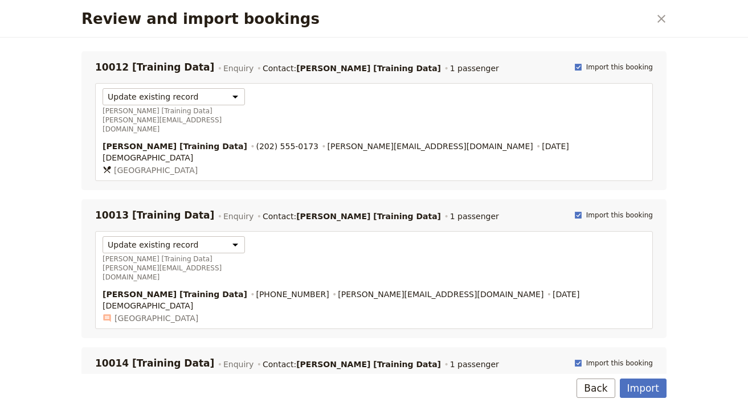
scroll to position [2, 0]
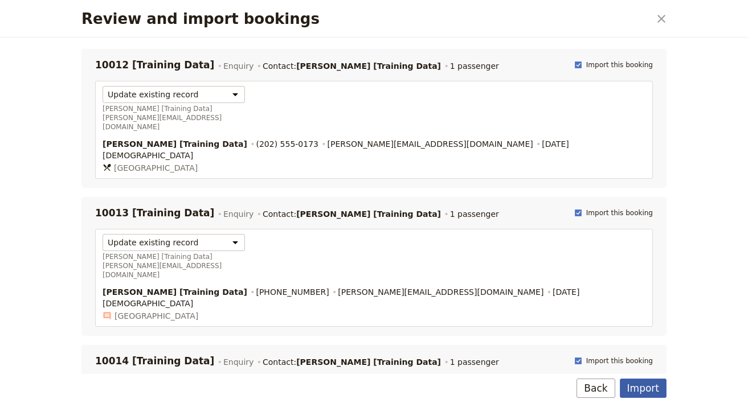
click at [647, 385] on button "Import" at bounding box center [642, 388] width 47 height 19
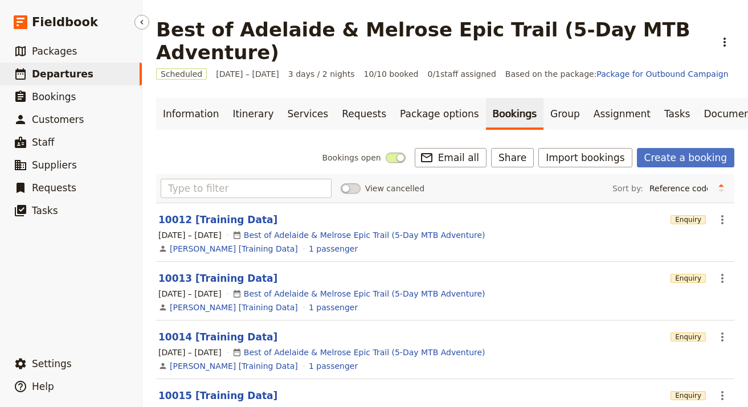
click at [105, 73] on link "​ Departures" at bounding box center [71, 74] width 142 height 23
select select "UPDATED_AT"
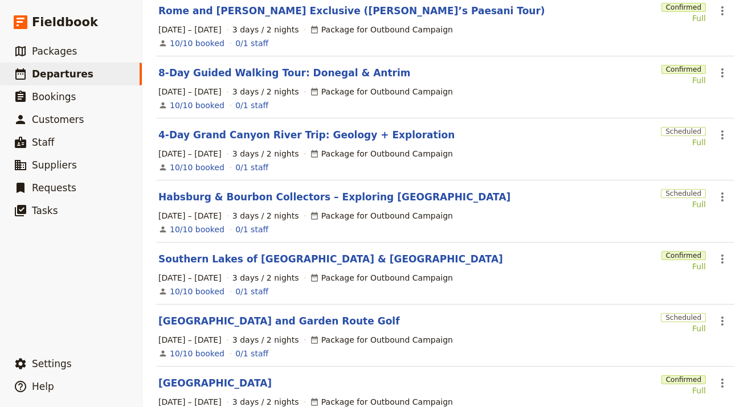
scroll to position [393, 0]
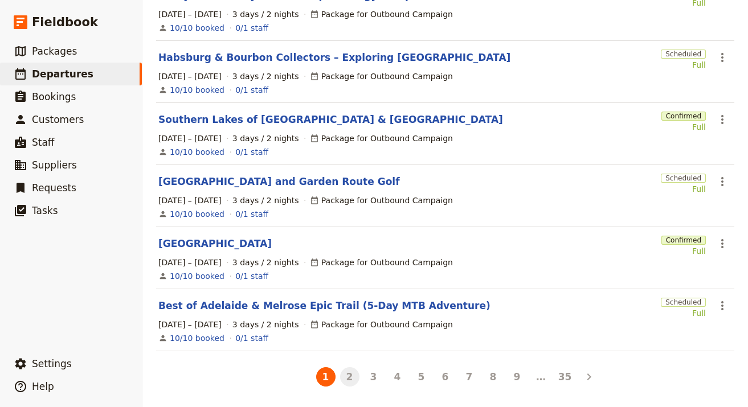
click at [352, 375] on button "2" at bounding box center [349, 376] width 19 height 19
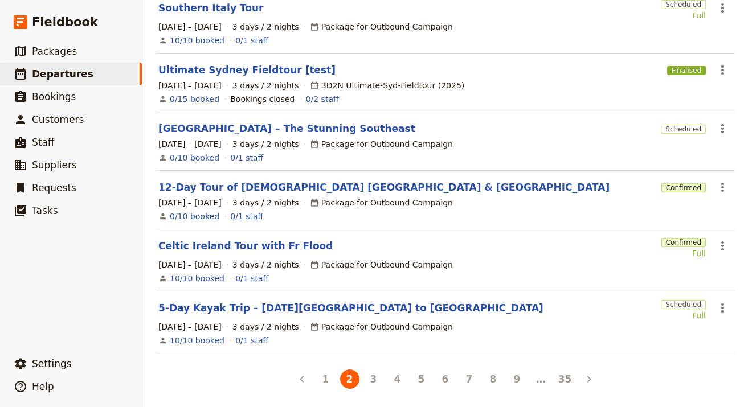
scroll to position [380, 0]
click at [276, 129] on link "[GEOGRAPHIC_DATA] – The Stunning Southeast" at bounding box center [286, 129] width 257 height 14
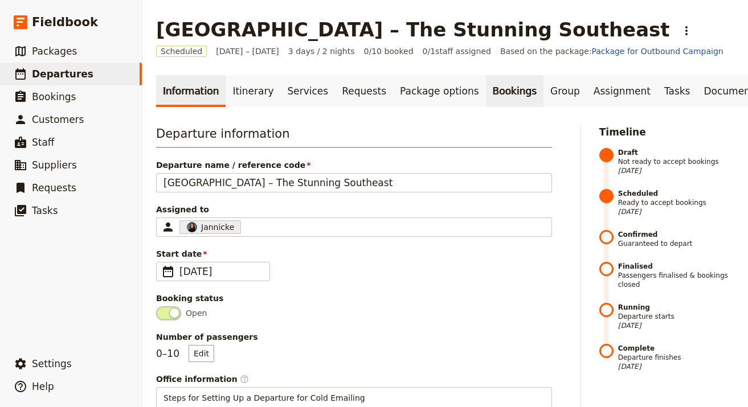
click at [495, 96] on link "Bookings" at bounding box center [515, 91] width 58 height 32
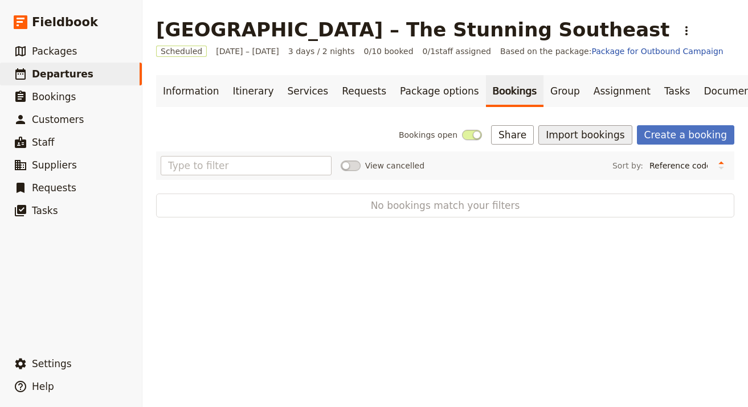
click at [613, 132] on button "Import bookings" at bounding box center [584, 134] width 93 height 19
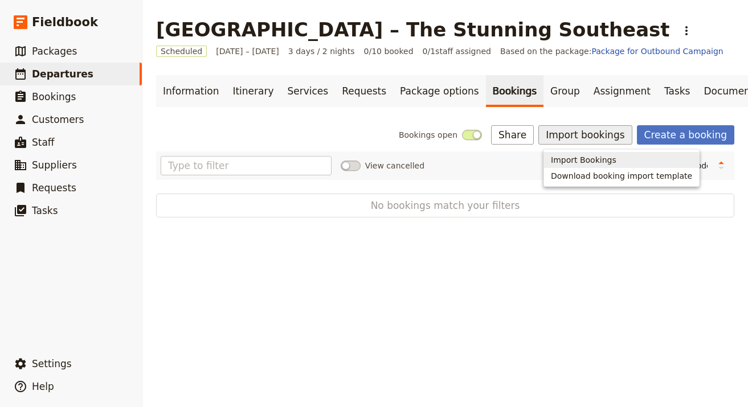
click at [586, 159] on span "Import Bookings" at bounding box center [583, 159] width 65 height 11
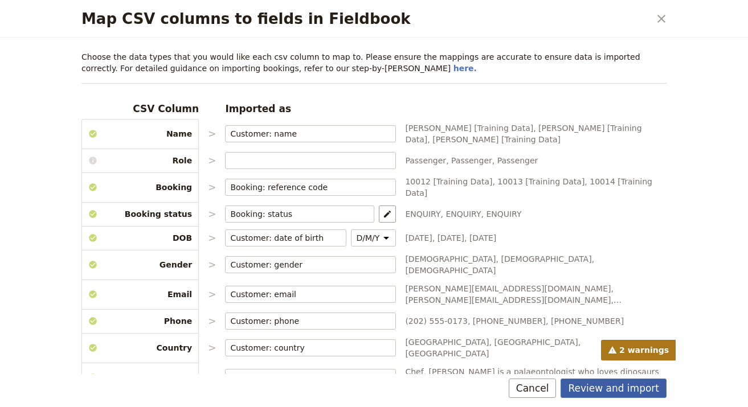
click at [644, 389] on button "Review and import" at bounding box center [613, 388] width 106 height 19
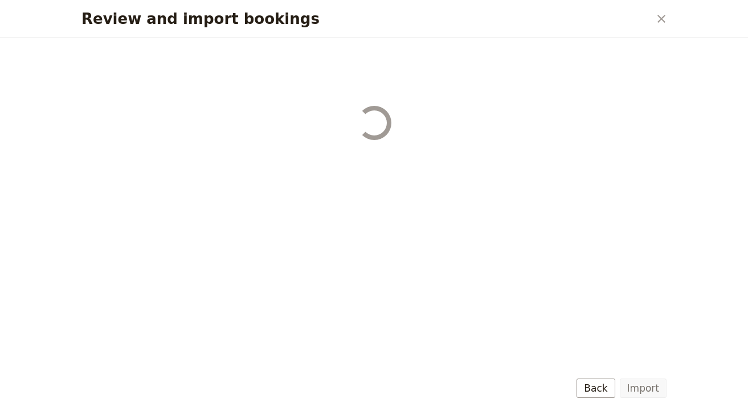
select select "68b002b7cac3c784cf00db27"
select select "68b002b7cac3c784cf00db28"
select select "68b002b7cac3c784cf00db29"
select select "68b002b7cac3c784cf00db2a"
select select "650e1b8d408bbede5b0c6045"
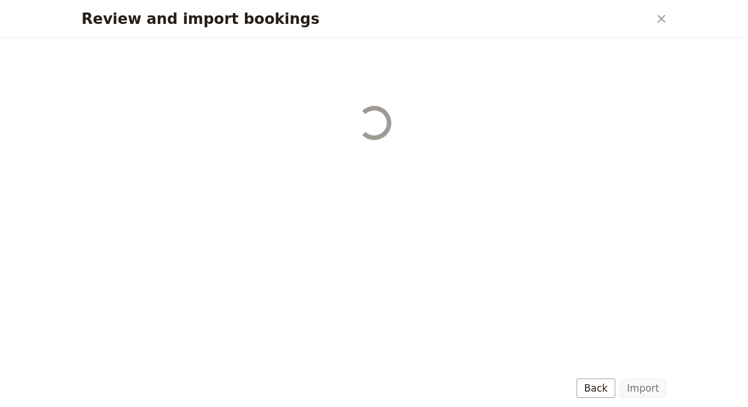
select select "68b002b7cac3c784cf00db2c"
select select "68b002b7cac3c784cf00db2d"
select select "68b002b7cac3c784cf00db2e"
select select "68b002b7cac3c784cf00db2f"
select select "68b002b7cac3c784cf00db30"
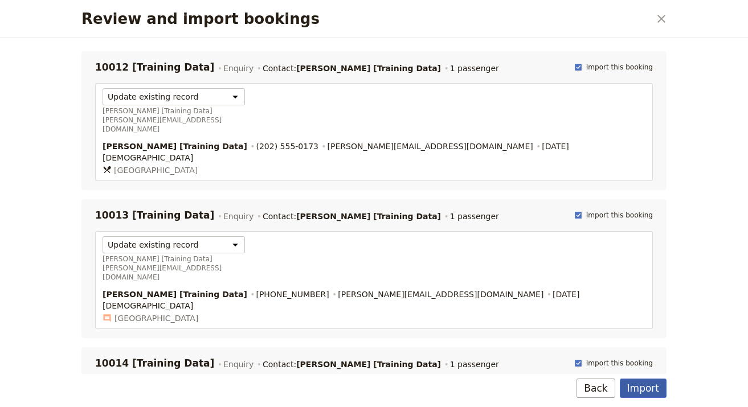
click at [651, 393] on button "Import" at bounding box center [642, 388] width 47 height 19
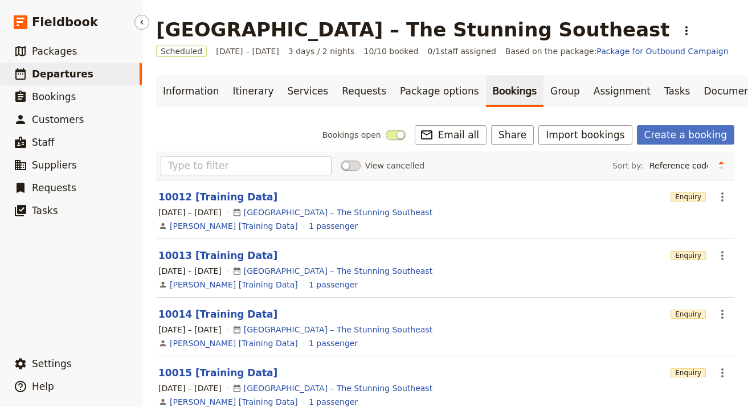
click at [92, 79] on link "​ Departures" at bounding box center [71, 74] width 142 height 23
select select "UPDATED_AT"
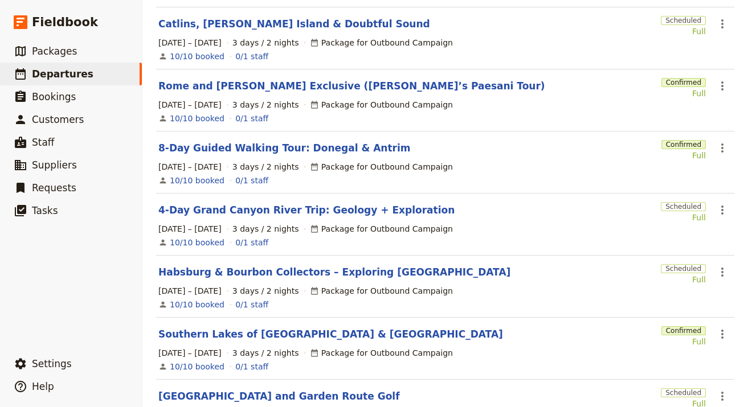
scroll to position [393, 0]
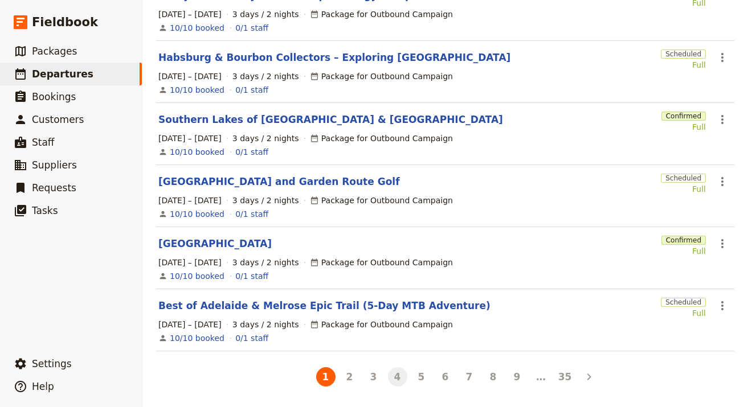
click at [392, 378] on button "4" at bounding box center [397, 376] width 19 height 19
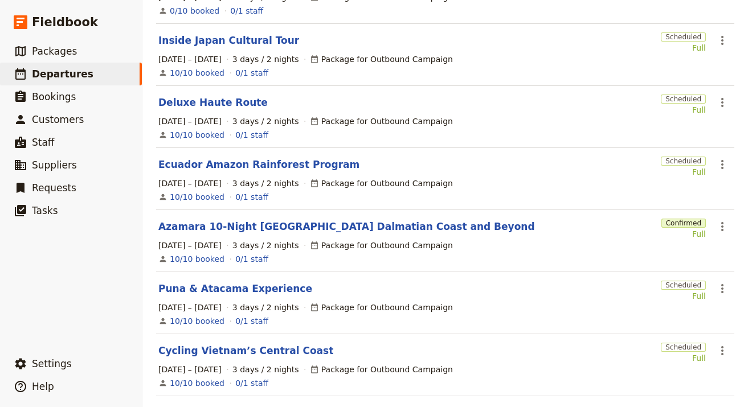
scroll to position [389, 0]
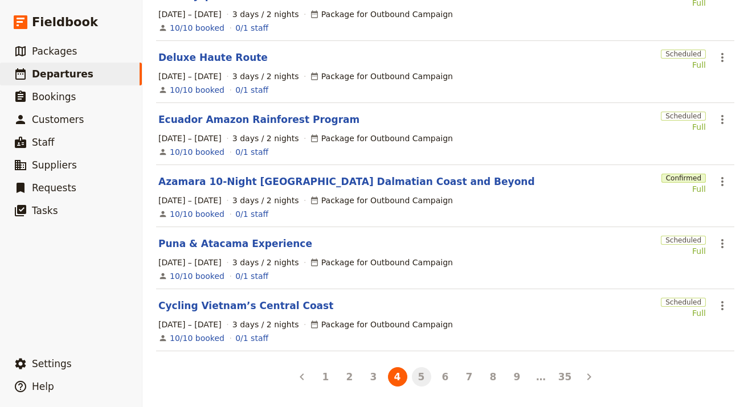
click at [416, 372] on button "5" at bounding box center [421, 376] width 19 height 19
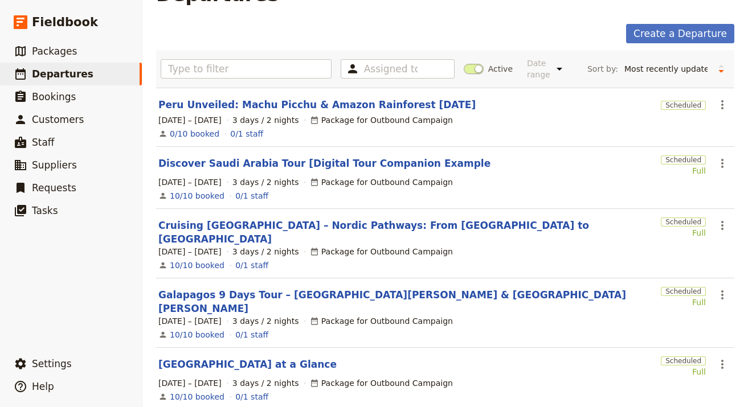
scroll to position [0, 0]
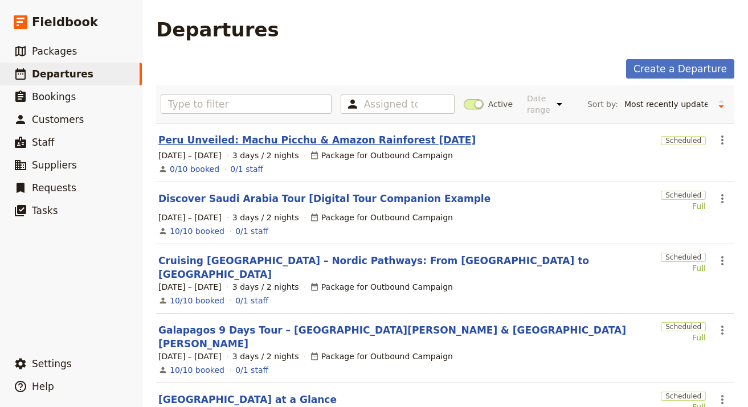
click at [298, 137] on link "Peru Unveiled: Machu Picchu & Amazon Rainforest [DATE]" at bounding box center [316, 140] width 317 height 14
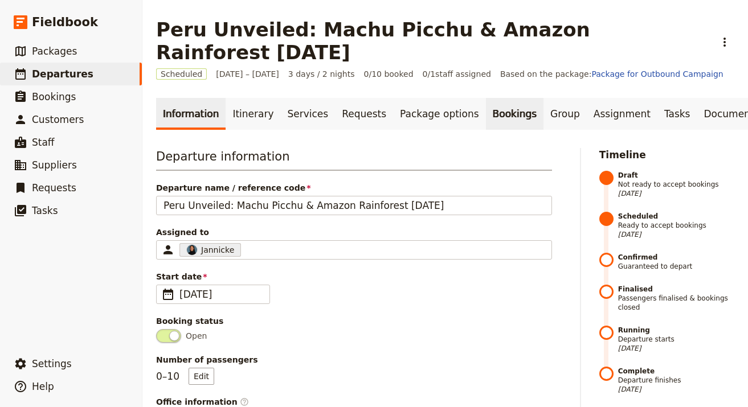
click at [490, 98] on link "Bookings" at bounding box center [515, 114] width 58 height 32
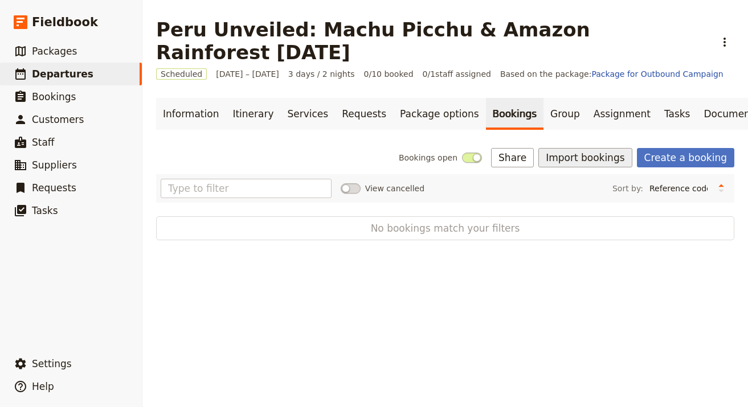
click at [584, 148] on button "Import bookings" at bounding box center [584, 157] width 93 height 19
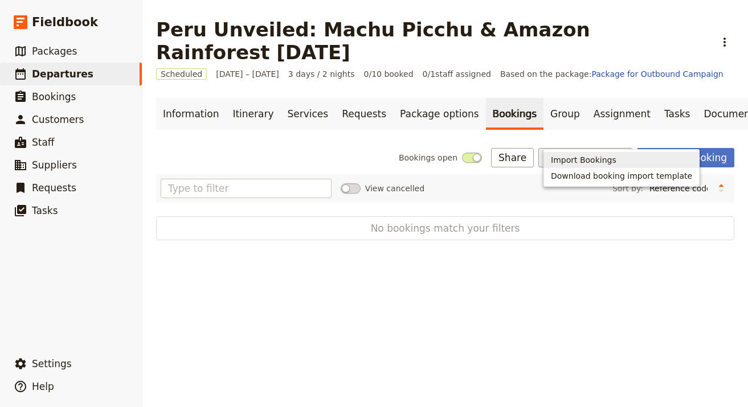
click at [585, 155] on span "Import Bookings" at bounding box center [583, 159] width 65 height 11
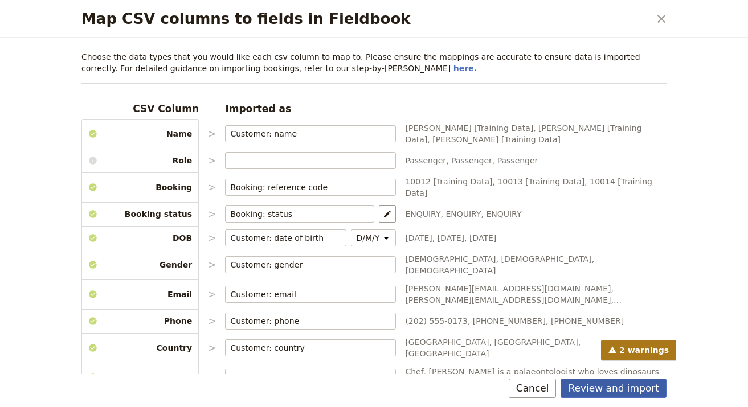
click at [655, 395] on button "Review and import" at bounding box center [613, 388] width 106 height 19
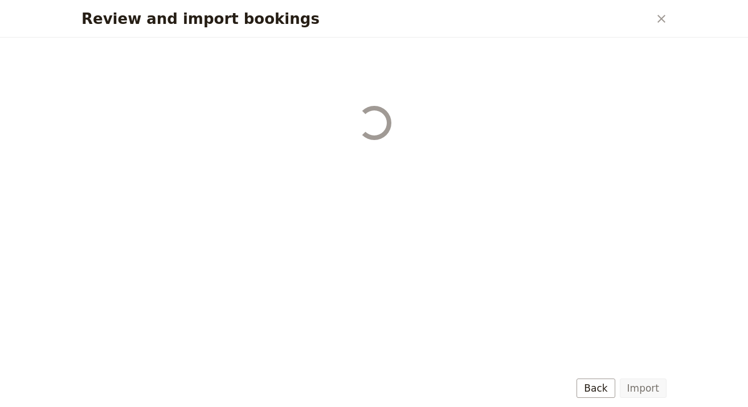
select select "68b002b7cac3c784cf00db27"
select select "68b002b7cac3c784cf00db28"
select select "68b002b7cac3c784cf00db29"
select select "68b002b7cac3c784cf00db2a"
select select "650e1b8d408bbede5b0c6045"
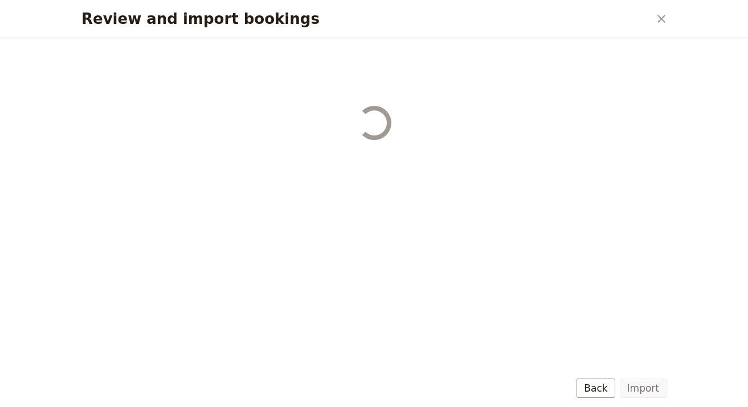
select select "68b002b7cac3c784cf00db2c"
select select "68b002b7cac3c784cf00db2d"
select select "68b002b7cac3c784cf00db2e"
select select "68b002b7cac3c784cf00db2f"
select select "68b002b7cac3c784cf00db30"
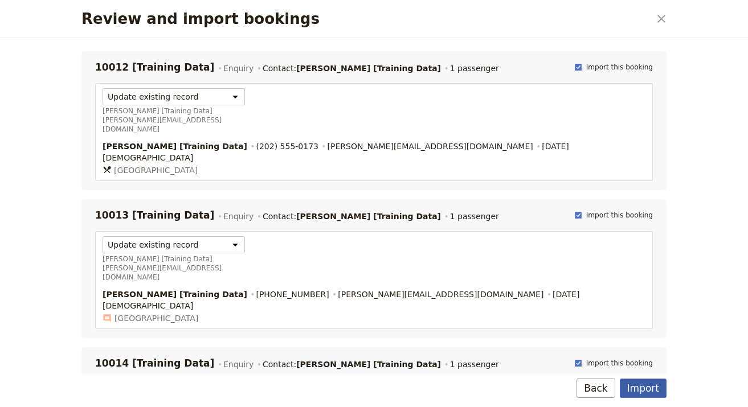
click at [660, 385] on button "Import" at bounding box center [642, 388] width 47 height 19
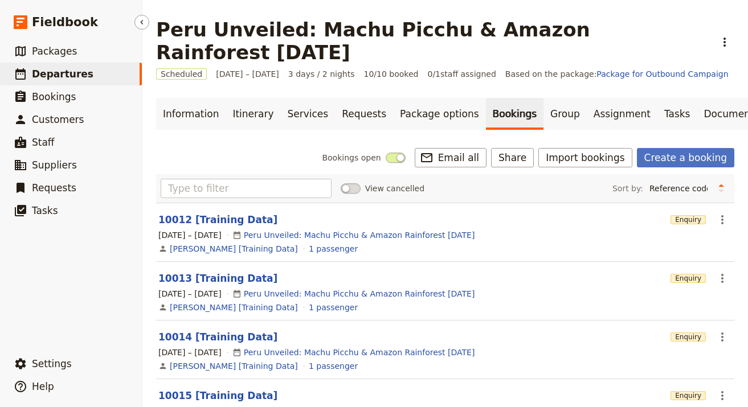
click at [105, 82] on link "​ Departures" at bounding box center [71, 74] width 142 height 23
select select "UPDATED_AT"
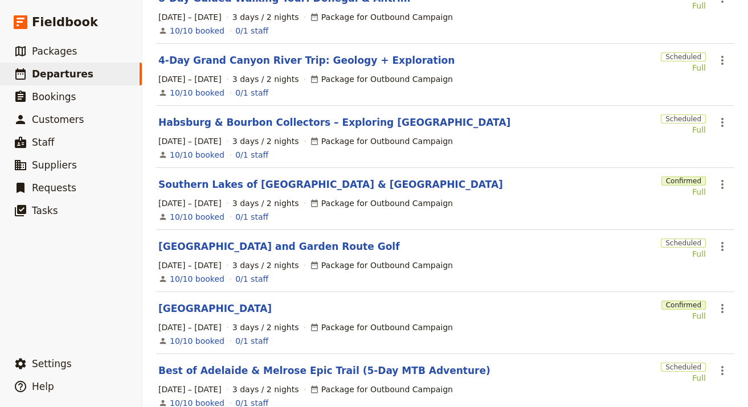
scroll to position [393, 0]
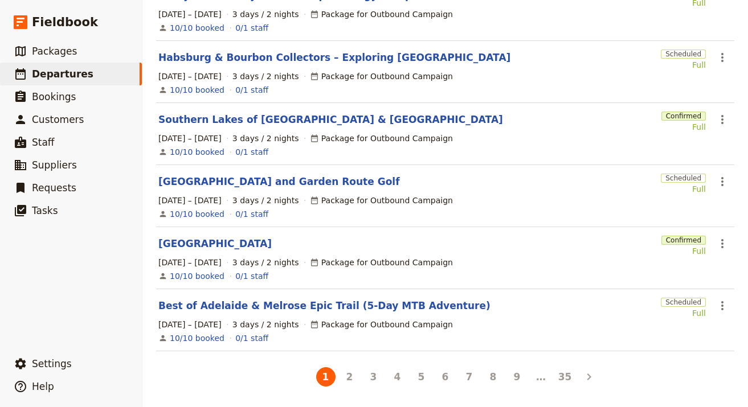
click at [428, 373] on li "5" at bounding box center [421, 377] width 24 height 24
click at [419, 376] on button "5" at bounding box center [421, 376] width 19 height 19
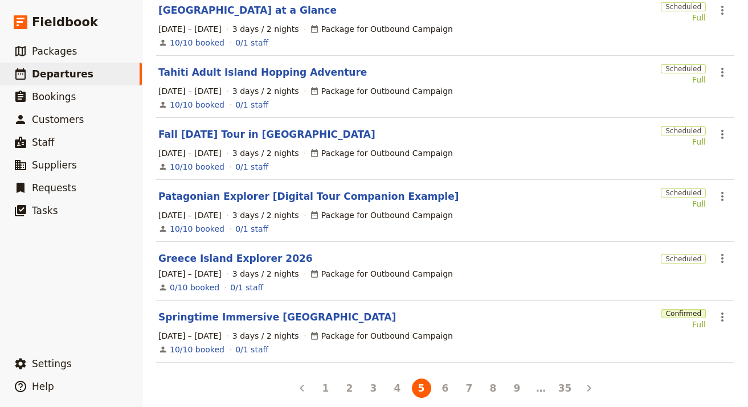
scroll to position [389, 0]
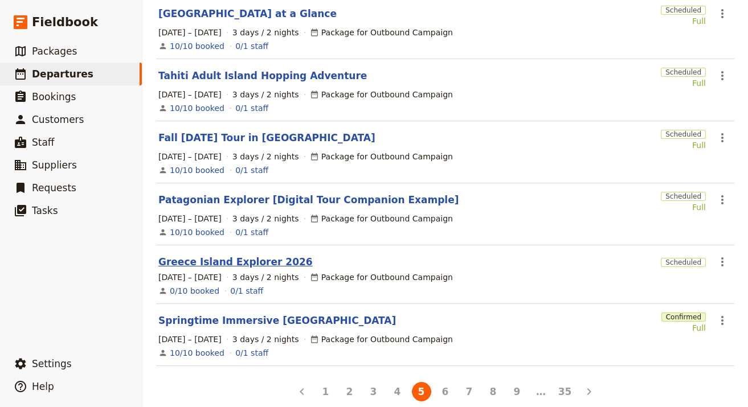
click at [239, 255] on link "Greece Island Explorer 2026" at bounding box center [235, 262] width 154 height 14
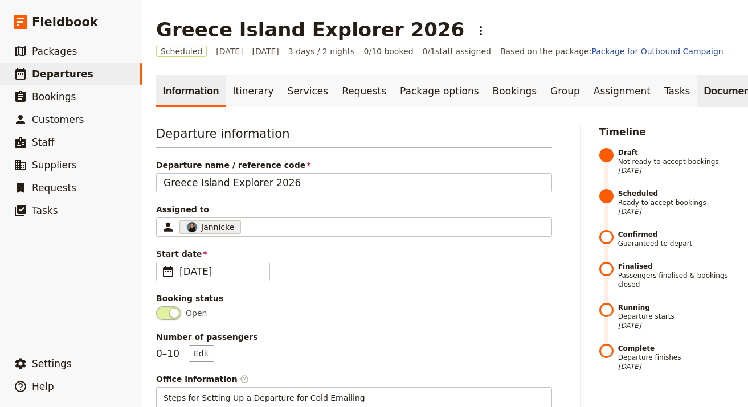
click at [696, 104] on link "Documents" at bounding box center [730, 91] width 69 height 32
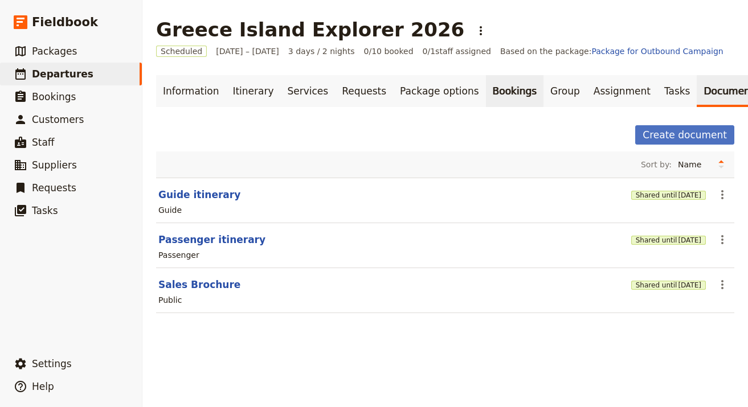
click at [491, 97] on link "Bookings" at bounding box center [515, 91] width 58 height 32
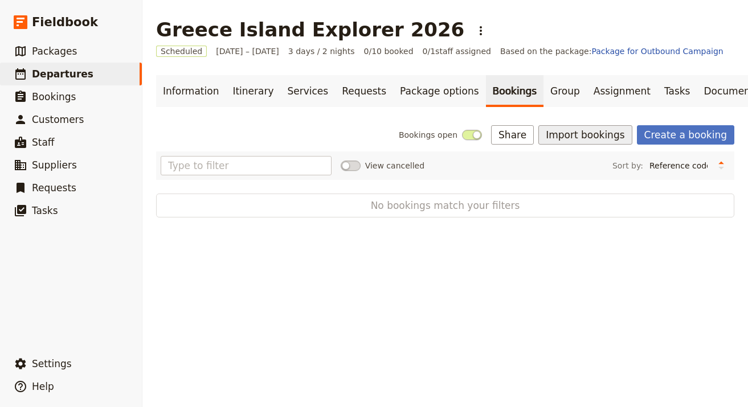
click at [615, 141] on button "Import bookings" at bounding box center [584, 134] width 93 height 19
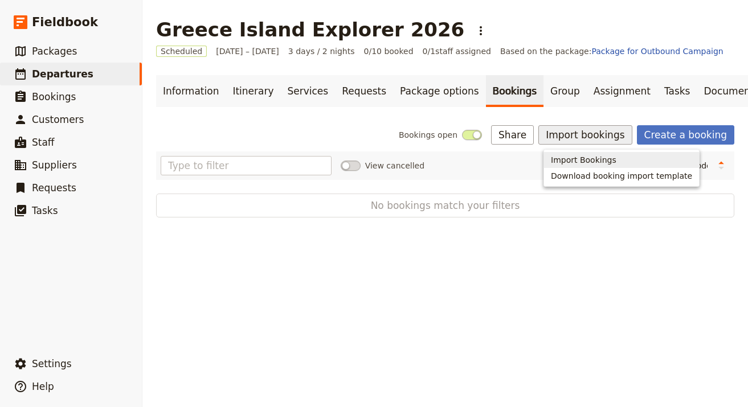
click at [578, 166] on button "Import Bookings" at bounding box center [621, 160] width 155 height 16
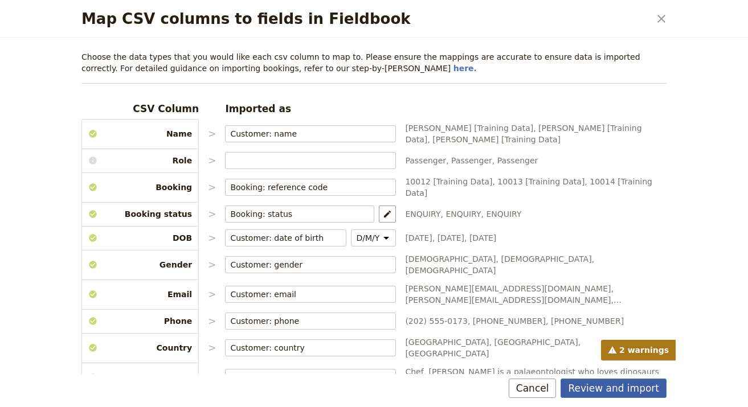
click at [646, 396] on button "Review and import" at bounding box center [613, 388] width 106 height 19
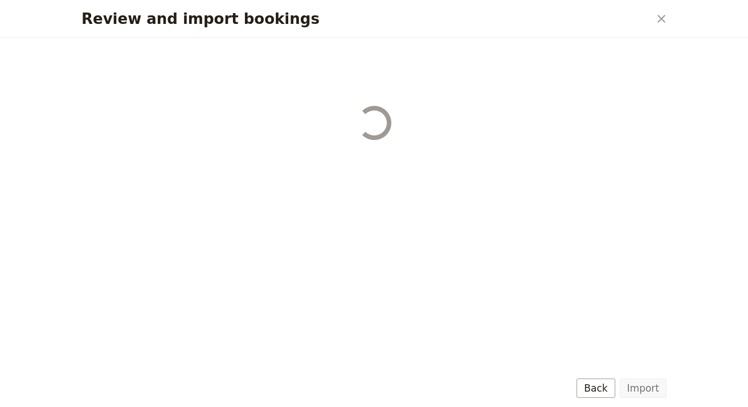
select select "68b002b7cac3c784cf00db27"
select select "68b002b7cac3c784cf00db28"
select select "68b002b7cac3c784cf00db29"
select select "68b002b7cac3c784cf00db2a"
select select "650e1b8d408bbede5b0c6045"
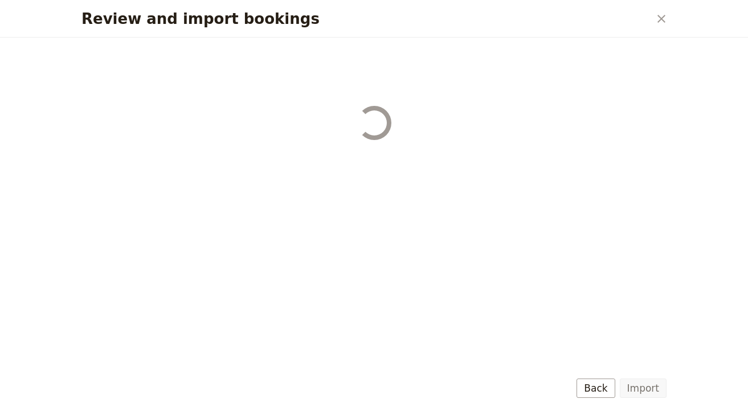
select select "68b002b7cac3c784cf00db2c"
select select "68b002b7cac3c784cf00db2d"
select select "68b002b7cac3c784cf00db2e"
select select "68b002b7cac3c784cf00db2f"
select select "68b002b7cac3c784cf00db30"
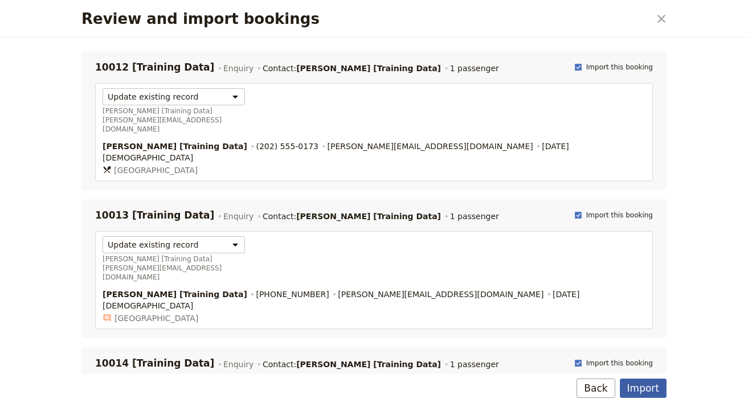
click at [655, 393] on button "Import" at bounding box center [642, 388] width 47 height 19
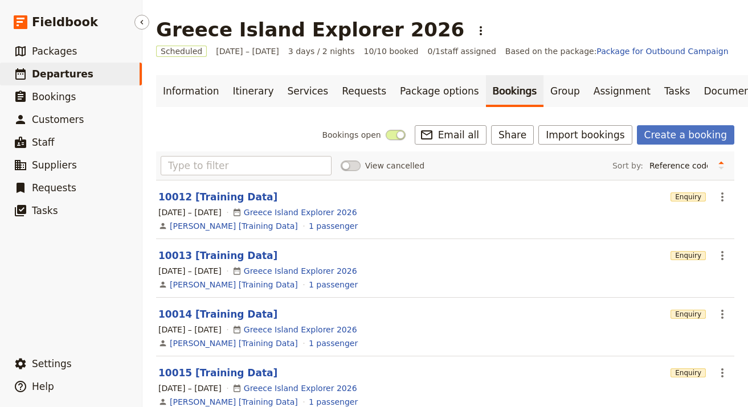
click at [114, 83] on link "​ Departures" at bounding box center [71, 74] width 142 height 23
select select "UPDATED_AT"
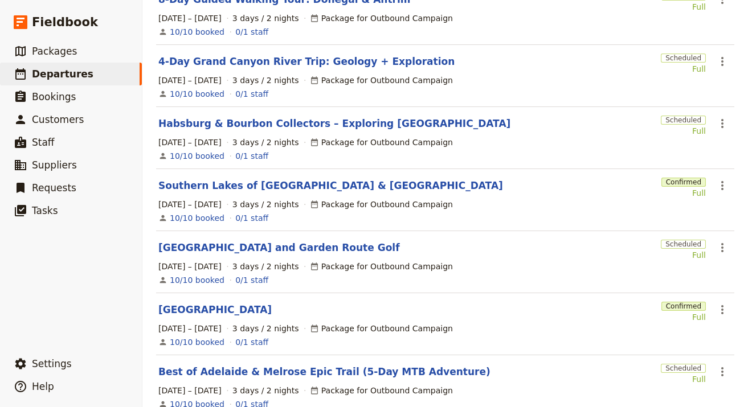
scroll to position [393, 0]
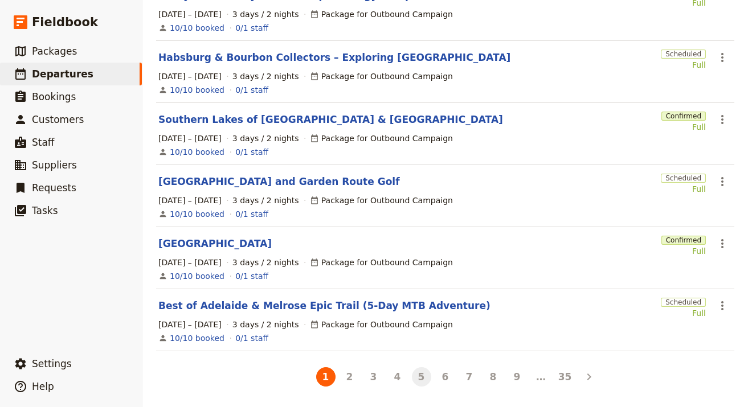
click at [413, 380] on button "5" at bounding box center [421, 376] width 19 height 19
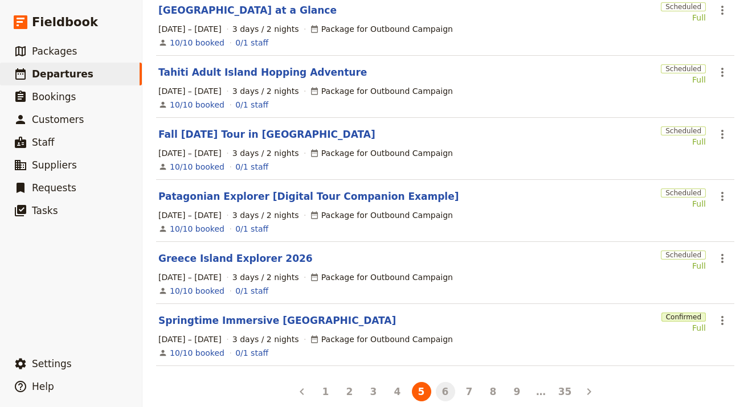
click at [446, 382] on button "6" at bounding box center [445, 391] width 19 height 19
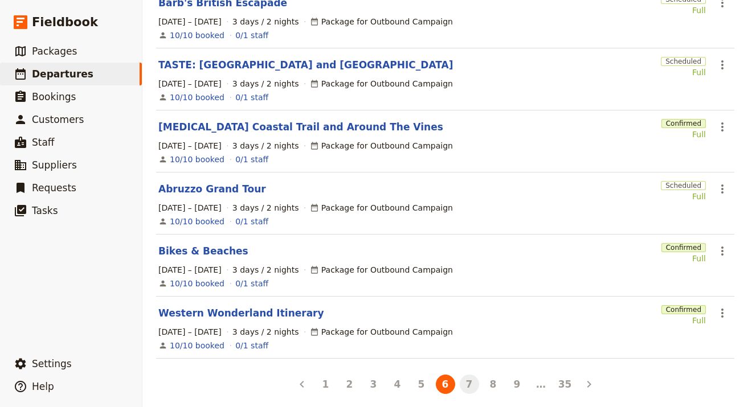
click at [474, 376] on button "7" at bounding box center [468, 384] width 19 height 19
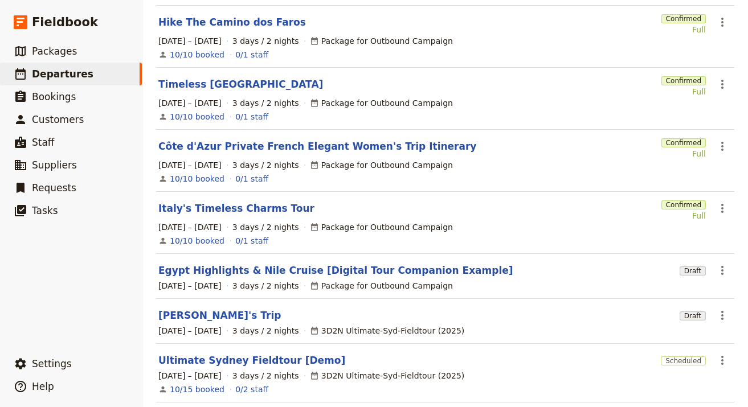
scroll to position [338, 0]
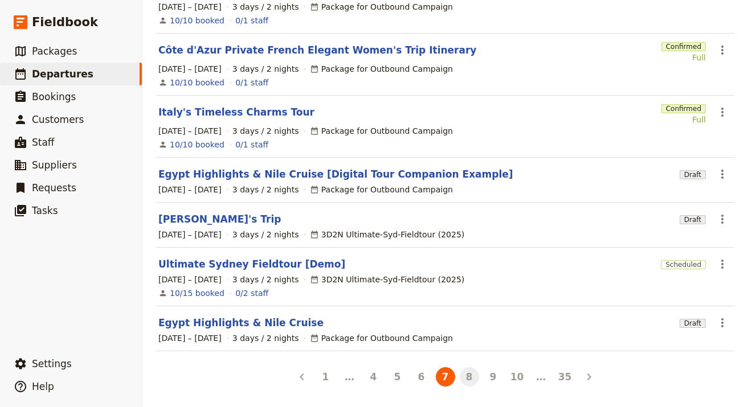
click at [463, 371] on button "8" at bounding box center [468, 376] width 19 height 19
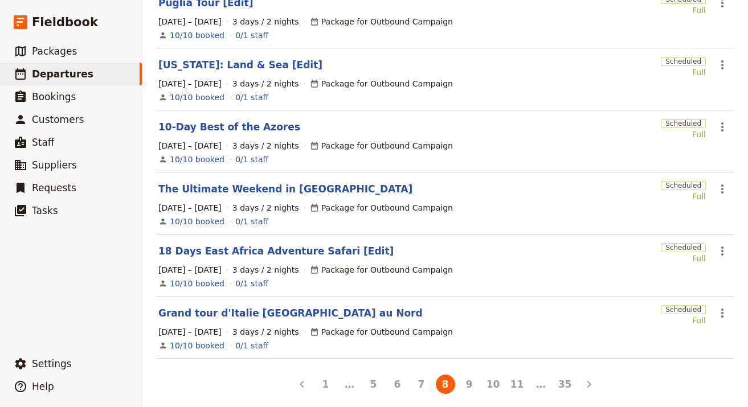
scroll to position [393, 0]
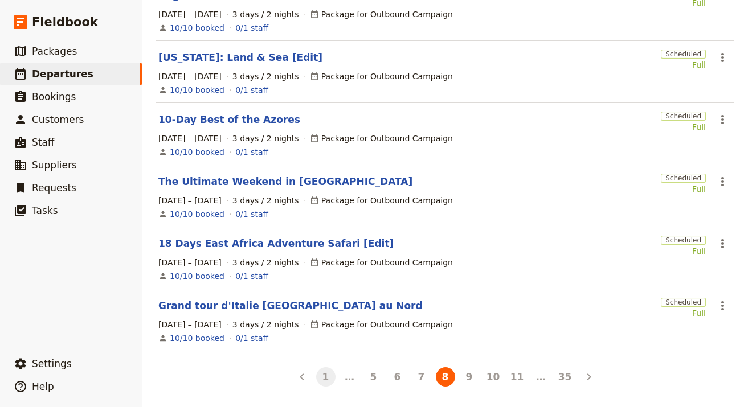
click at [327, 378] on button "1" at bounding box center [325, 376] width 19 height 19
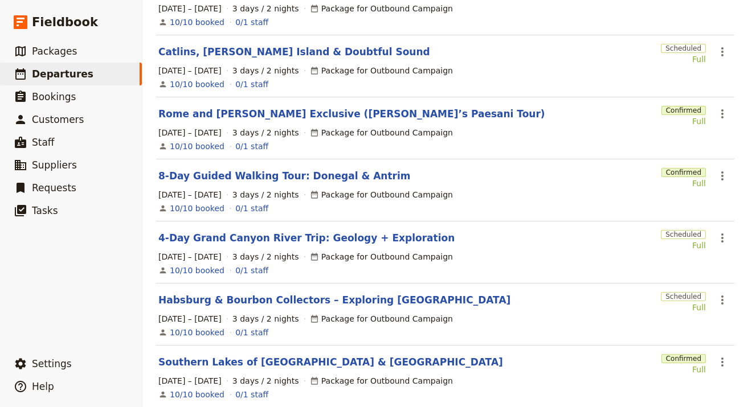
scroll to position [0, 0]
